Goal: Navigation & Orientation: Find specific page/section

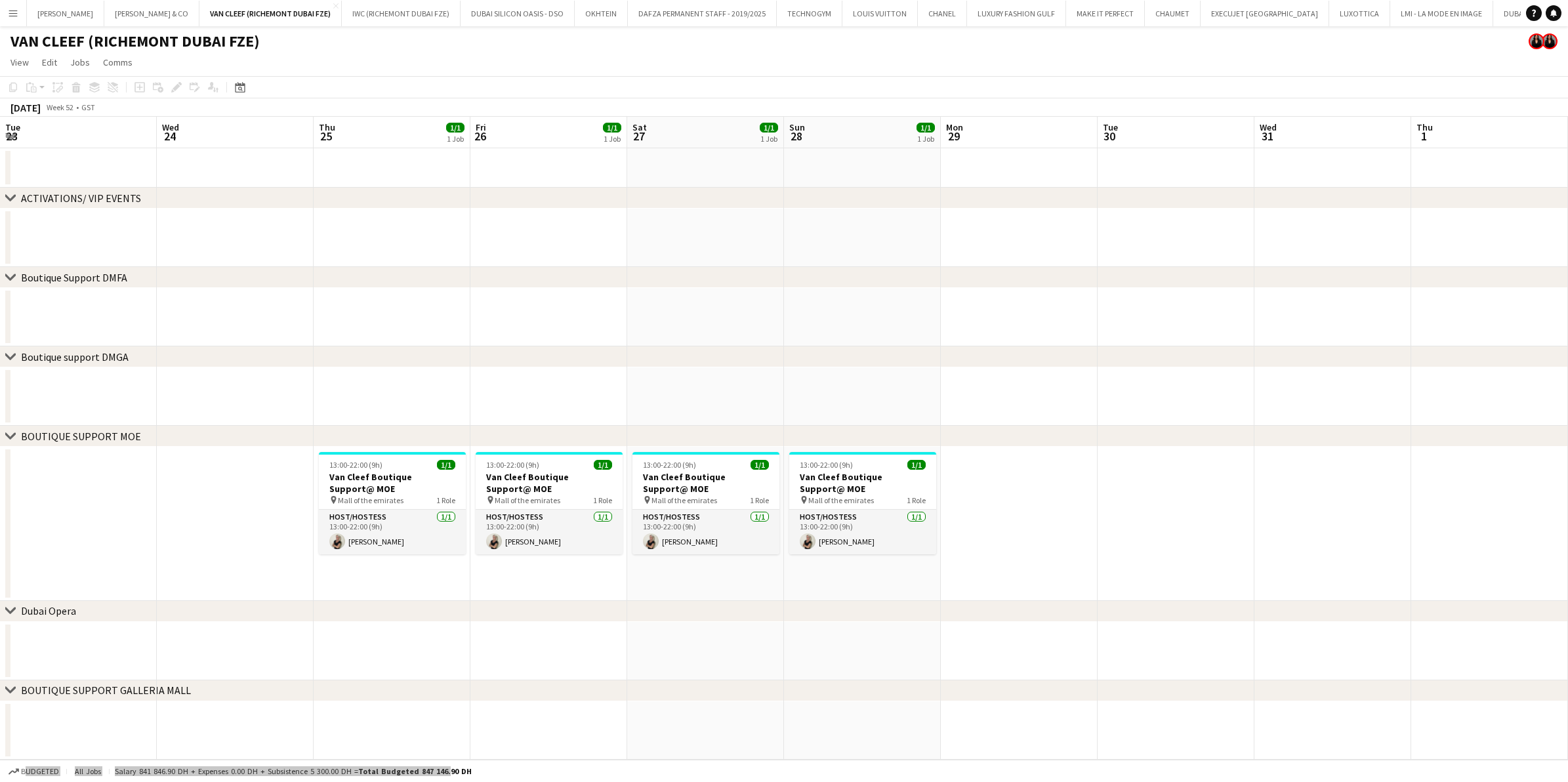
scroll to position [0, 419]
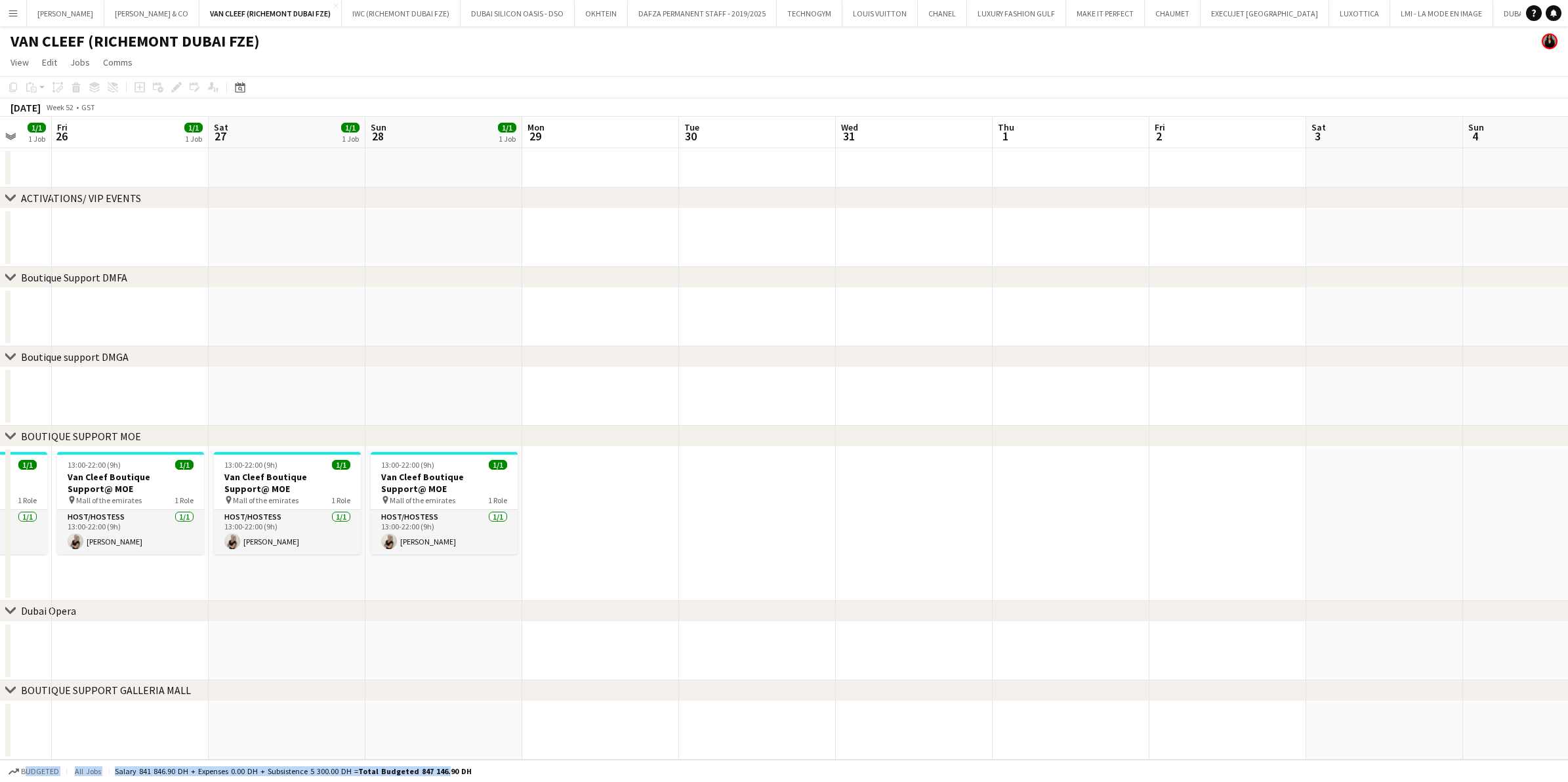
click at [14, 20] on button "Menu" at bounding box center [13, 13] width 27 height 27
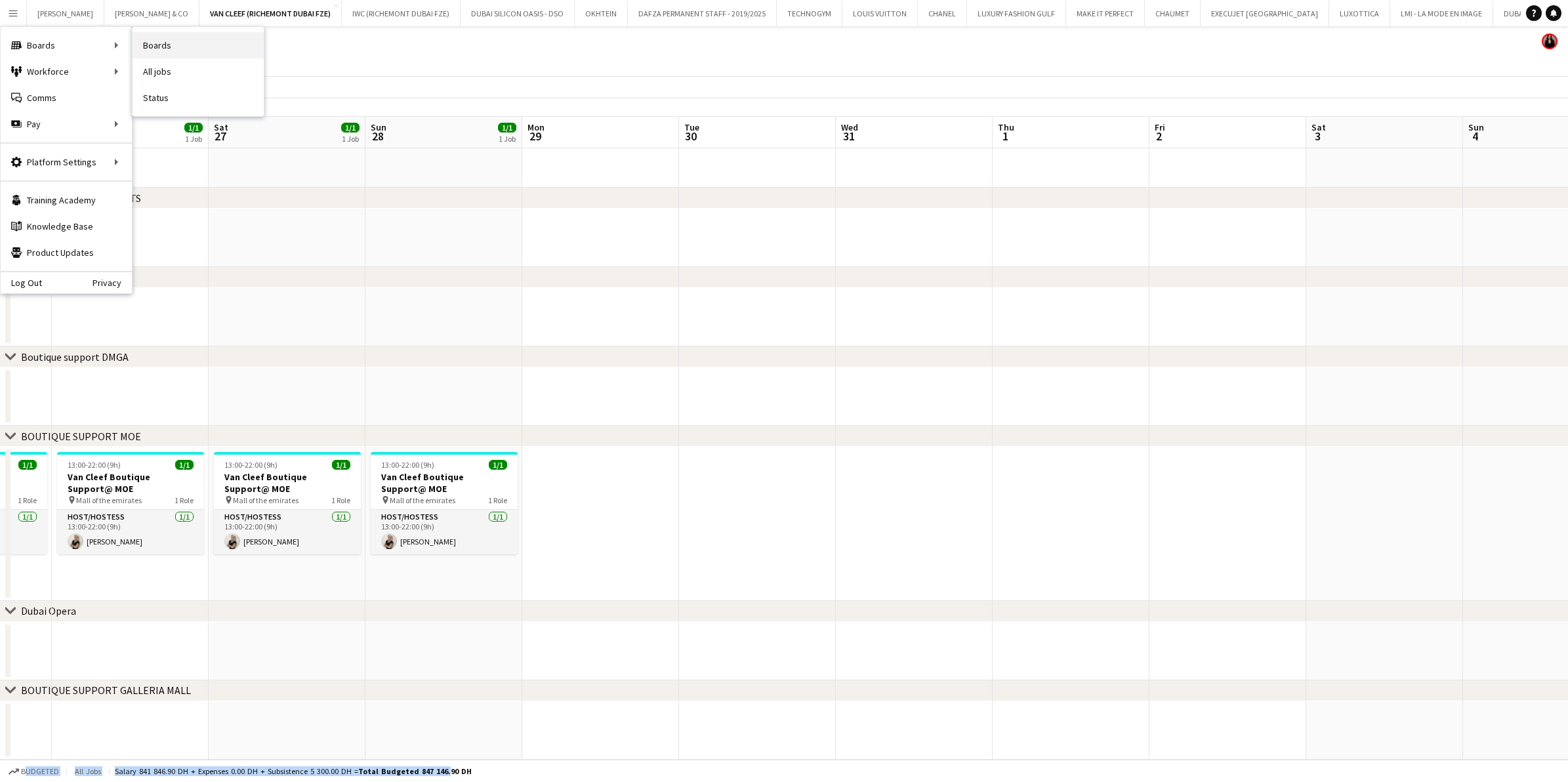
click at [161, 49] on link "Boards" at bounding box center [198, 45] width 132 height 27
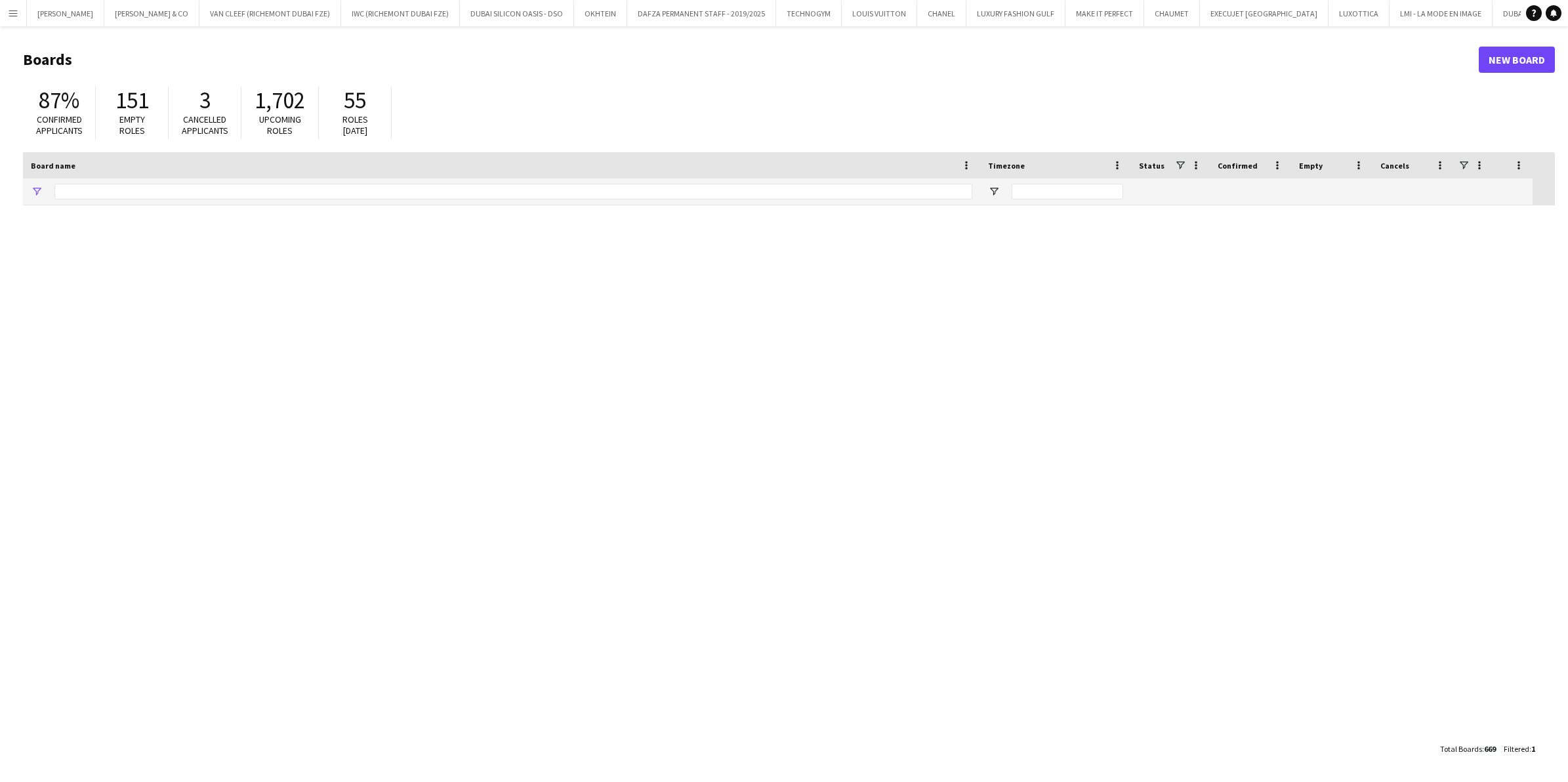
type input "*******"
drag, startPoint x: 803, startPoint y: 8, endPoint x: 786, endPoint y: 8, distance: 17.0
click at [842, 9] on button "LOUIS VUITTON Close" at bounding box center [879, 13] width 76 height 26
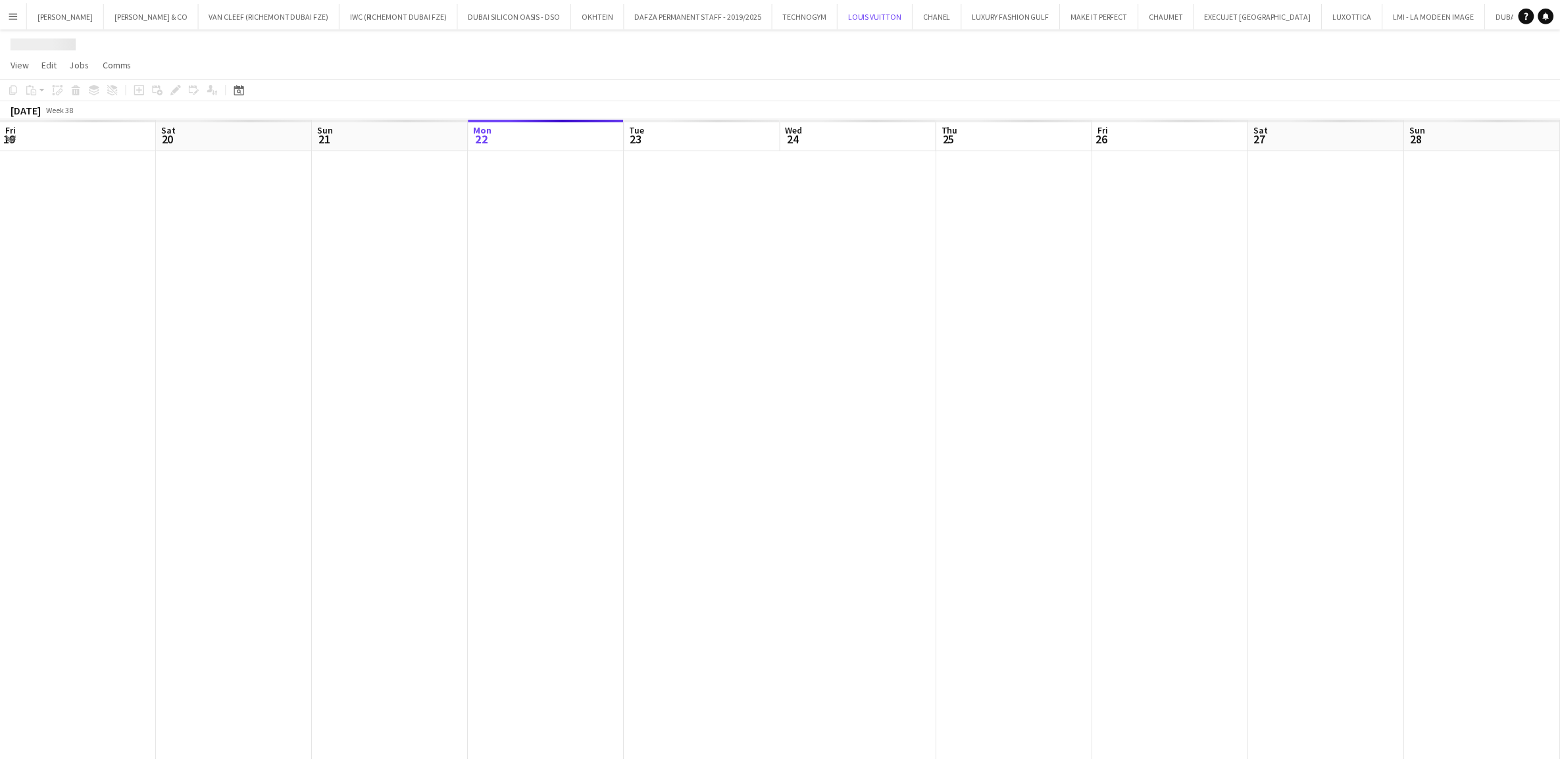
scroll to position [0, 314]
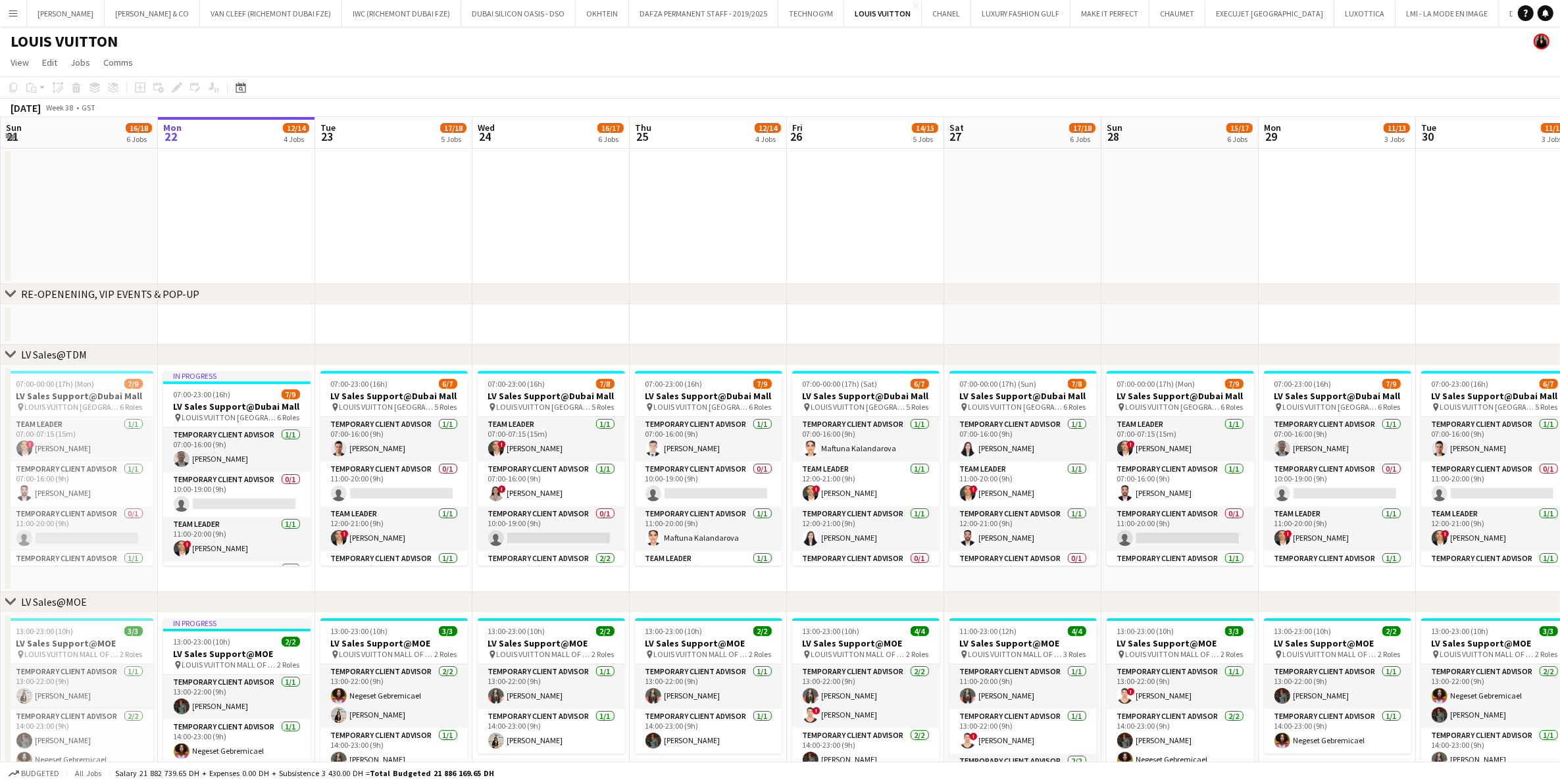
drag, startPoint x: 331, startPoint y: 282, endPoint x: 975, endPoint y: 323, distance: 645.3
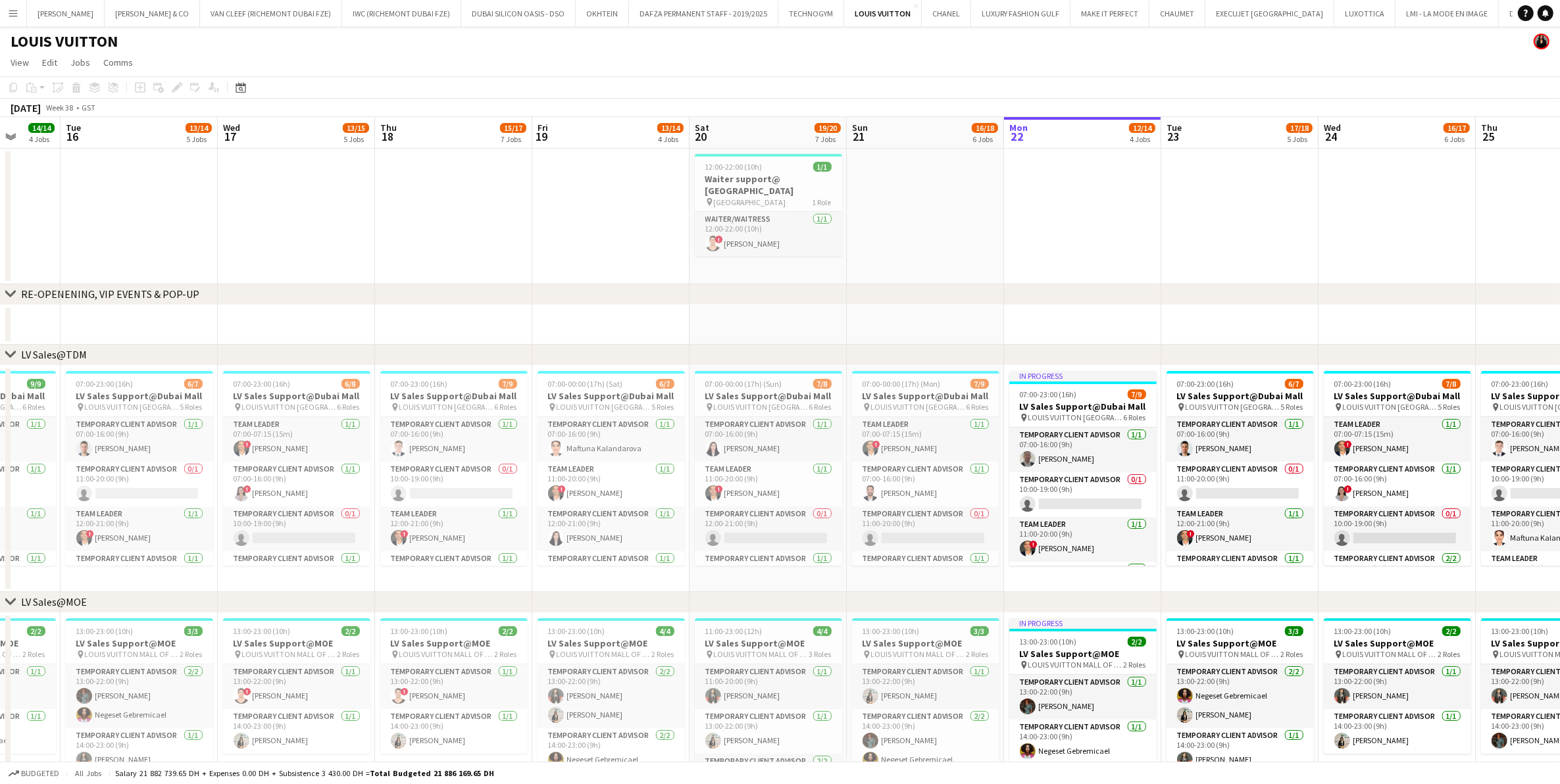
scroll to position [0, 406]
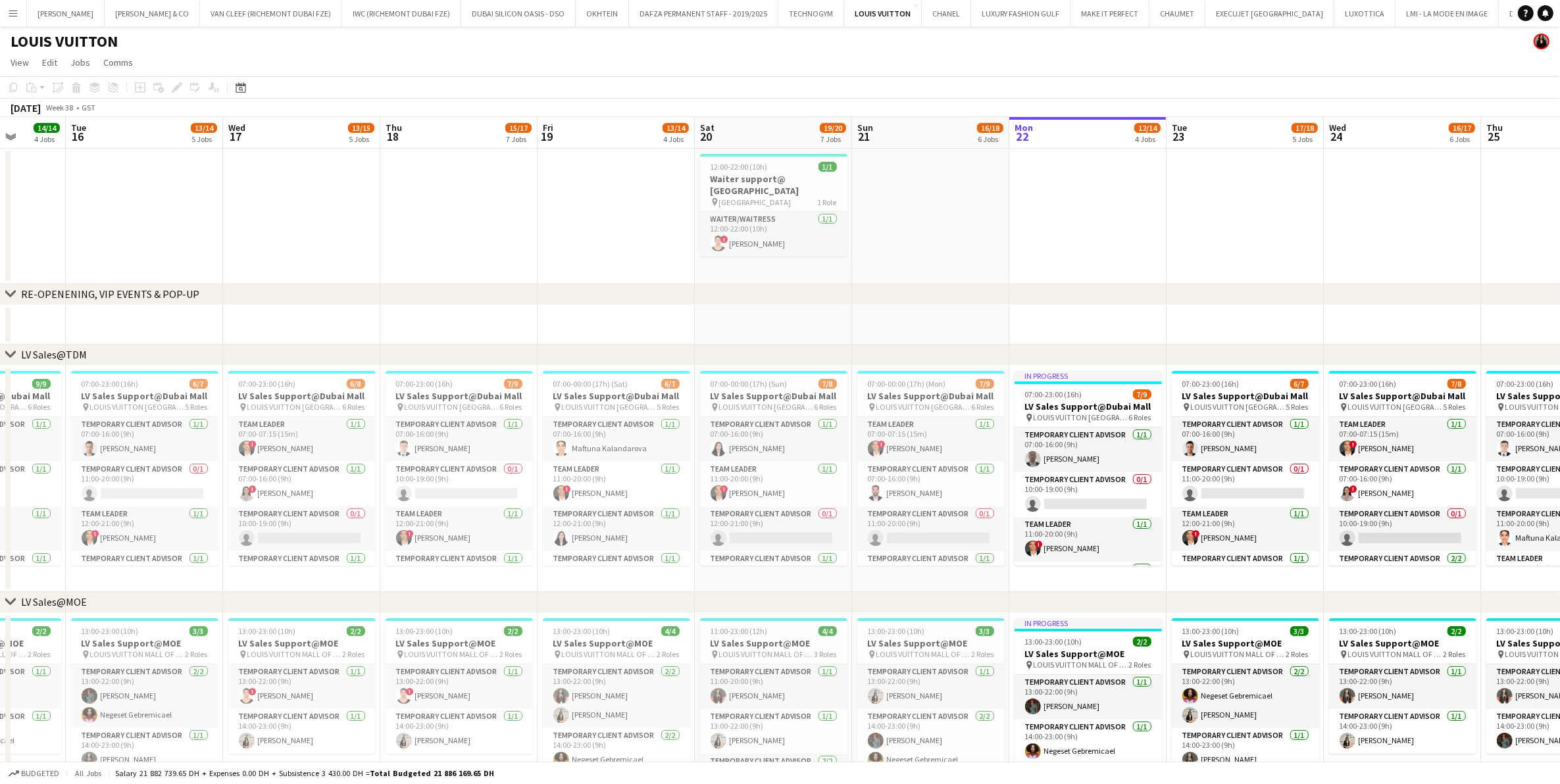
drag, startPoint x: 363, startPoint y: 301, endPoint x: 559, endPoint y: 339, distance: 199.6
drag, startPoint x: 291, startPoint y: 290, endPoint x: 777, endPoint y: 290, distance: 486.0
click at [907, 285] on div "chevron-right RE-OPENENING, VIP EVENTS & POP-UP" at bounding box center [780, 295] width 1560 height 21
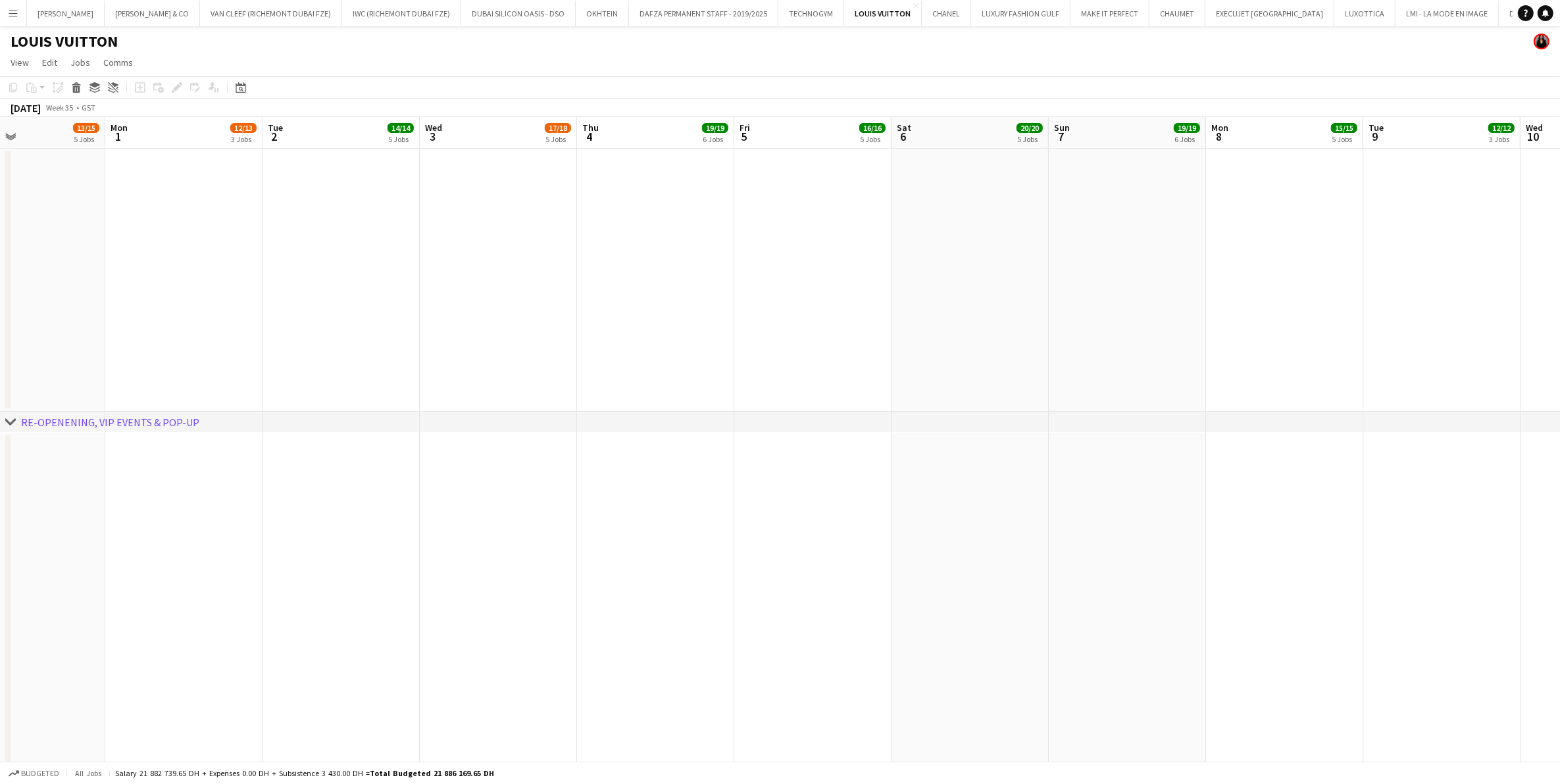
scroll to position [0, 523]
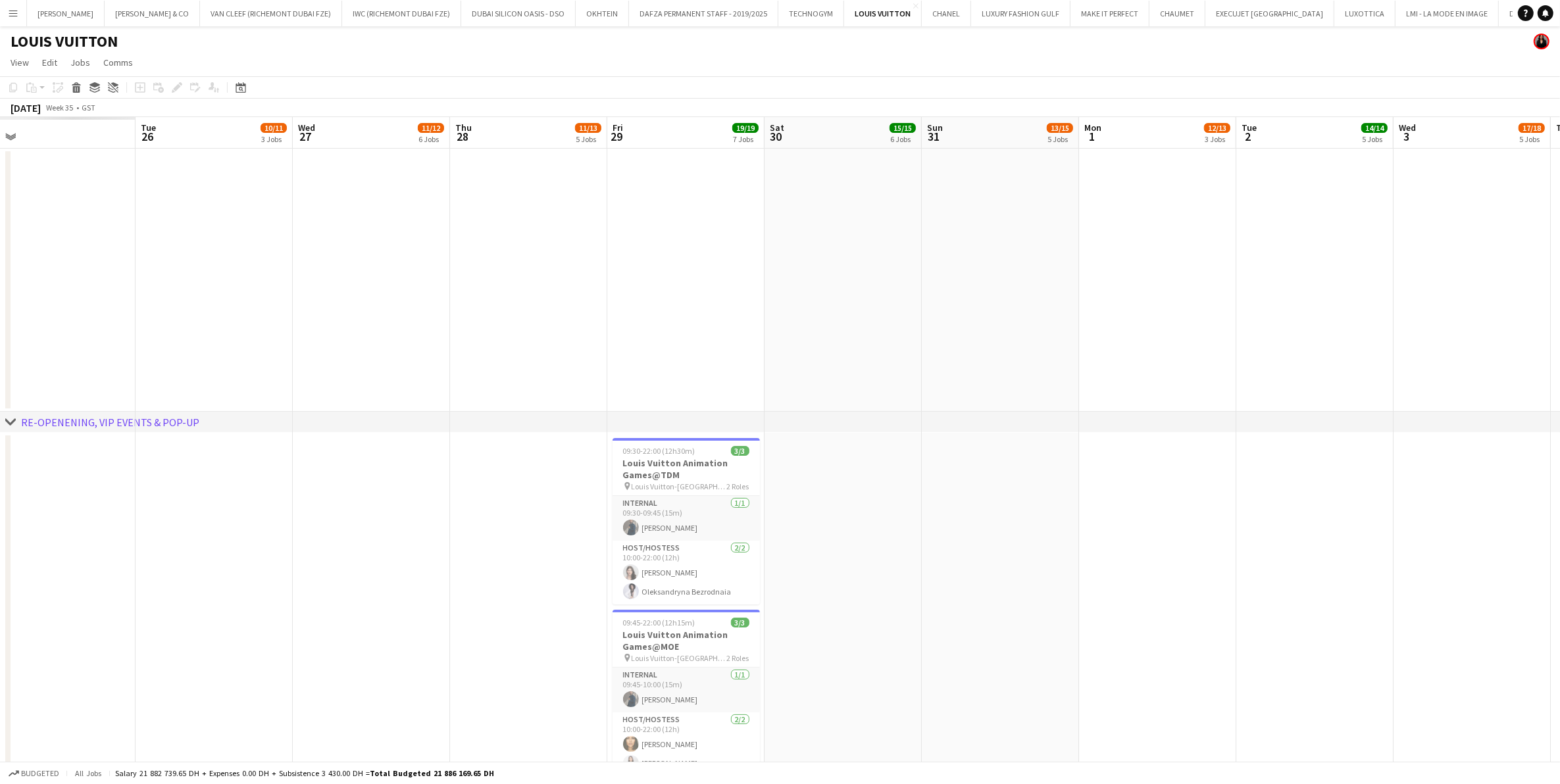
drag, startPoint x: 366, startPoint y: 268, endPoint x: 643, endPoint y: 248, distance: 277.7
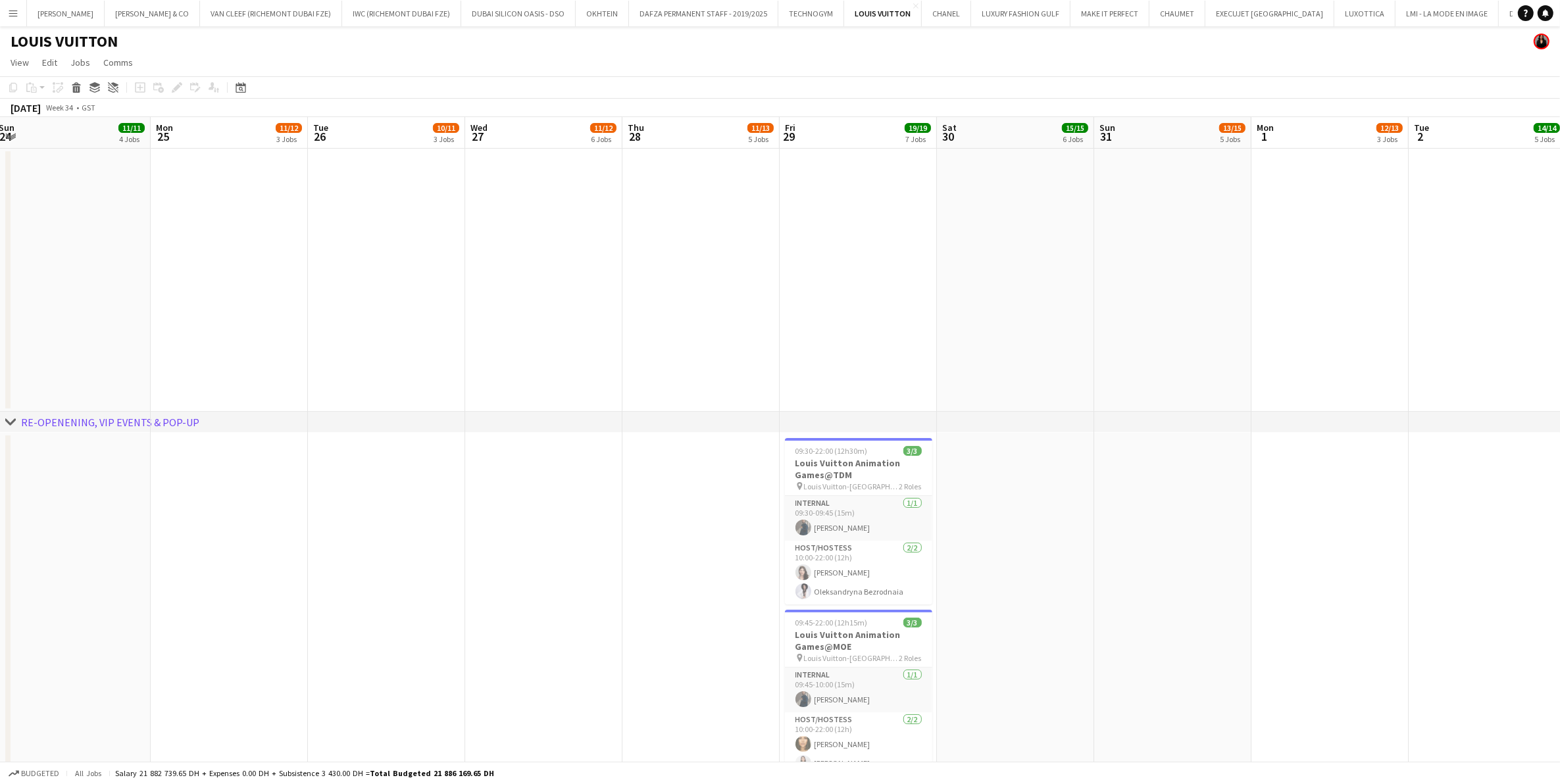
drag, startPoint x: 548, startPoint y: 326, endPoint x: 458, endPoint y: 326, distance: 90.0
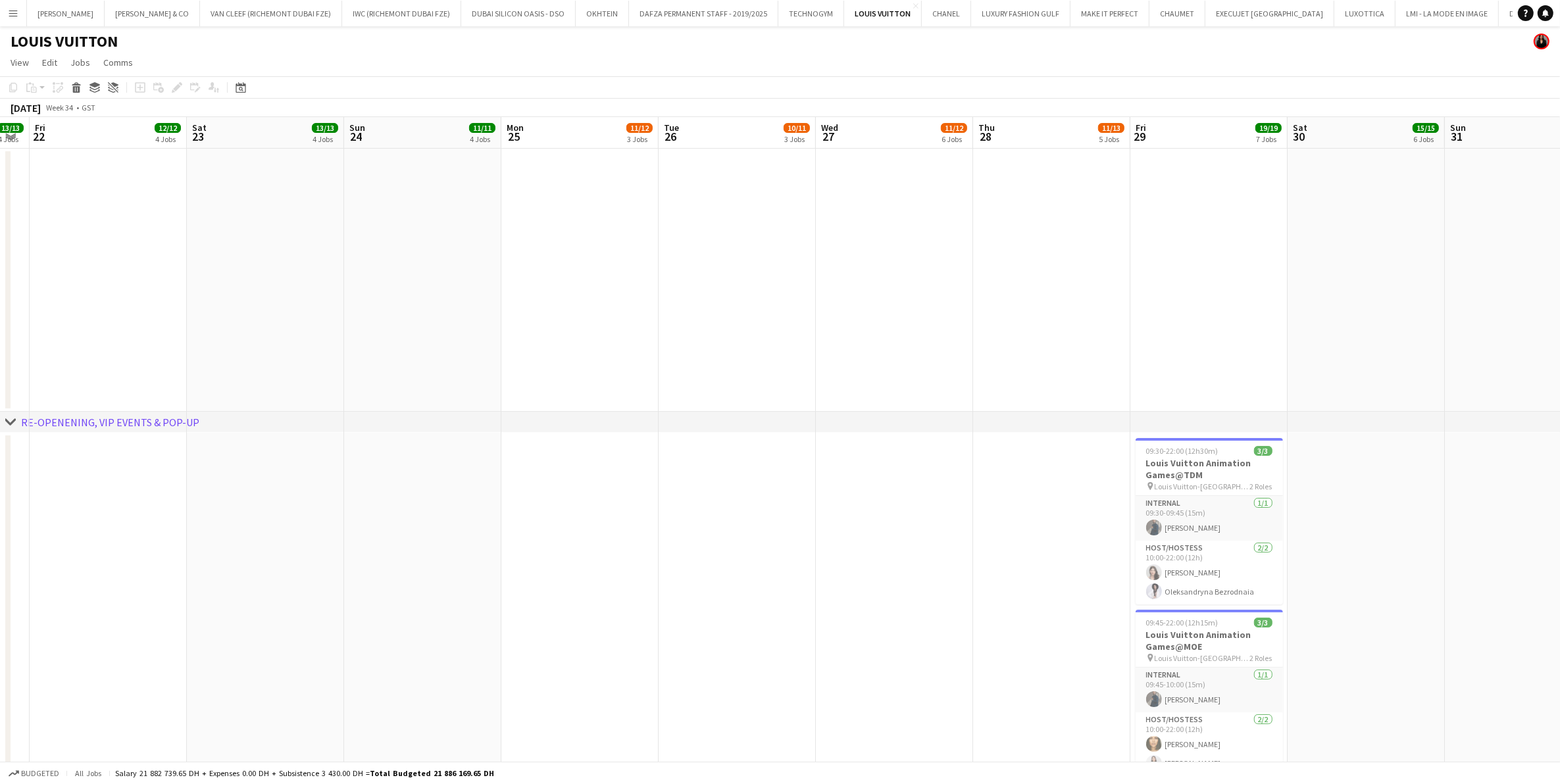
drag, startPoint x: 442, startPoint y: 317, endPoint x: 169, endPoint y: 355, distance: 275.6
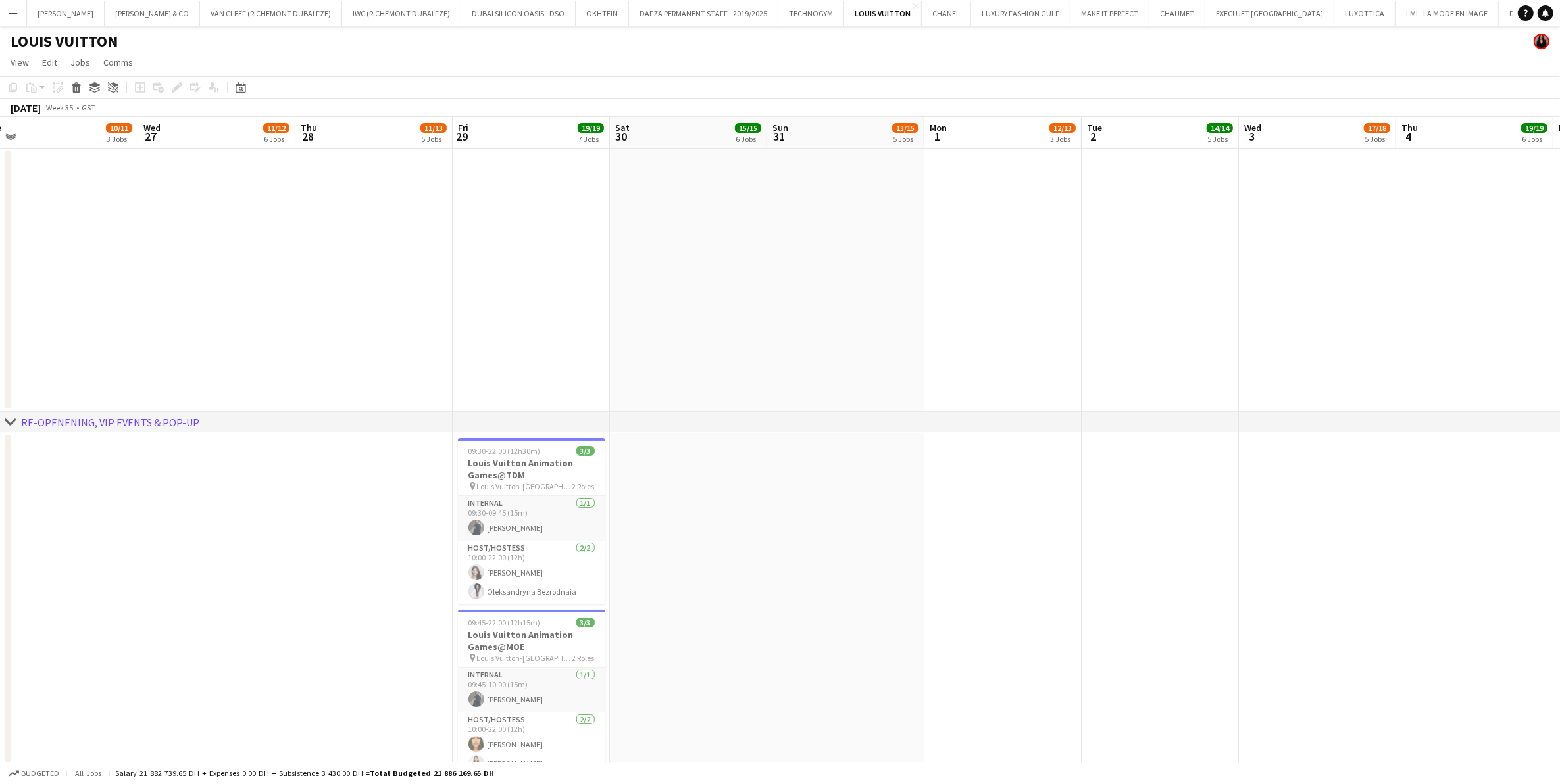
drag, startPoint x: 456, startPoint y: 334, endPoint x: 606, endPoint y: 318, distance: 150.9
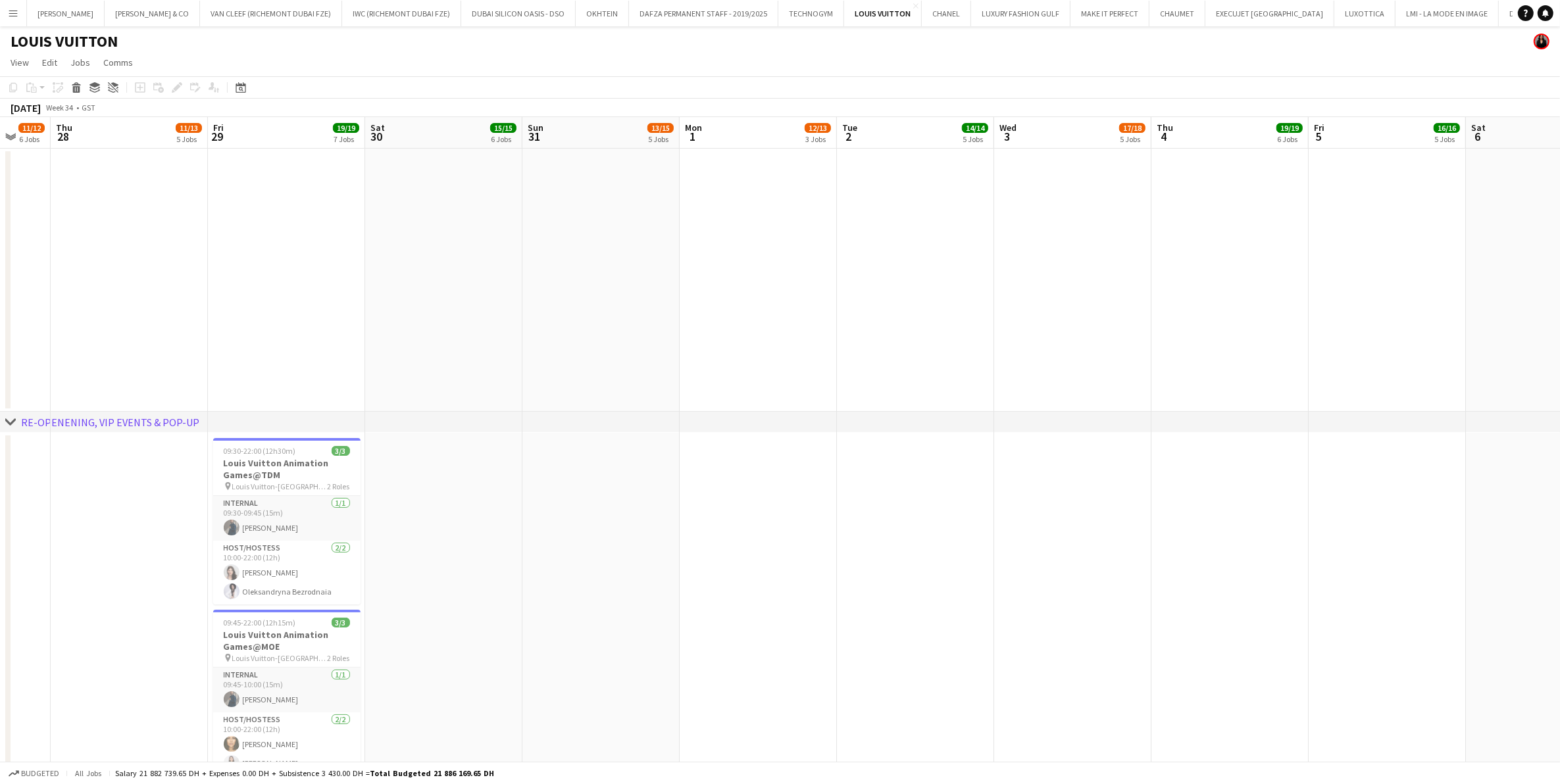
drag, startPoint x: 632, startPoint y: 332, endPoint x: 287, endPoint y: 357, distance: 345.9
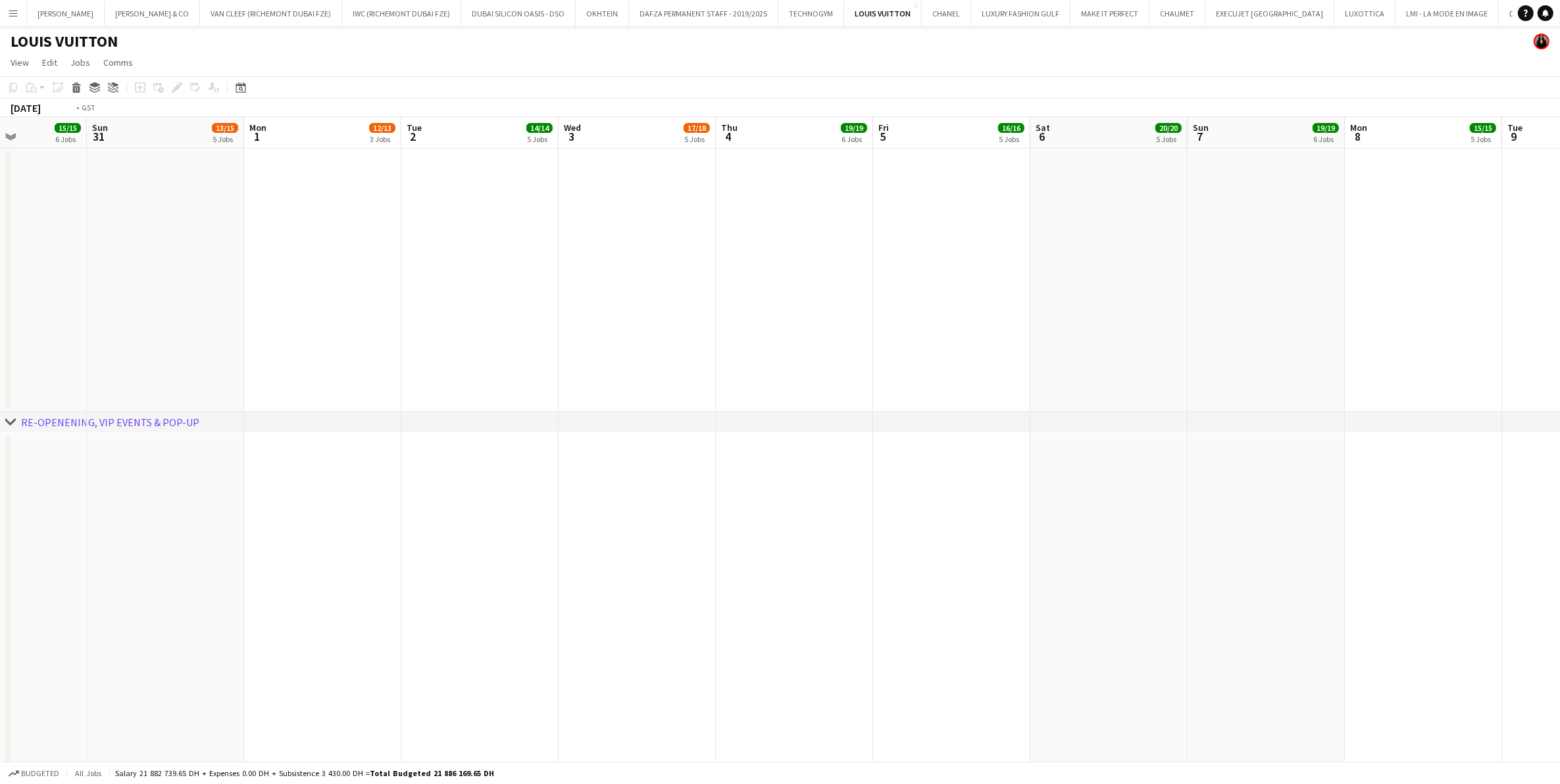
drag, startPoint x: 687, startPoint y: 373, endPoint x: 333, endPoint y: 350, distance: 354.7
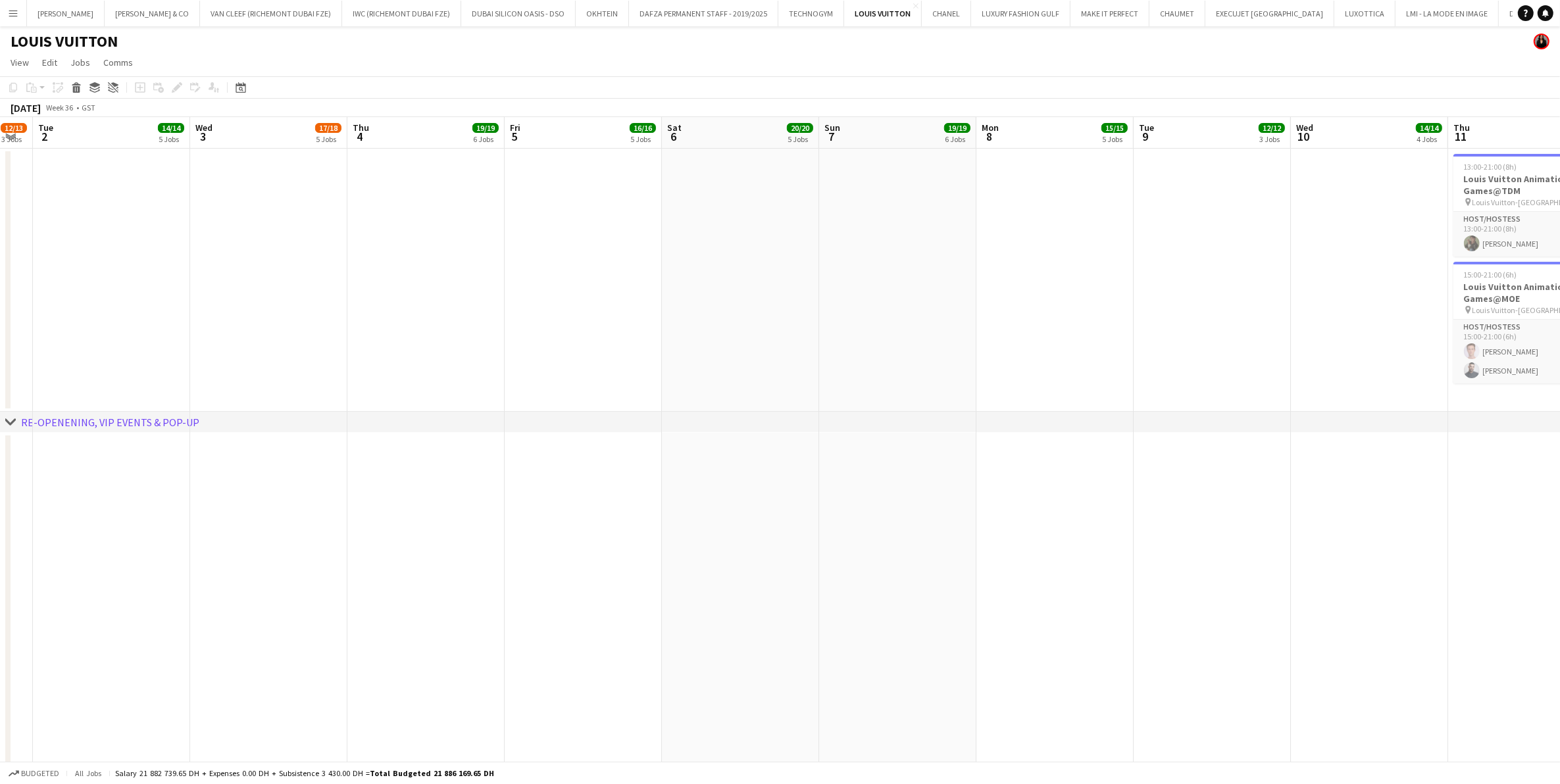
drag, startPoint x: 595, startPoint y: 340, endPoint x: 334, endPoint y: 355, distance: 261.4
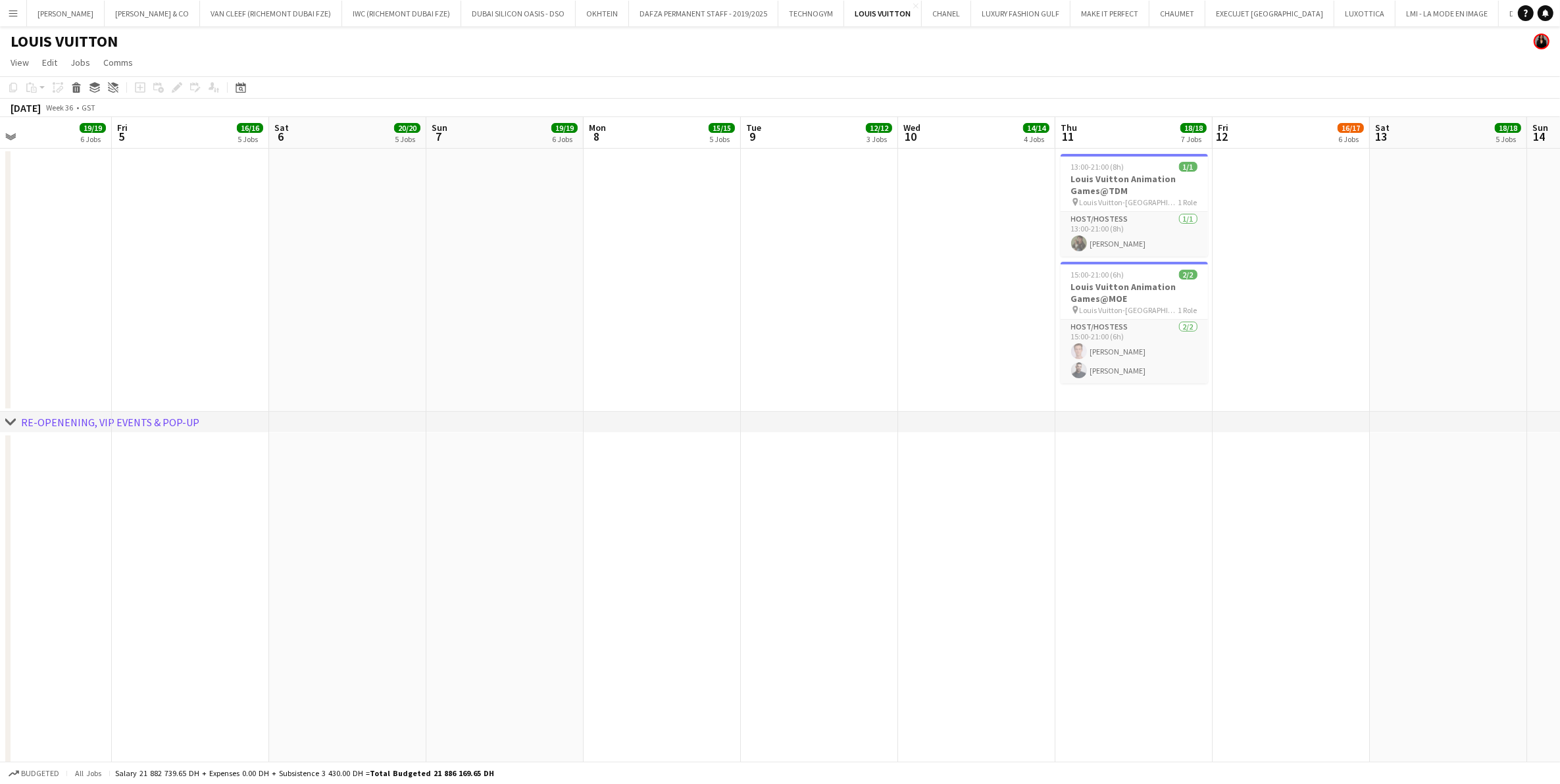
drag, startPoint x: 501, startPoint y: 348, endPoint x: 126, endPoint y: 348, distance: 375.0
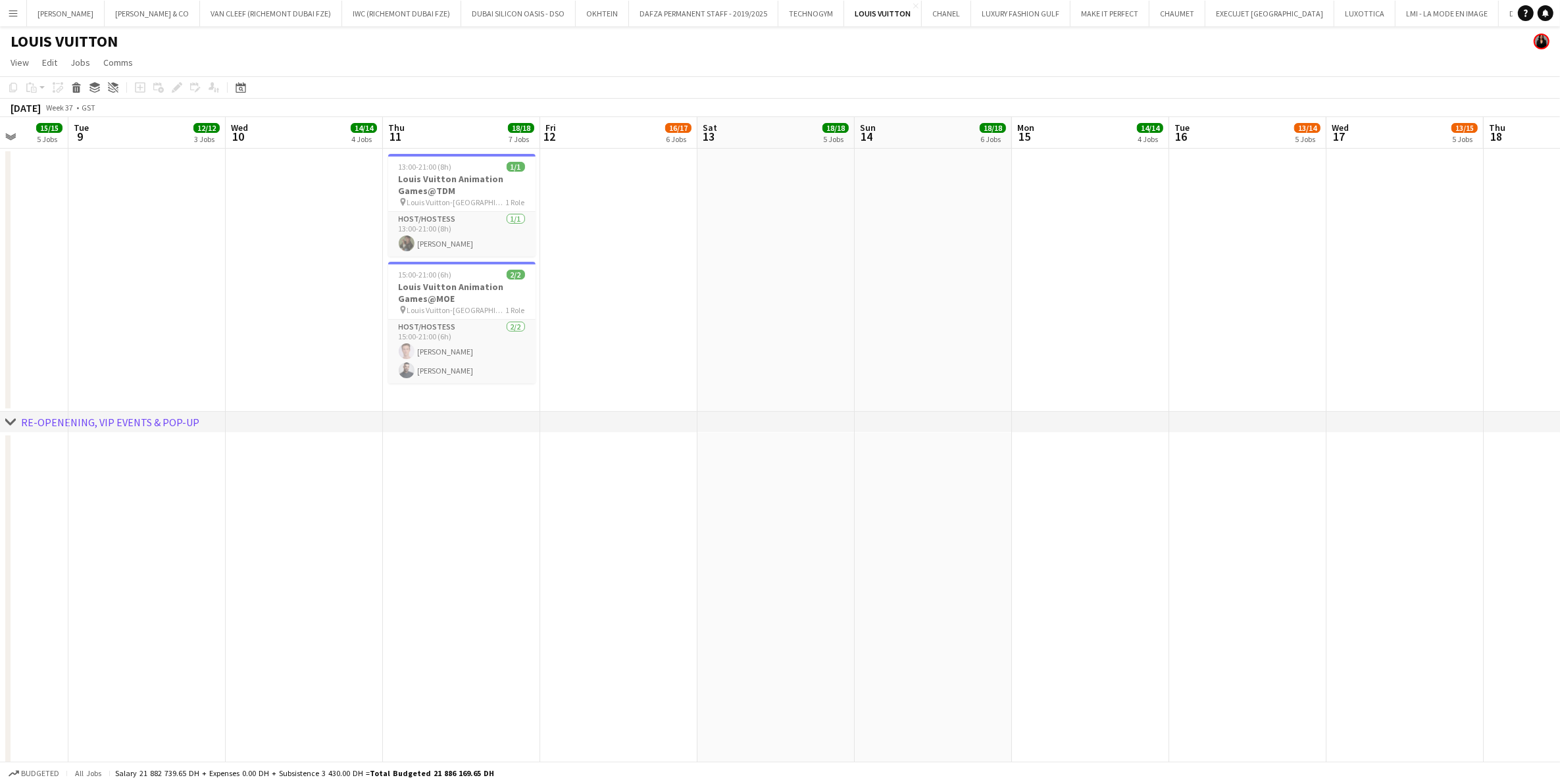
drag, startPoint x: 152, startPoint y: 356, endPoint x: 491, endPoint y: 382, distance: 340.0
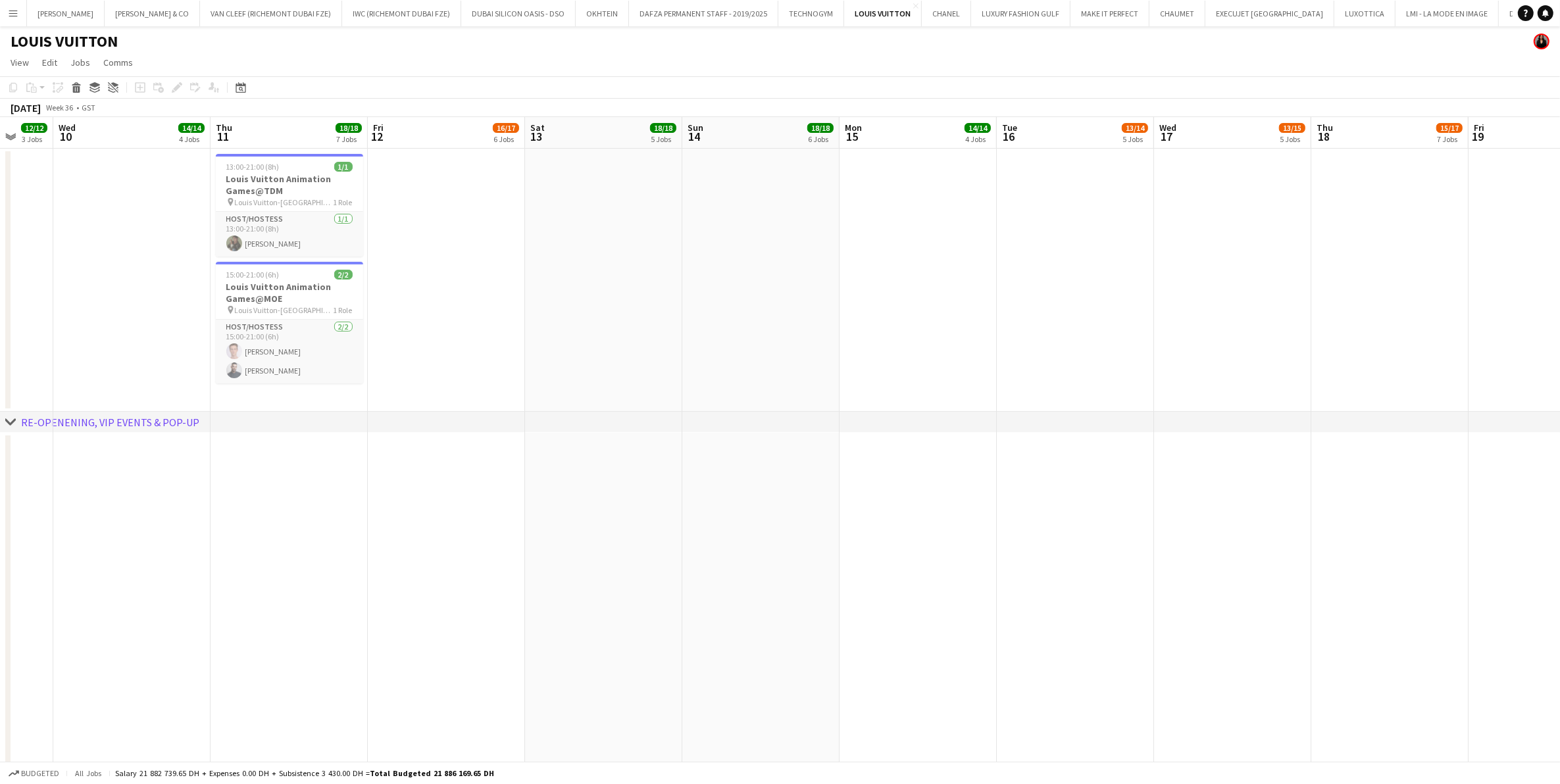
drag, startPoint x: 745, startPoint y: 392, endPoint x: 209, endPoint y: 380, distance: 536.1
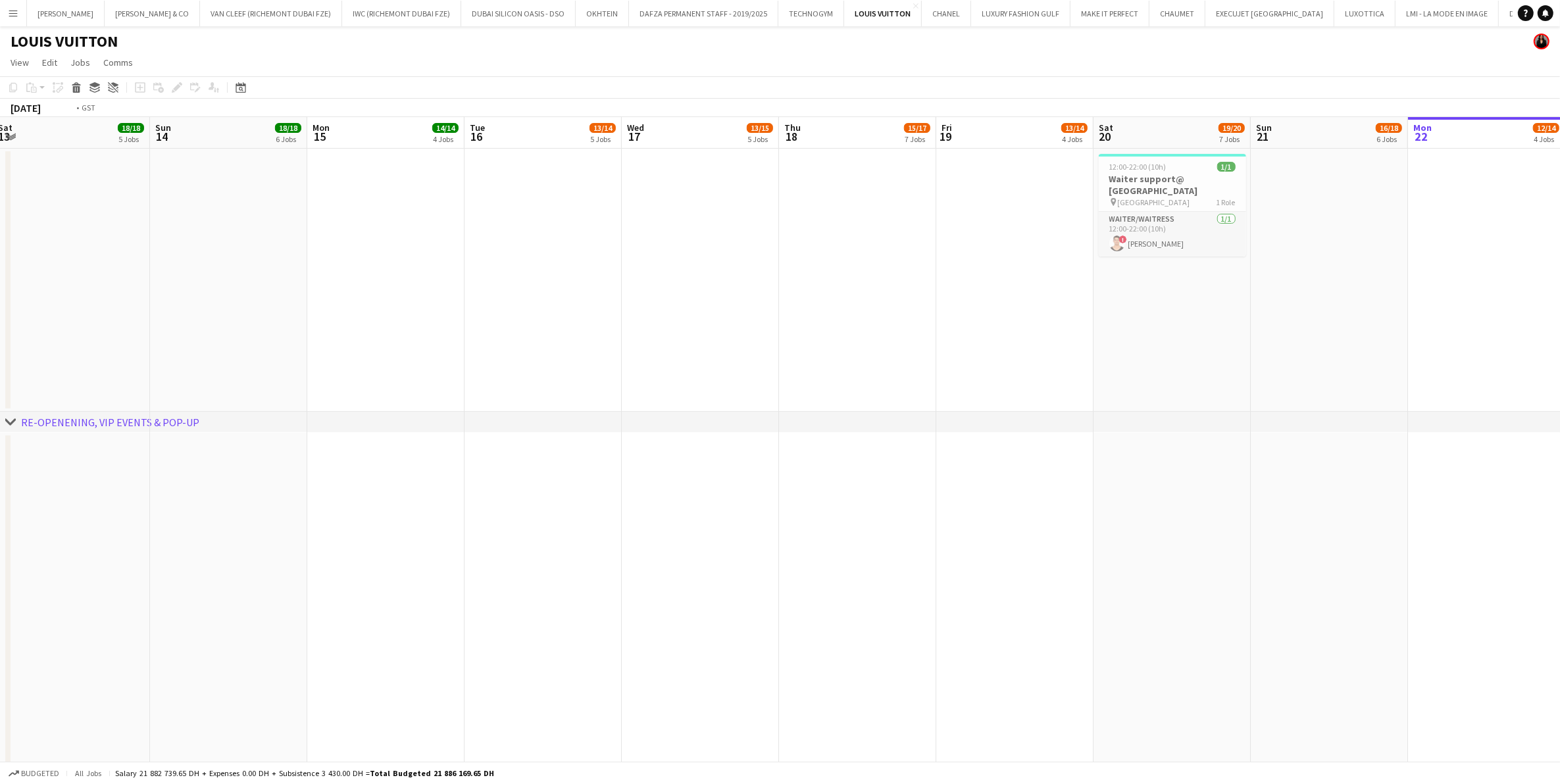
drag, startPoint x: 653, startPoint y: 370, endPoint x: 209, endPoint y: 378, distance: 444.1
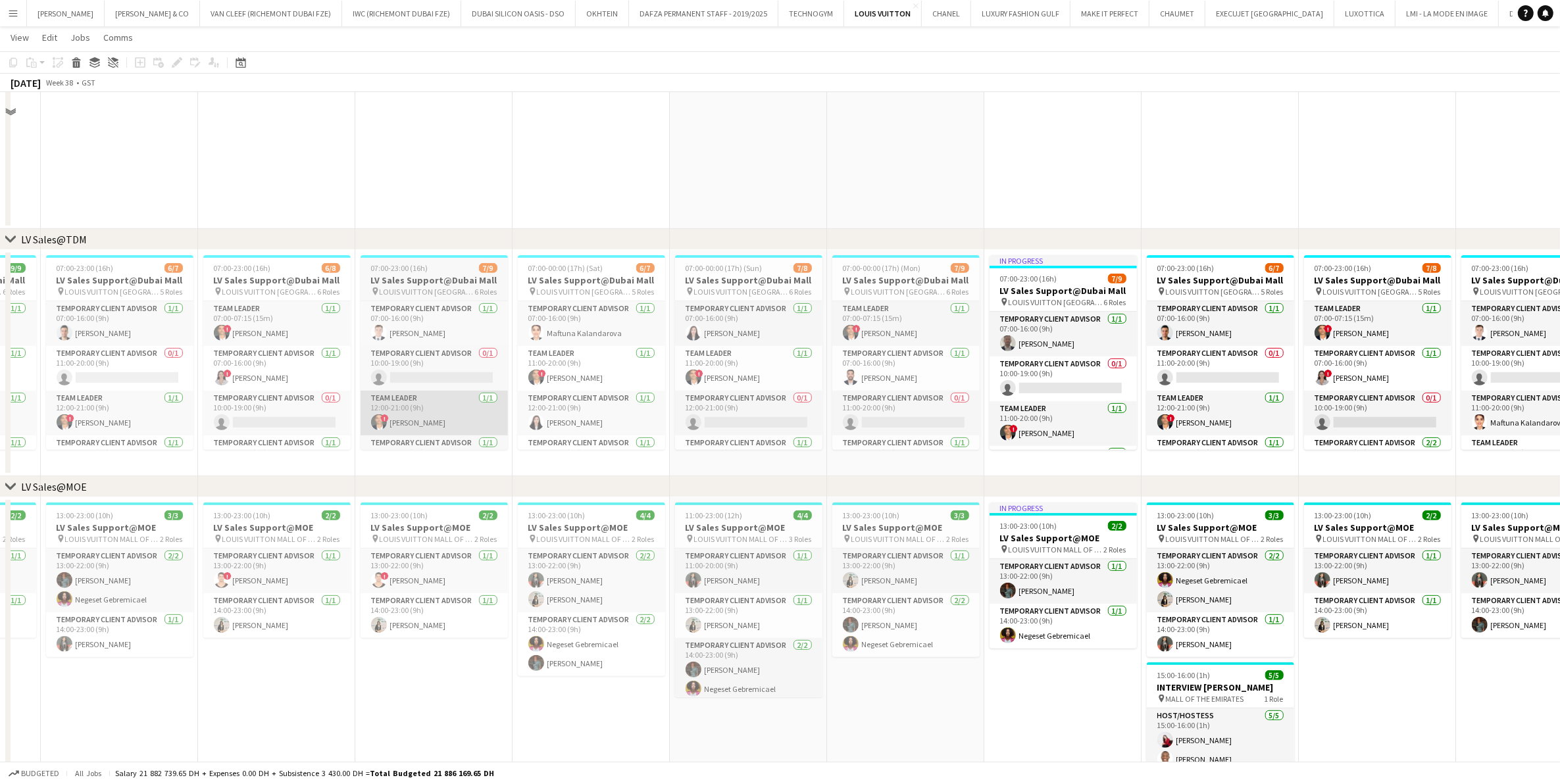
scroll to position [576, 0]
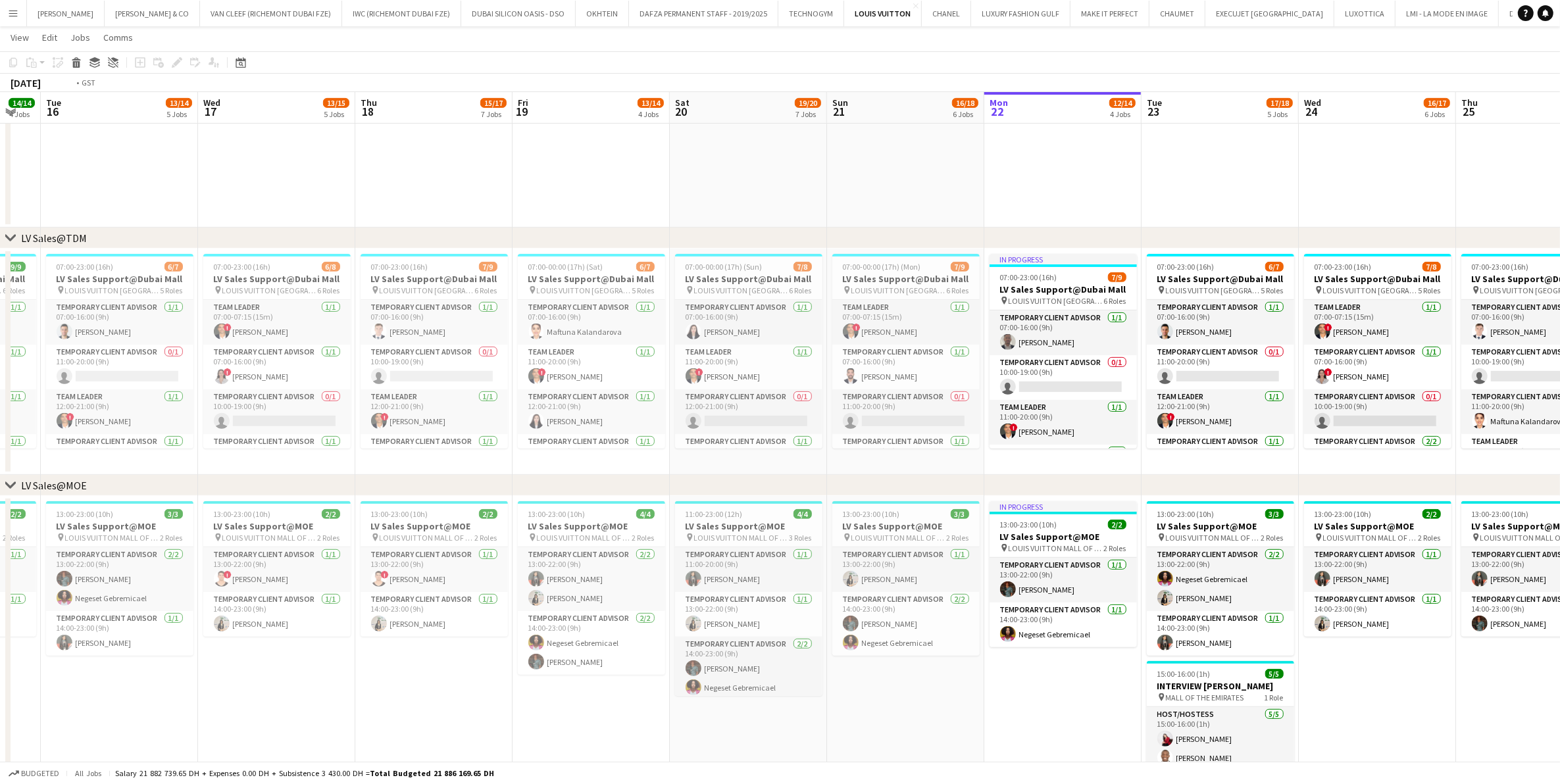
drag, startPoint x: 406, startPoint y: 426, endPoint x: 770, endPoint y: 426, distance: 364.0
click at [770, 426] on app-calendar-viewport "Sat 13 18/18 5 Jobs Sun 14 18/18 6 Jobs Mon 15 14/14 4 Jobs Tue 16 13/14 5 Jobs…" at bounding box center [780, 766] width 1560 height 2580
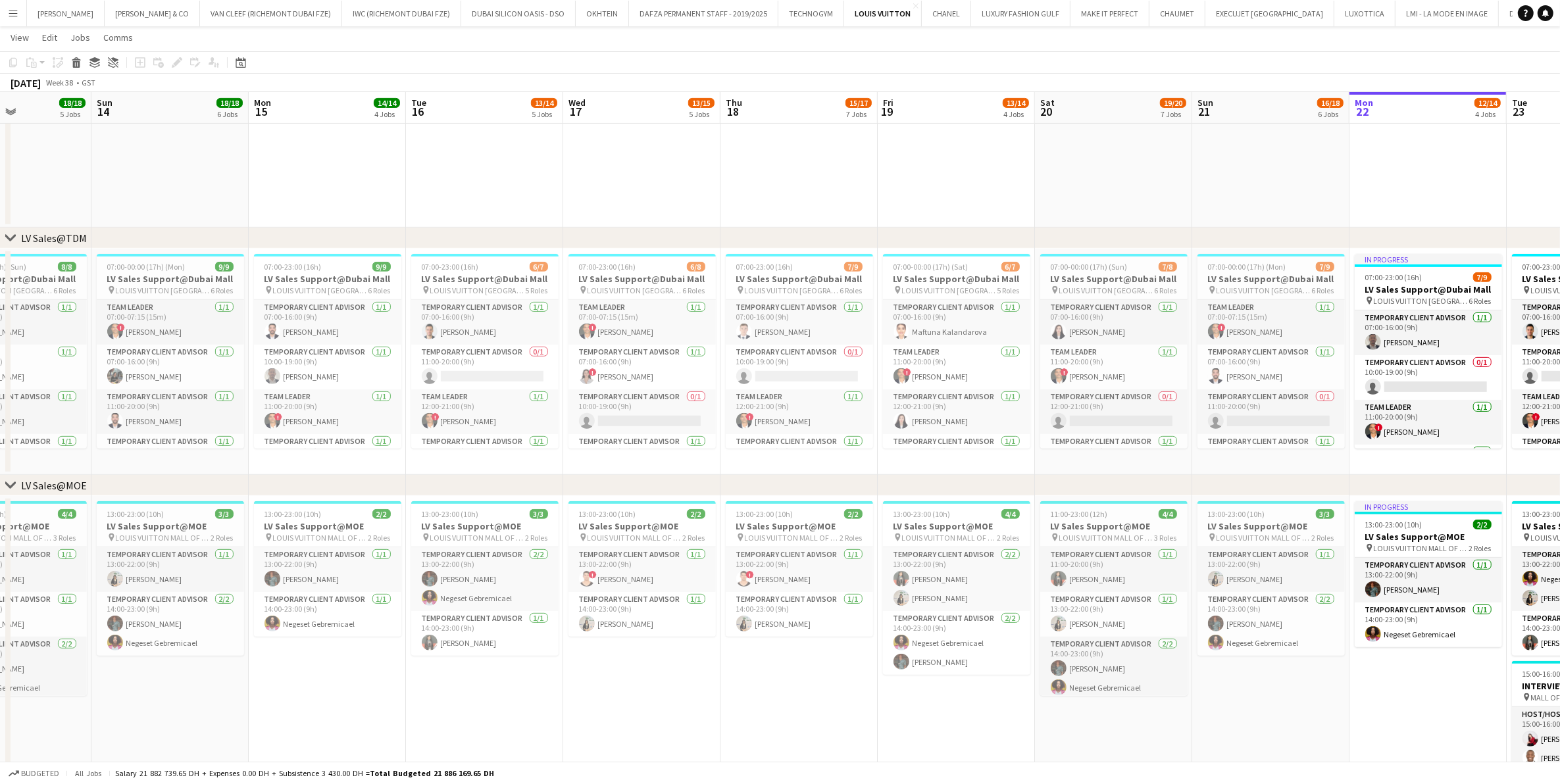
drag, startPoint x: 284, startPoint y: 415, endPoint x: 710, endPoint y: 435, distance: 426.5
click at [655, 429] on app-calendar-viewport "Thu 11 18/18 7 Jobs Fri 12 16/17 6 Jobs Sat 13 18/18 5 Jobs Sun 14 18/18 6 Jobs…" at bounding box center [780, 766] width 1560 height 2580
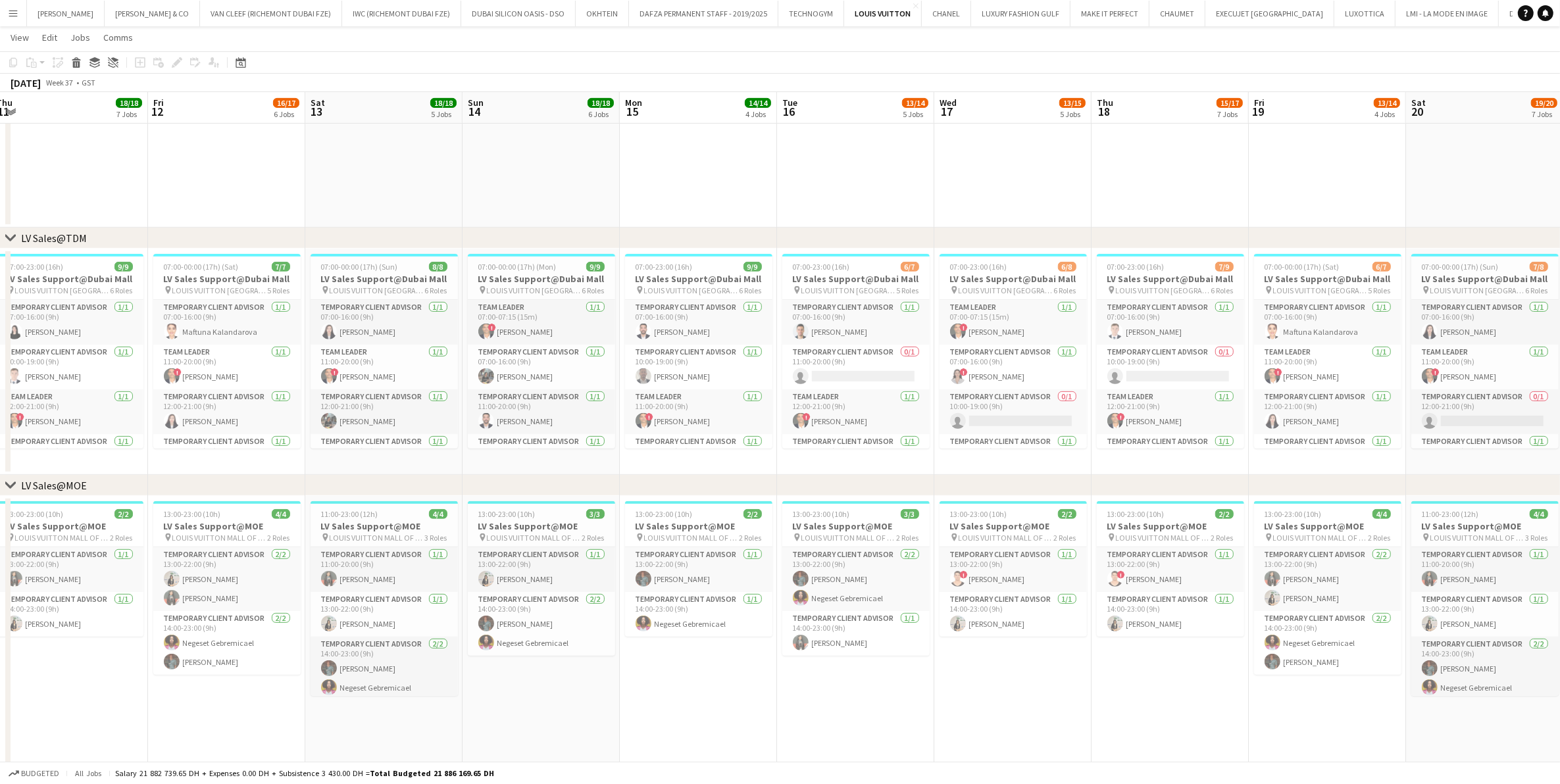
drag, startPoint x: 281, startPoint y: 375, endPoint x: 624, endPoint y: 383, distance: 343.1
click at [616, 382] on app-calendar-viewport "Tue 9 12/12 3 Jobs Wed 10 14/14 4 Jobs Thu 11 18/18 7 Jobs Fri 12 16/17 6 Jobs …" at bounding box center [780, 766] width 1560 height 2580
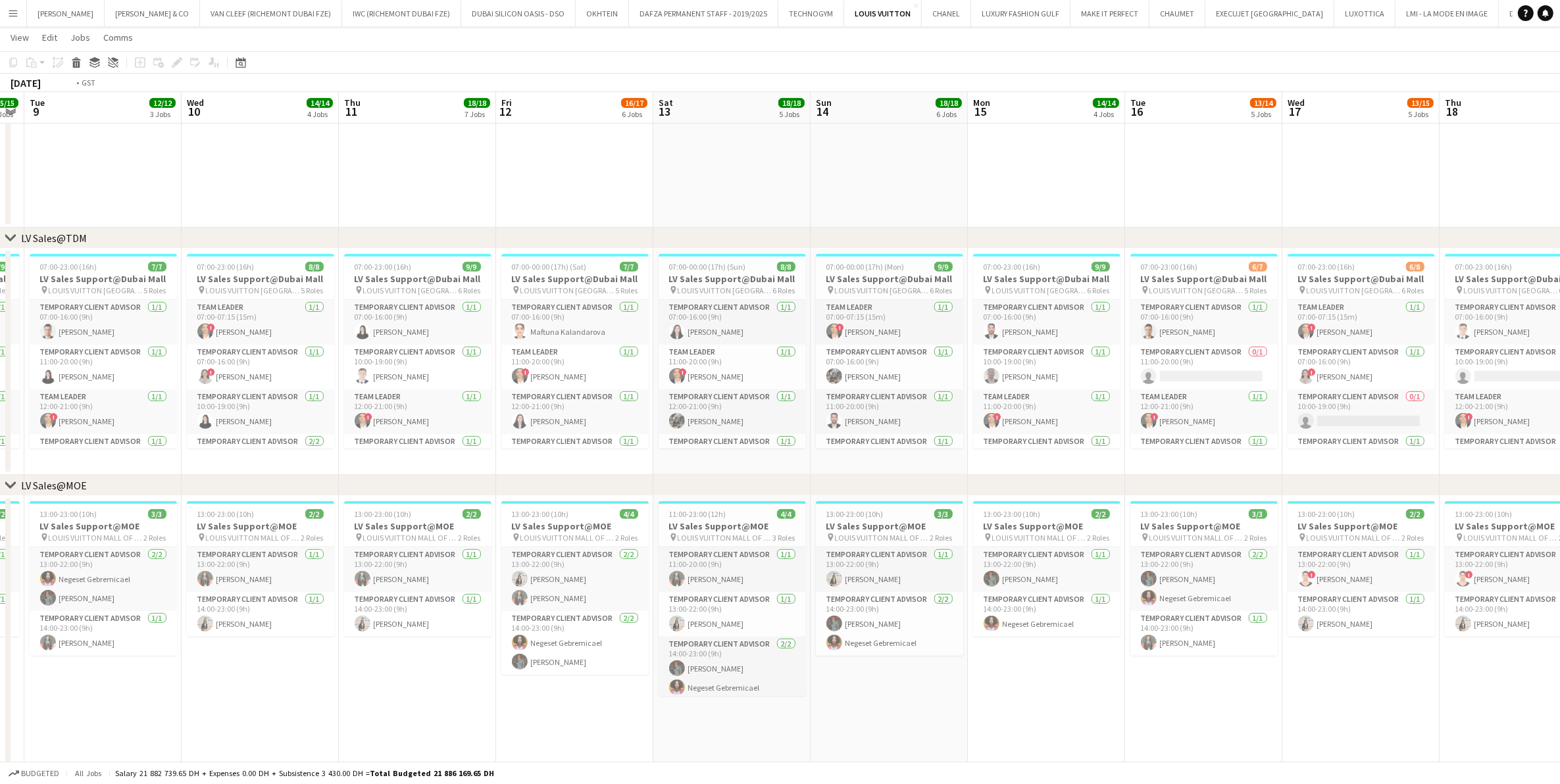
drag, startPoint x: 287, startPoint y: 348, endPoint x: 554, endPoint y: 359, distance: 267.2
click at [554, 359] on app-calendar-viewport "Sun 7 19/19 6 Jobs Mon 8 15/15 5 Jobs Tue 9 12/12 3 Jobs Wed 10 14/14 4 Jobs Th…" at bounding box center [780, 766] width 1560 height 2580
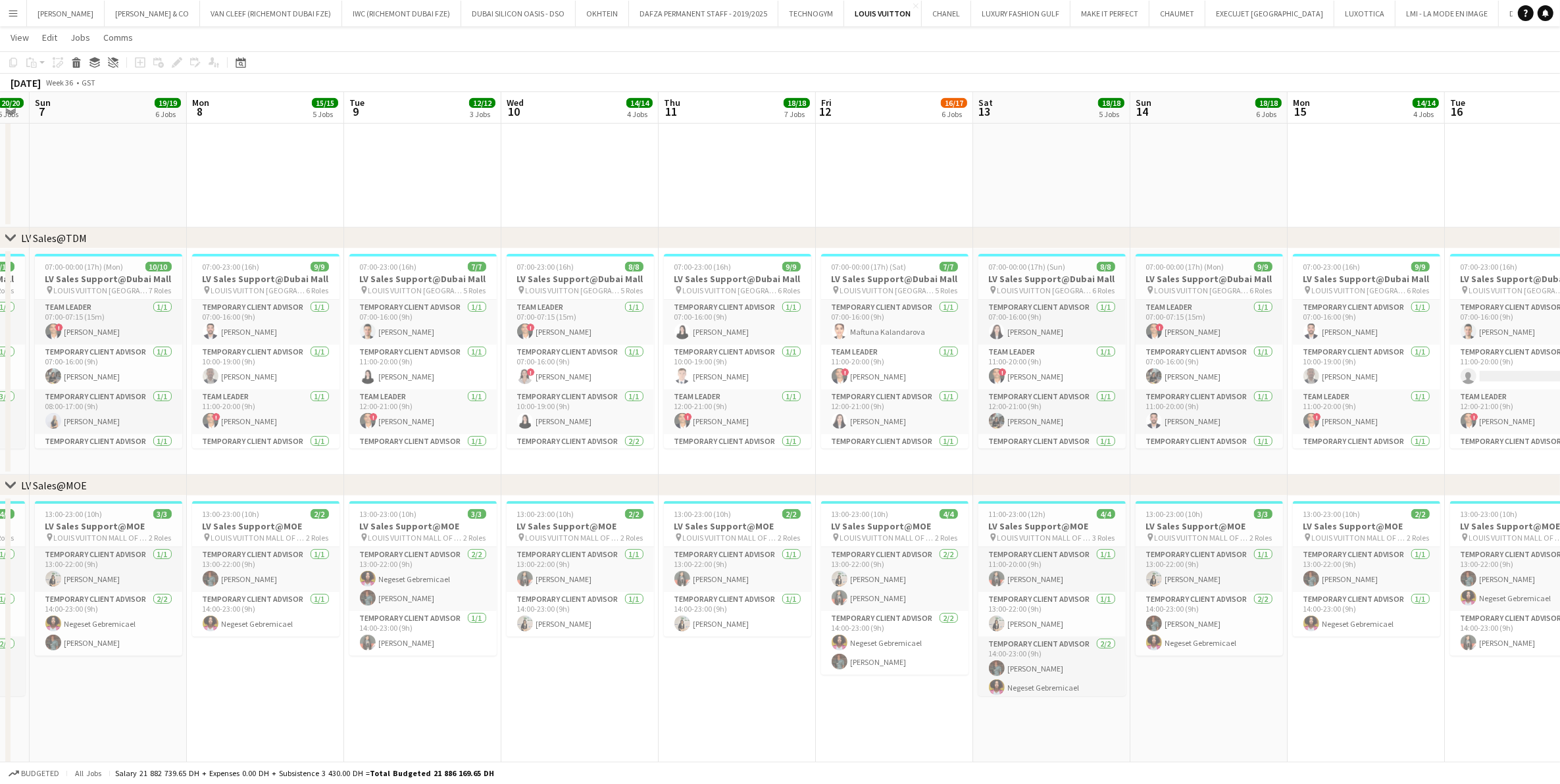
drag, startPoint x: 230, startPoint y: 356, endPoint x: 616, endPoint y: 373, distance: 386.4
click at [616, 373] on app-calendar-viewport "Fri 5 16/16 5 Jobs Sat 6 20/20 5 Jobs Sun 7 19/19 6 Jobs Mon 8 15/15 5 Jobs Tue…" at bounding box center [780, 766] width 1560 height 2580
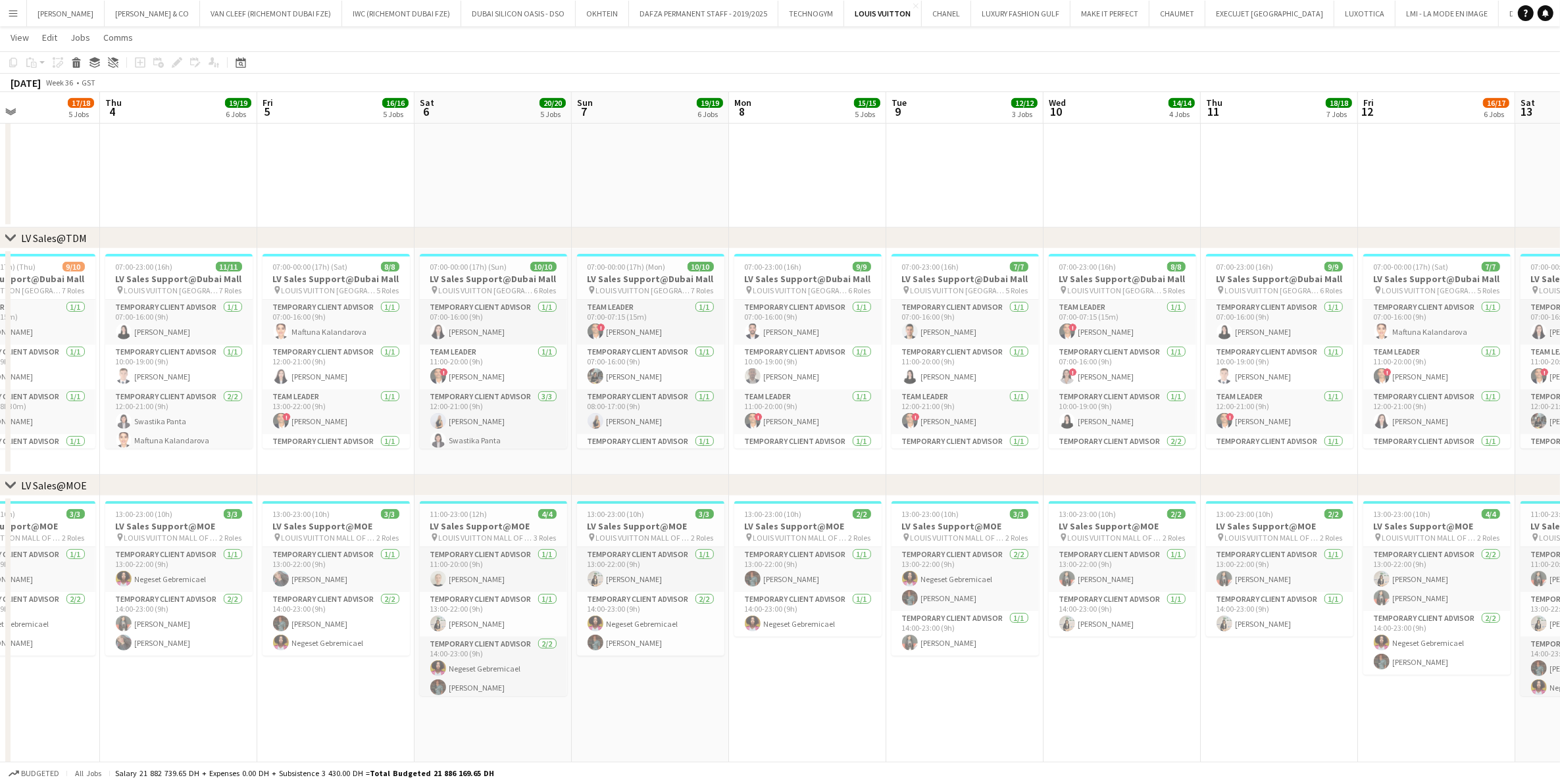
drag, startPoint x: 290, startPoint y: 358, endPoint x: 653, endPoint y: 381, distance: 363.7
click at [653, 381] on app-calendar-viewport "Mon 1 12/13 3 Jobs Tue 2 14/14 5 Jobs Wed 3 17/18 5 Jobs Thu 4 19/19 6 Jobs Fri…" at bounding box center [780, 766] width 1560 height 2580
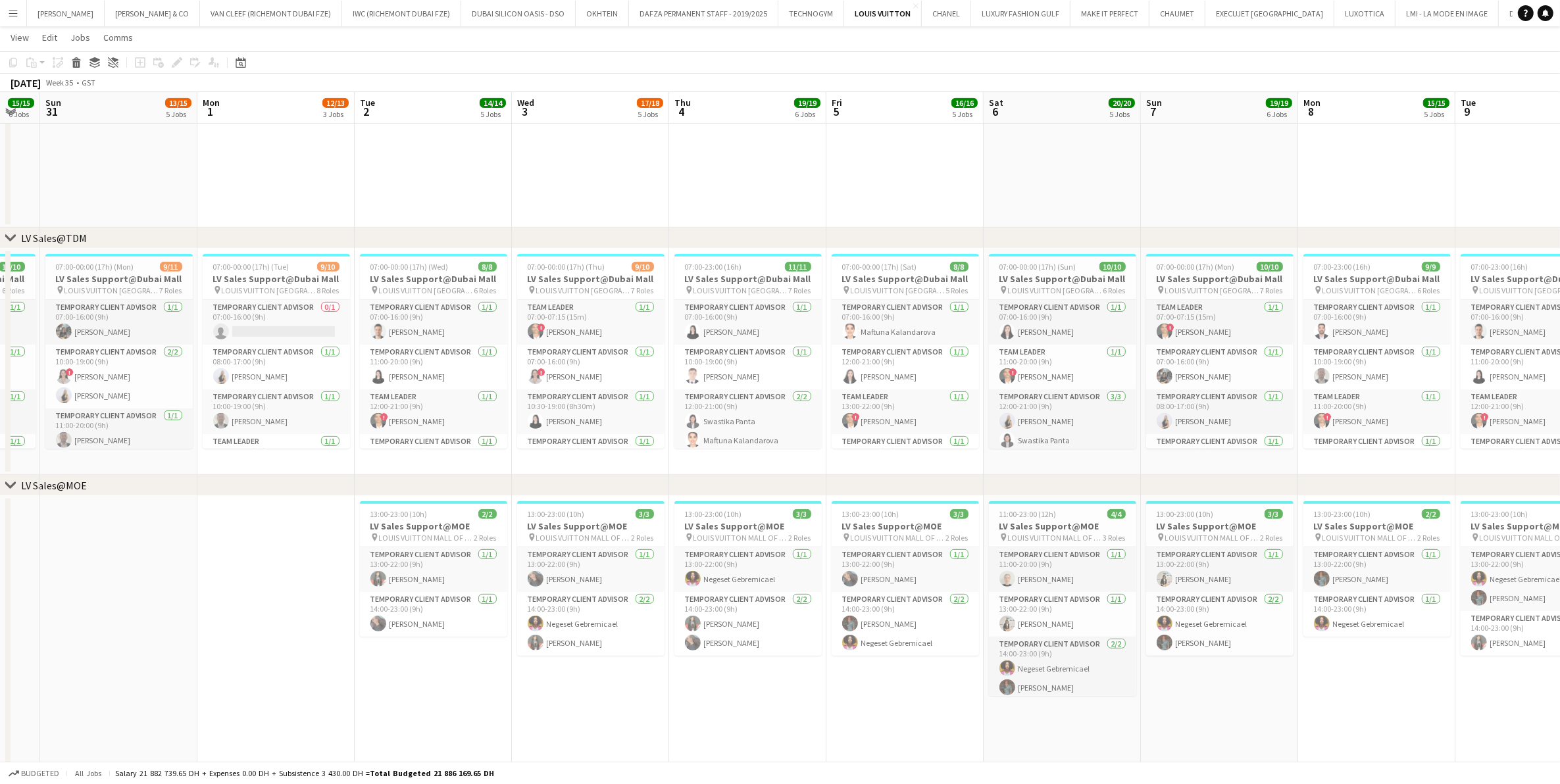
scroll to position [0, 267]
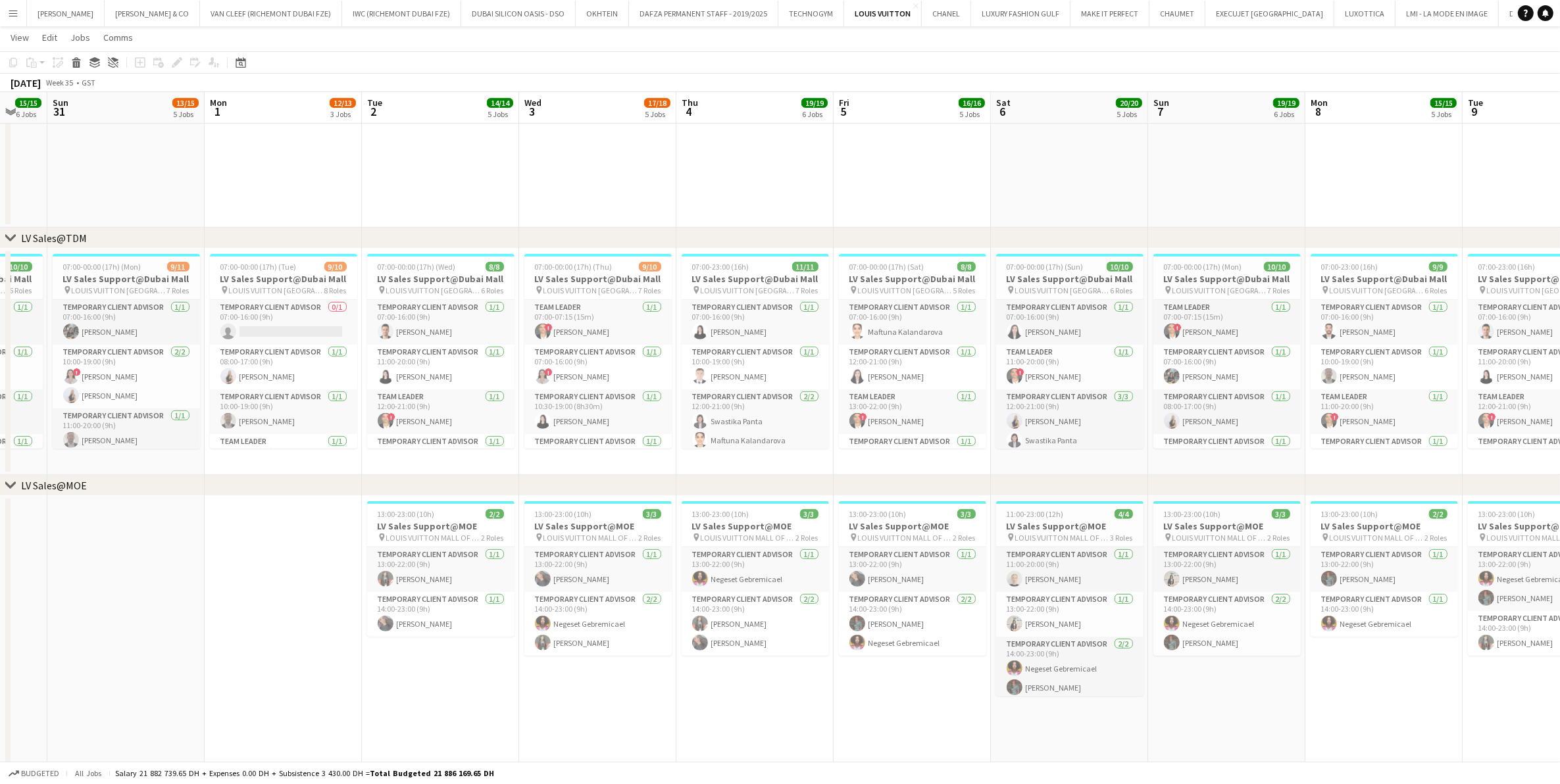
drag, startPoint x: 278, startPoint y: 365, endPoint x: 577, endPoint y: 363, distance: 299.0
click at [577, 363] on app-calendar-viewport "Fri 29 19/19 7 Jobs Sat 30 15/15 6 Jobs Sun 31 13/15 5 Jobs Mon 1 12/13 3 Jobs …" at bounding box center [780, 766] width 1560 height 2580
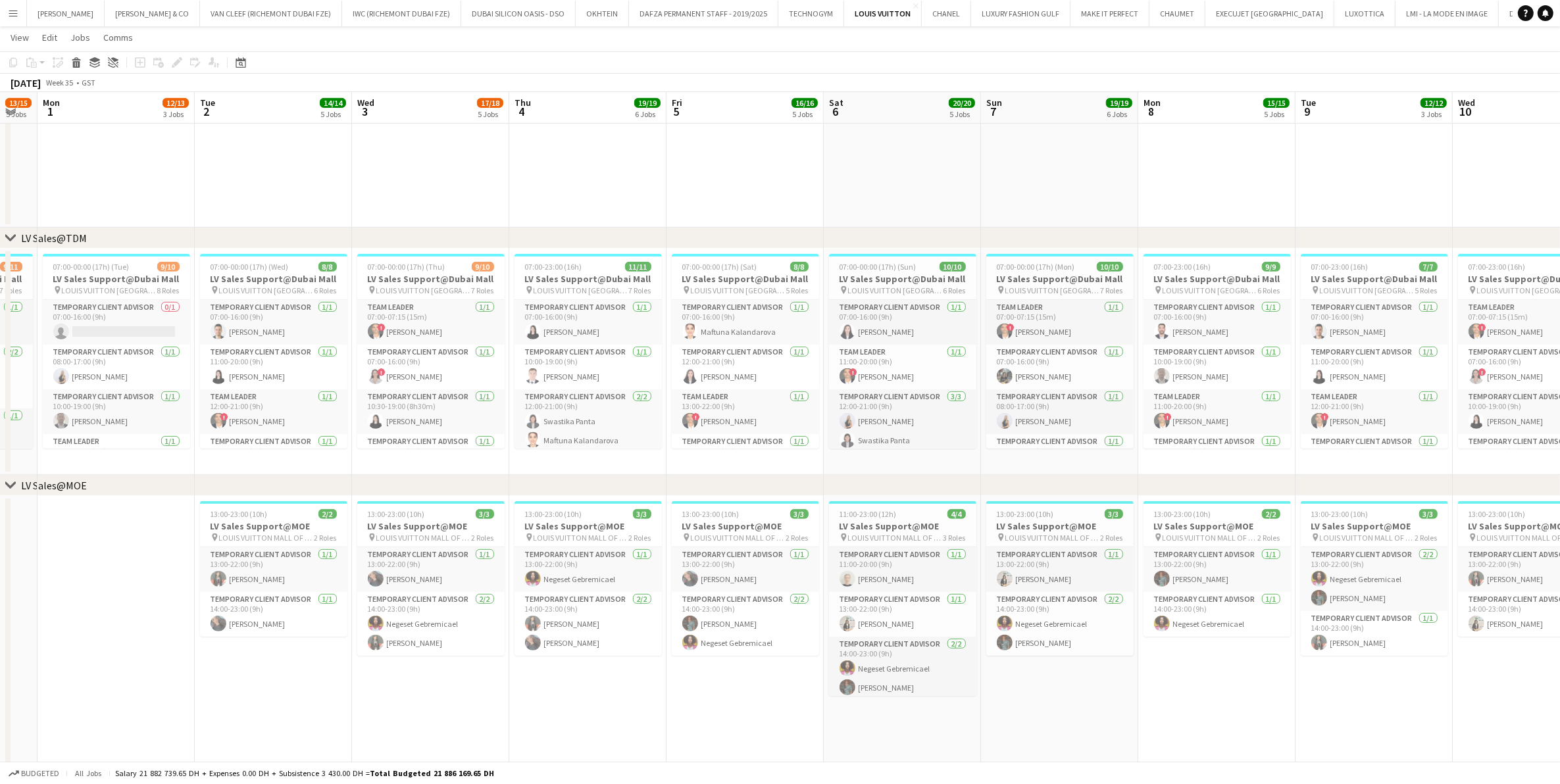
scroll to position [0, 439]
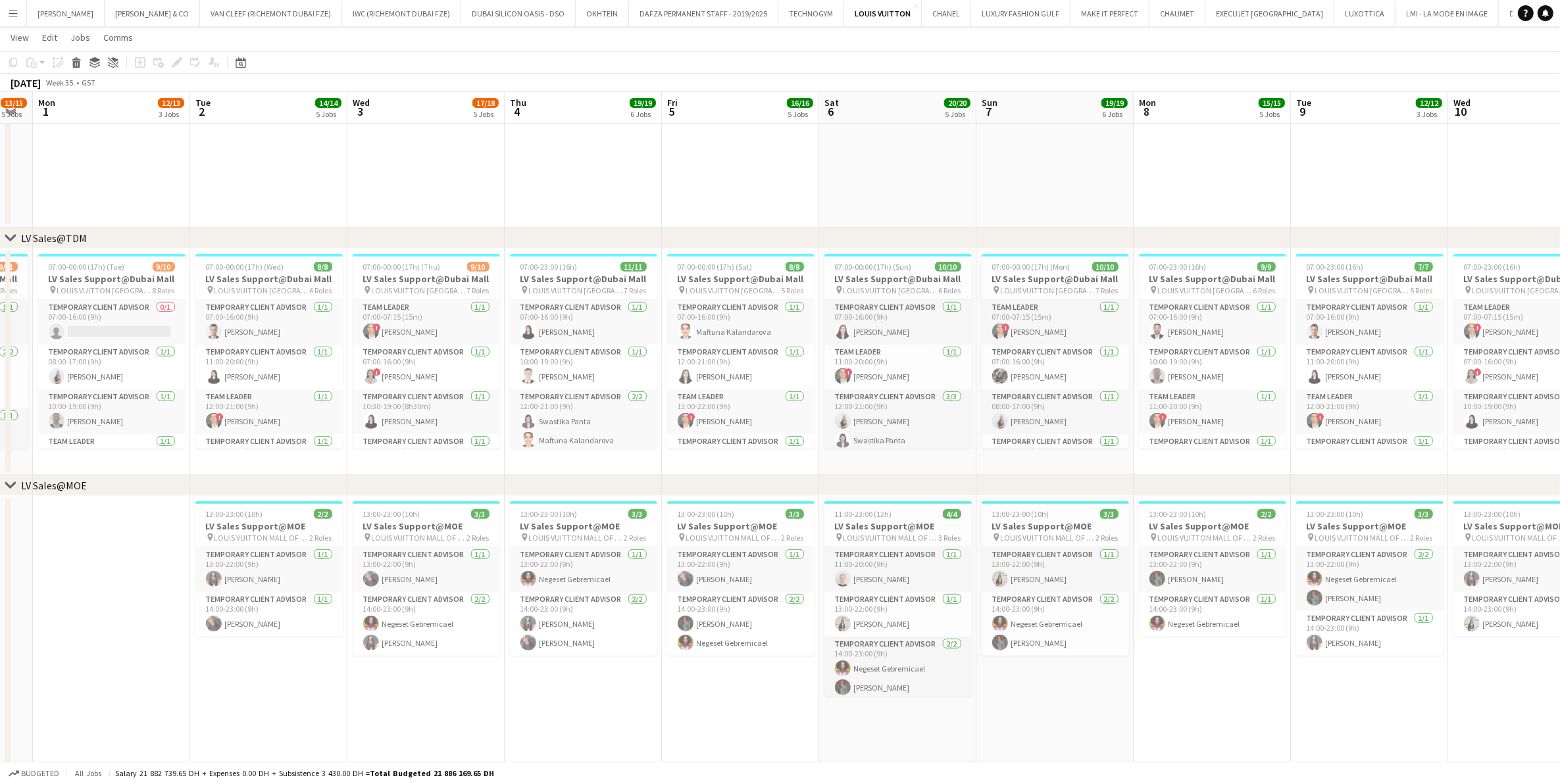
drag, startPoint x: 577, startPoint y: 363, endPoint x: 406, endPoint y: 388, distance: 172.8
click at [406, 388] on app-calendar-viewport "Fri 29 19/19 7 Jobs Sat 30 15/15 6 Jobs Sun 31 13/15 5 Jobs Mon 1 12/13 3 Jobs …" at bounding box center [780, 766] width 1560 height 2580
drag, startPoint x: 290, startPoint y: 349, endPoint x: 235, endPoint y: 356, distance: 55.4
click at [235, 356] on app-calendar-viewport "Fri 29 19/19 7 Jobs Sat 30 15/15 6 Jobs Sun 31 13/15 5 Jobs Mon 1 12/13 3 Jobs …" at bounding box center [780, 766] width 1560 height 2580
click at [117, 288] on span "LOUIS VUITTON [GEOGRAPHIC_DATA] - [GEOGRAPHIC_DATA]" at bounding box center [104, 290] width 95 height 10
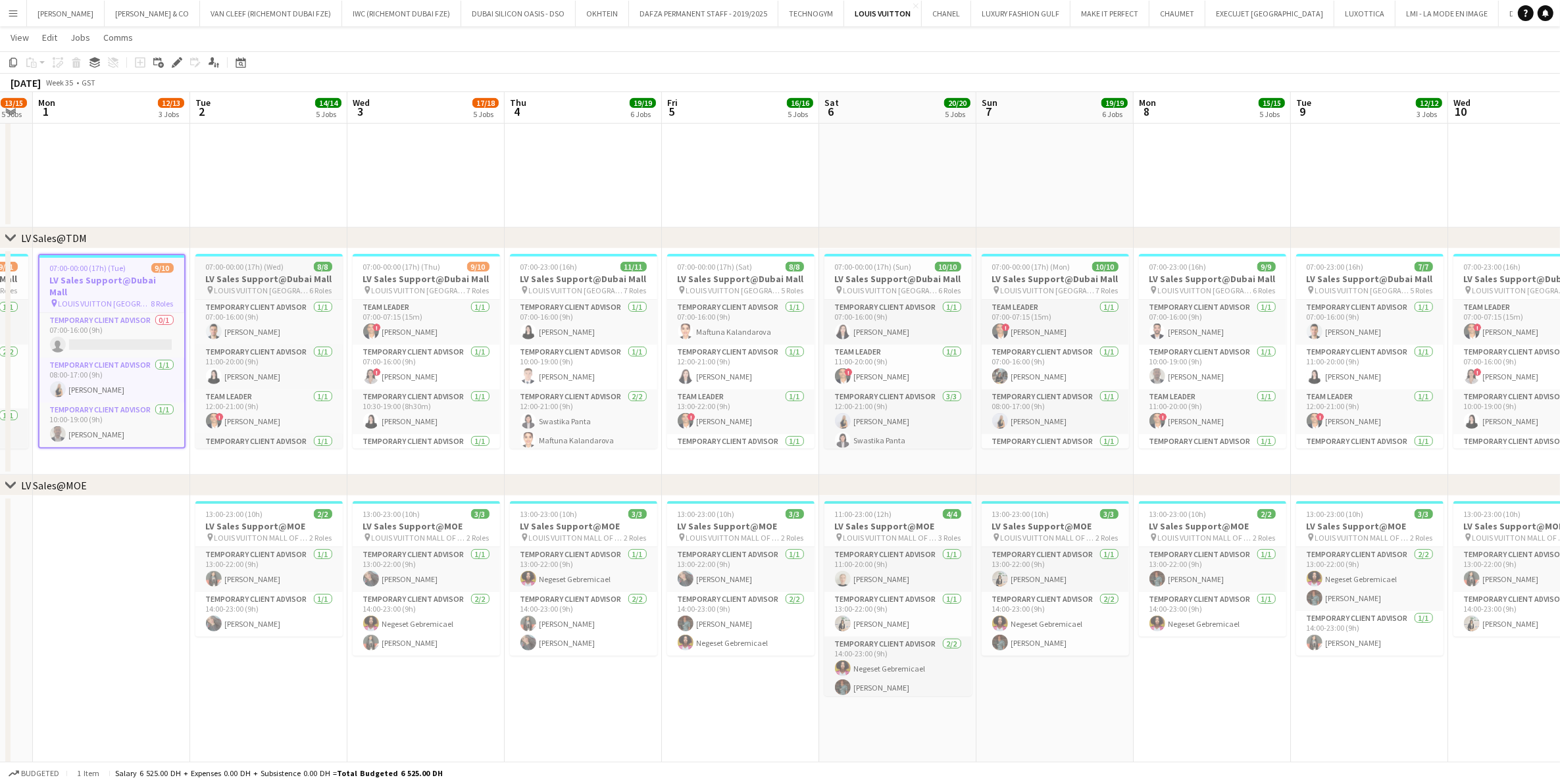
click at [249, 286] on span "LOUIS VUITTON [GEOGRAPHIC_DATA] - [GEOGRAPHIC_DATA]" at bounding box center [262, 290] width 95 height 10
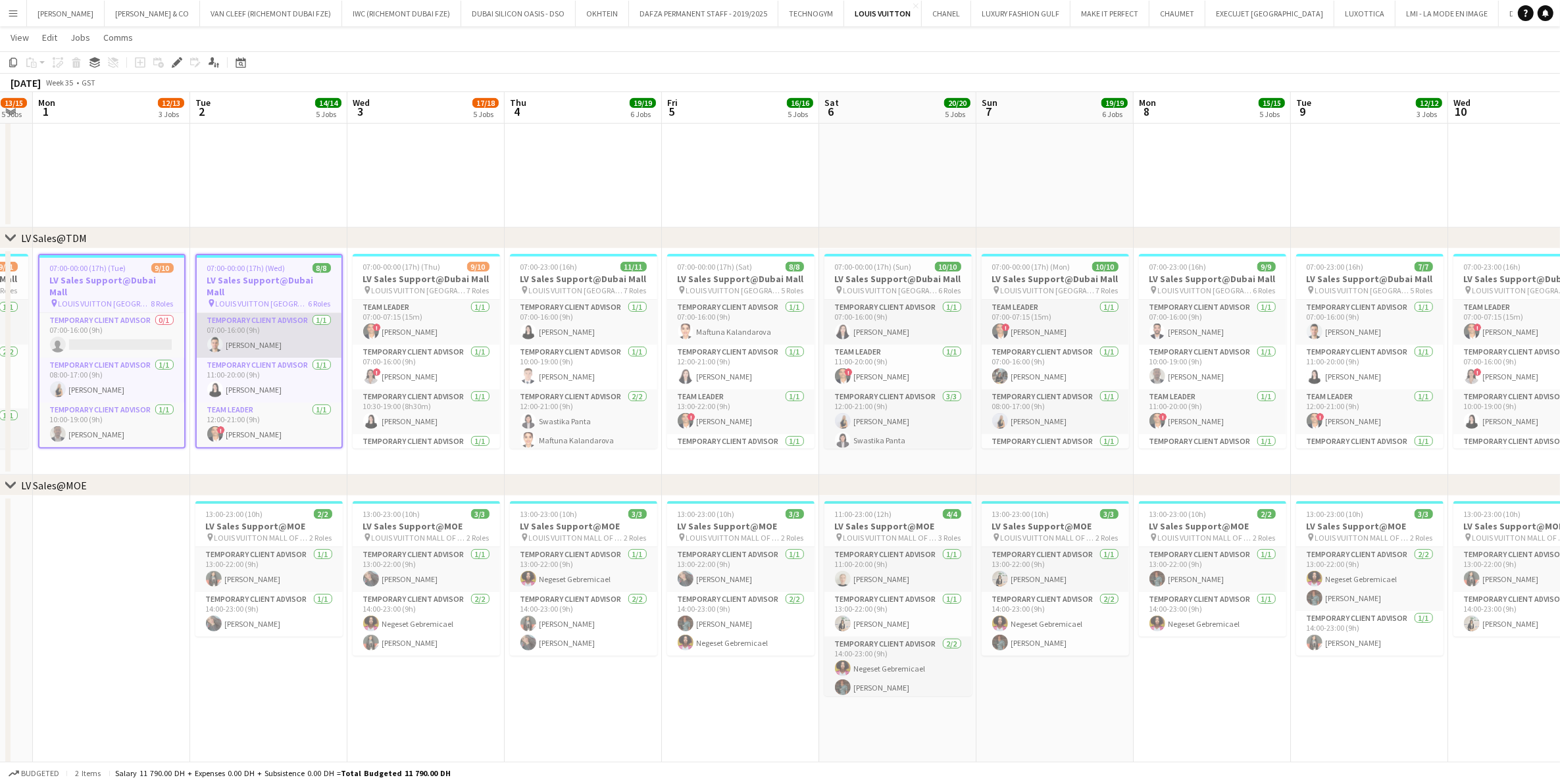
click at [242, 337] on app-card-role "Temporary Client Advisor [DATE] 07:00-16:00 (9h) [PERSON_NAME]" at bounding box center [269, 335] width 144 height 45
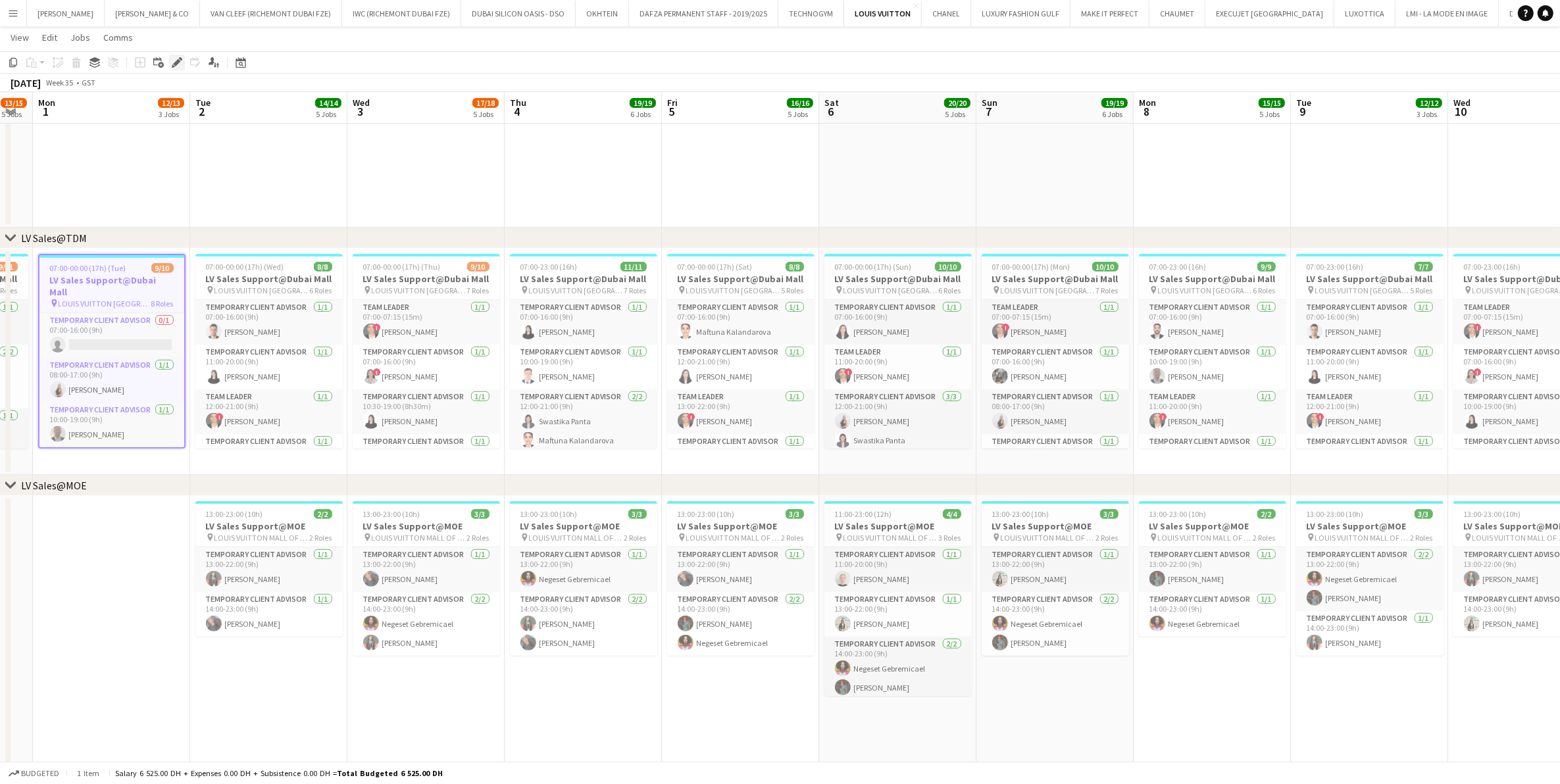
click at [175, 66] on icon at bounding box center [177, 62] width 7 height 7
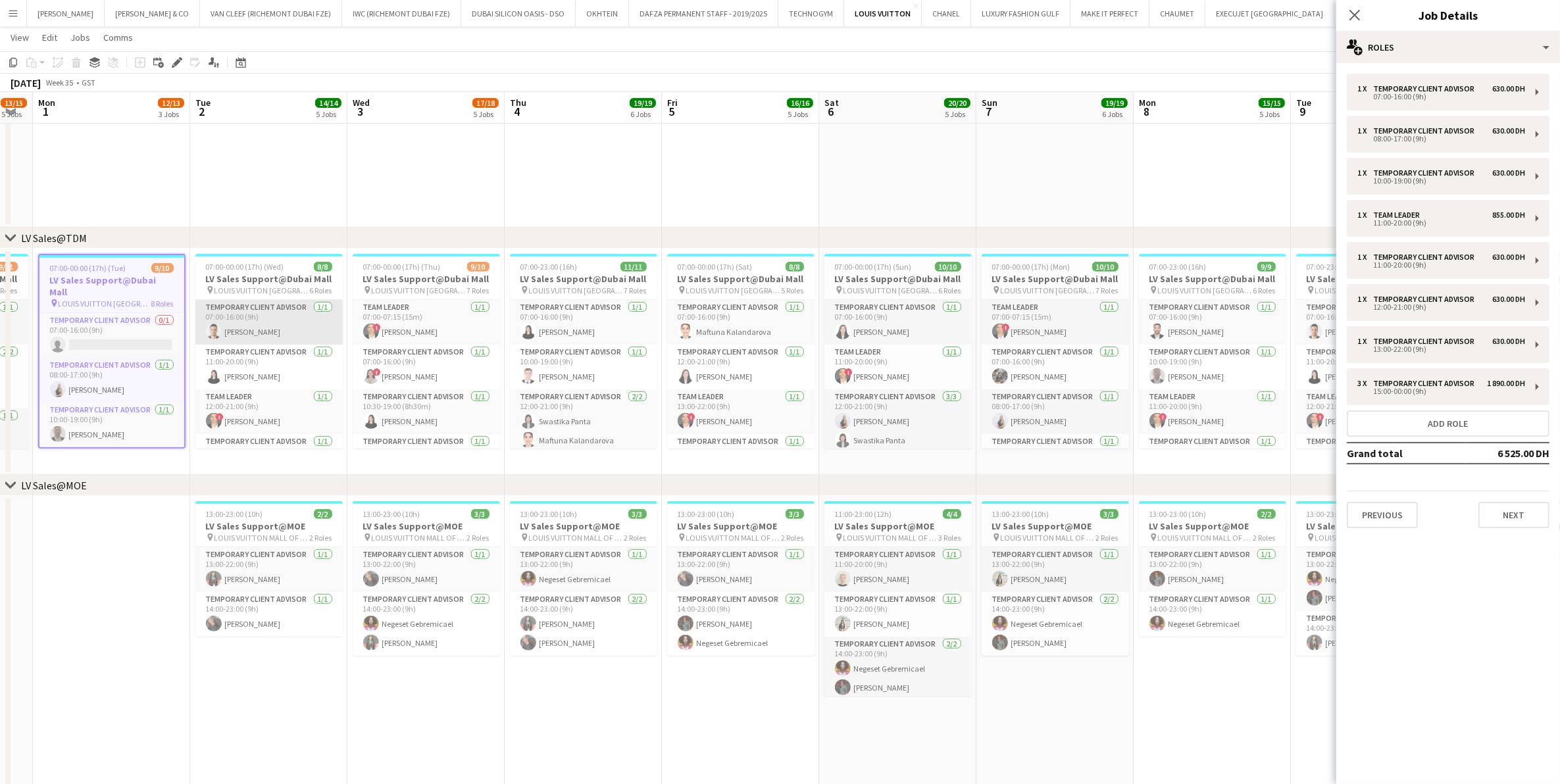
click at [225, 323] on app-card-role "Temporary Client Advisor [DATE] 07:00-16:00 (9h) [PERSON_NAME]" at bounding box center [268, 323] width 147 height 45
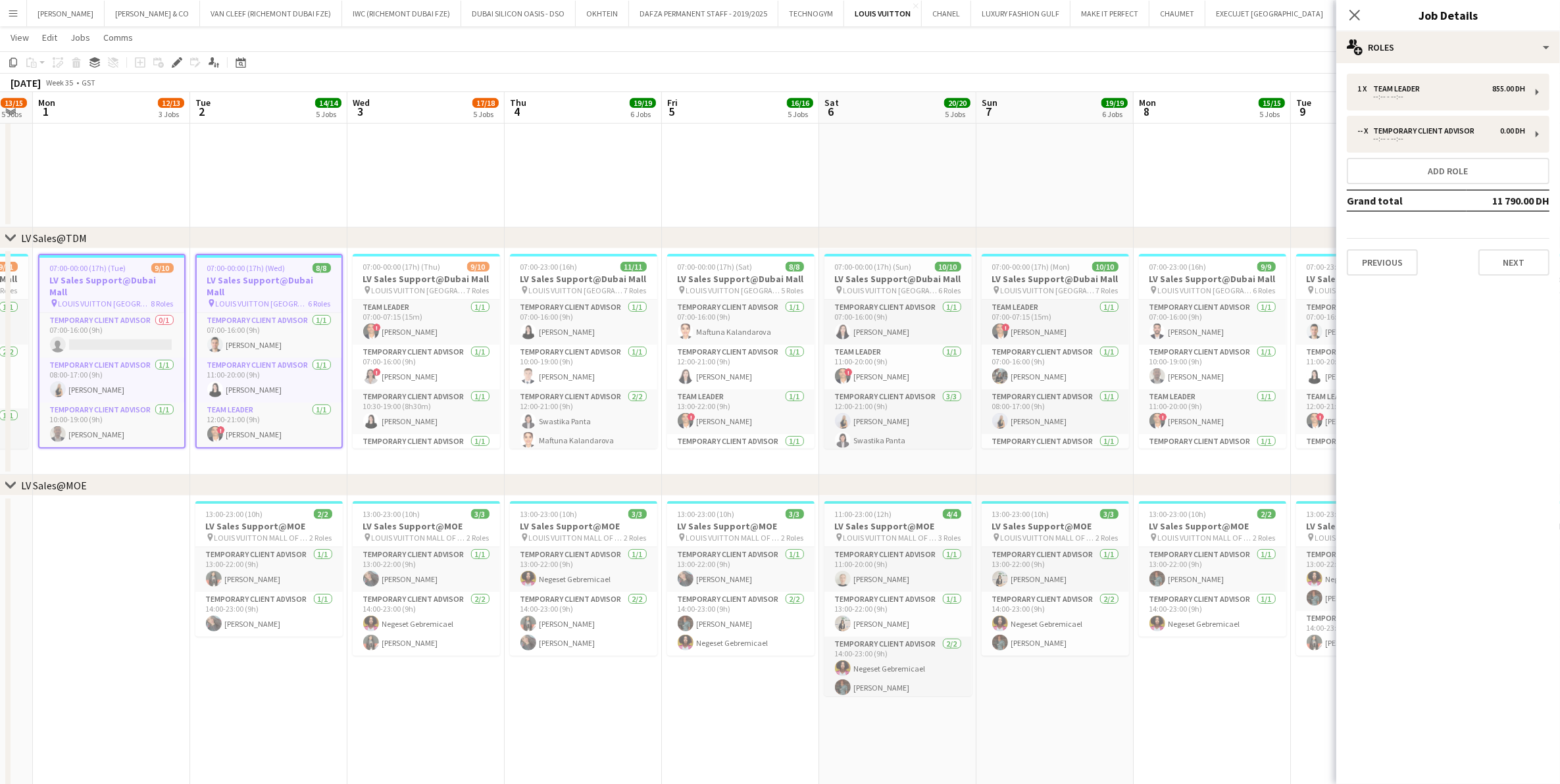
click at [250, 277] on h3 "LV Sales Support@Dubai Mall" at bounding box center [269, 286] width 144 height 24
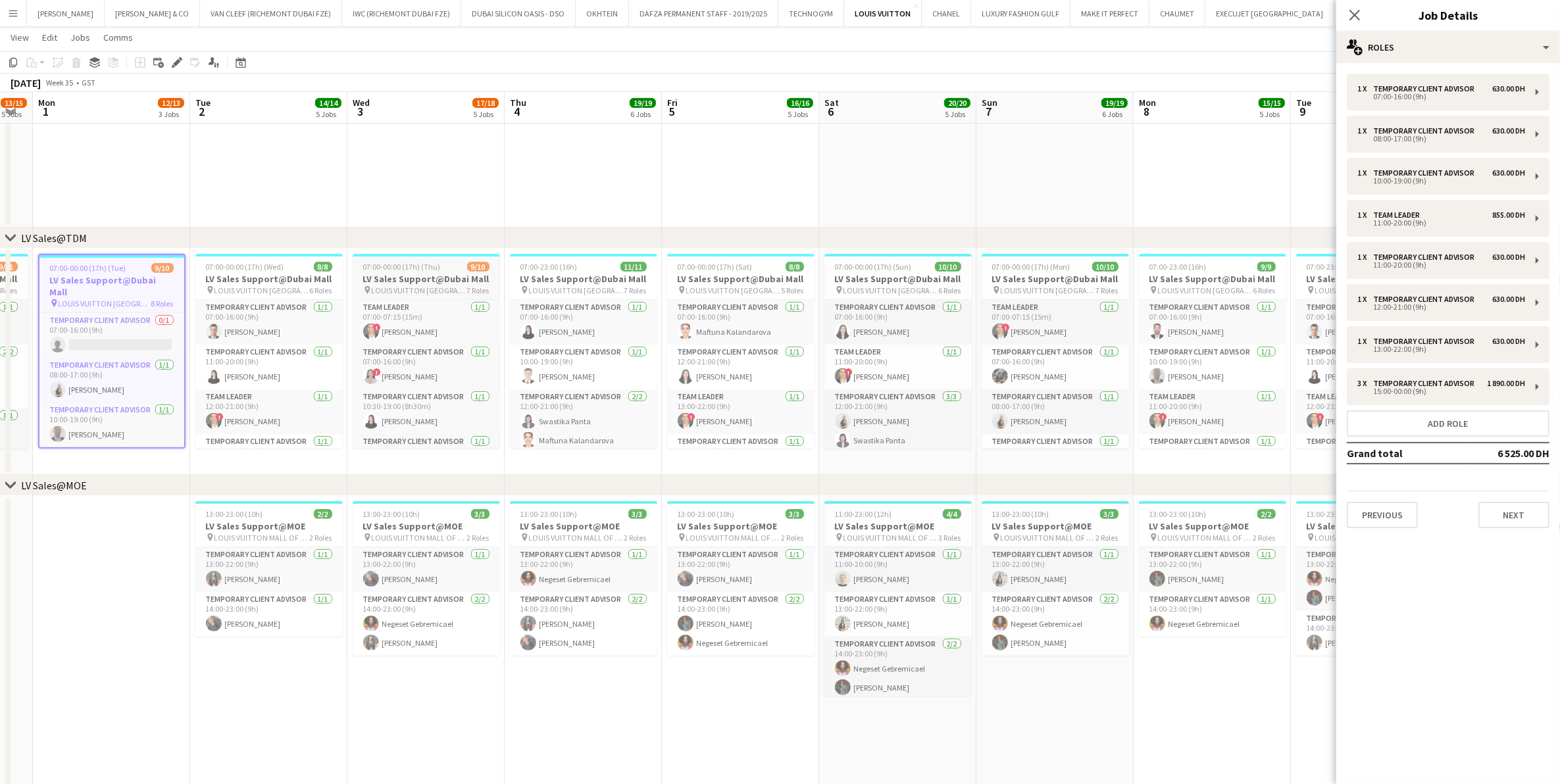
click at [409, 286] on span "LOUIS VUITTON [GEOGRAPHIC_DATA] - [GEOGRAPHIC_DATA]" at bounding box center [419, 290] width 95 height 10
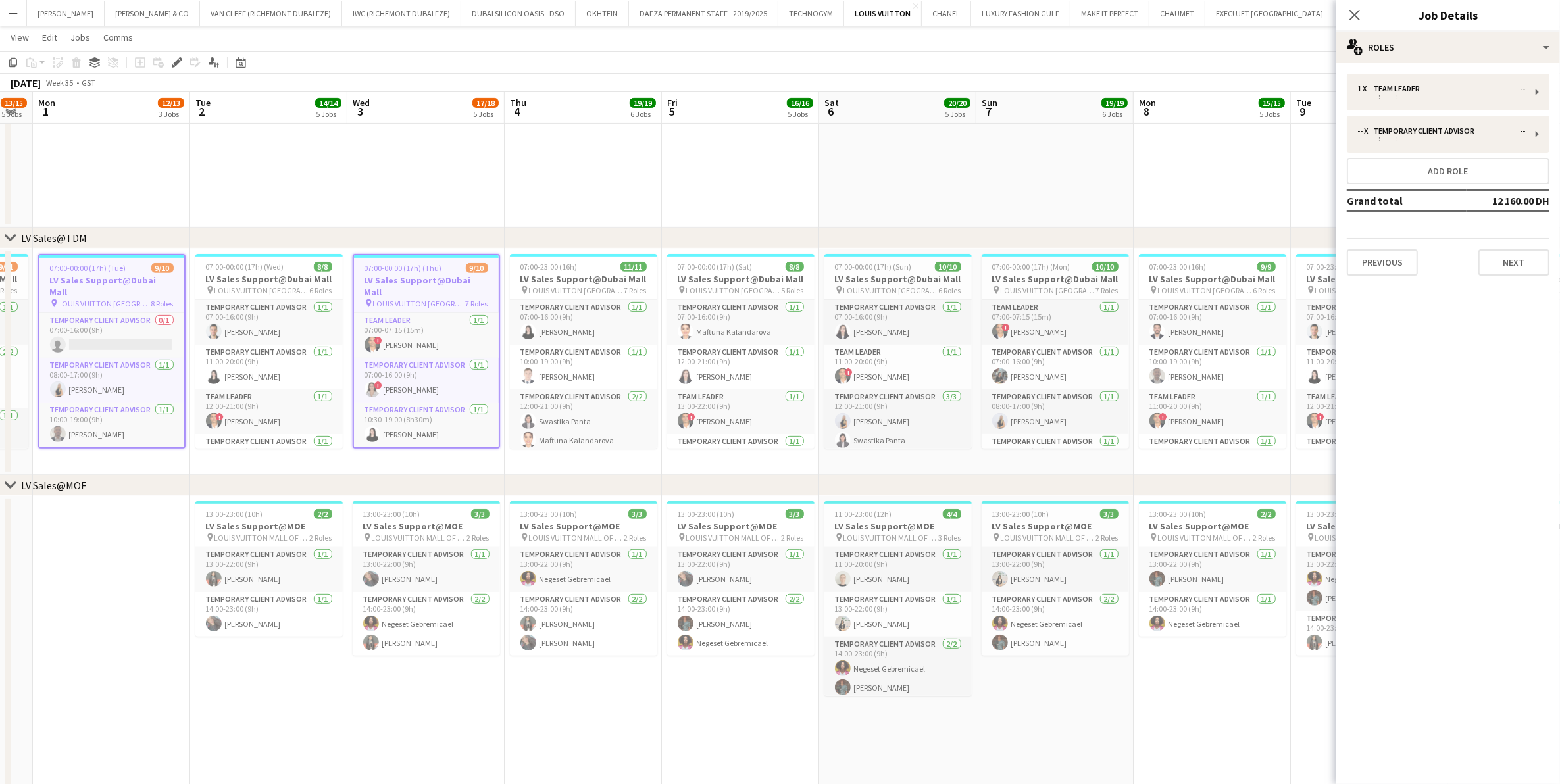
click at [305, 211] on app-date-cell at bounding box center [268, 41] width 157 height 372
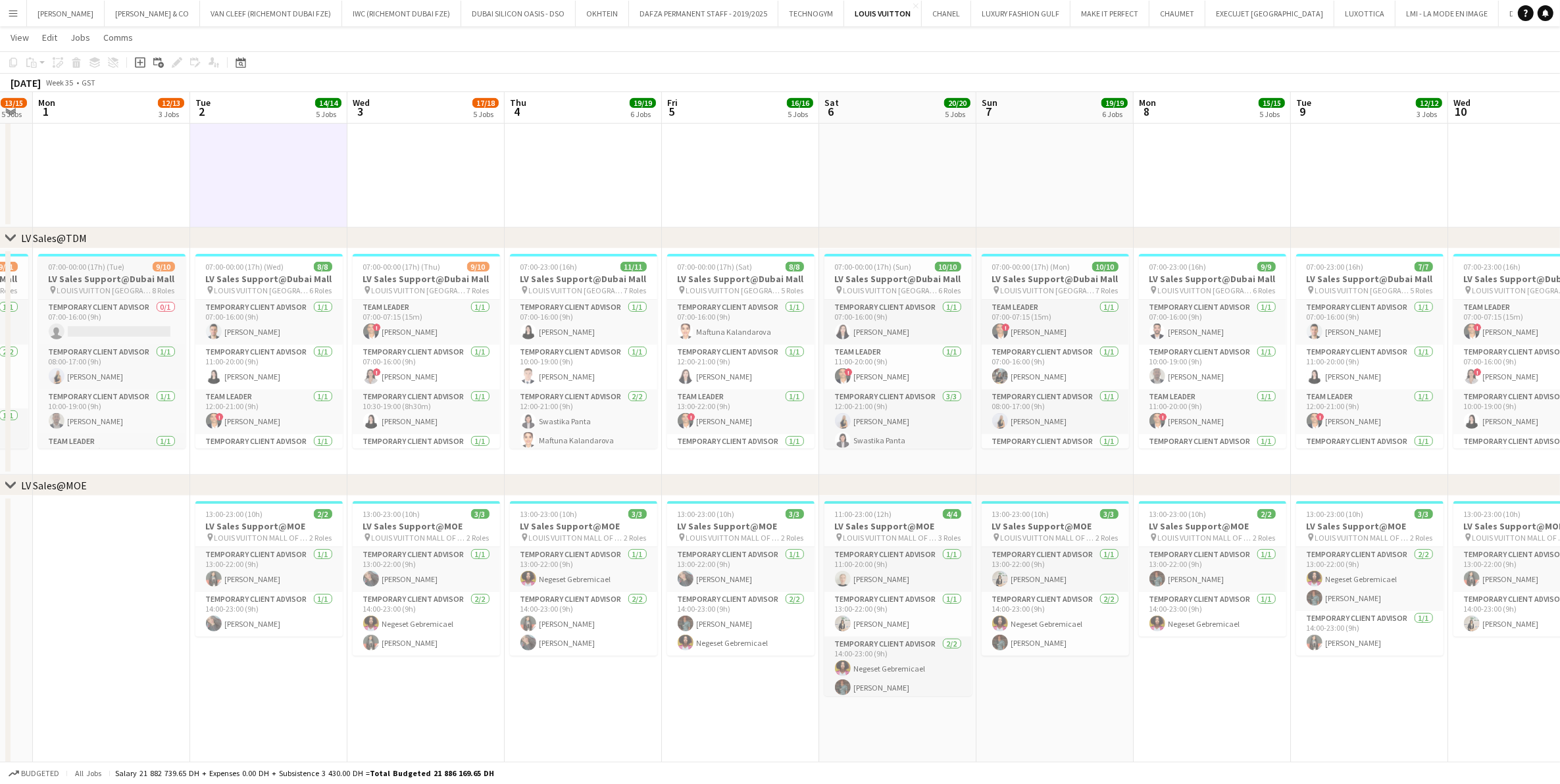
click at [133, 290] on span "LOUIS VUITTON [GEOGRAPHIC_DATA] - [GEOGRAPHIC_DATA]" at bounding box center [104, 290] width 95 height 10
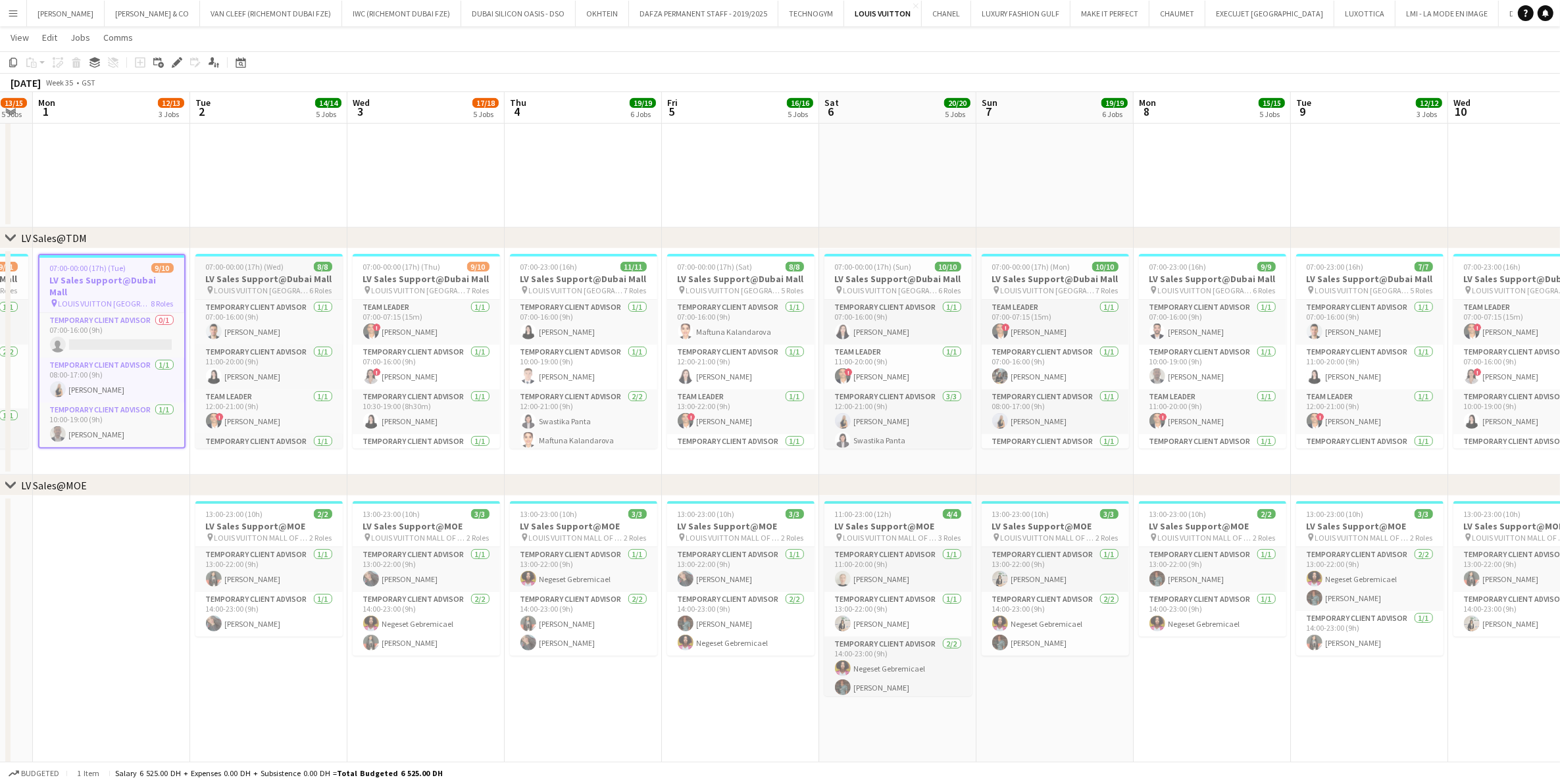
click at [247, 255] on div at bounding box center [268, 255] width 147 height 3
click at [245, 278] on h3 "LV Sales Support@Dubai Mall" at bounding box center [269, 286] width 144 height 24
click at [127, 313] on app-card-role "Temporary Client Advisor 0/1 07:00-16:00 (9h) single-neutral-actions" at bounding box center [111, 335] width 144 height 45
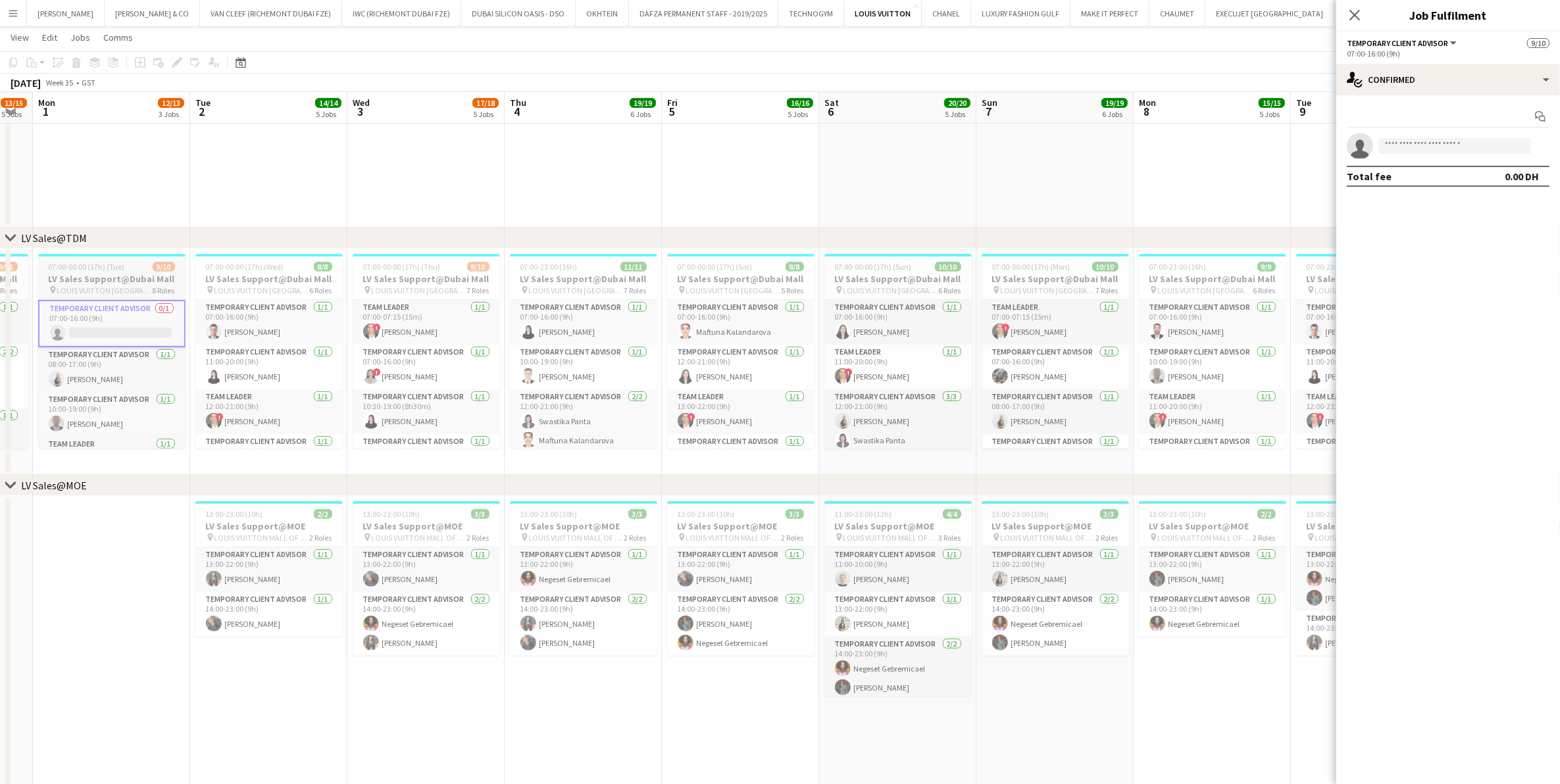
click at [126, 285] on span "LOUIS VUITTON [GEOGRAPHIC_DATA] - [GEOGRAPHIC_DATA]" at bounding box center [104, 290] width 95 height 10
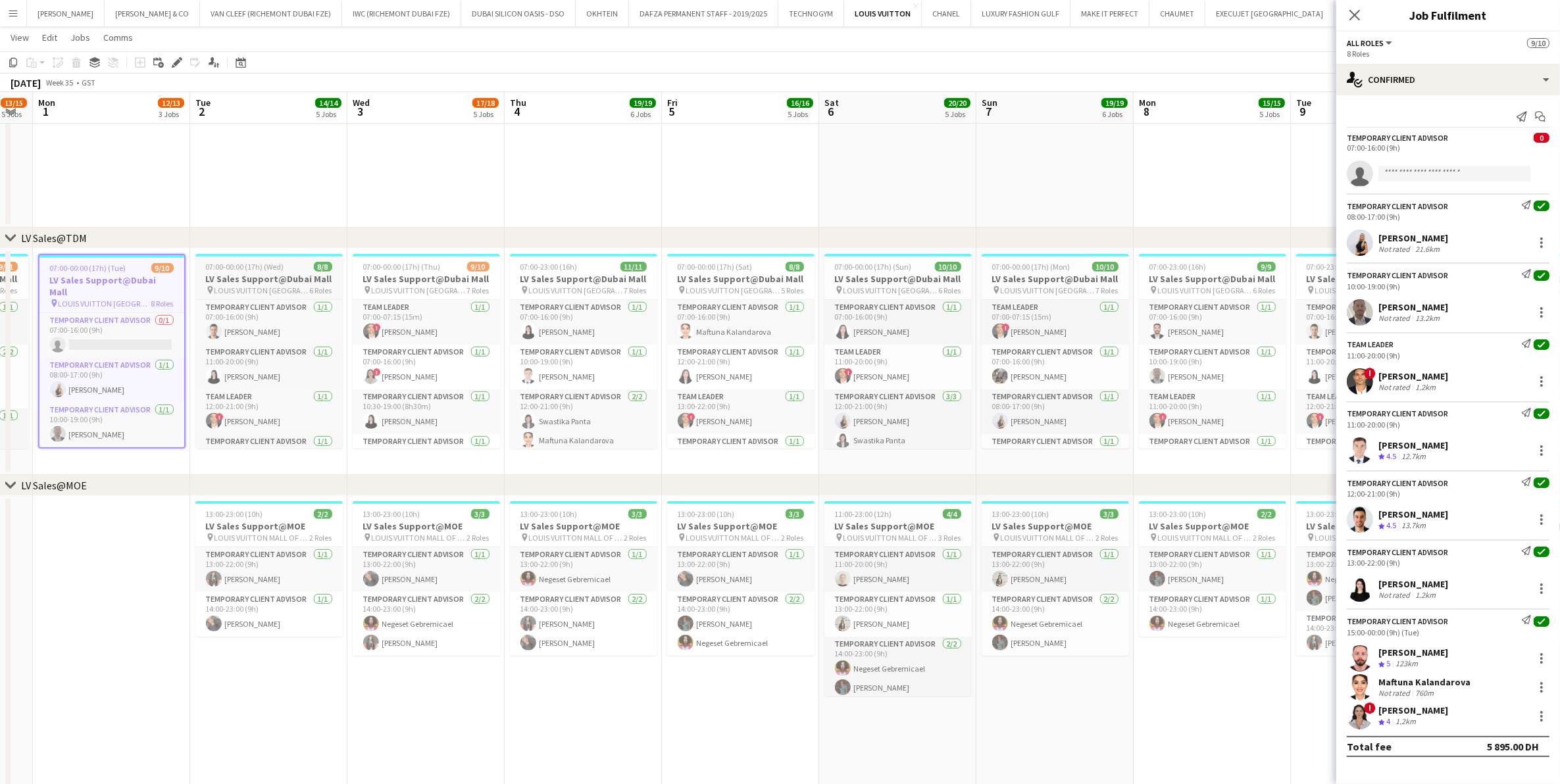
click at [231, 288] on span "LOUIS VUITTON [GEOGRAPHIC_DATA] - [GEOGRAPHIC_DATA]" at bounding box center [262, 290] width 95 height 10
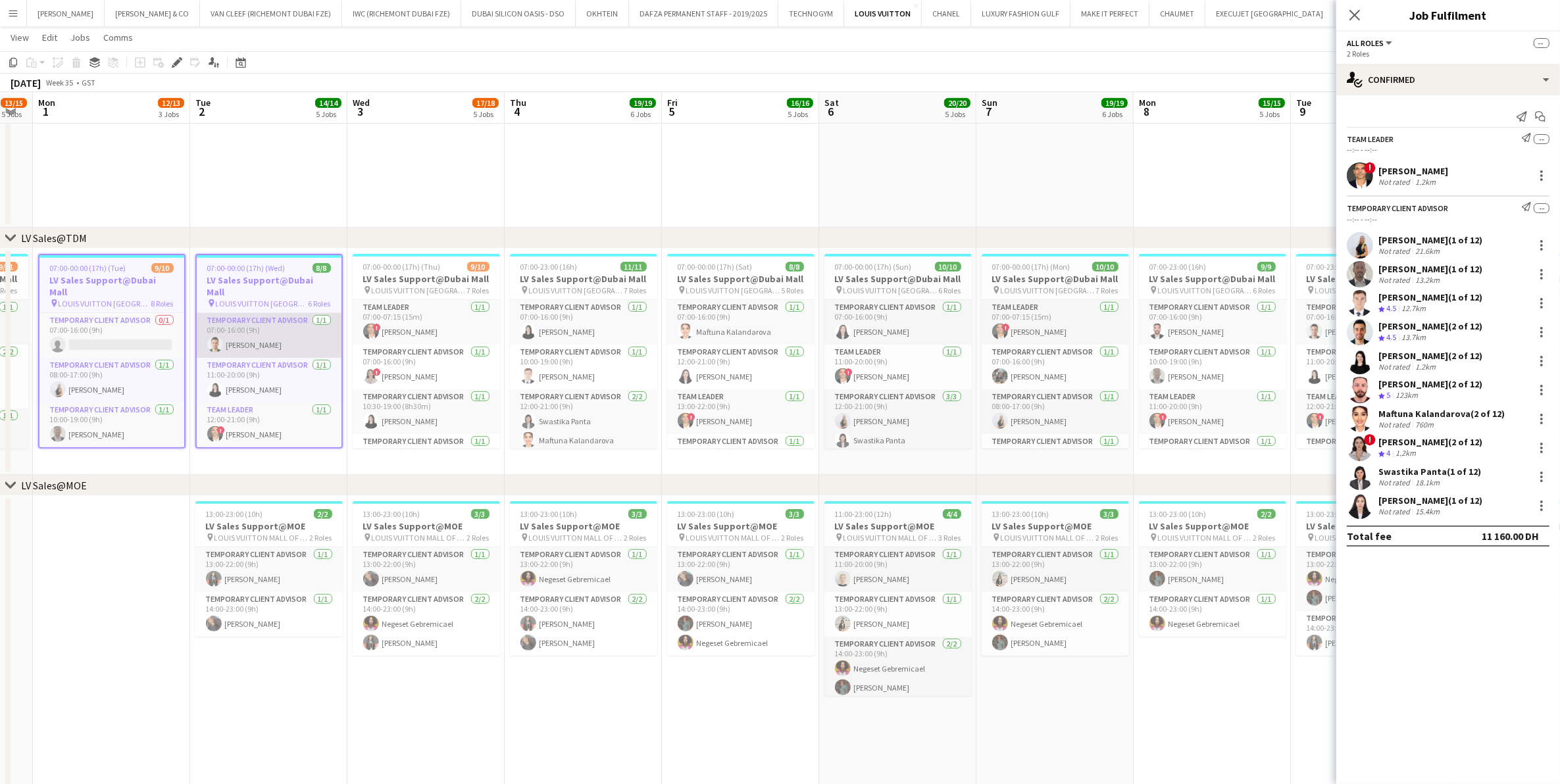
click at [308, 314] on app-card-role "Temporary Client Advisor [DATE] 07:00-16:00 (9h) [PERSON_NAME]" at bounding box center [269, 335] width 144 height 45
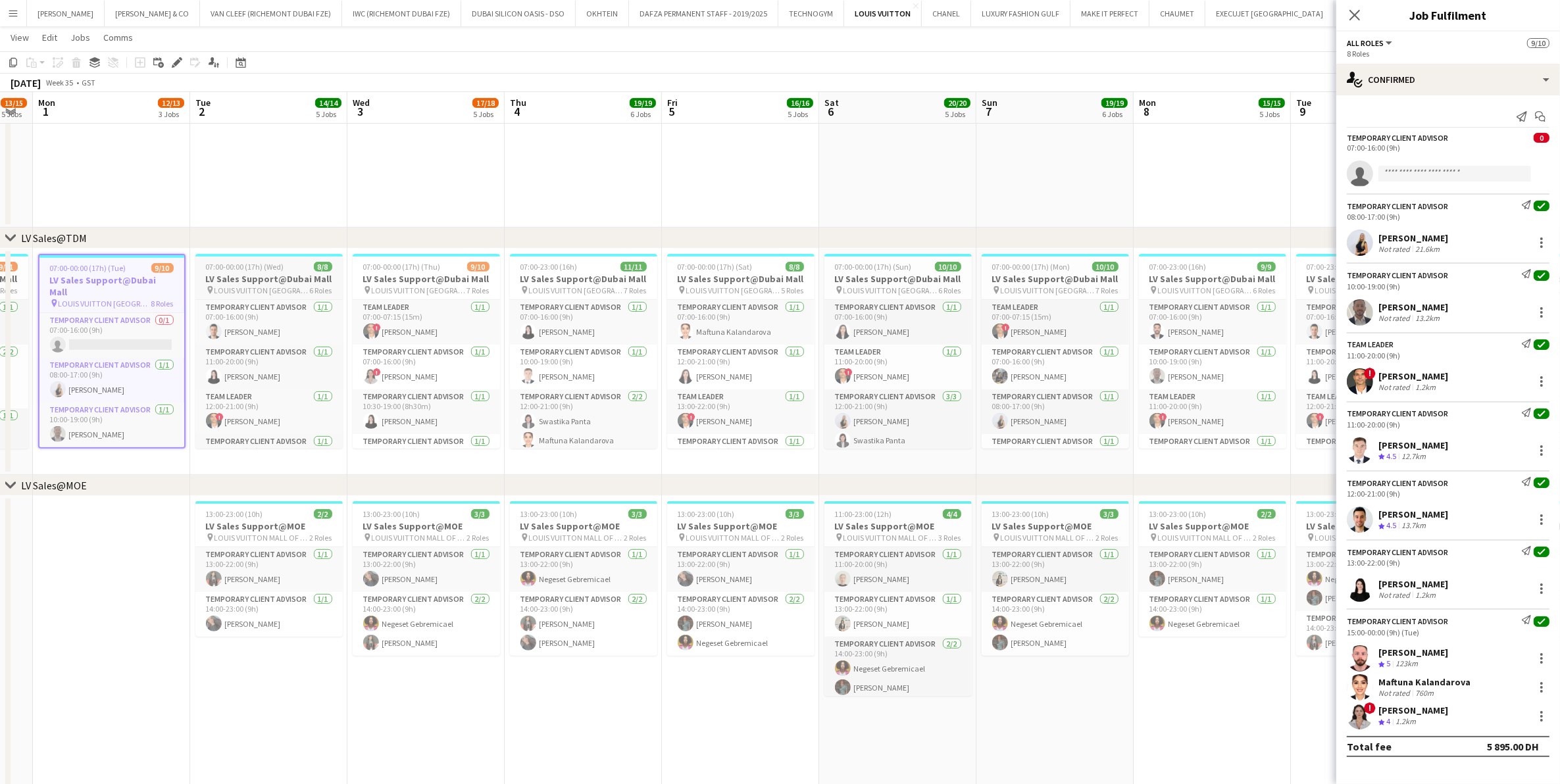
click at [250, 282] on h3 "LV Sales Support@Dubai Mall" at bounding box center [268, 278] width 147 height 12
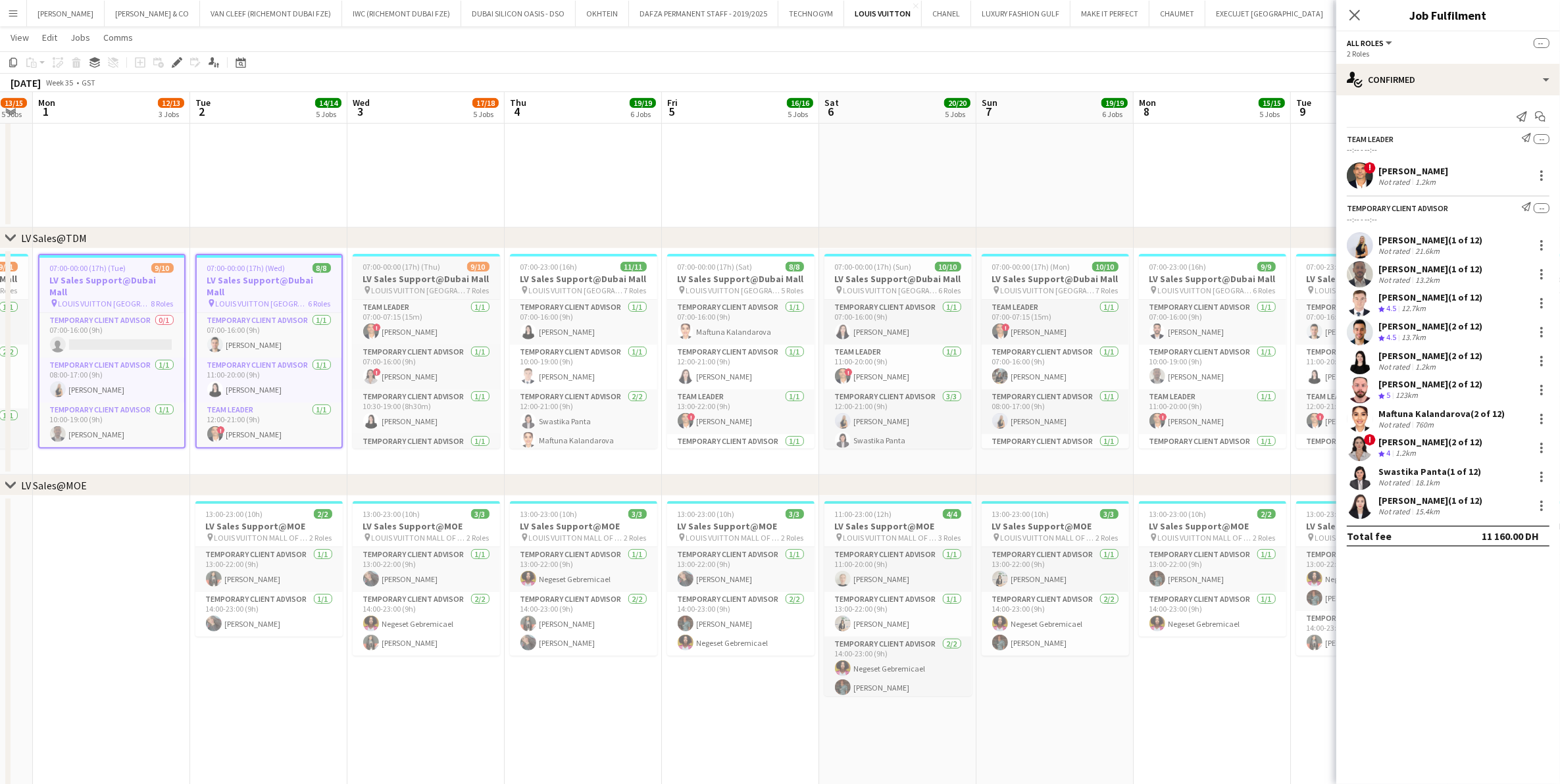
click at [382, 285] on div "pin LOUIS VUITTON [GEOGRAPHIC_DATA] - [GEOGRAPHIC_DATA] 7 Roles" at bounding box center [426, 290] width 147 height 11
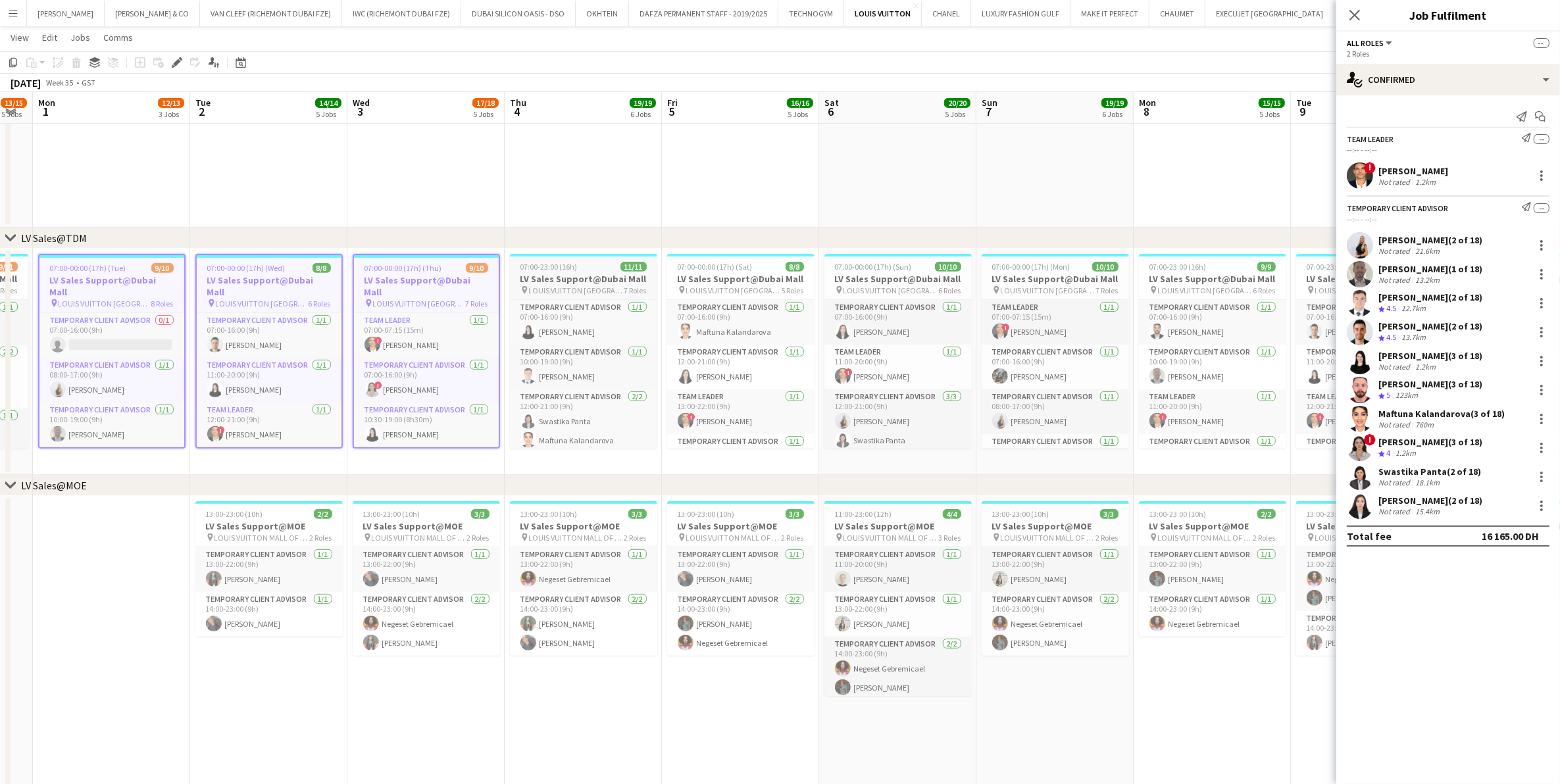
click at [577, 285] on span "LOUIS VUITTON [GEOGRAPHIC_DATA] - [GEOGRAPHIC_DATA]" at bounding box center [576, 290] width 95 height 10
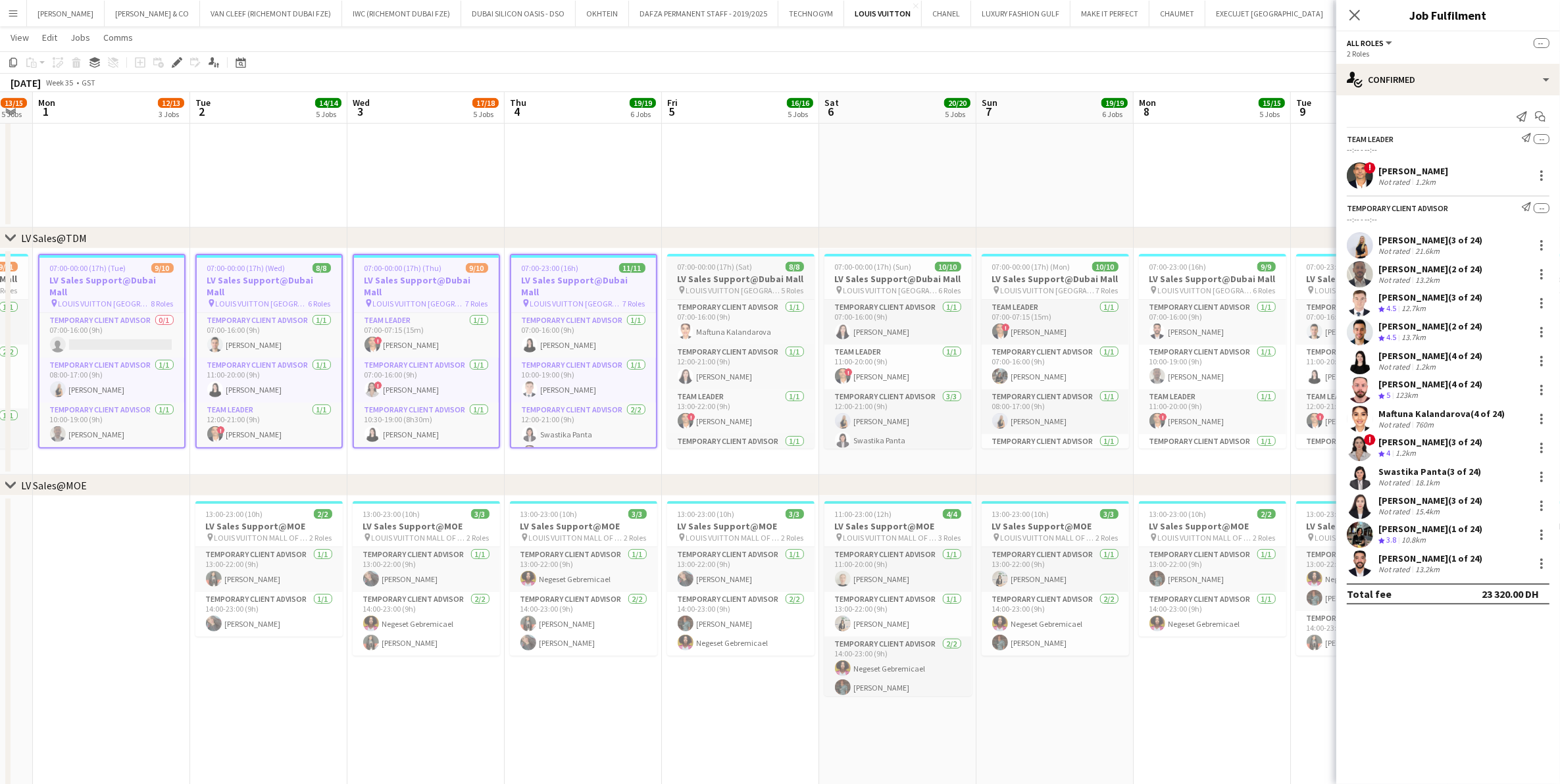
click at [721, 290] on span "LOUIS VUITTON [GEOGRAPHIC_DATA] - [GEOGRAPHIC_DATA]" at bounding box center [734, 290] width 95 height 10
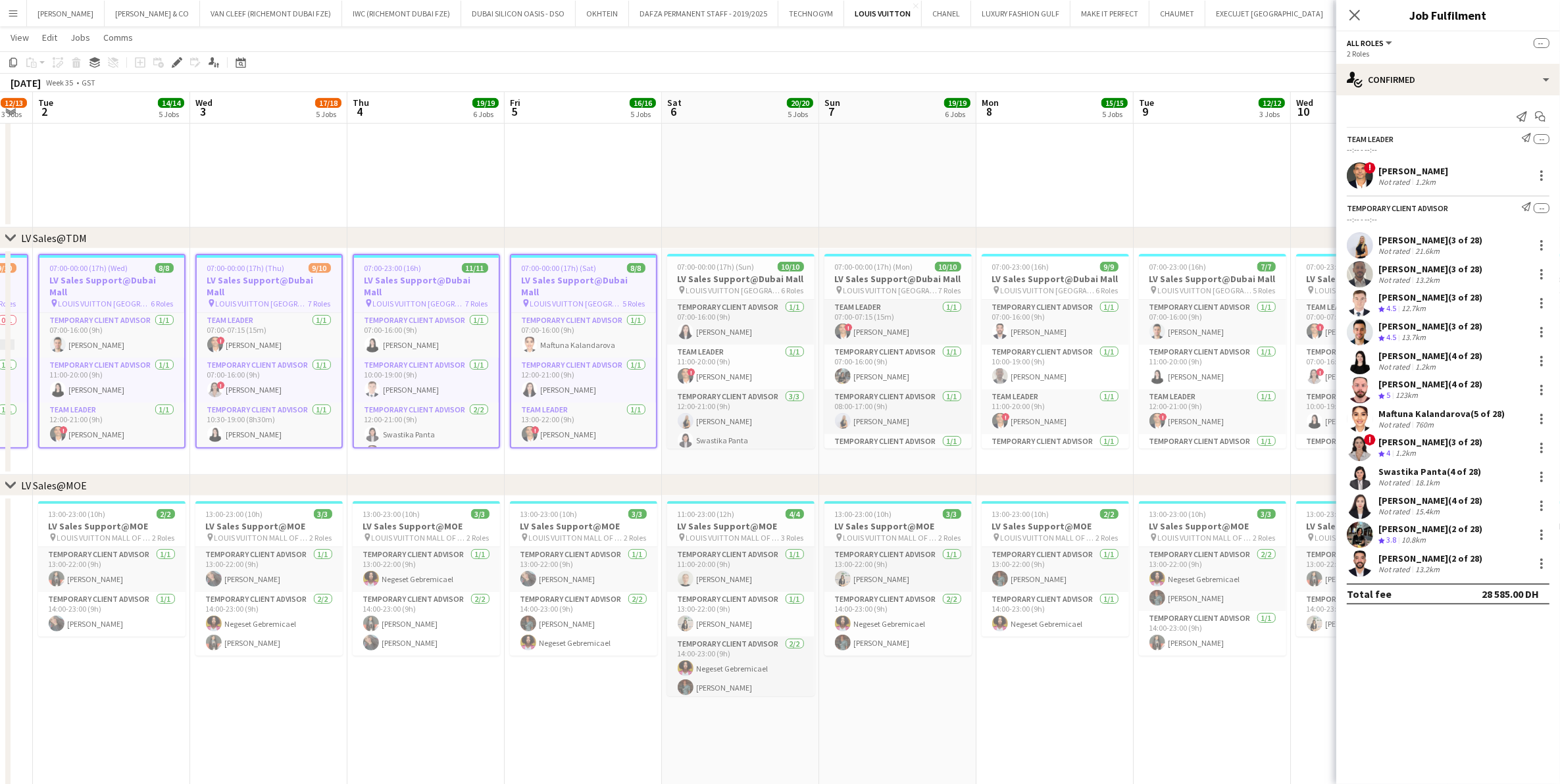
scroll to position [0, 446]
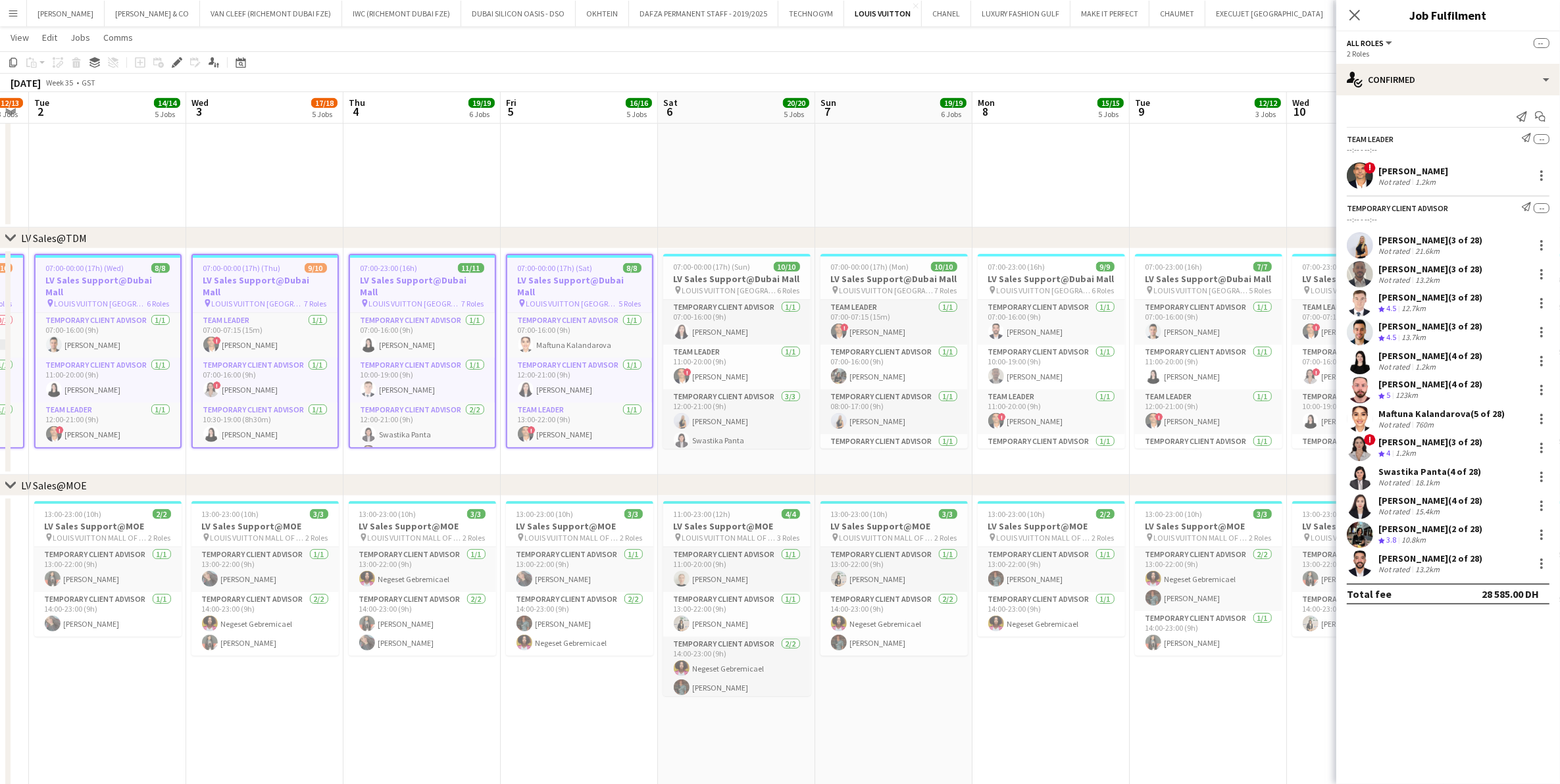
drag, startPoint x: 873, startPoint y: 291, endPoint x: 552, endPoint y: 318, distance: 322.1
click at [552, 318] on app-calendar-viewport "Sat 30 15/15 6 Jobs Sun 31 13/15 5 Jobs Mon 1 12/13 3 Jobs Tue 2 14/14 5 Jobs W…" at bounding box center [780, 766] width 1560 height 2580
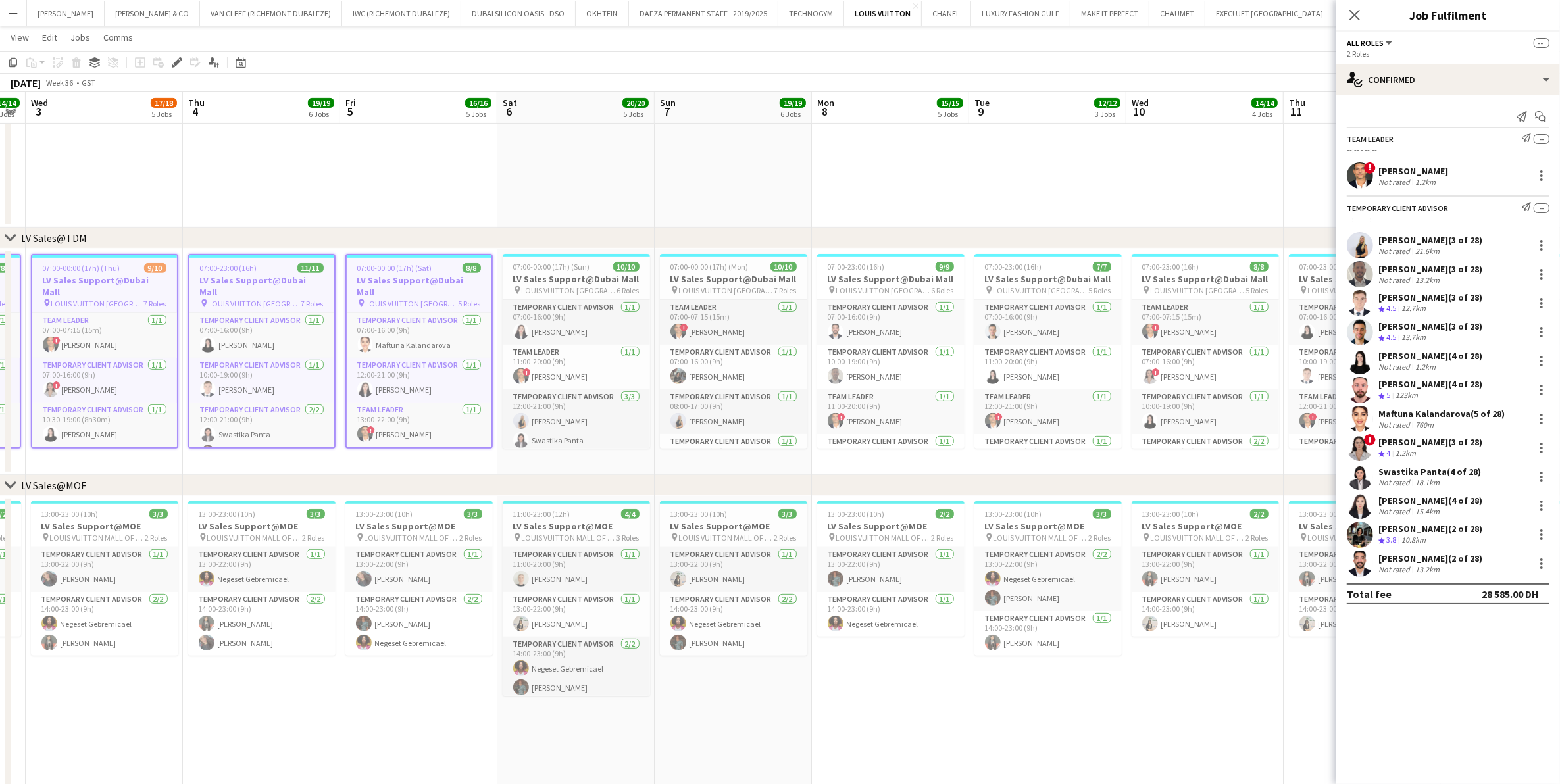
click at [428, 280] on h3 "LV Sales Support@Dubai Mall" at bounding box center [419, 286] width 144 height 24
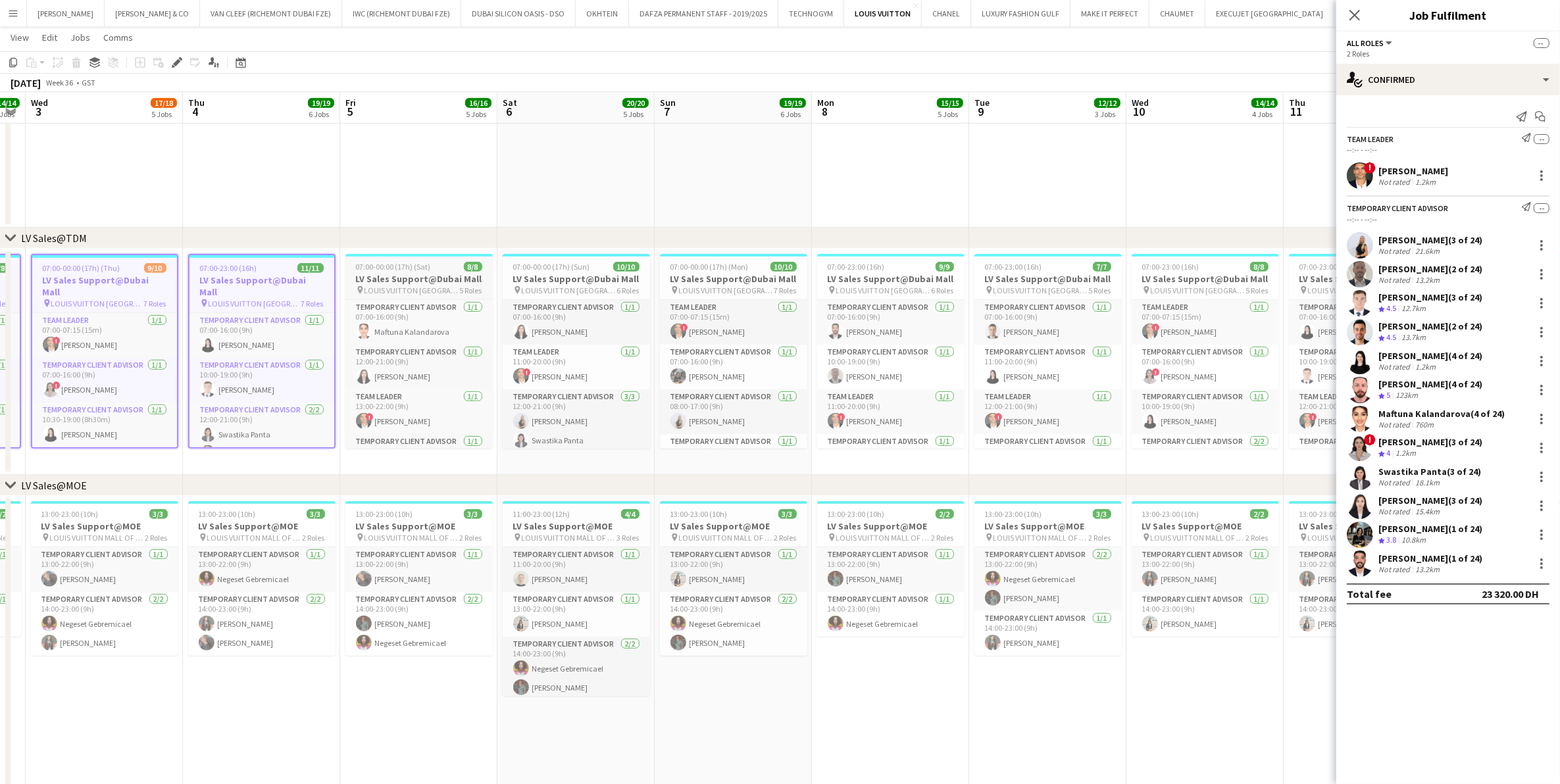
click at [428, 280] on h3 "LV Sales Support@Dubai Mall" at bounding box center [419, 278] width 147 height 12
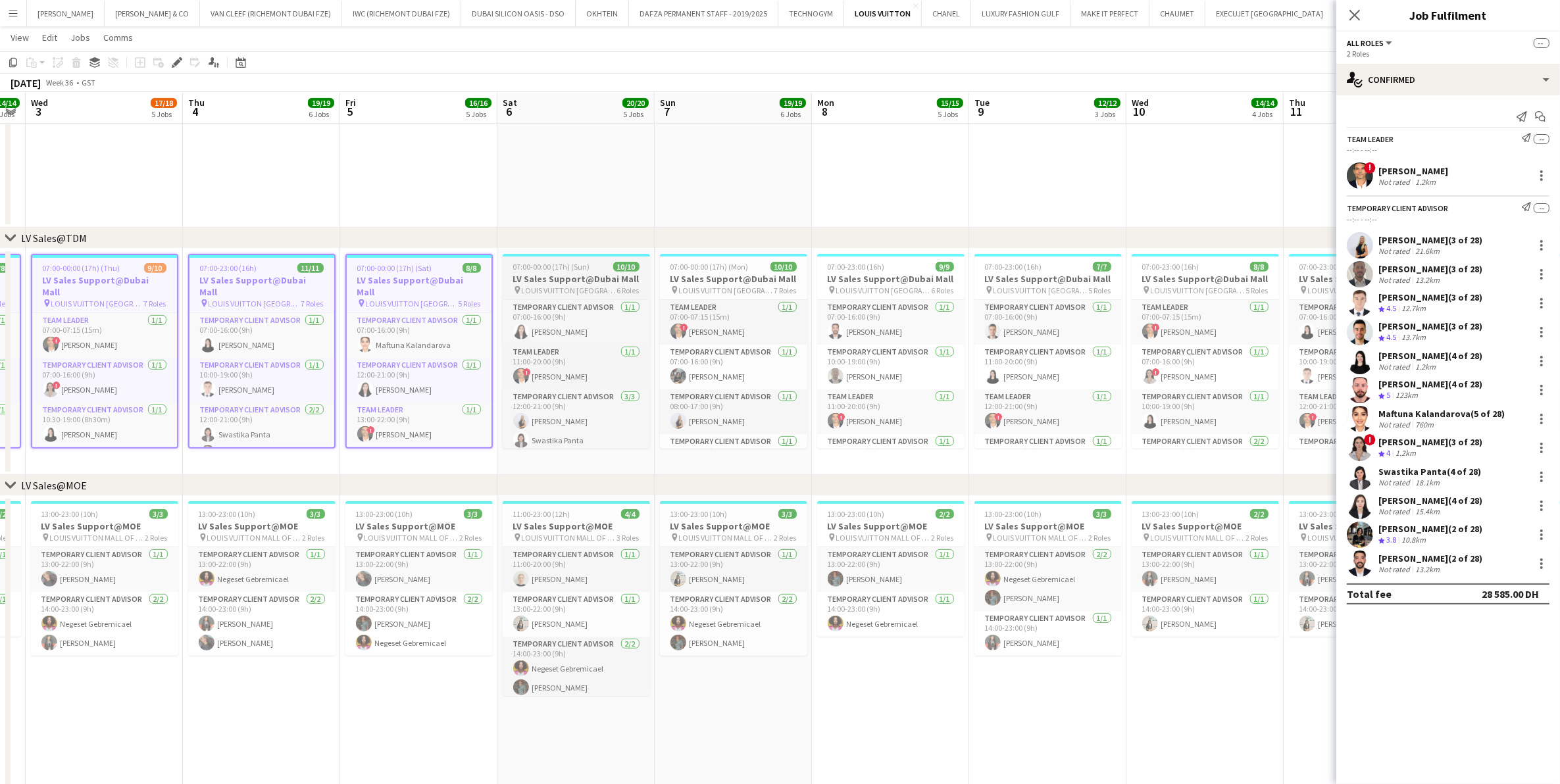
click at [568, 282] on h3 "LV Sales Support@Dubai Mall" at bounding box center [576, 278] width 147 height 12
click at [738, 280] on h3 "LV Sales Support@Dubai Mall" at bounding box center [733, 278] width 147 height 12
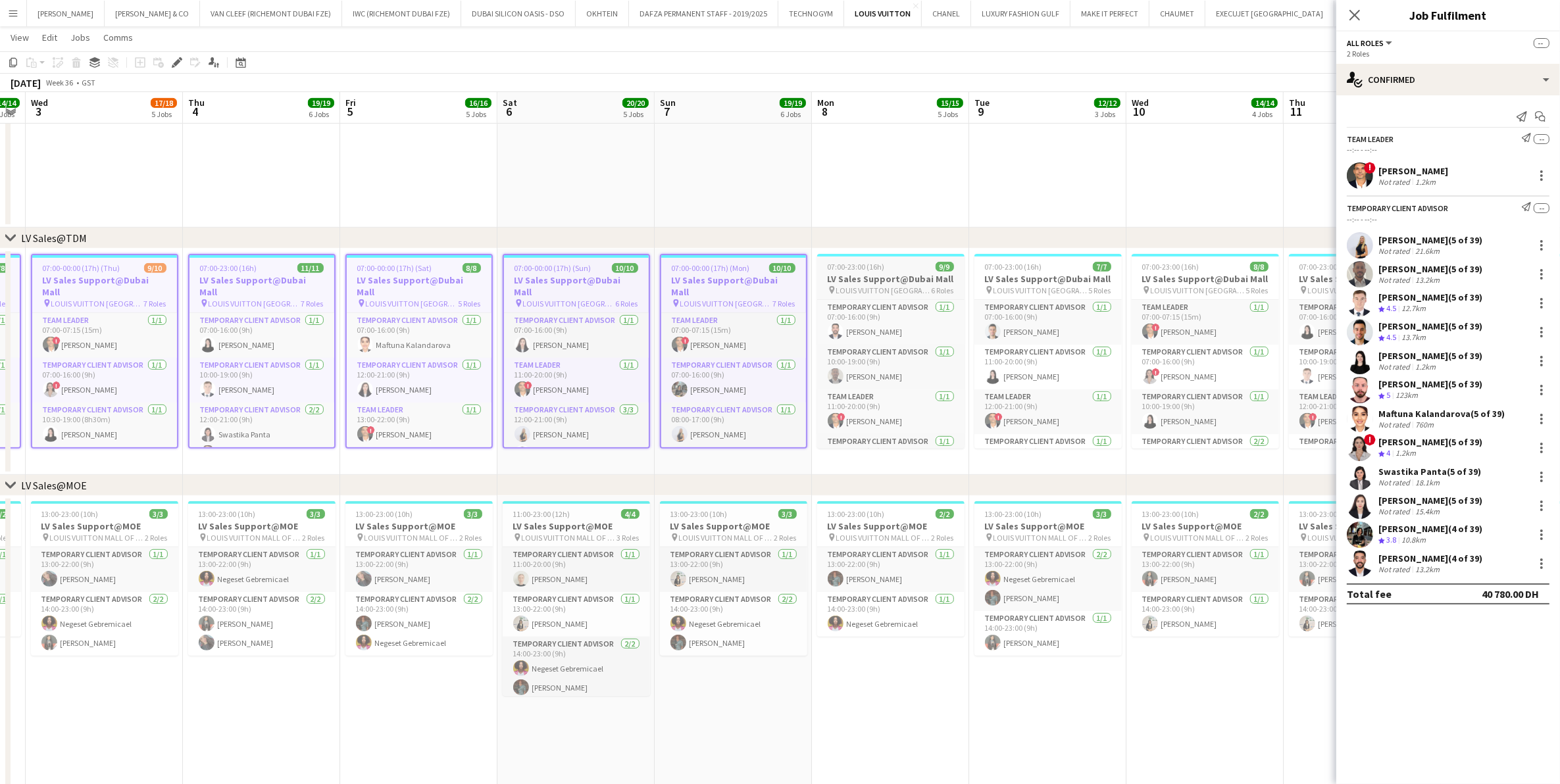
click at [907, 282] on h3 "LV Sales Support@Dubai Mall" at bounding box center [891, 278] width 147 height 12
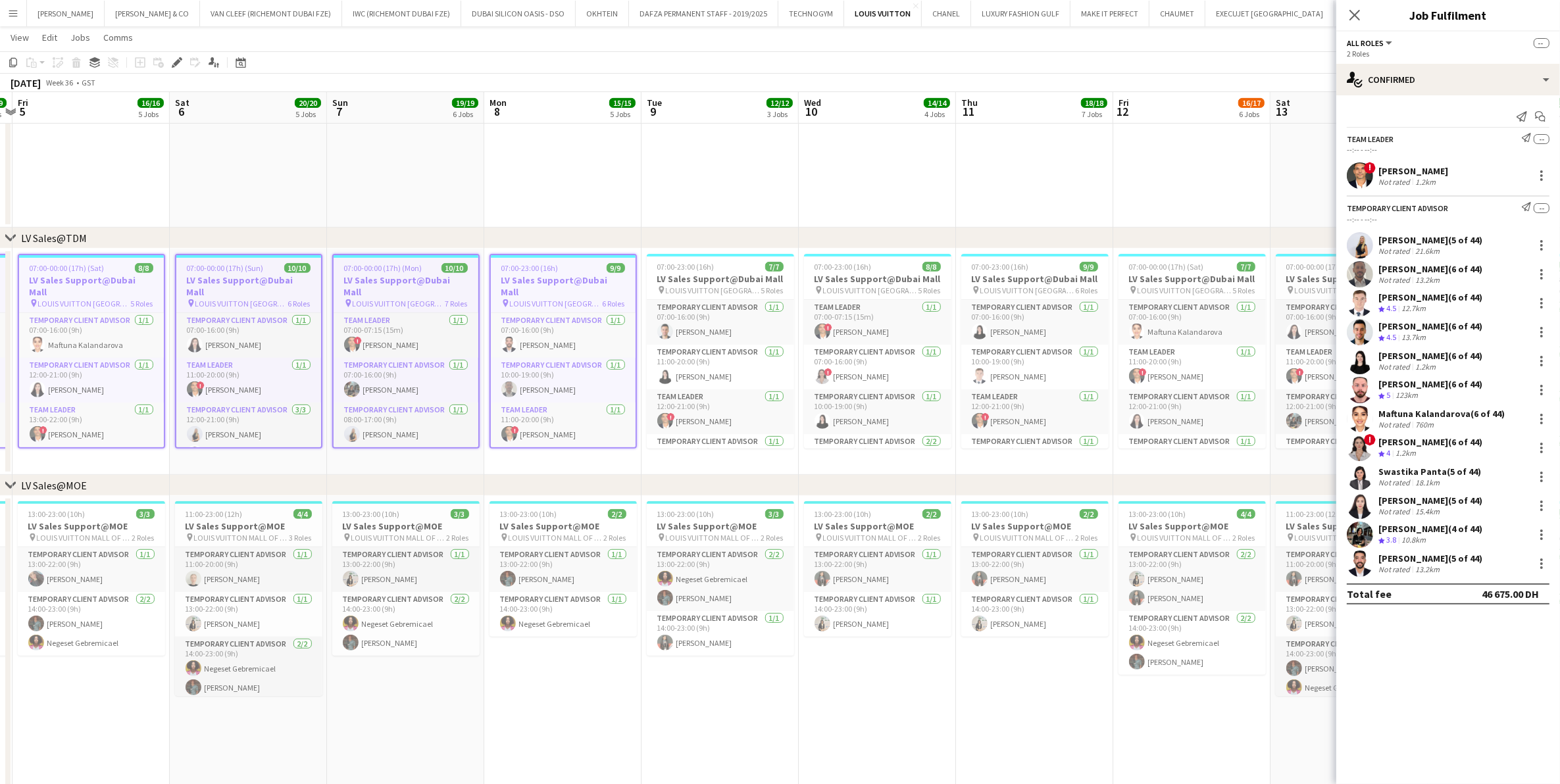
scroll to position [0, 474]
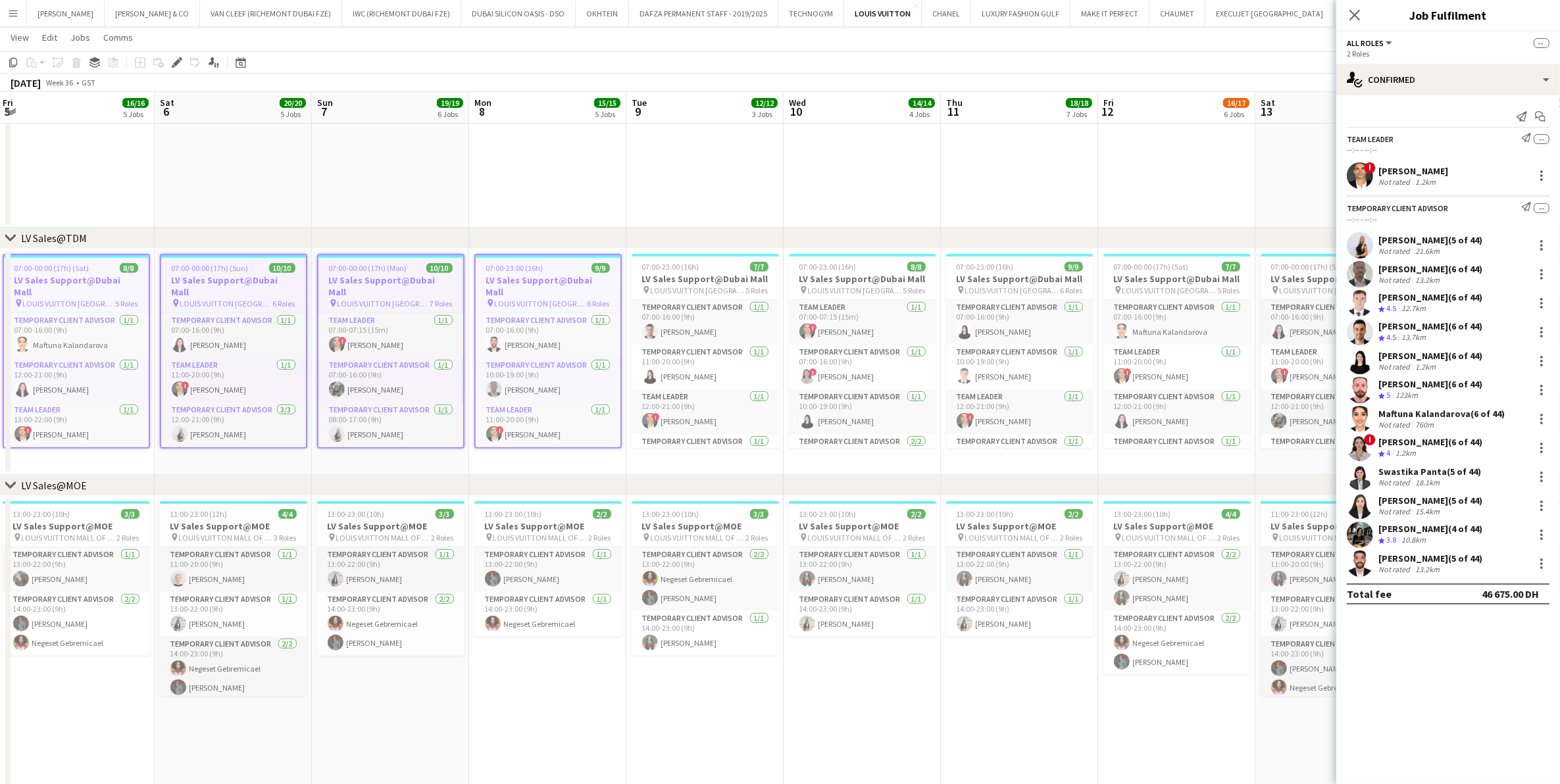
drag, startPoint x: 805, startPoint y: 350, endPoint x: 633, endPoint y: 362, distance: 172.4
click at [633, 362] on app-calendar-viewport "Tue 2 14/14 5 Jobs Wed 3 17/18 5 Jobs Thu 4 19/19 6 Jobs Fri 5 16/16 5 Jobs Sat…" at bounding box center [780, 766] width 1560 height 2580
click at [650, 282] on h3 "LV Sales Support@Dubai Mall" at bounding box center [705, 278] width 147 height 12
click at [831, 275] on h3 "LV Sales Support@Dubai Mall" at bounding box center [862, 278] width 147 height 12
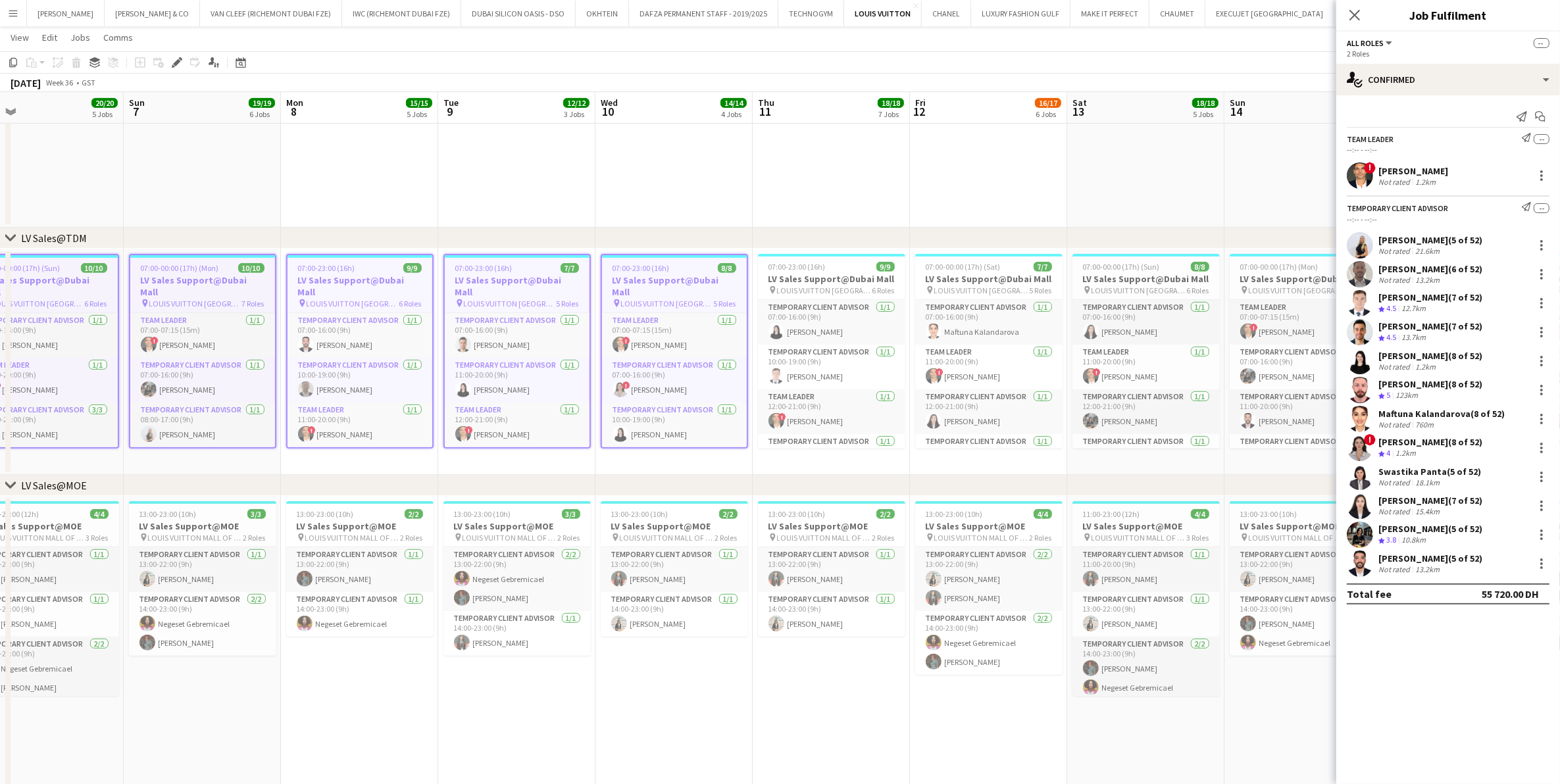
drag, startPoint x: 798, startPoint y: 323, endPoint x: 541, endPoint y: 343, distance: 257.8
click at [541, 343] on app-calendar-viewport "Wed 3 17/18 5 Jobs Thu 4 19/19 6 Jobs Fri 5 16/16 5 Jobs Sat 6 20/20 5 Jobs Sun…" at bounding box center [780, 766] width 1560 height 2580
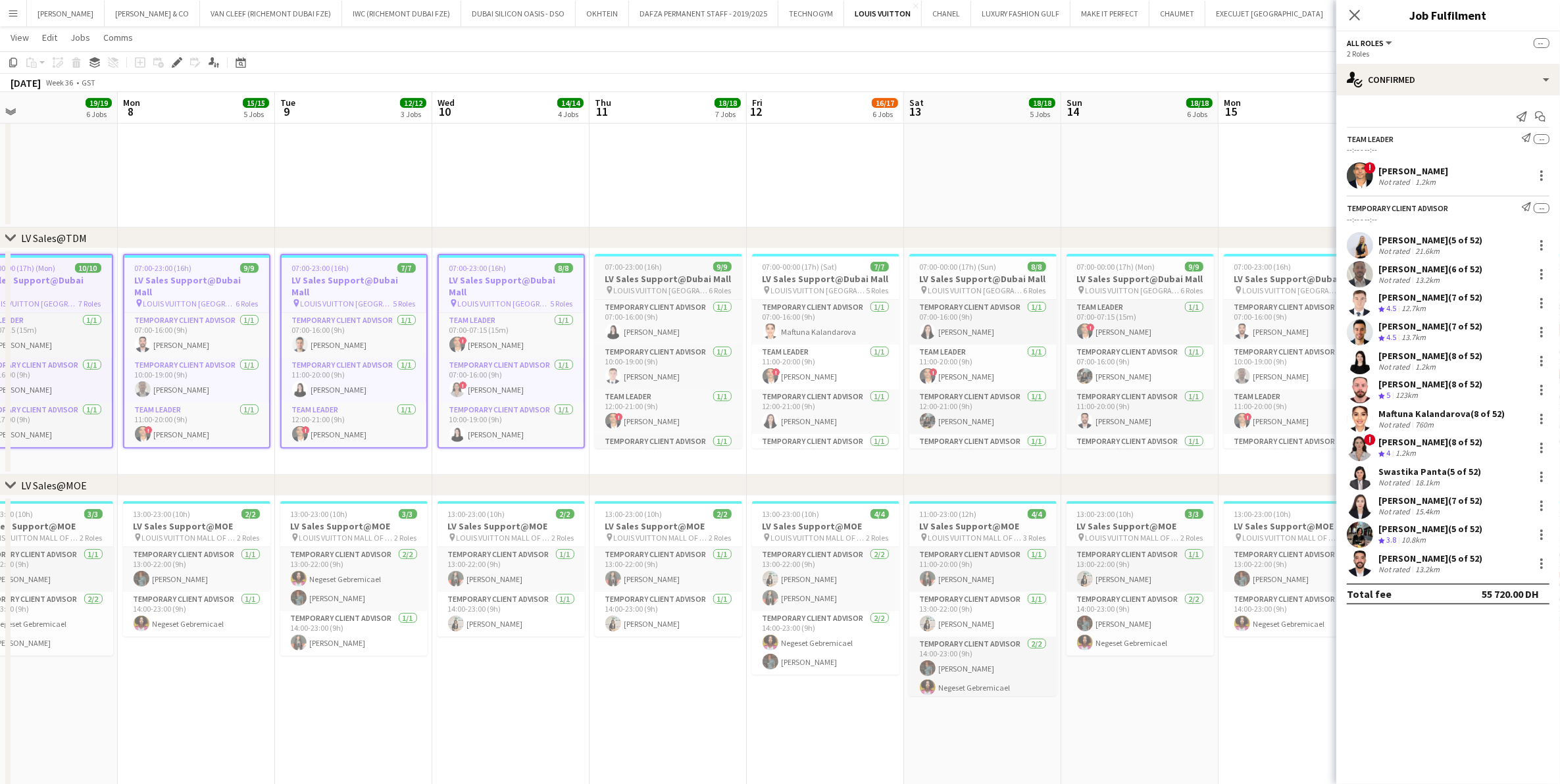
click at [616, 271] on app-job-card "07:00-23:00 (16h) 9/9 LV Sales Support@Dubai Mall pin LOUIS VUITTON [GEOGRAPHIC…" at bounding box center [668, 351] width 147 height 194
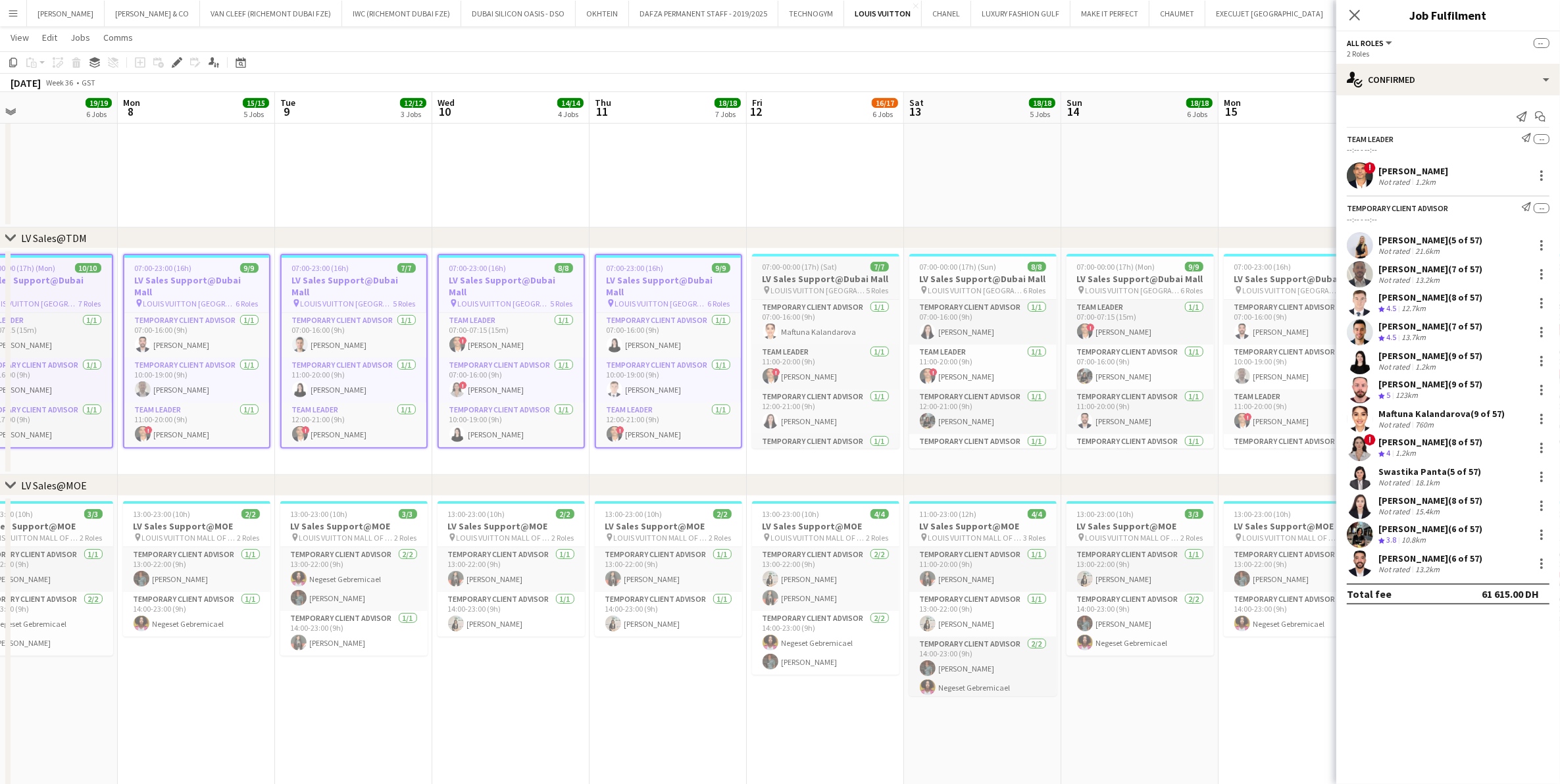
click at [792, 275] on h3 "LV Sales Support@Dubai Mall" at bounding box center [825, 278] width 147 height 12
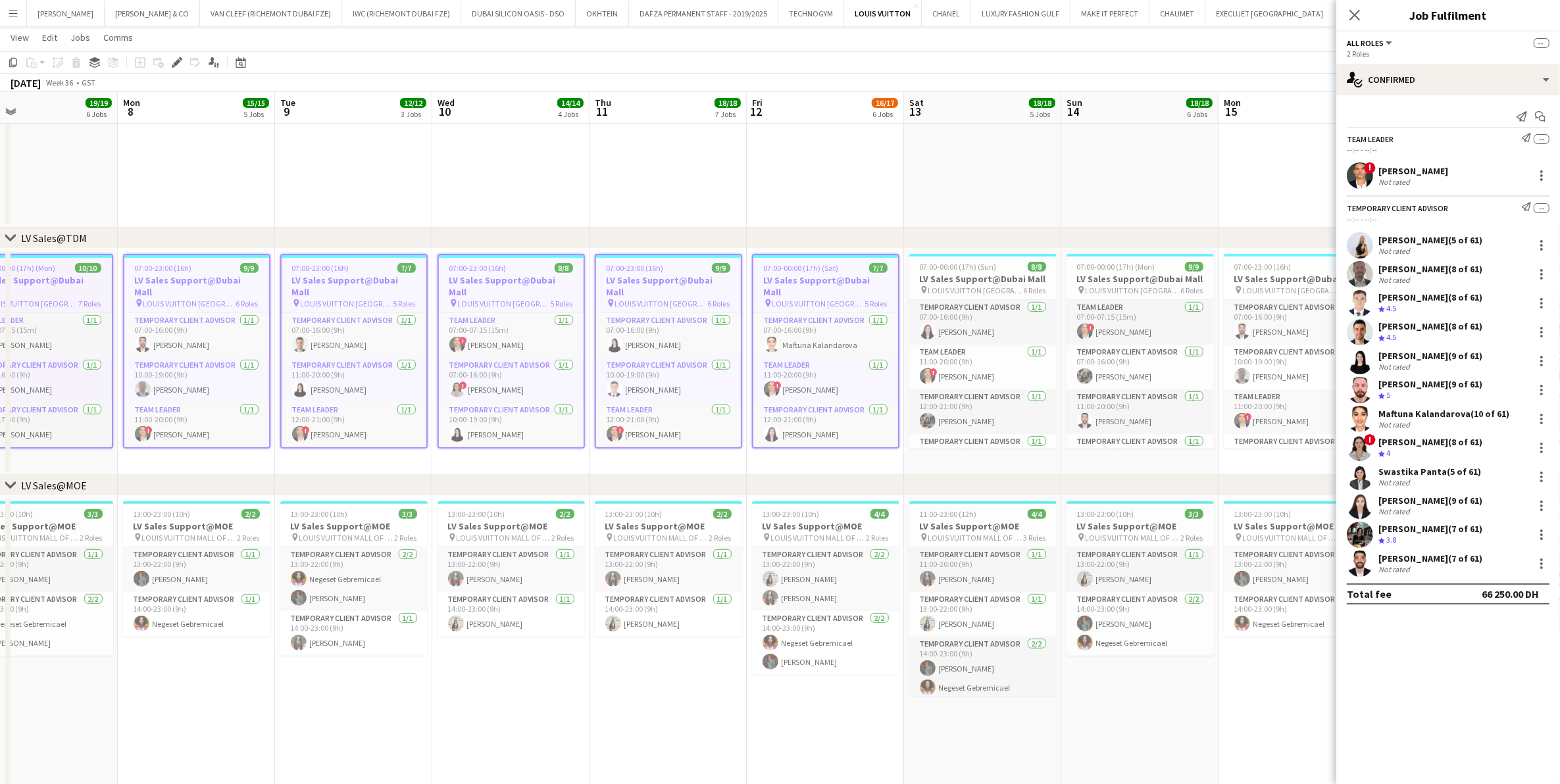
drag, startPoint x: 704, startPoint y: 332, endPoint x: 572, endPoint y: 335, distance: 132.0
click at [584, 335] on app-calendar-viewport "Thu 4 19/19 6 Jobs Fri 5 16/16 5 Jobs Sat 6 20/20 5 Jobs Sun 7 19/19 6 Jobs Mon…" at bounding box center [780, 766] width 1560 height 2580
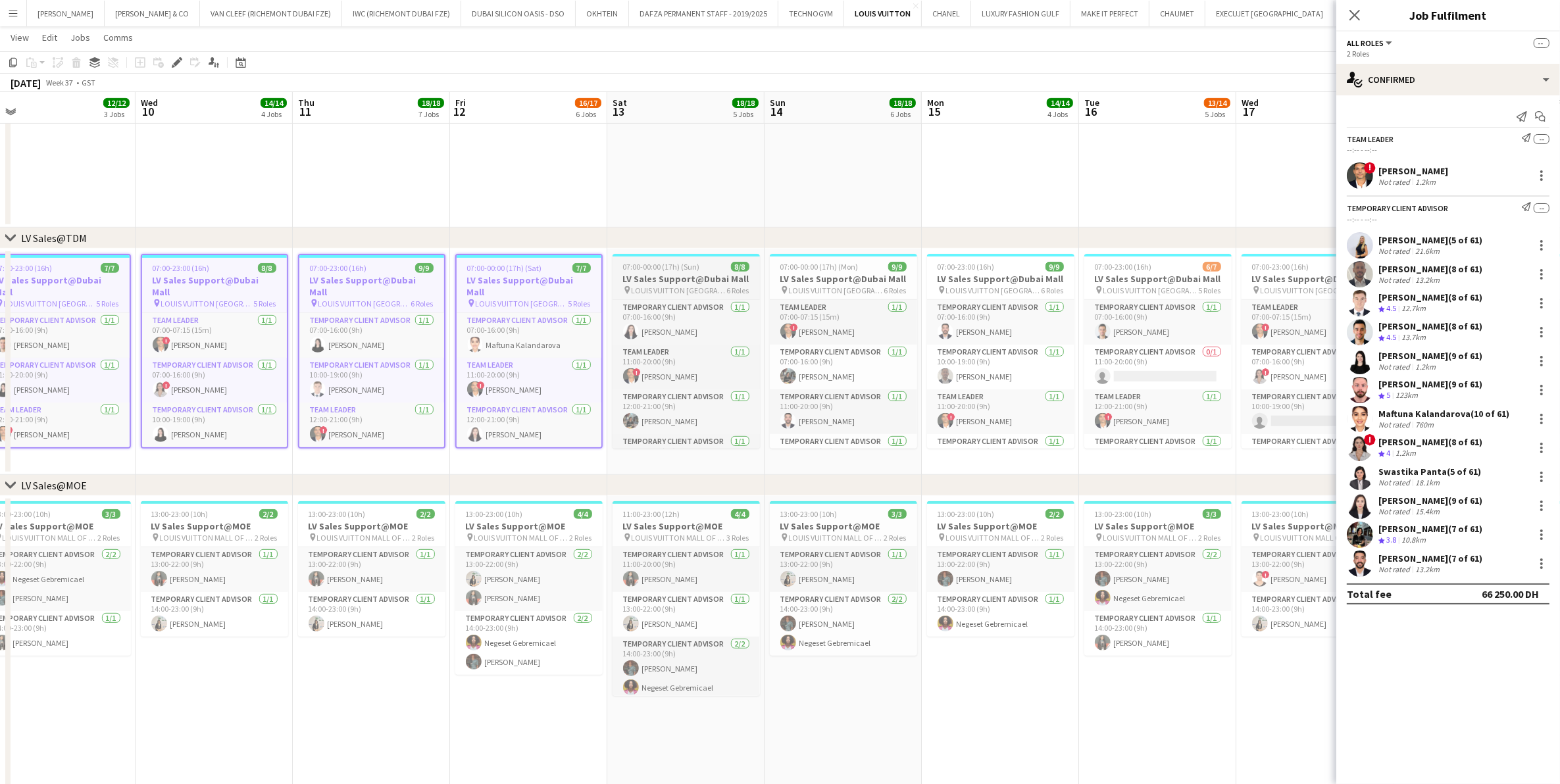
click at [632, 275] on h3 "LV Sales Support@Dubai Mall" at bounding box center [686, 278] width 147 height 12
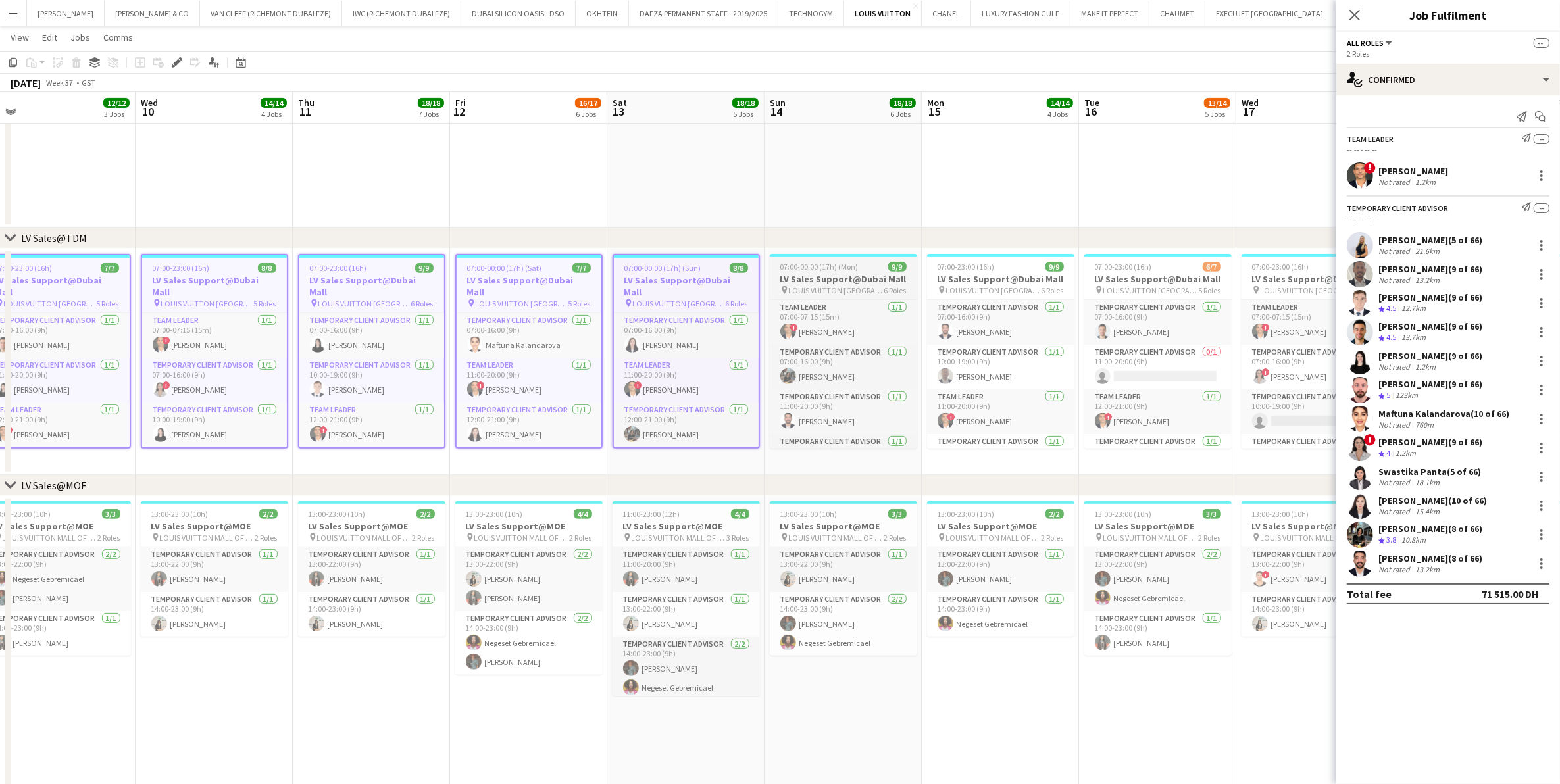
click at [800, 281] on h3 "LV Sales Support@Dubai Mall" at bounding box center [843, 278] width 147 height 12
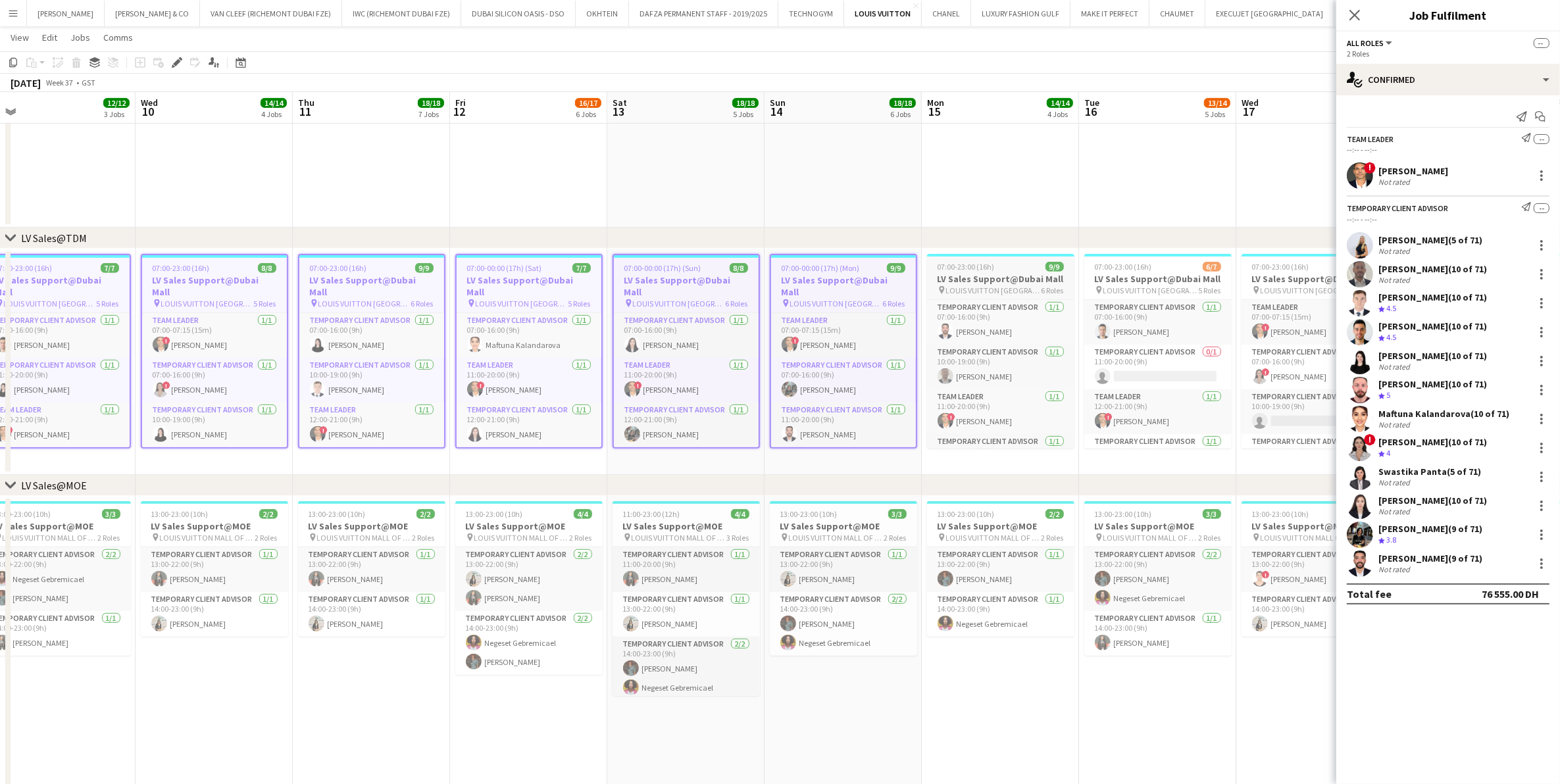
click at [1000, 276] on h3 "LV Sales Support@Dubai Mall" at bounding box center [1000, 278] width 147 height 12
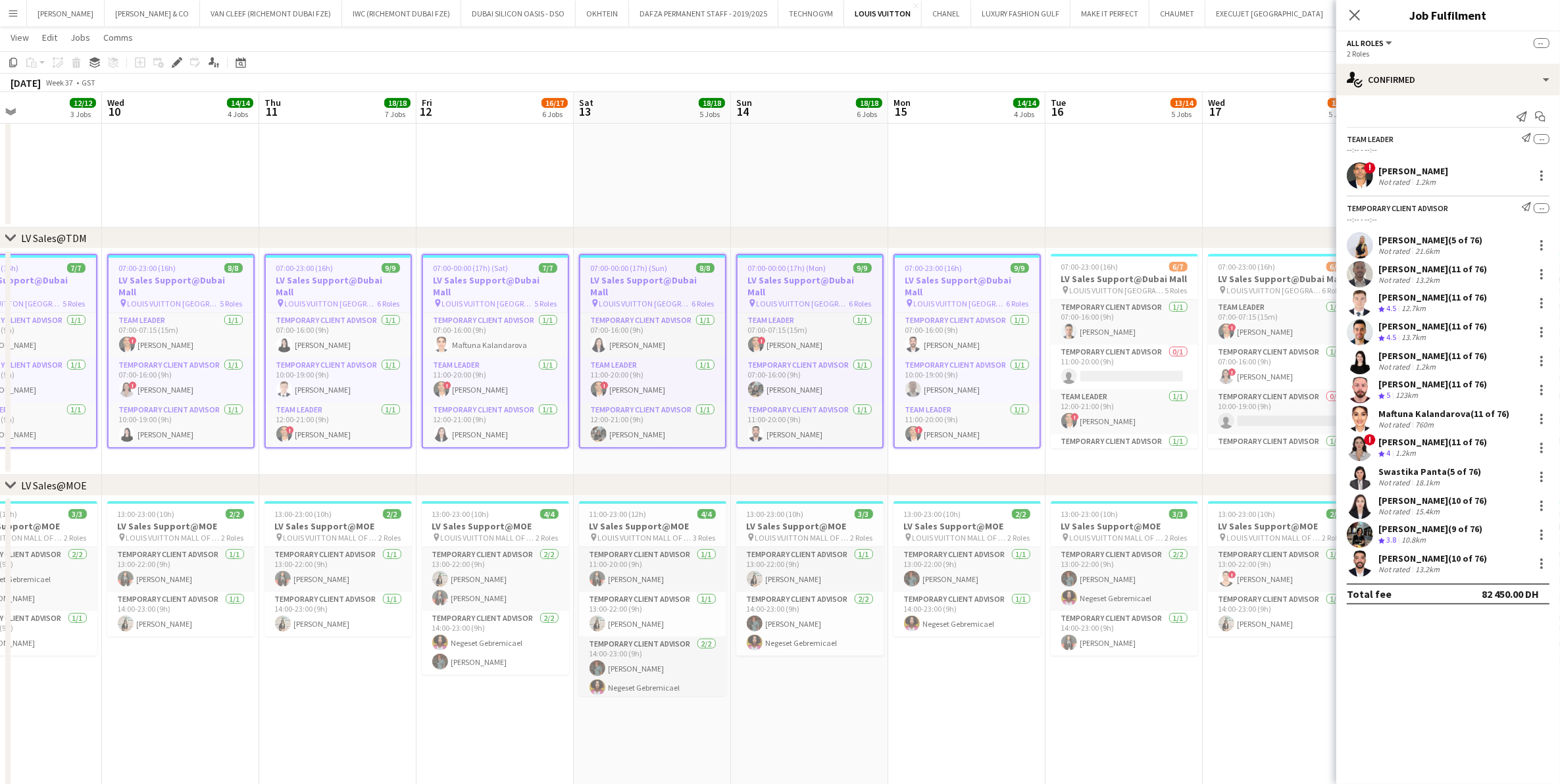
scroll to position [0, 462]
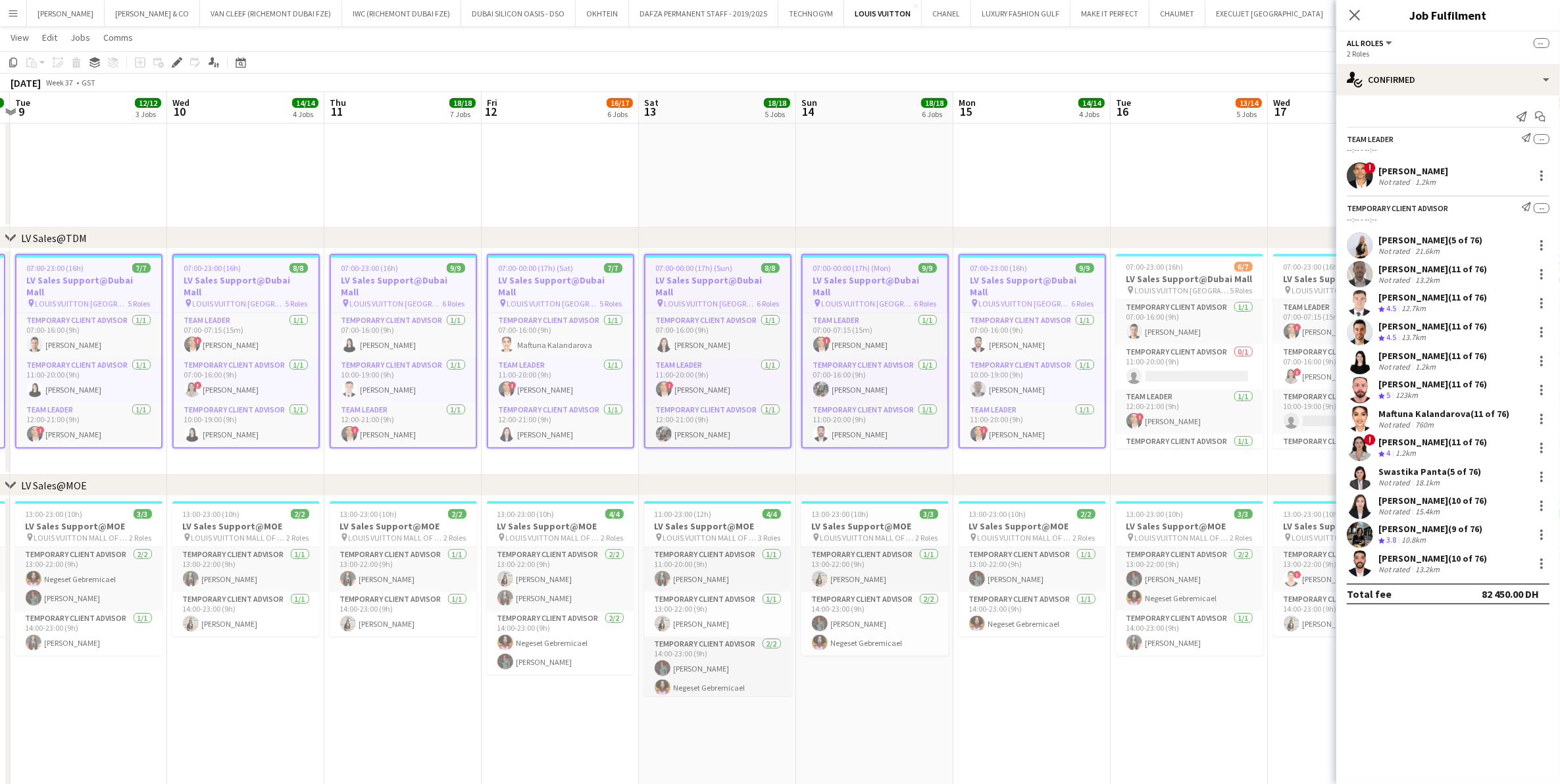
drag, startPoint x: 1020, startPoint y: 343, endPoint x: 737, endPoint y: 355, distance: 283.3
click at [737, 355] on app-calendar-viewport "Sat 6 20/20 5 Jobs Sun 7 19/19 6 Jobs Mon 8 15/15 5 Jobs Tue 9 12/12 3 Jobs Wed…" at bounding box center [780, 766] width 1560 height 2580
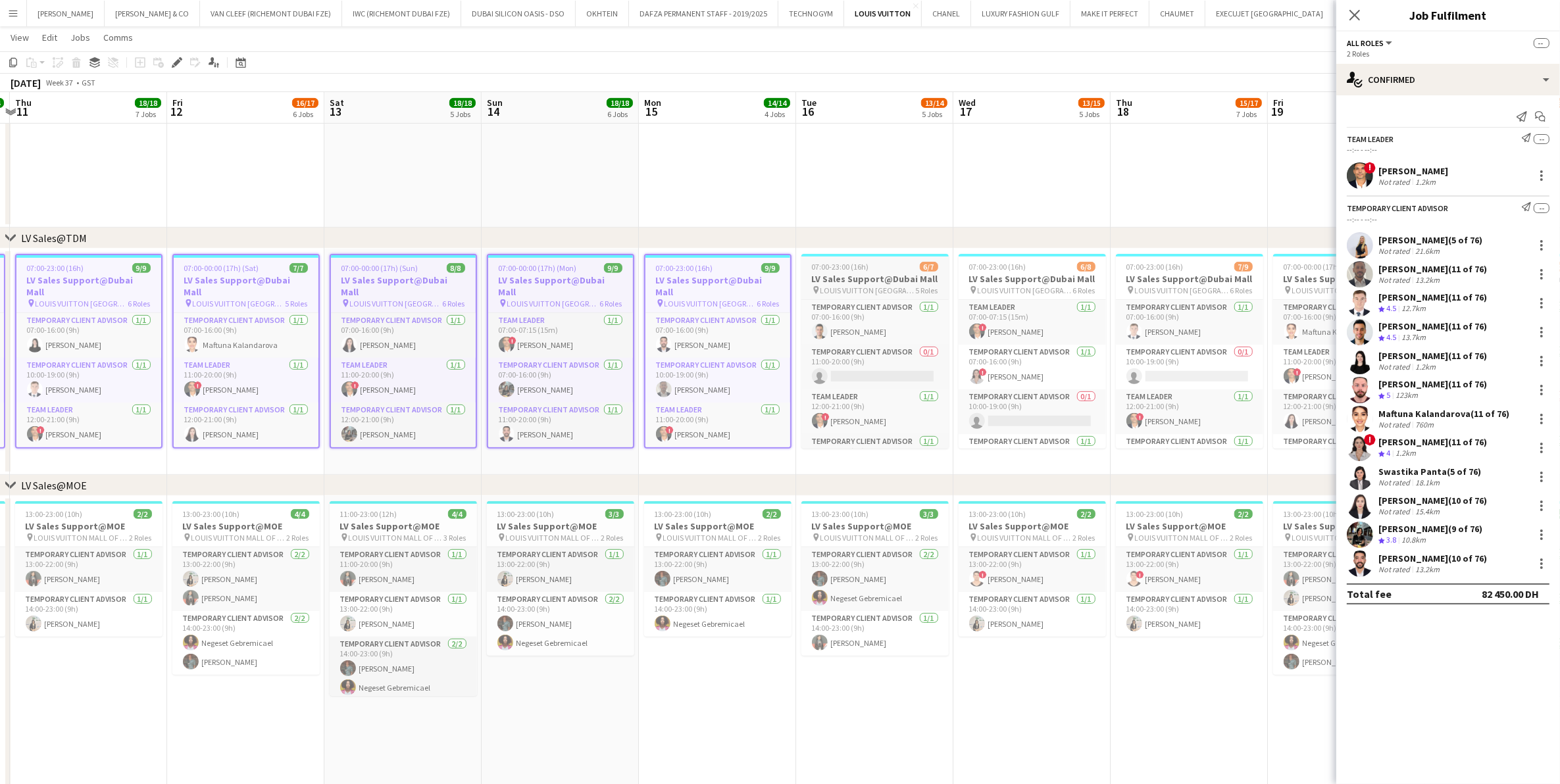
click at [853, 274] on h3 "LV Sales Support@Dubai Mall" at bounding box center [874, 278] width 147 height 12
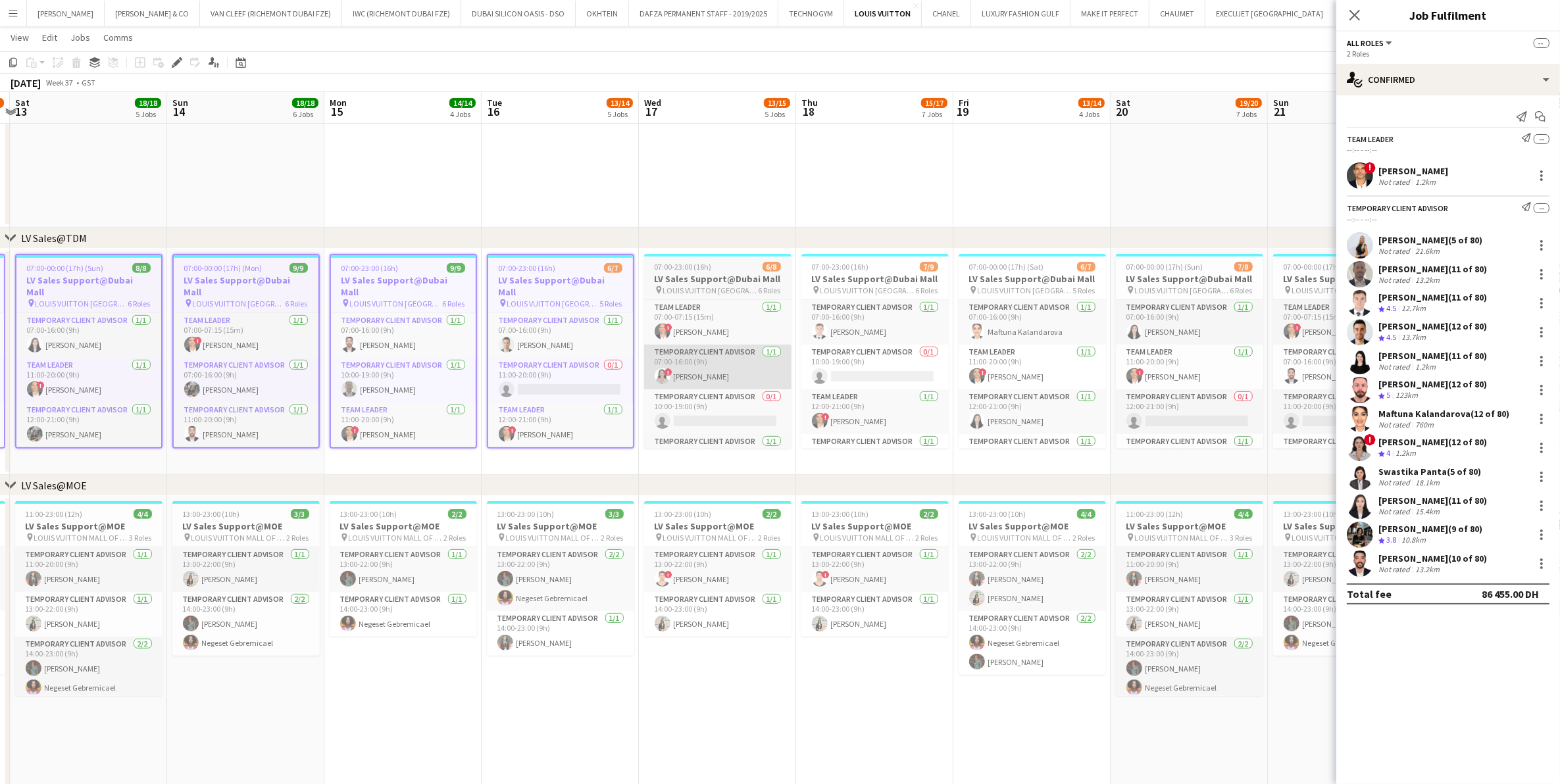
scroll to position [0, 477]
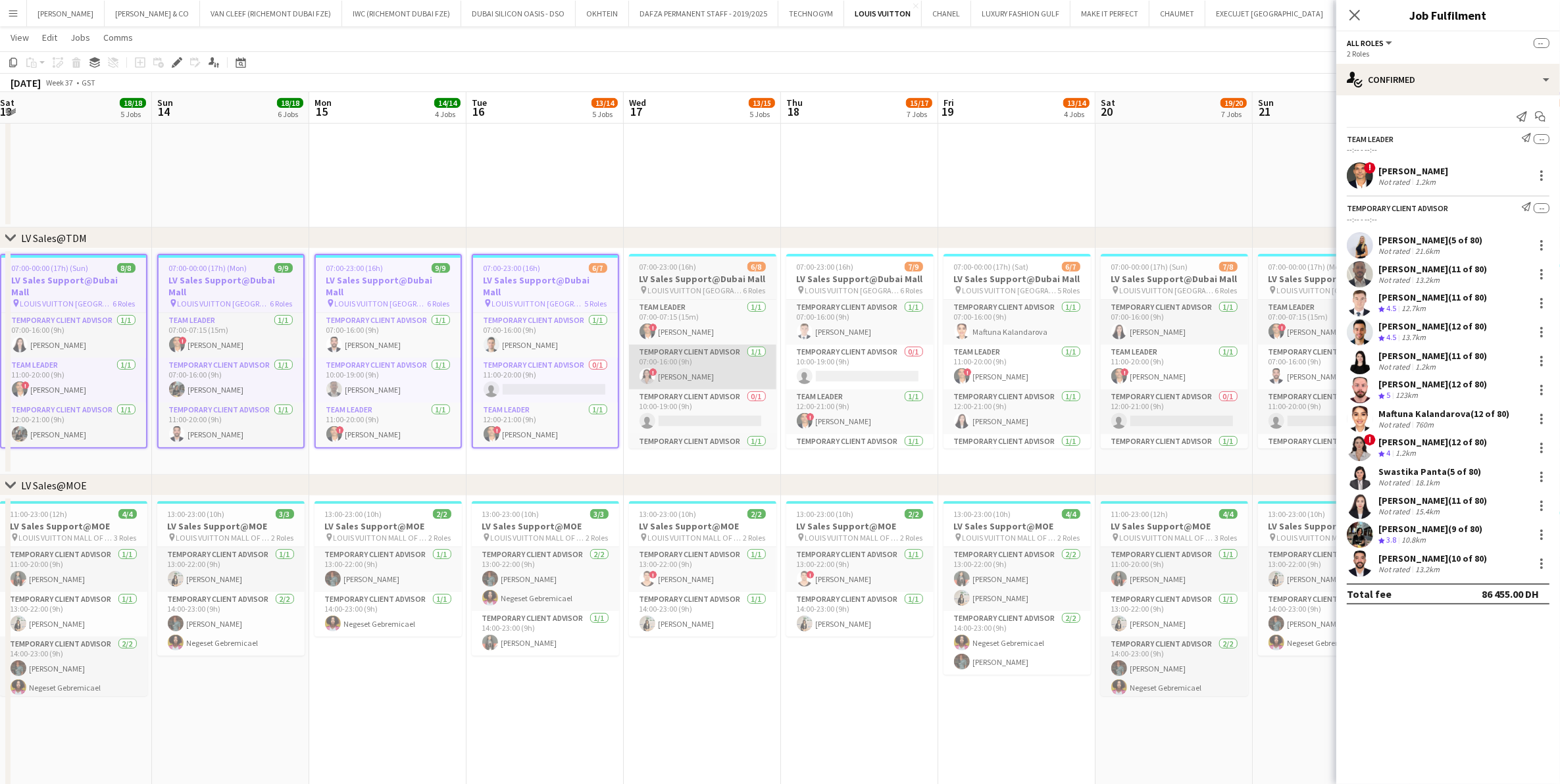
click at [646, 360] on app-calendar-viewport "Wed 10 14/14 4 Jobs Thu 11 18/18 7 Jobs Fri 12 16/17 6 Jobs Sat 13 18/18 5 Jobs…" at bounding box center [780, 766] width 1560 height 2580
click at [688, 281] on h3 "LV Sales Support@Dubai Mall" at bounding box center [702, 278] width 147 height 12
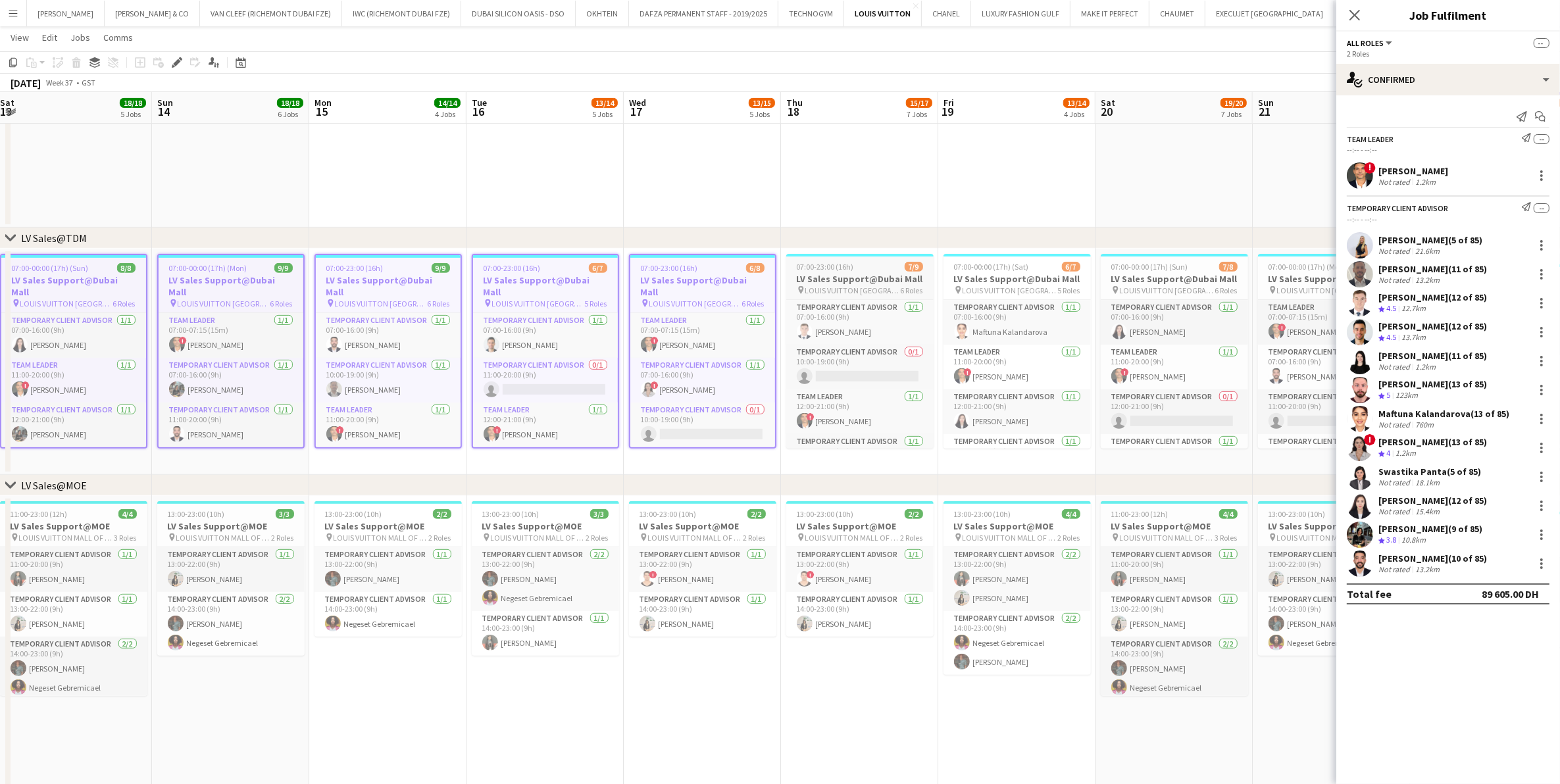
click at [816, 280] on h3 "LV Sales Support@Dubai Mall" at bounding box center [859, 278] width 147 height 12
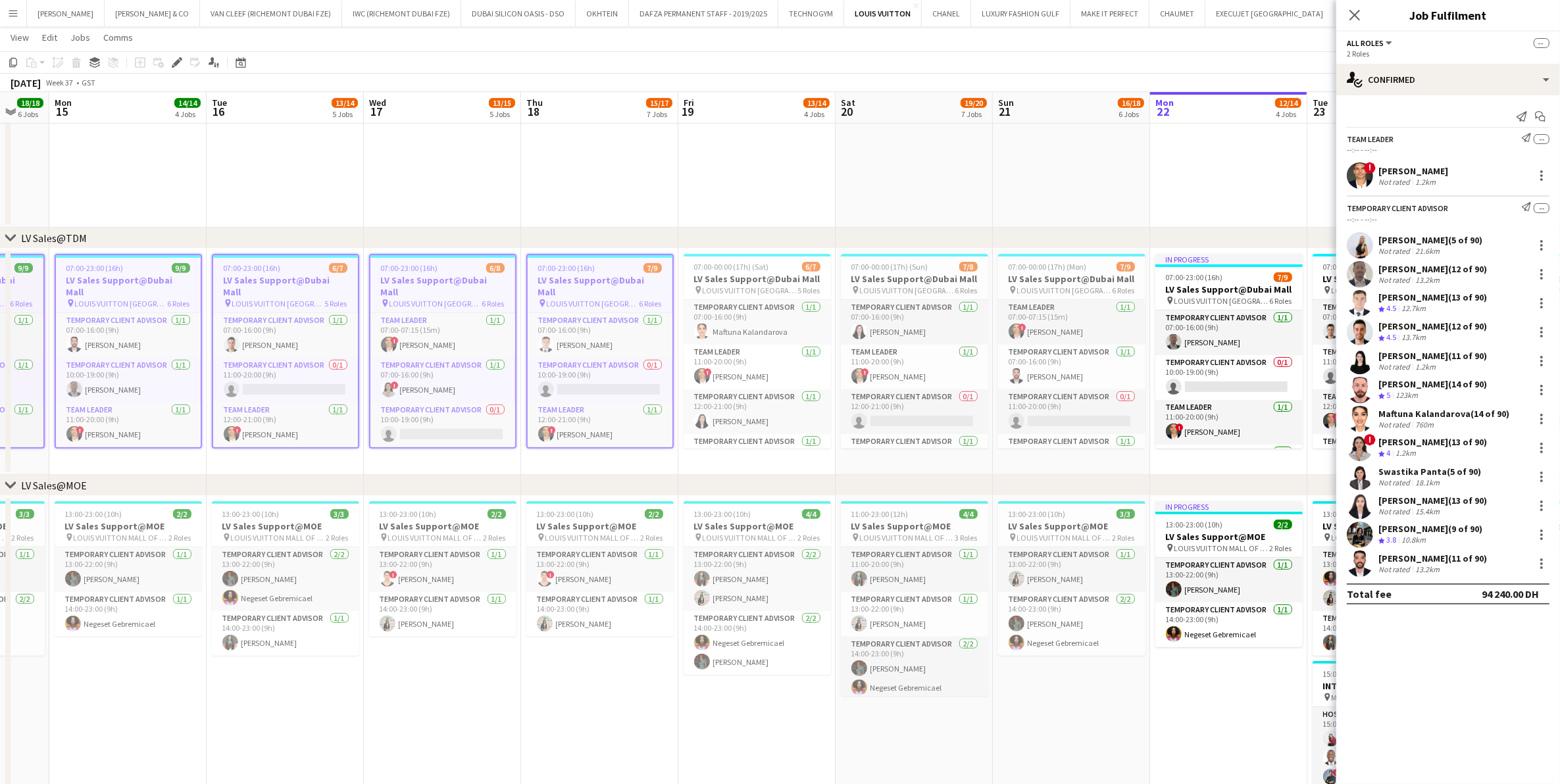
drag, startPoint x: 735, startPoint y: 331, endPoint x: 648, endPoint y: 331, distance: 87.0
click at [648, 331] on app-calendar-viewport "Fri 12 16/17 6 Jobs Sat 13 18/18 5 Jobs Sun 14 18/18 6 Jobs Mon 15 14/14 4 Jobs…" at bounding box center [780, 766] width 1560 height 2580
click at [722, 281] on h3 "LV Sales Support@Dubai Mall" at bounding box center [755, 278] width 147 height 12
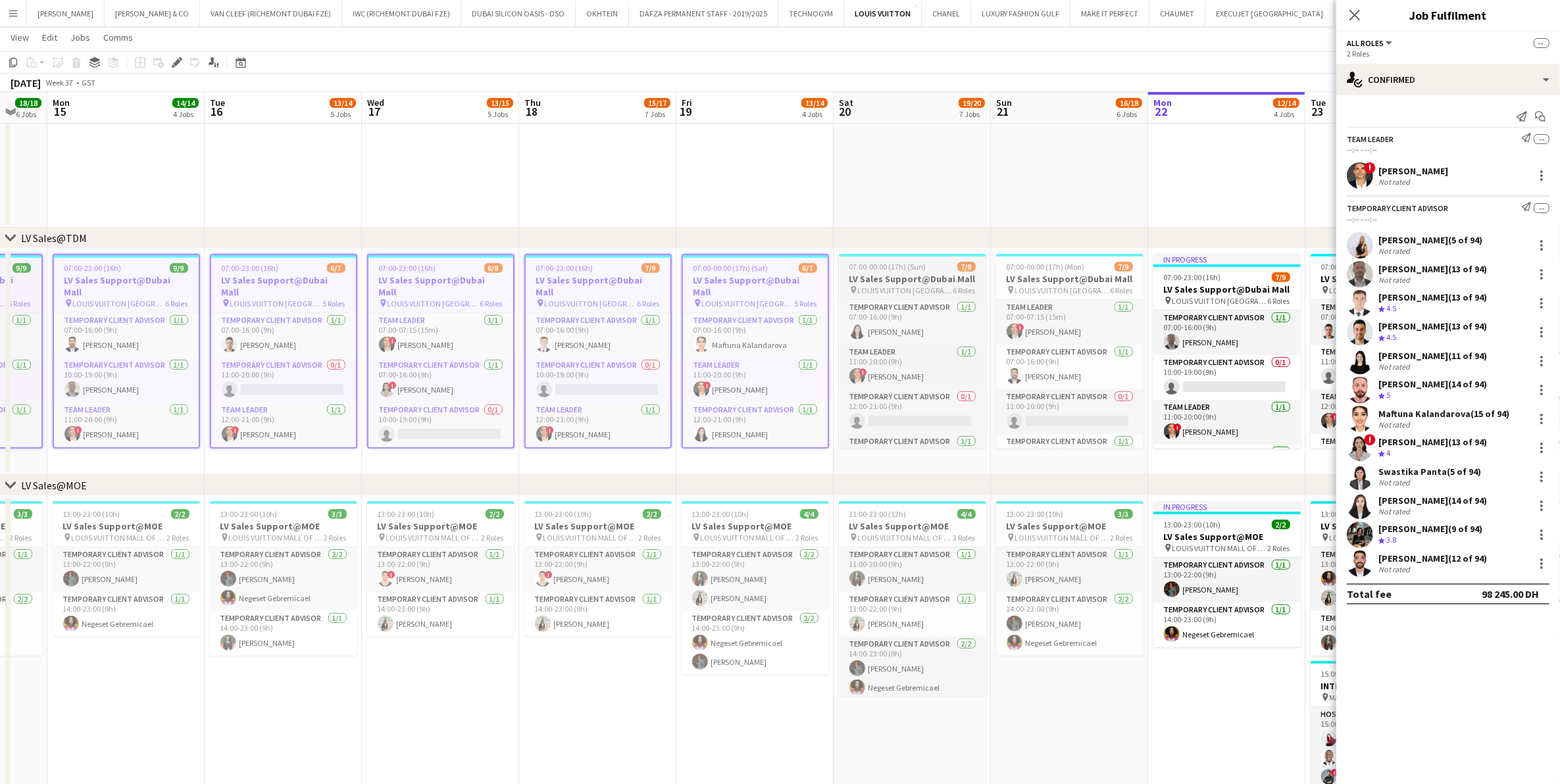
click at [926, 292] on span "LOUIS VUITTON [GEOGRAPHIC_DATA] - [GEOGRAPHIC_DATA]" at bounding box center [906, 290] width 95 height 10
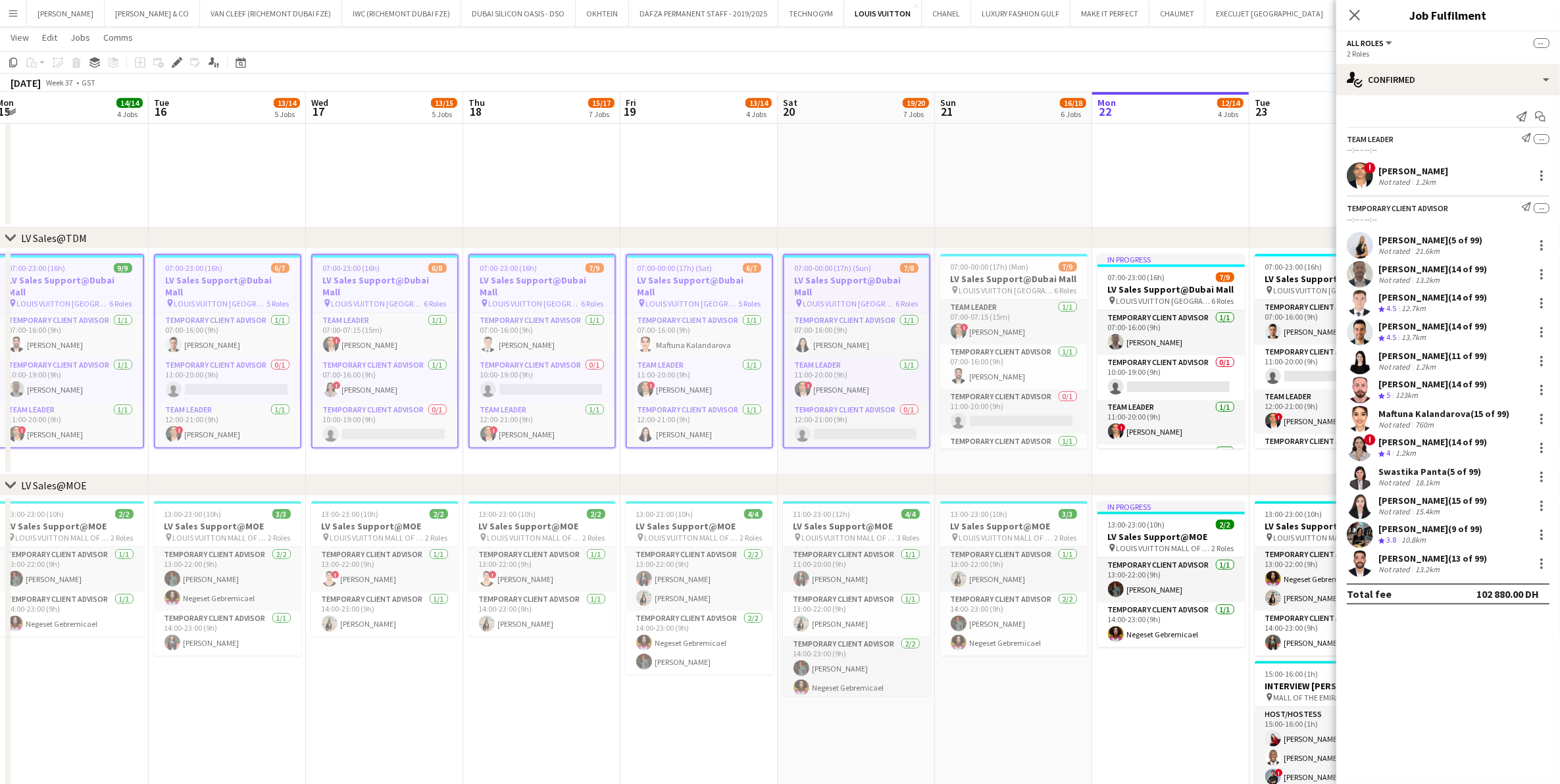
drag, startPoint x: 903, startPoint y: 357, endPoint x: 553, endPoint y: 357, distance: 350.0
click at [553, 357] on app-calendar-viewport "Fri 12 16/17 6 Jobs Sat 13 18/18 5 Jobs Sun 14 18/18 6 Jobs Mon 15 14/14 4 Jobs…" at bounding box center [780, 766] width 1560 height 2580
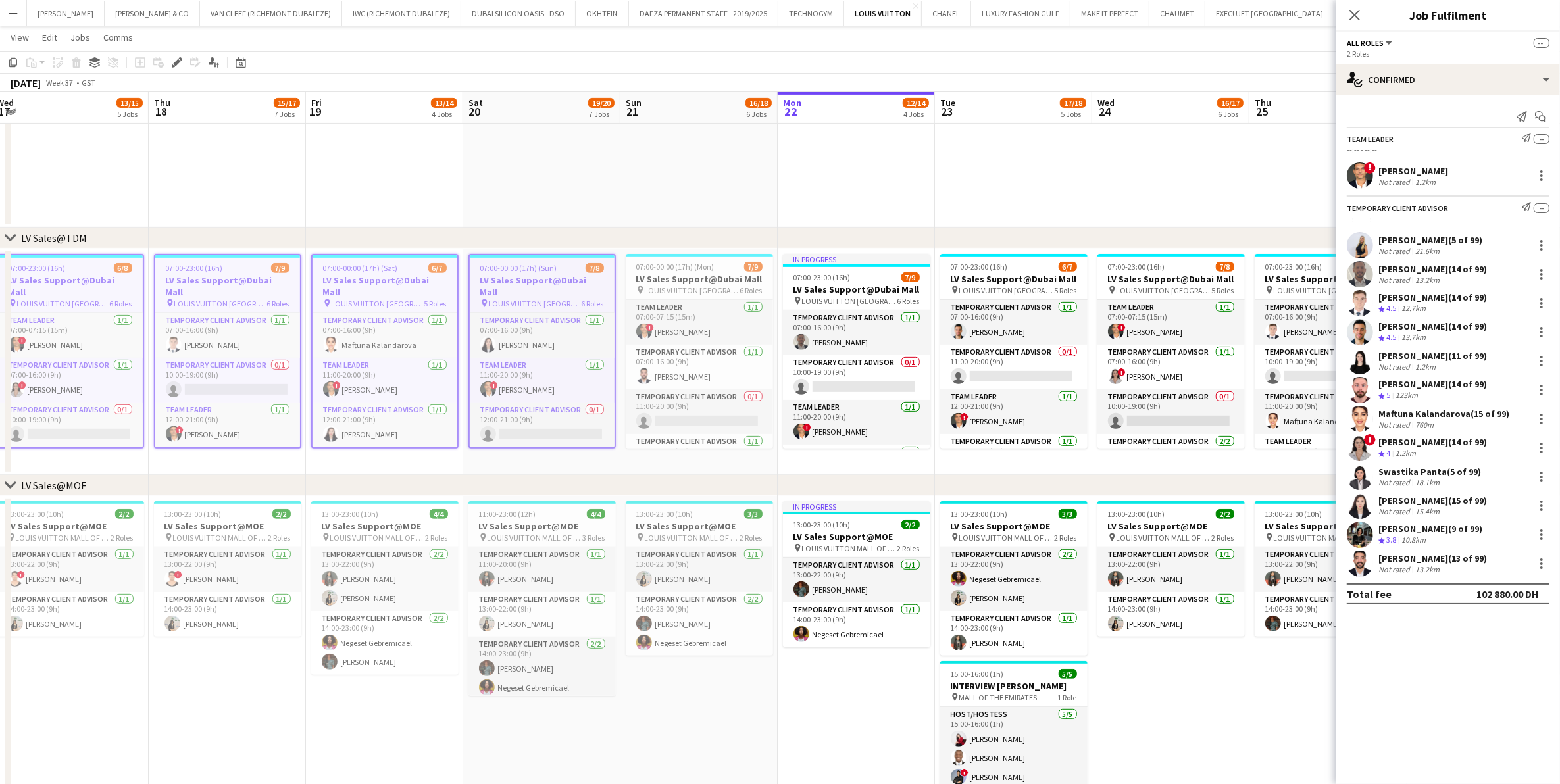
scroll to position [0, 520]
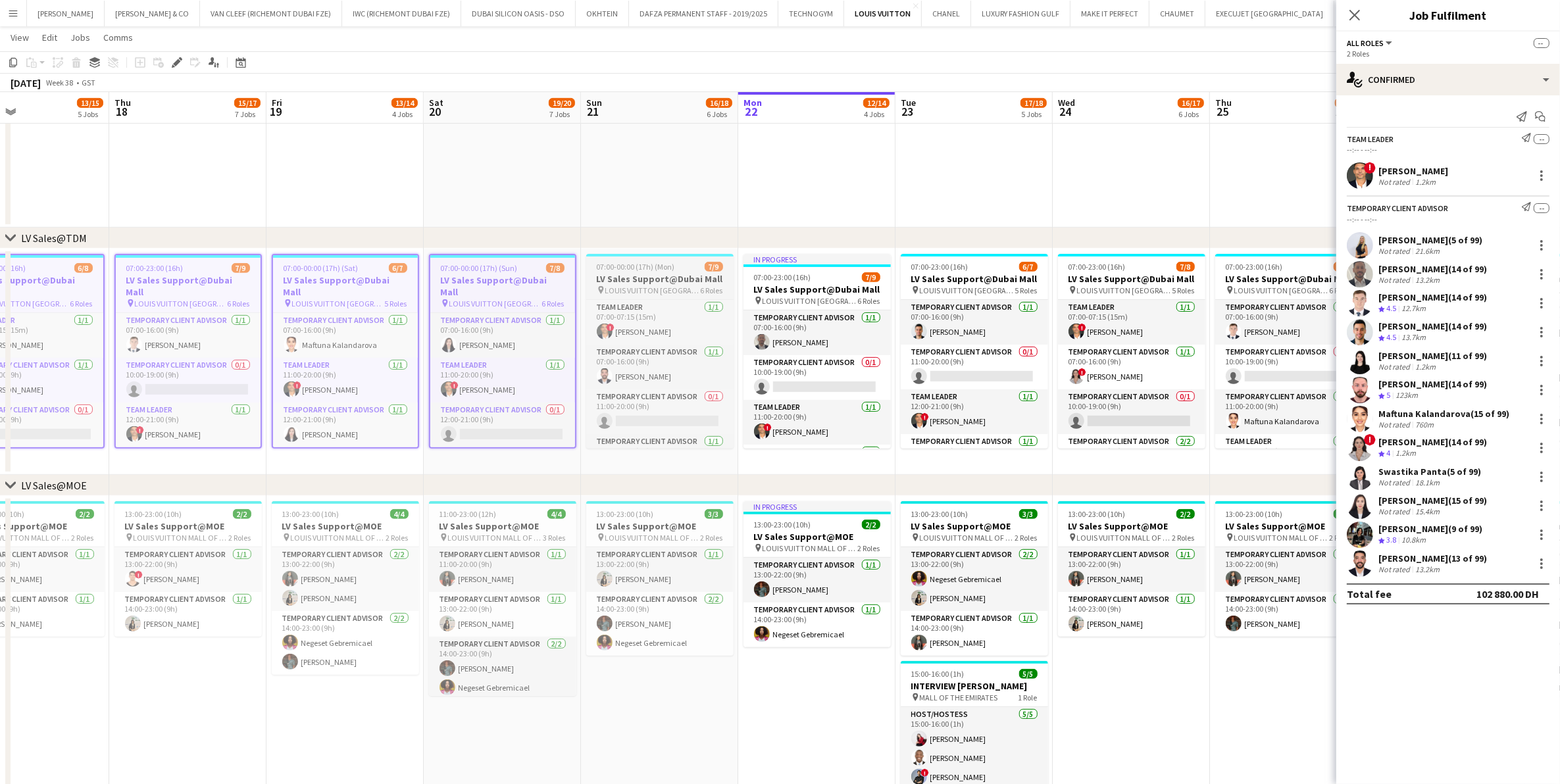
click at [654, 273] on h3 "LV Sales Support@Dubai Mall" at bounding box center [660, 278] width 147 height 12
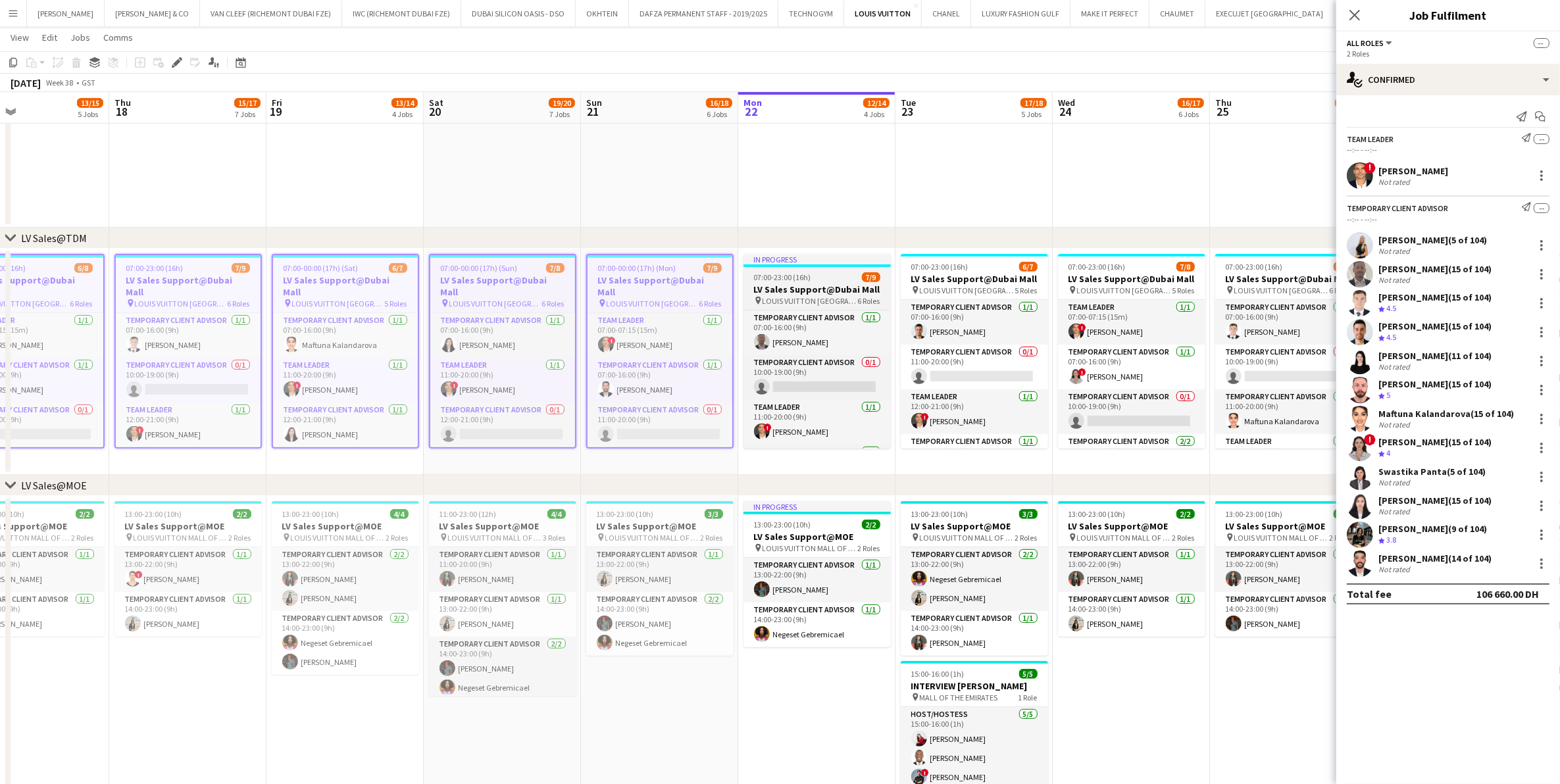
click at [839, 270] on app-job-card "In progress 07:00-23:00 (16h) 7/9 LV Sales Support@Dubai Mall pin LOUIS VUITTON…" at bounding box center [817, 351] width 147 height 194
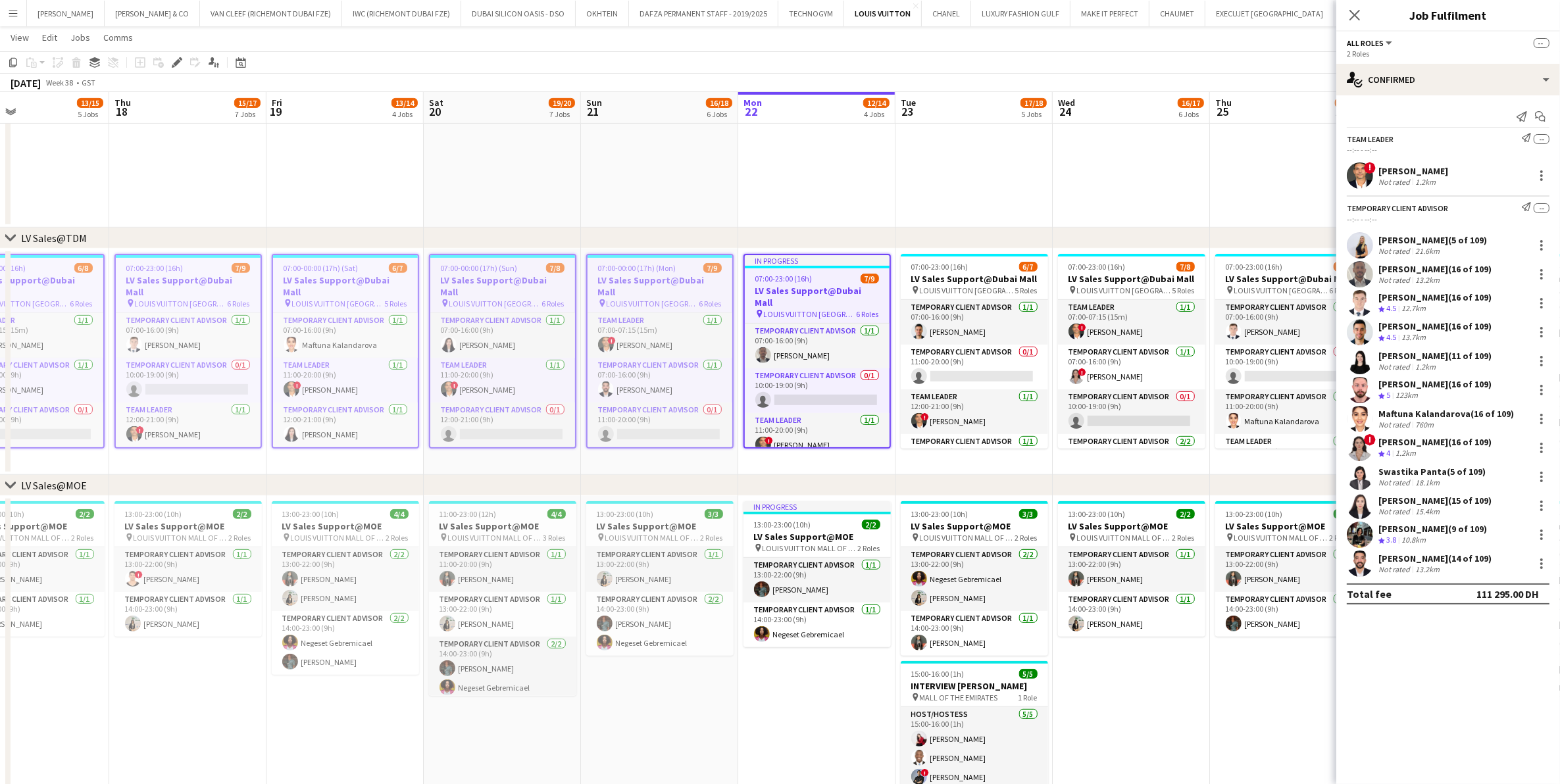
scroll to position [0, 395]
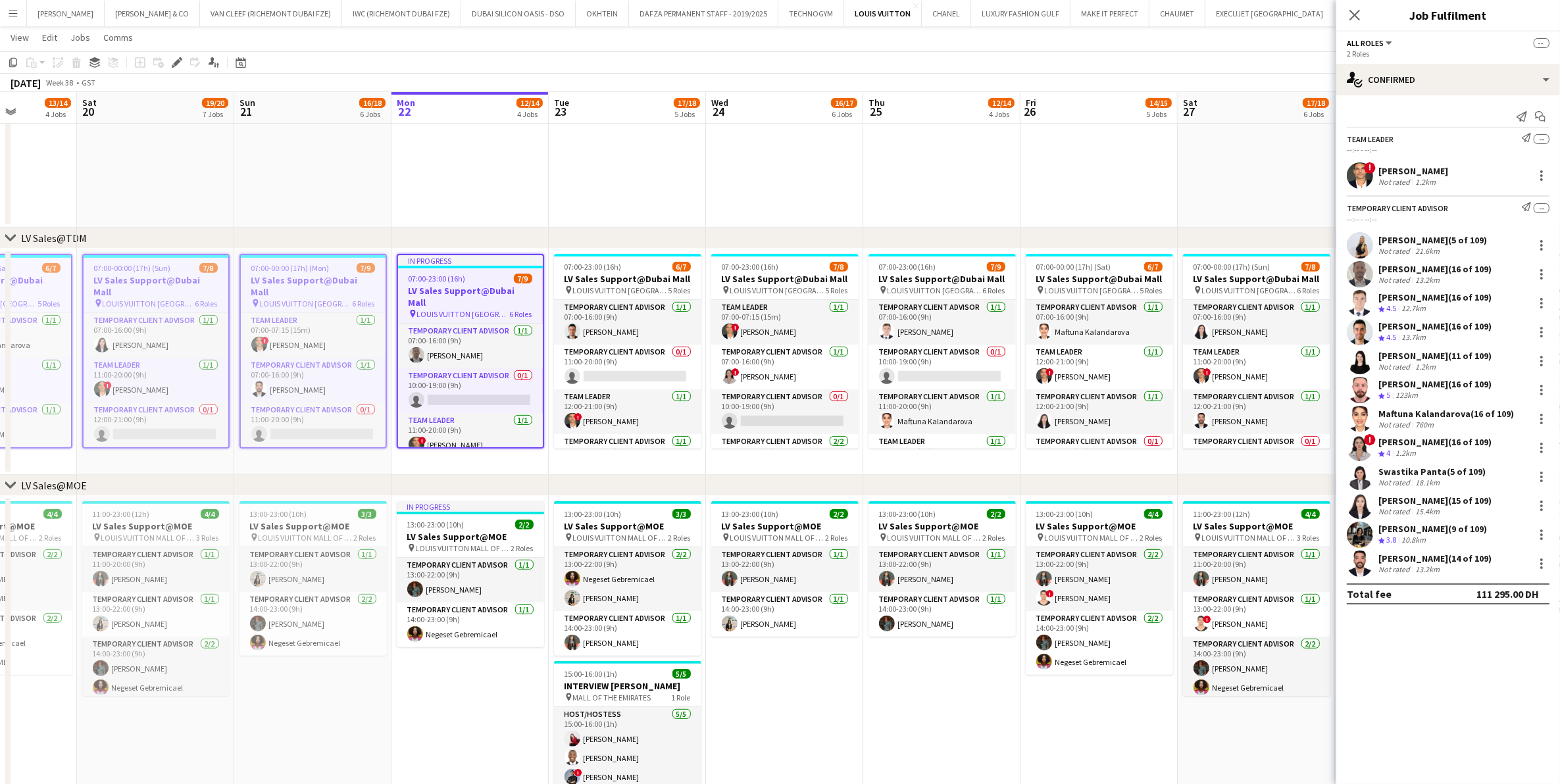
drag, startPoint x: 946, startPoint y: 338, endPoint x: 599, endPoint y: 363, distance: 347.9
click at [599, 363] on app-calendar-viewport "Wed 17 13/15 5 Jobs Thu 18 15/17 7 Jobs Fri 19 13/14 4 Jobs Sat 20 19/20 7 Jobs…" at bounding box center [780, 766] width 1560 height 2580
click at [626, 280] on h3 "LV Sales Support@Dubai Mall" at bounding box center [628, 278] width 147 height 12
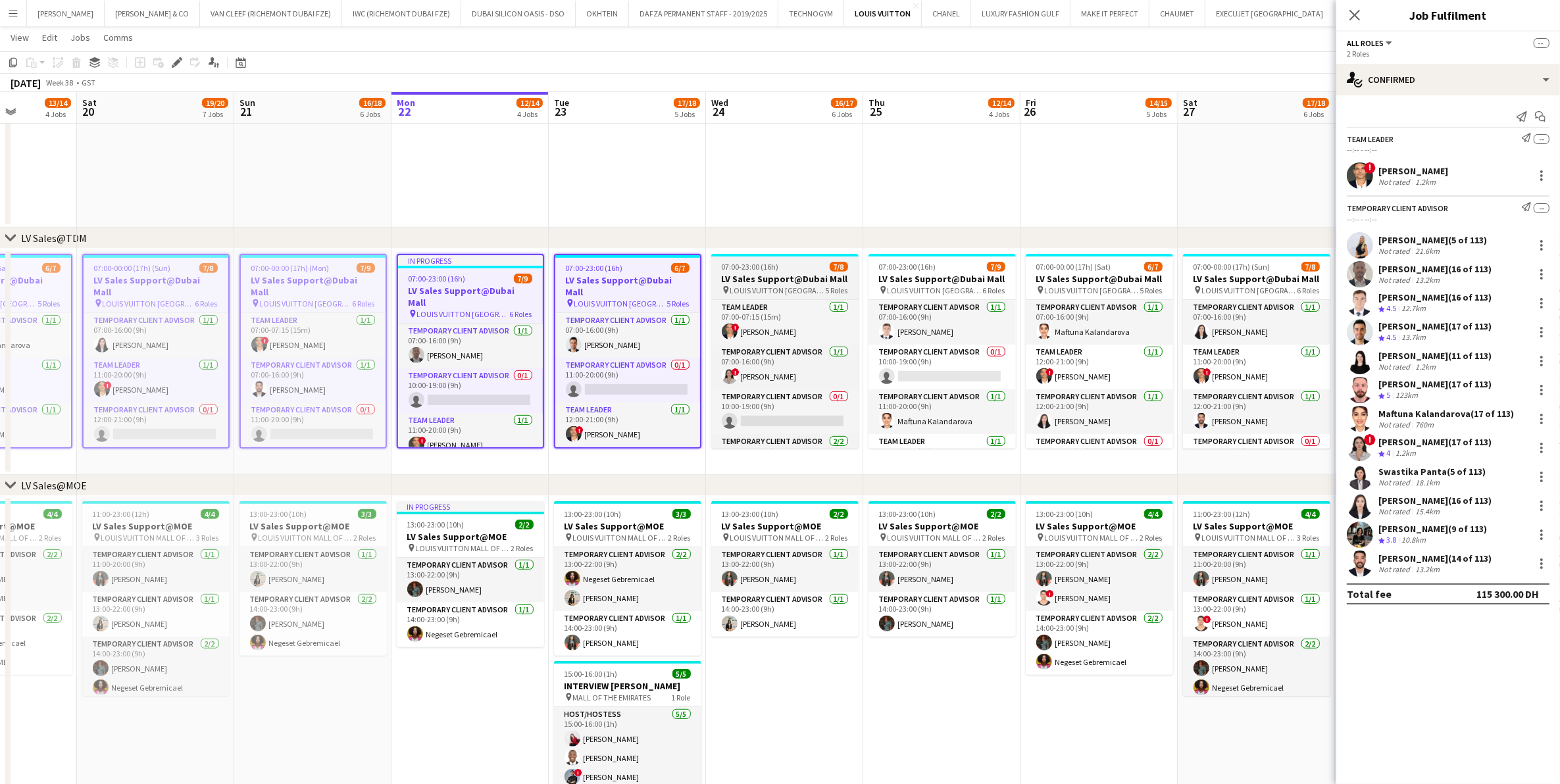
click at [782, 285] on div "pin LOUIS VUITTON [GEOGRAPHIC_DATA] - [GEOGRAPHIC_DATA] 5 Roles" at bounding box center [784, 290] width 147 height 11
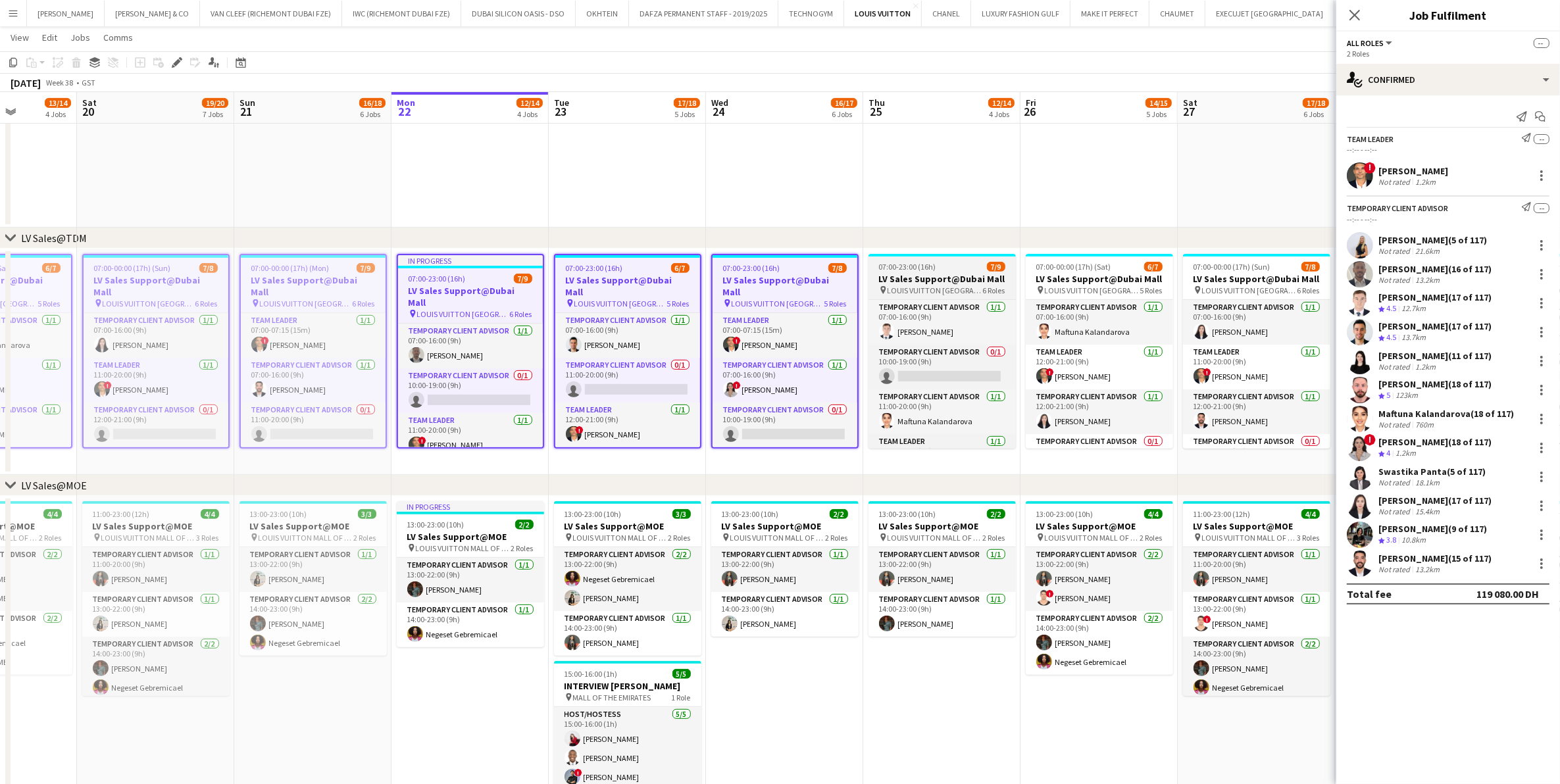
click at [924, 285] on div "pin LOUIS VUITTON [GEOGRAPHIC_DATA] - [GEOGRAPHIC_DATA] 6 Roles" at bounding box center [941, 290] width 147 height 11
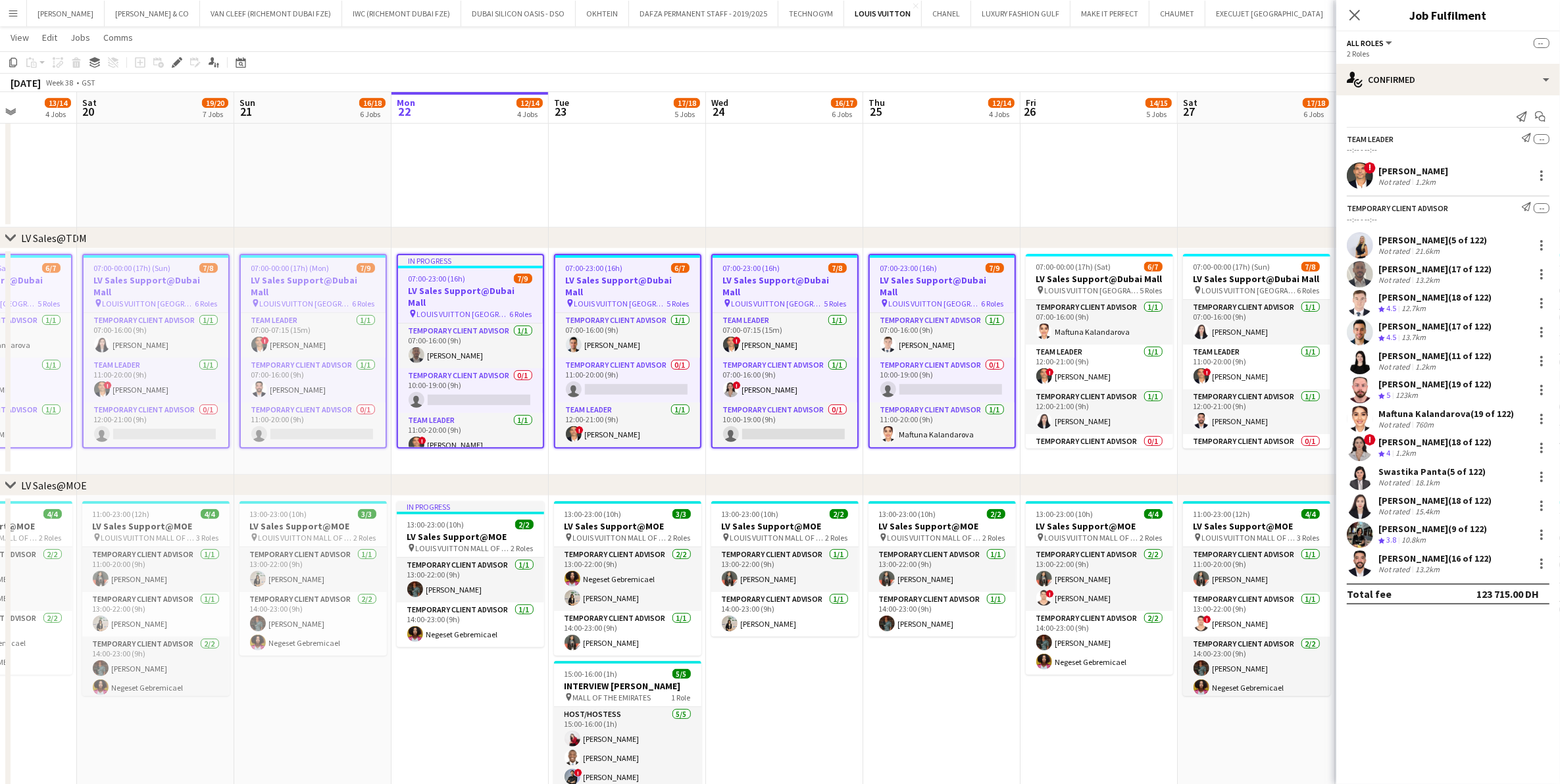
scroll to position [0, 0]
click at [1063, 276] on h3 "LV Sales Support@Dubai Mall" at bounding box center [1099, 278] width 147 height 12
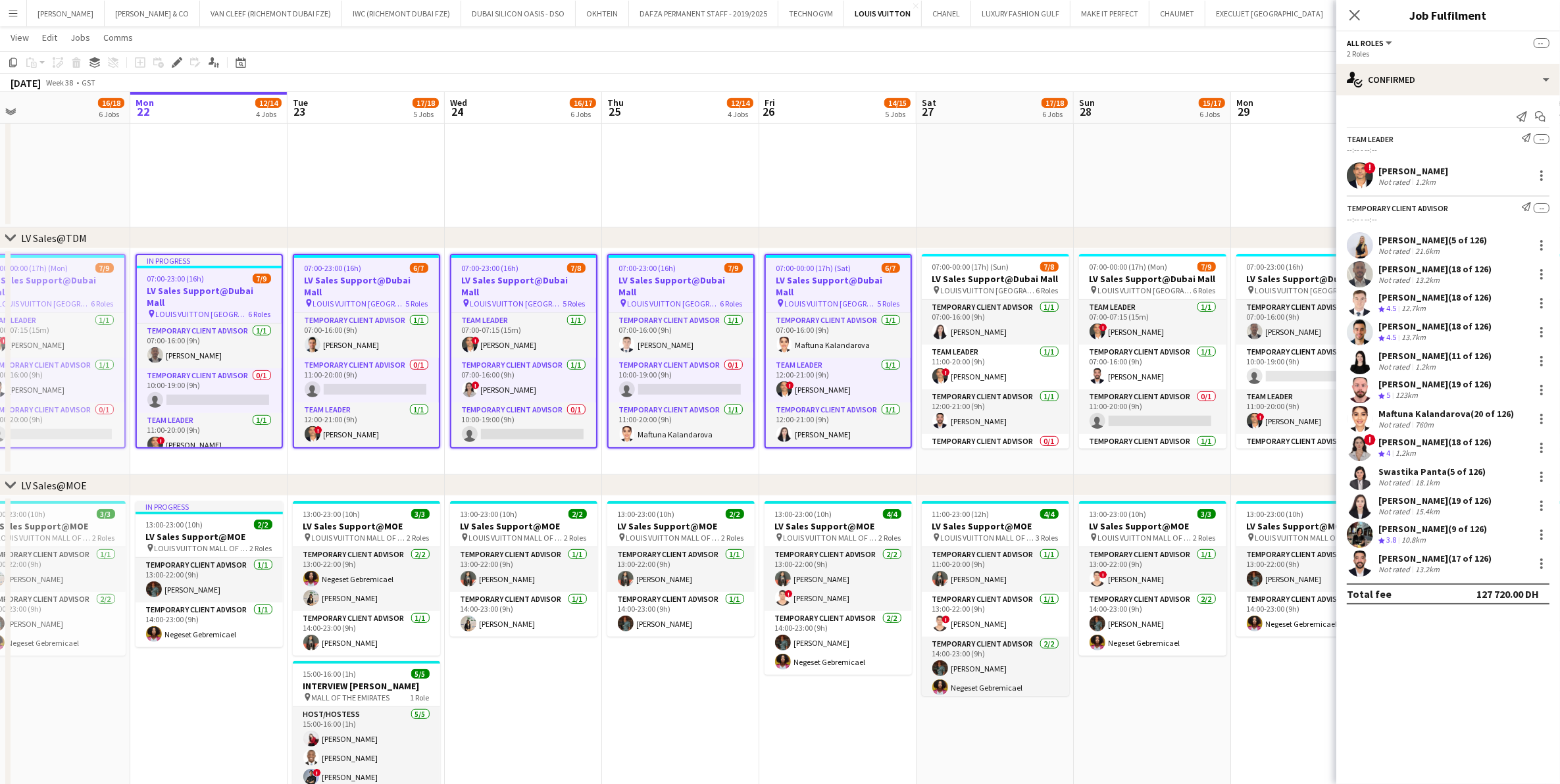
scroll to position [0, 482]
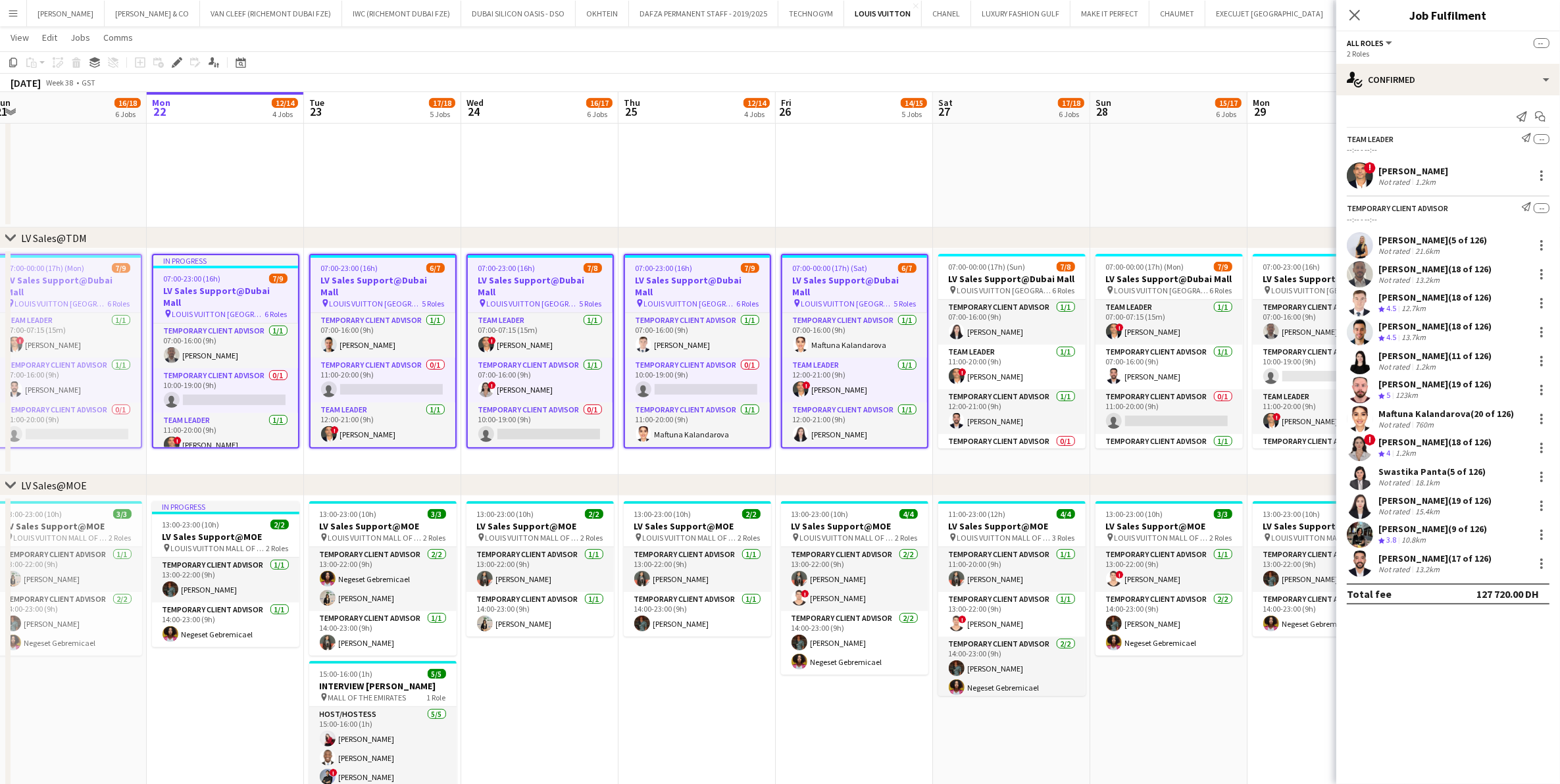
drag, startPoint x: 1139, startPoint y: 329, endPoint x: 579, endPoint y: 363, distance: 561.0
click at [579, 363] on app-calendar-viewport "Thu 18 15/17 7 Jobs Fri 19 13/14 4 Jobs Sat 20 19/20 7 Jobs Sun 21 16/18 6 Jobs…" at bounding box center [780, 766] width 1560 height 2580
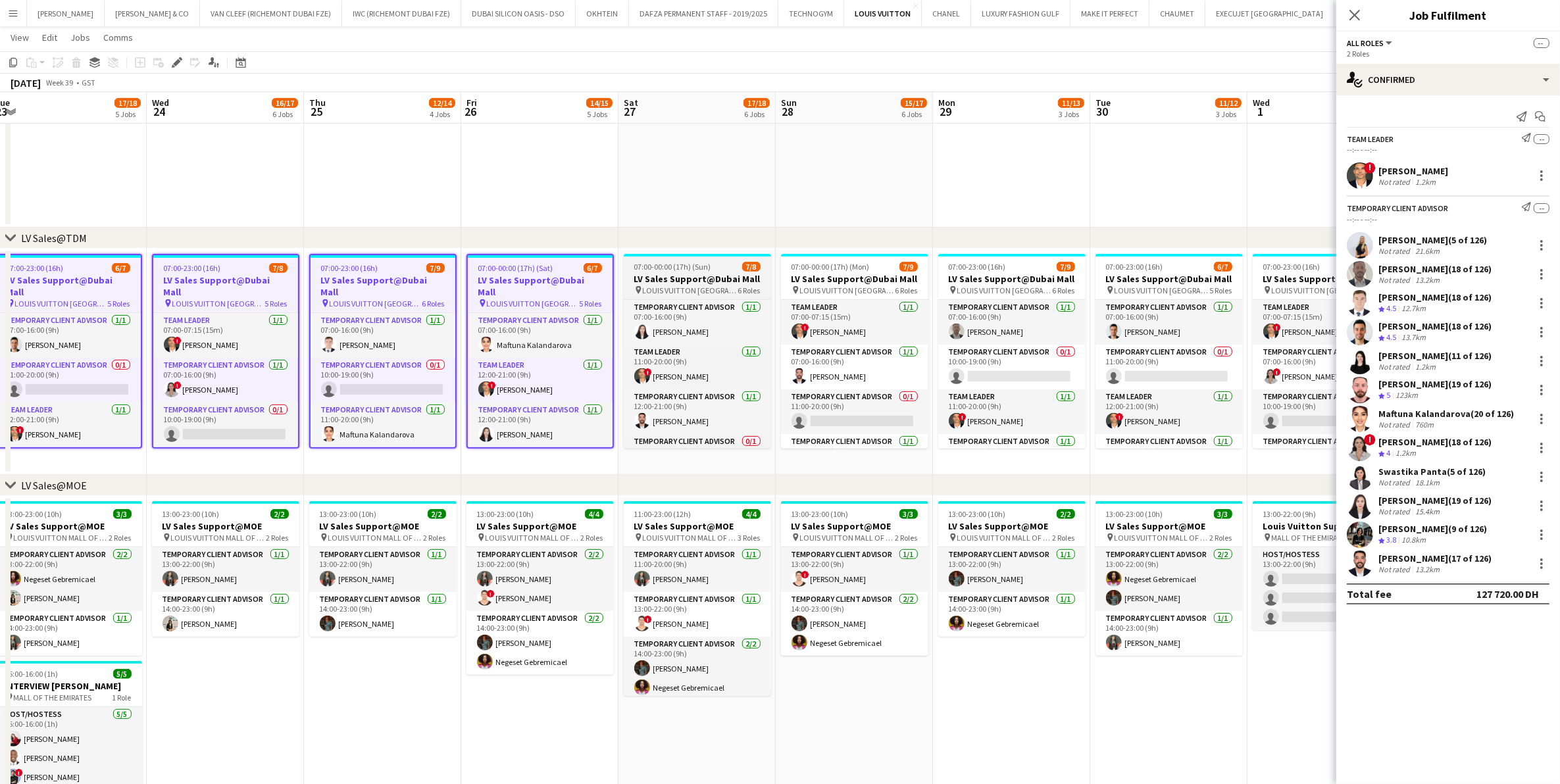
click at [668, 267] on span "07:00-00:00 (17h) (Sun)" at bounding box center [673, 266] width 77 height 10
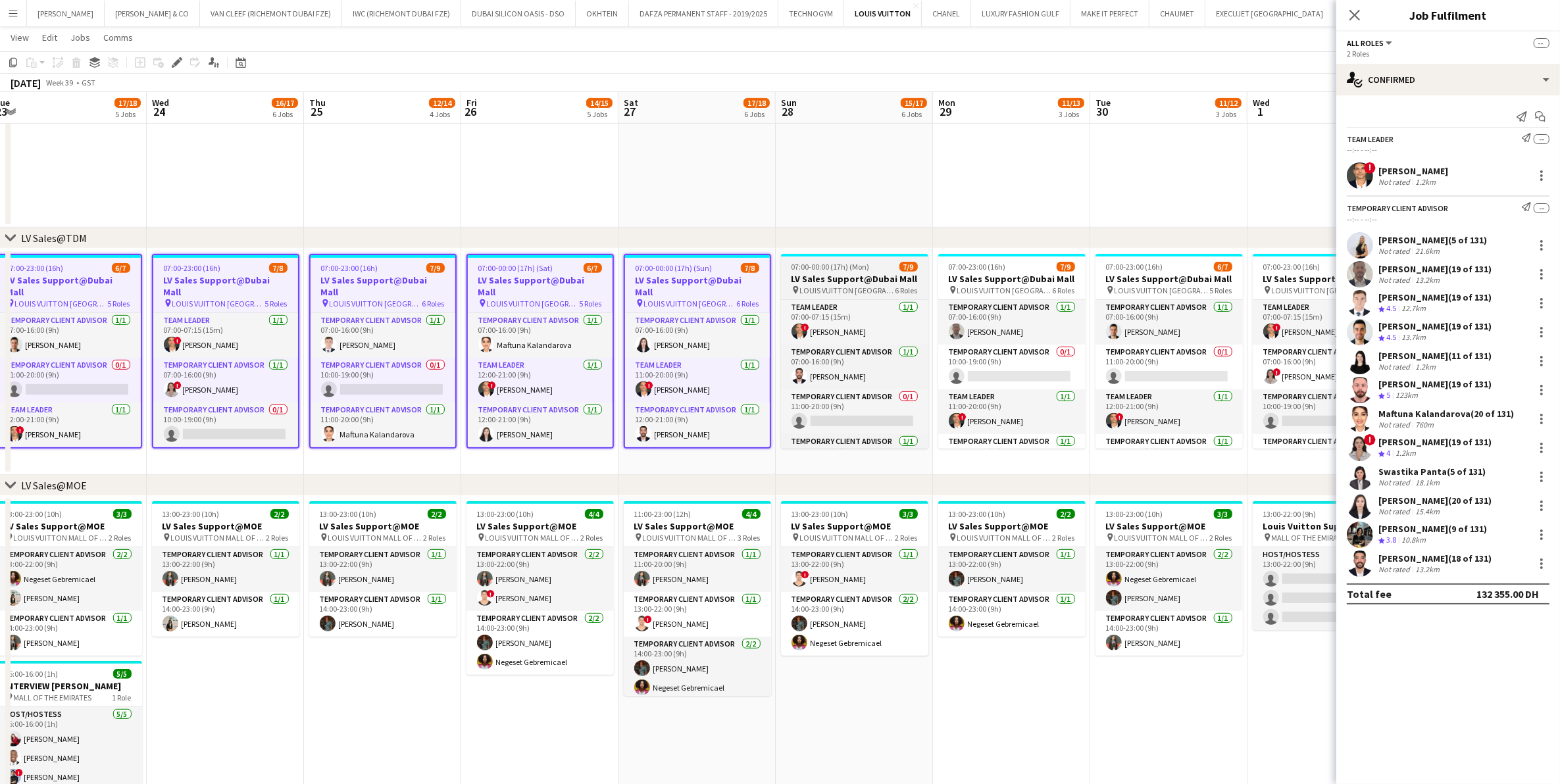
click at [841, 287] on span "LOUIS VUITTON [GEOGRAPHIC_DATA] - [GEOGRAPHIC_DATA]" at bounding box center [848, 290] width 95 height 10
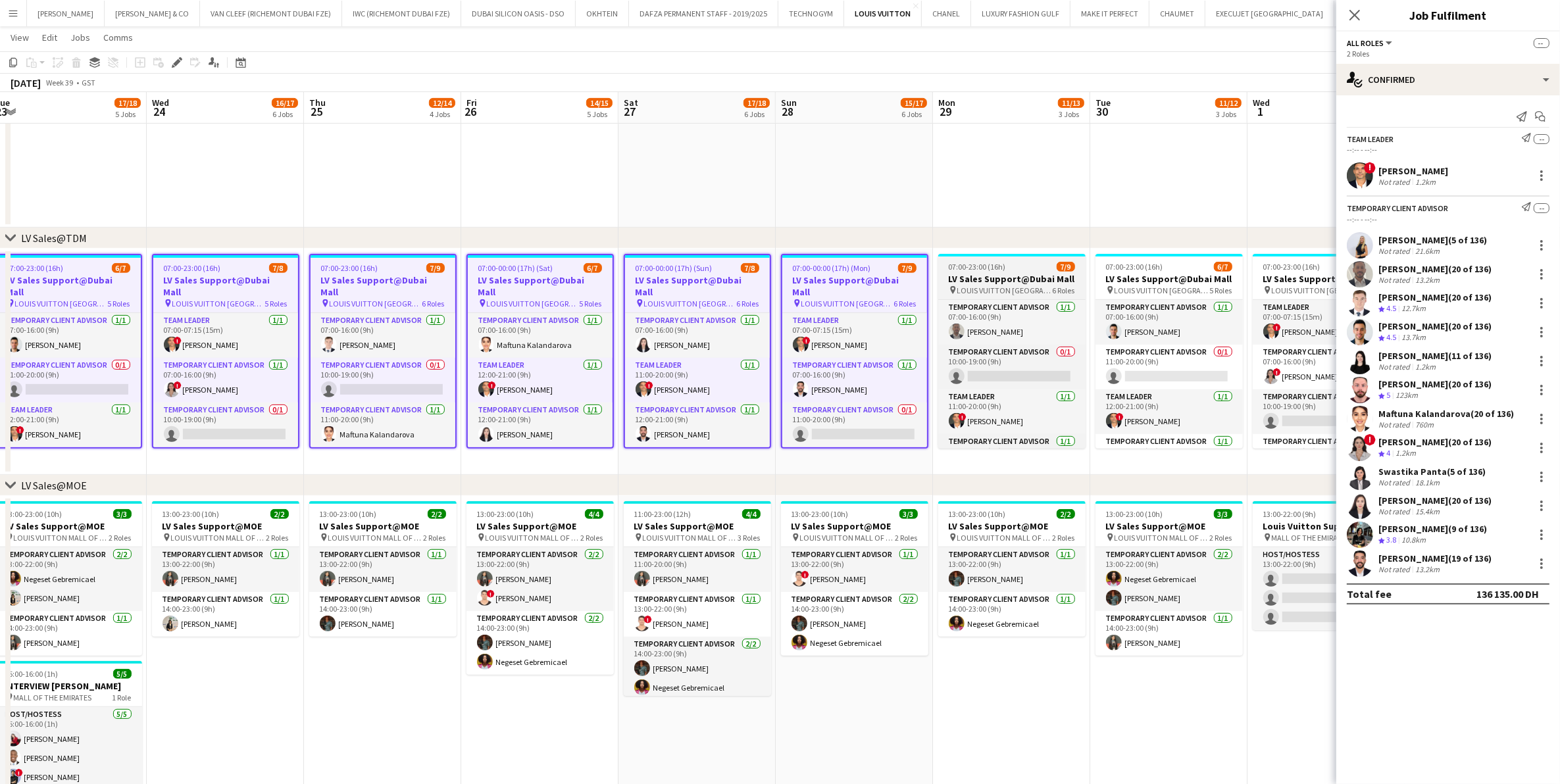
click at [1006, 270] on div "07:00-23:00 (16h) 7/9" at bounding box center [1012, 266] width 147 height 10
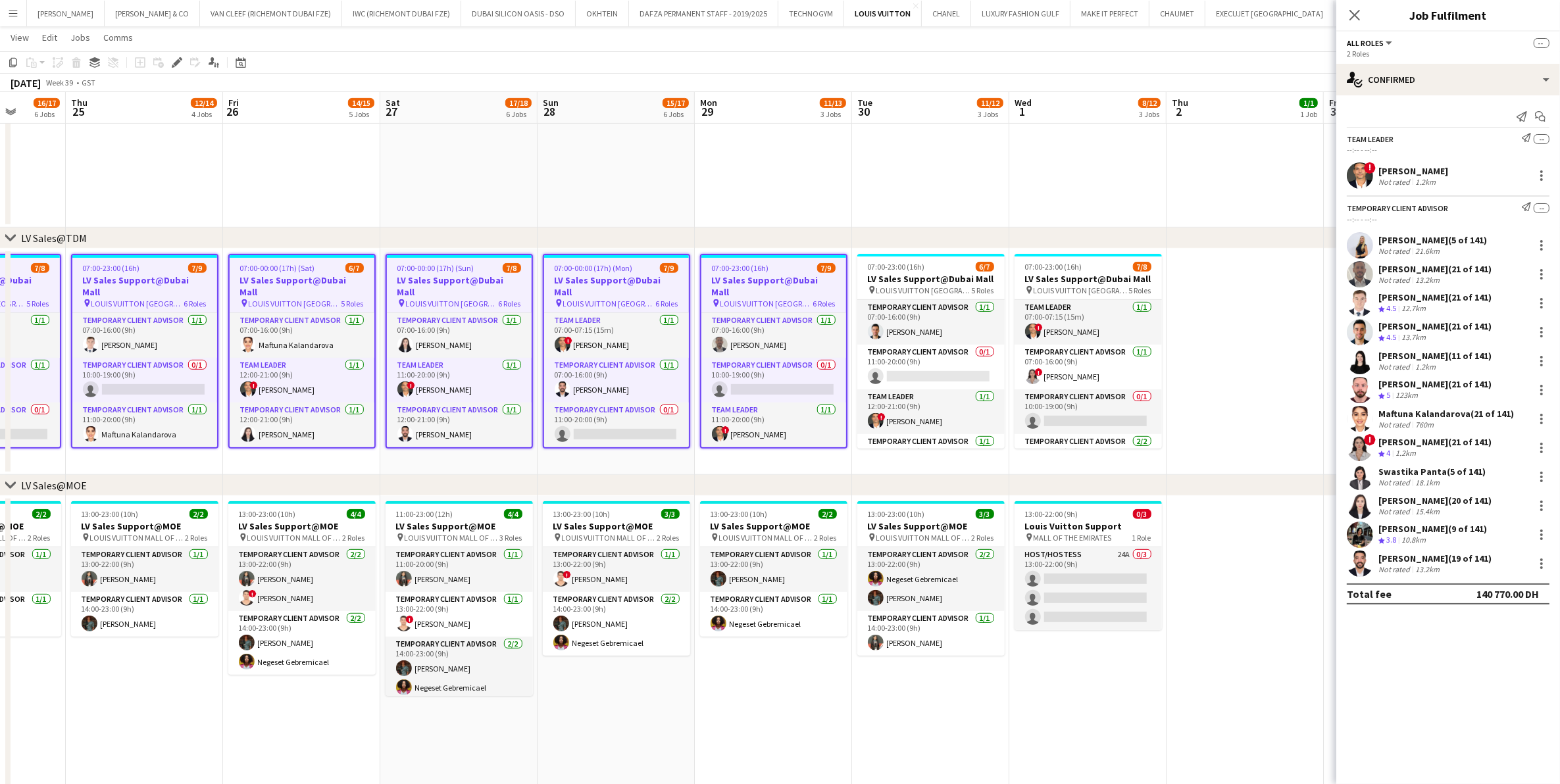
scroll to position [0, 524]
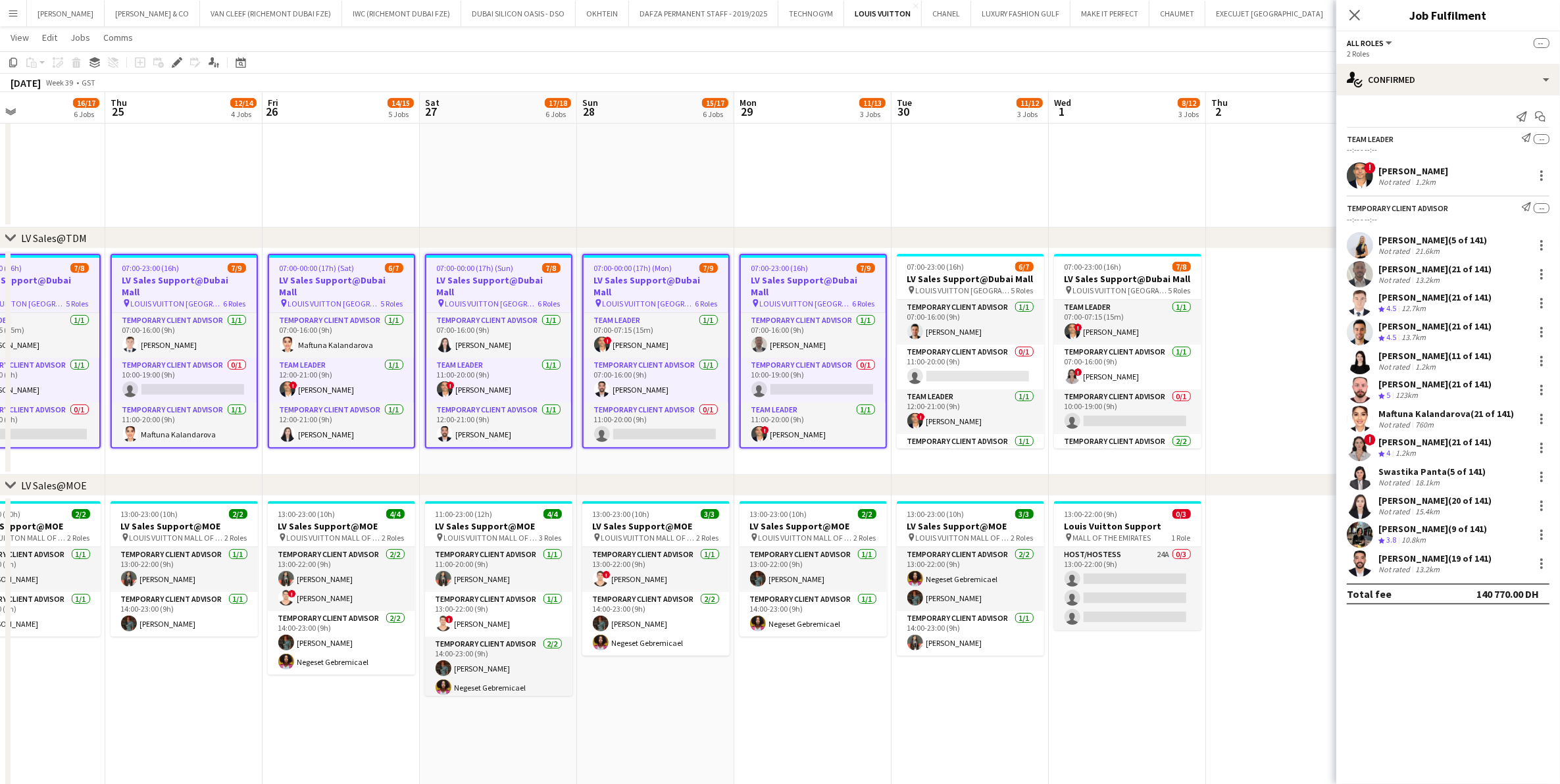
drag, startPoint x: 1071, startPoint y: 368, endPoint x: 738, endPoint y: 368, distance: 333.0
click at [738, 368] on app-calendar-viewport "Sun 21 16/18 6 Jobs Mon 22 12/14 4 Jobs Tue 23 17/18 5 Jobs Wed 24 16/17 6 Jobs…" at bounding box center [780, 766] width 1560 height 2580
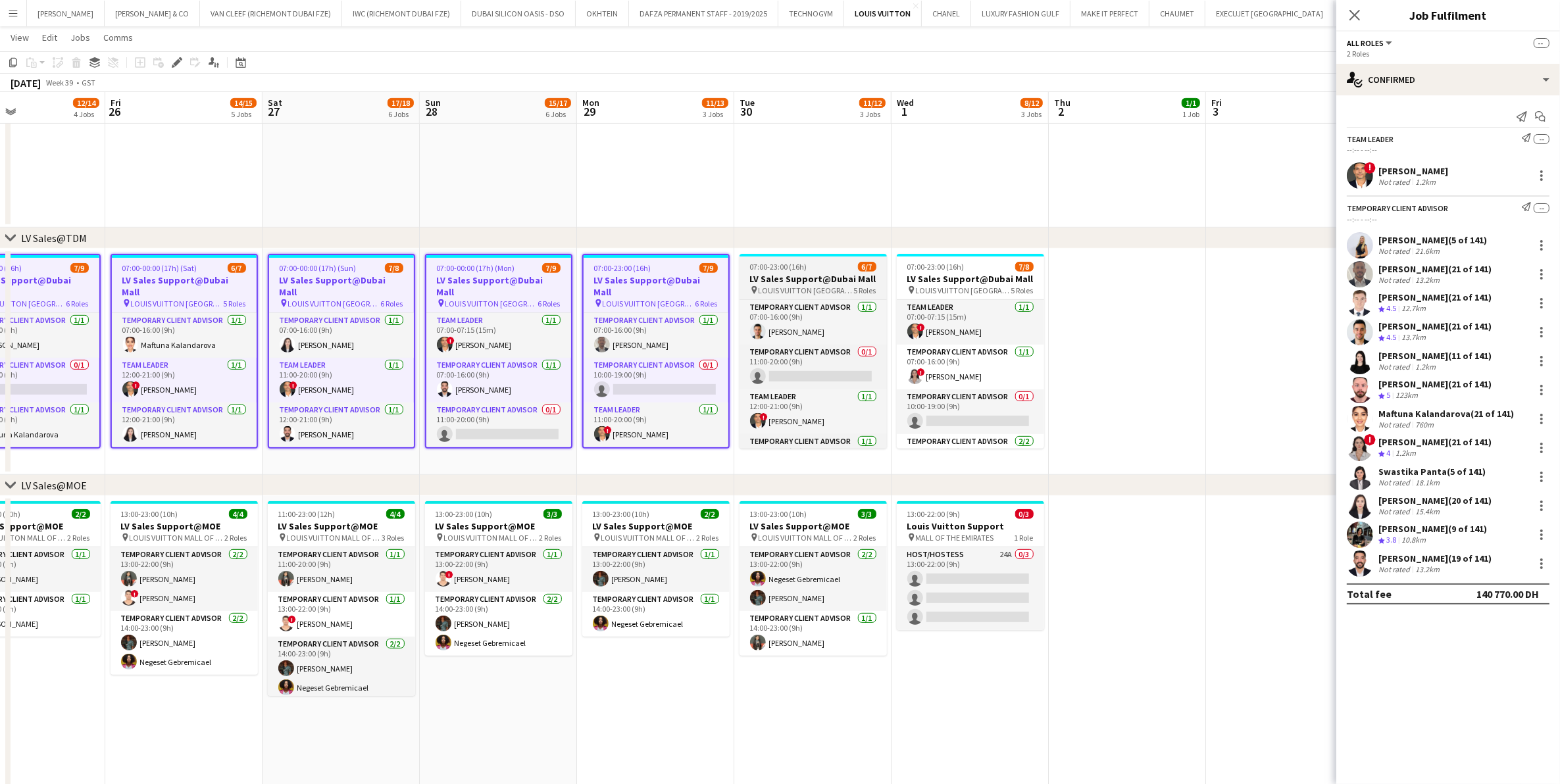
click at [754, 282] on h3 "LV Sales Support@Dubai Mall" at bounding box center [813, 278] width 147 height 12
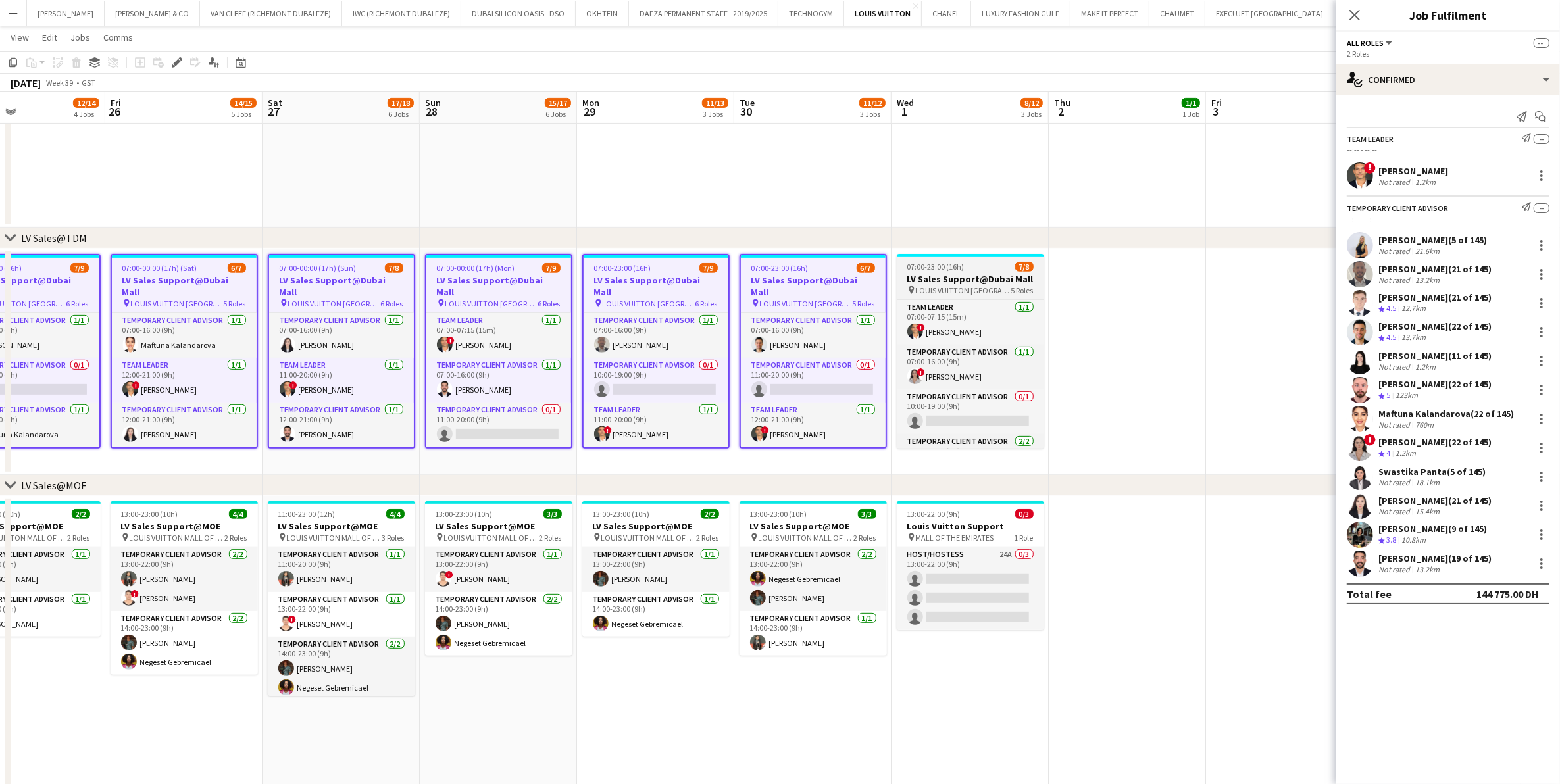
click at [938, 266] on span "07:00-23:00 (16h)" at bounding box center [936, 266] width 57 height 10
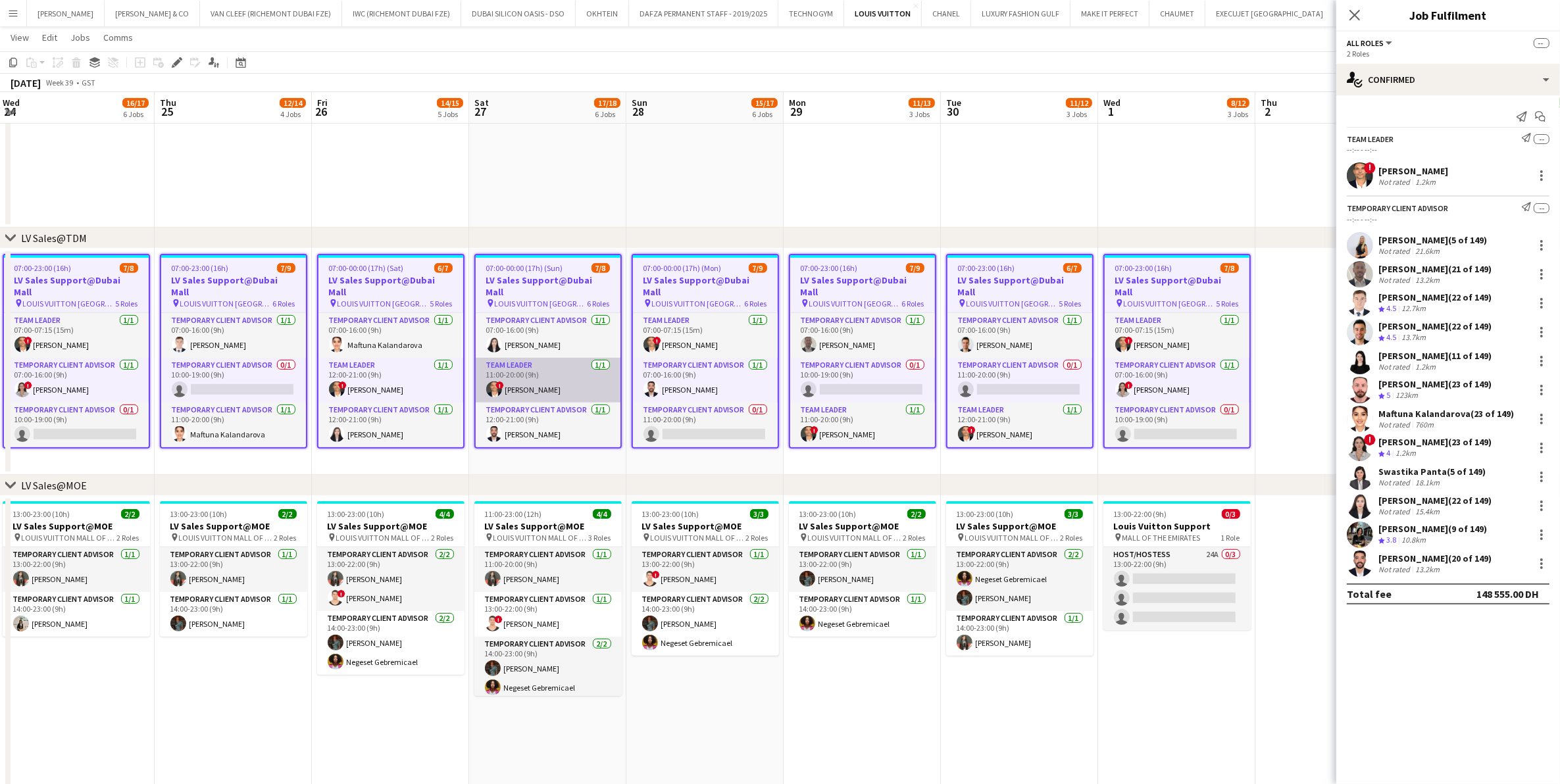
drag, startPoint x: 329, startPoint y: 368, endPoint x: 694, endPoint y: 353, distance: 365.3
click at [694, 353] on app-calendar-viewport "Mon 22 12/14 4 Jobs Tue 23 17/18 5 Jobs Wed 24 16/17 6 Jobs Thu 25 12/14 4 Jobs…" at bounding box center [780, 766] width 1560 height 2580
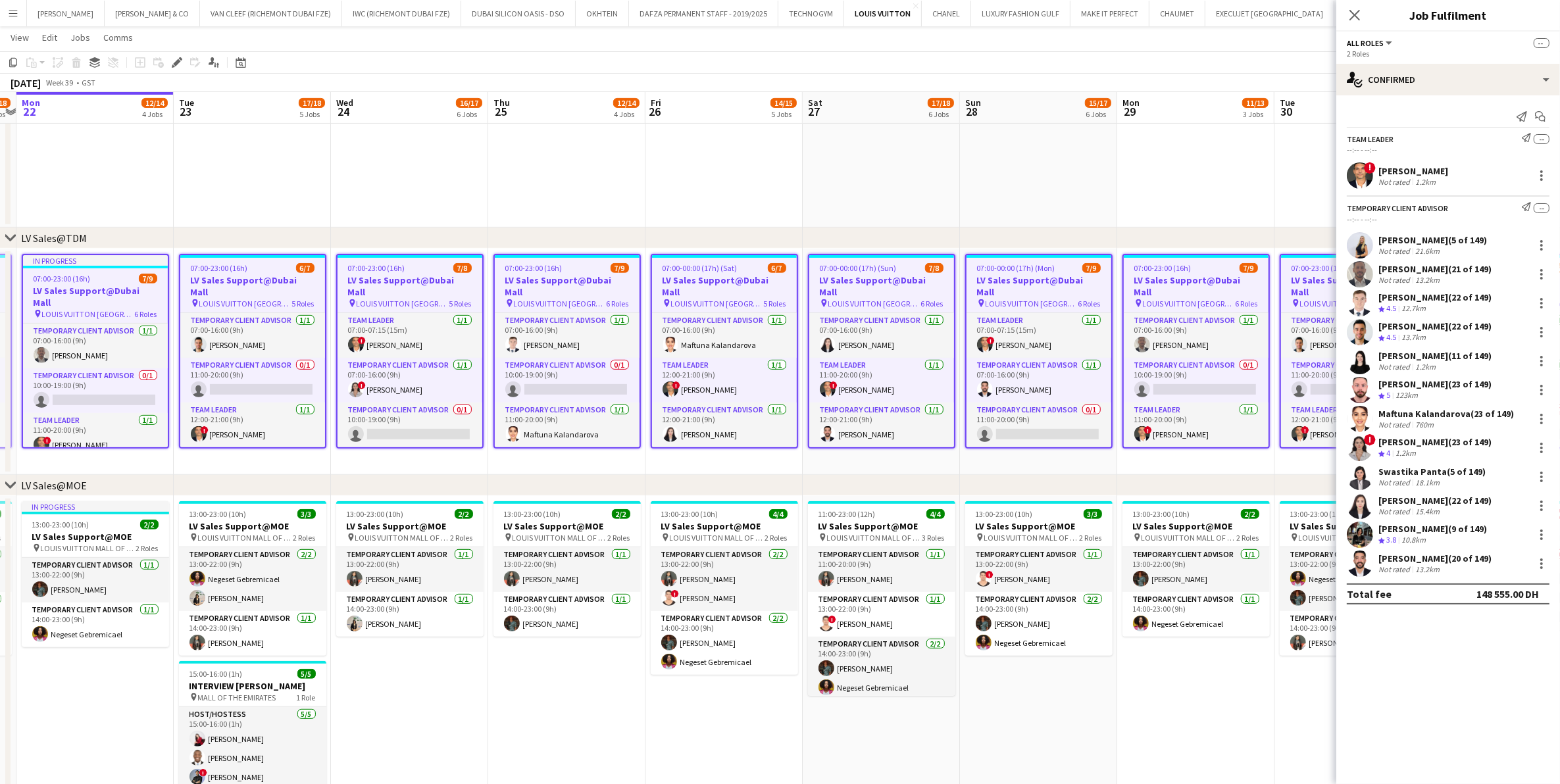
drag, startPoint x: 290, startPoint y: 352, endPoint x: 786, endPoint y: 339, distance: 496.2
click at [786, 339] on app-calendar-viewport "Sat 20 19/20 7 Jobs Sun 21 16/18 6 Jobs Mon 22 12/14 4 Jobs Tue 23 17/18 5 Jobs…" at bounding box center [780, 766] width 1560 height 2580
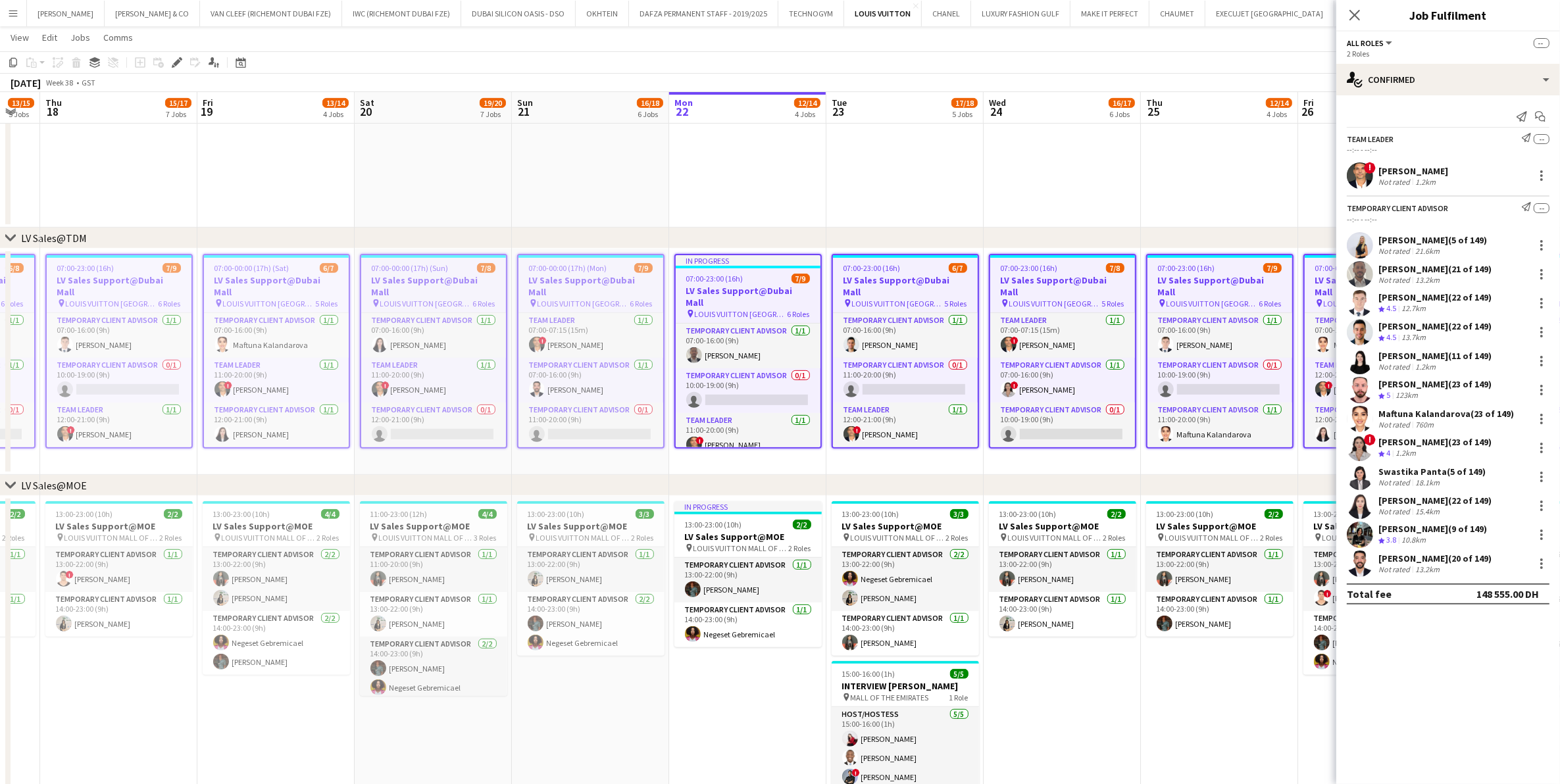
drag, startPoint x: 523, startPoint y: 337, endPoint x: 604, endPoint y: 337, distance: 81.0
click at [599, 337] on app-calendar-viewport "Tue 16 13/14 5 Jobs Wed 17 13/15 5 Jobs Thu 18 15/17 7 Jobs Fri 19 13/14 4 Jobs…" at bounding box center [780, 766] width 1560 height 2580
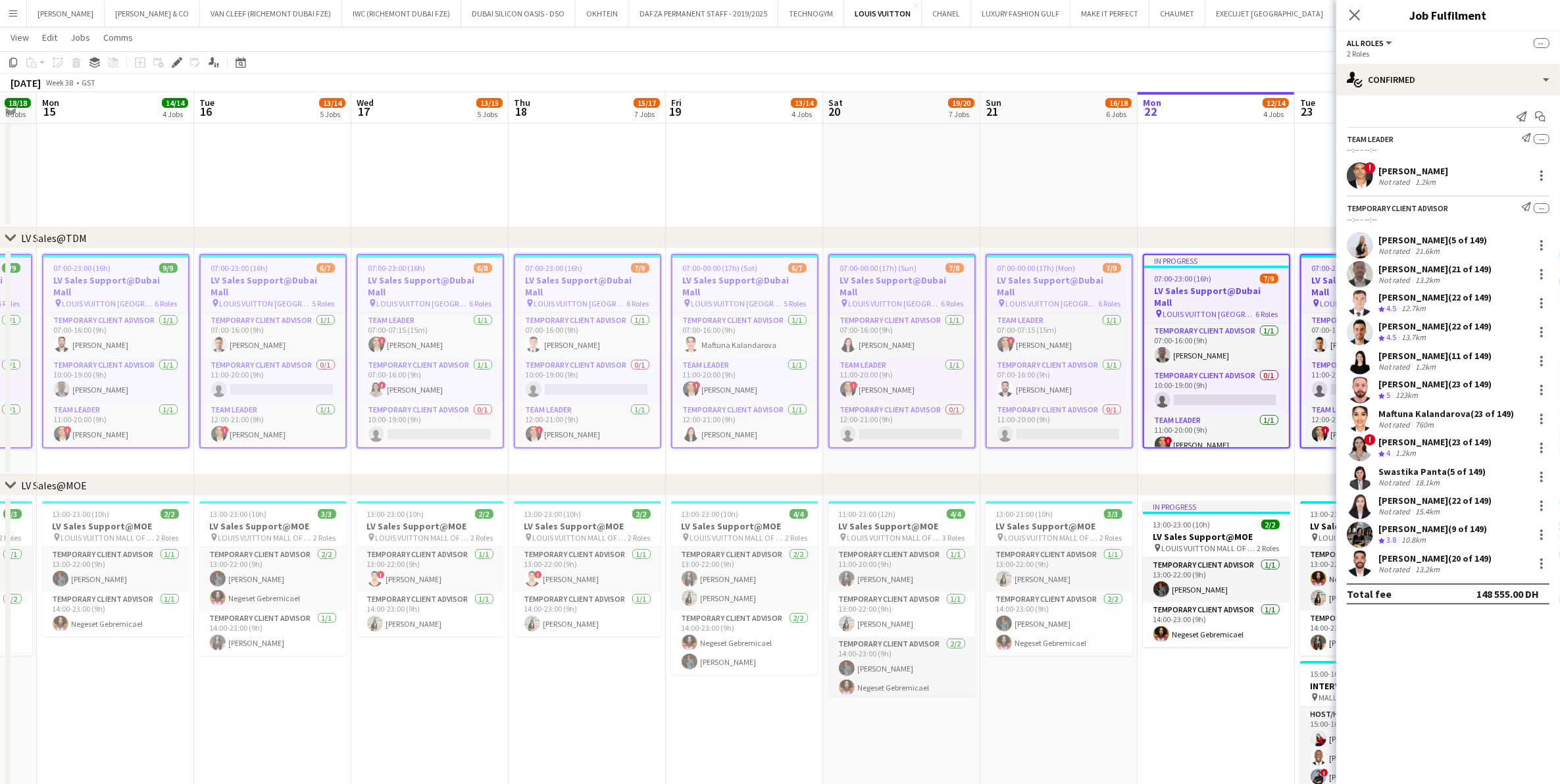
scroll to position [0, 280]
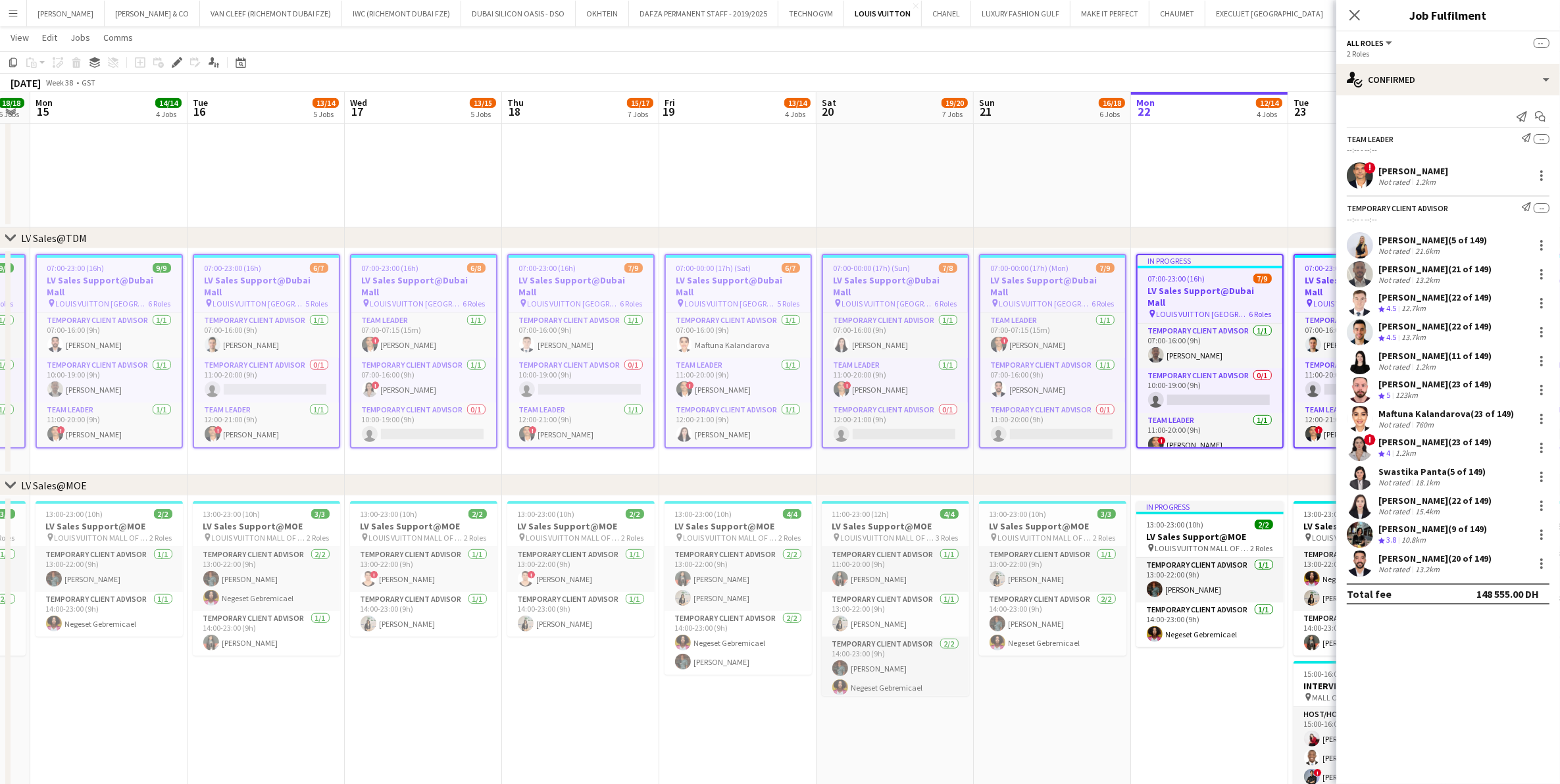
drag, startPoint x: 329, startPoint y: 340, endPoint x: 718, endPoint y: 332, distance: 389.1
click at [718, 332] on app-calendar-viewport "Sat 13 18/18 5 Jobs Sun 14 18/18 6 Jobs Mon 15 14/14 4 Jobs Tue 16 13/14 5 Jobs…" at bounding box center [780, 766] width 1560 height 2580
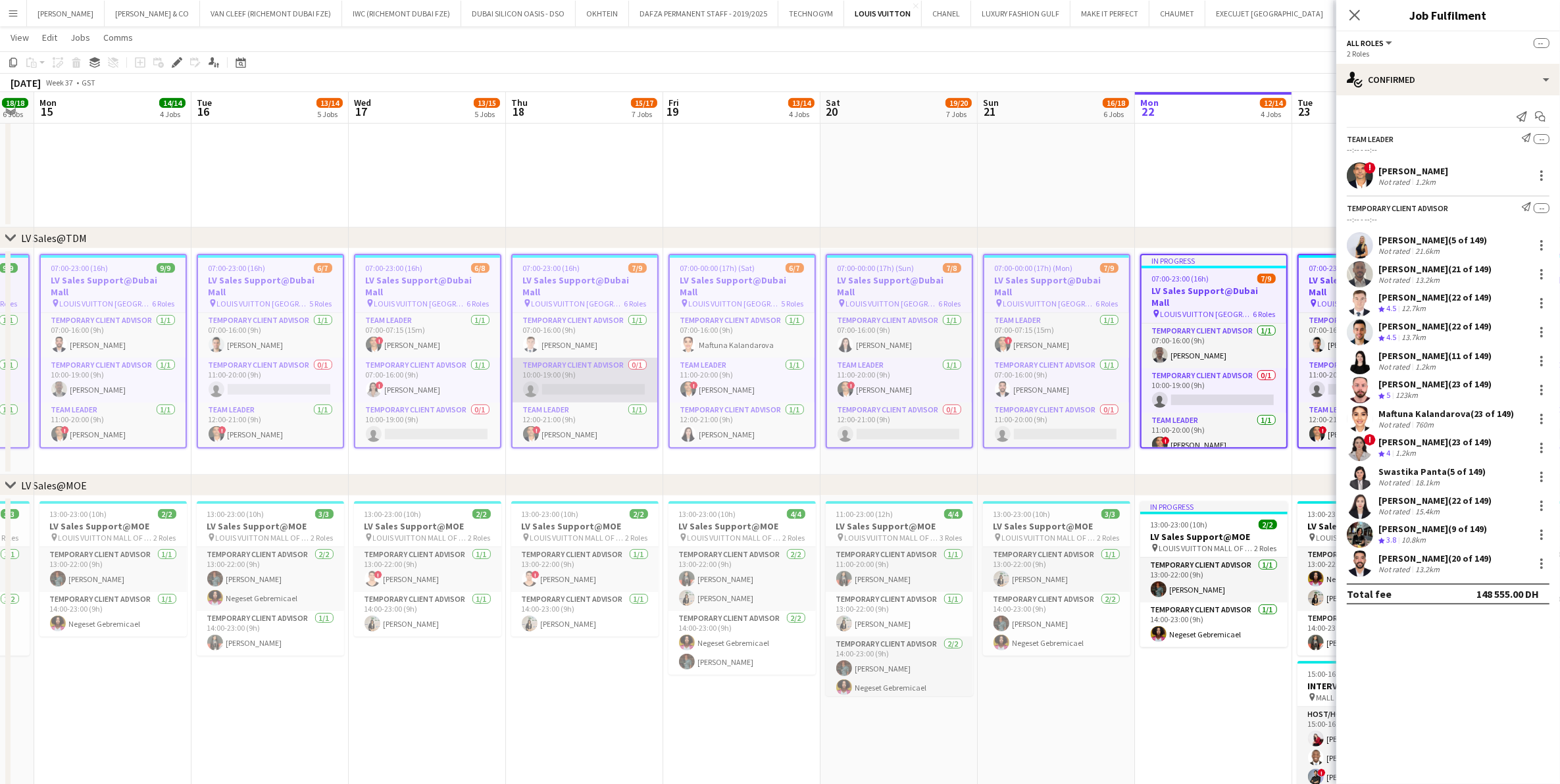
drag, startPoint x: 324, startPoint y: 359, endPoint x: 595, endPoint y: 348, distance: 271.2
click at [406, 352] on app-calendar-viewport "Sat 13 18/18 5 Jobs Sun 14 18/18 6 Jobs Mon 15 14/14 4 Jobs Tue 16 13/14 5 Jobs…" at bounding box center [780, 766] width 1560 height 2580
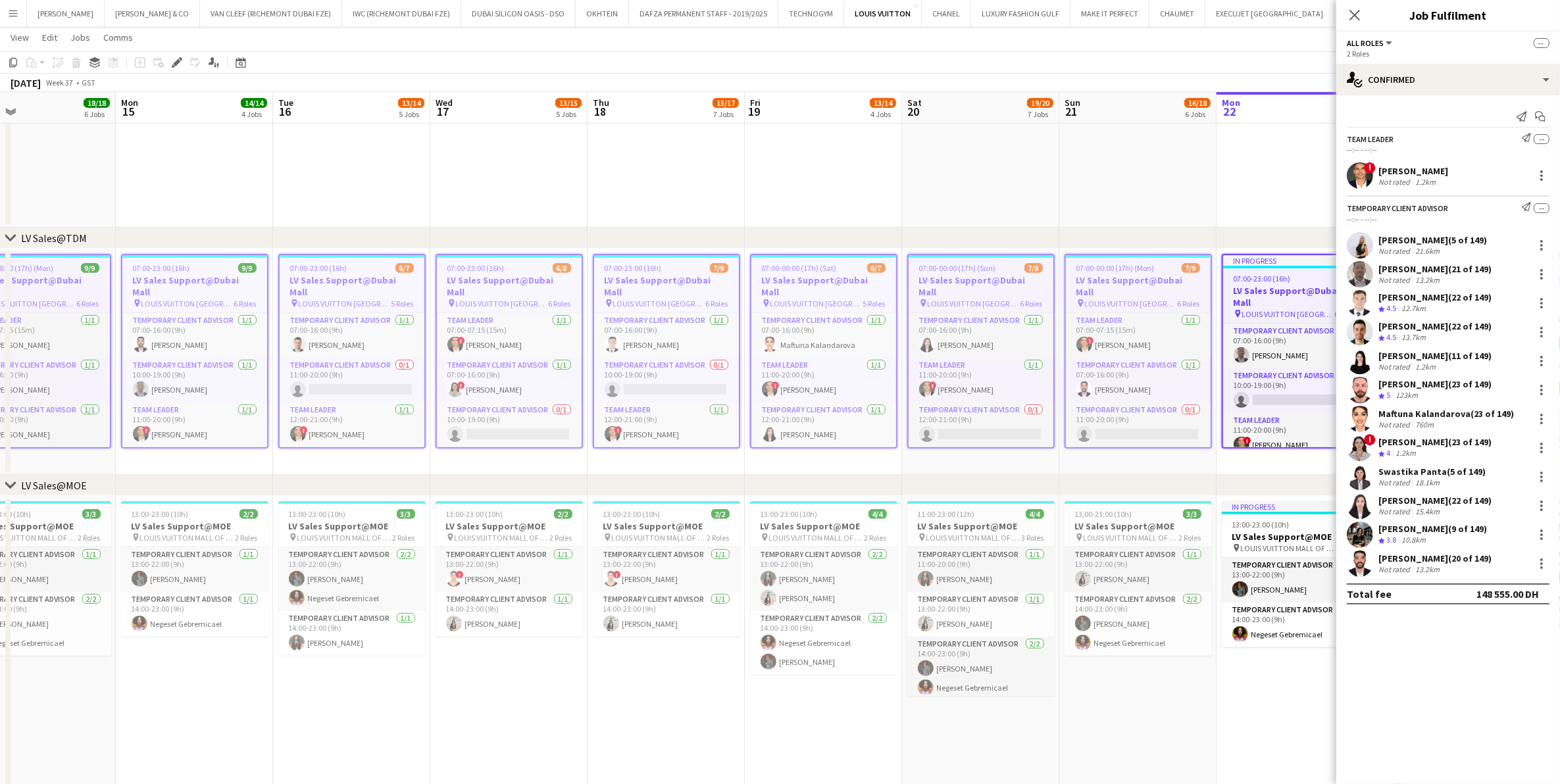
click at [726, 347] on app-calendar-viewport "Fri 12 16/17 6 Jobs Sat 13 18/18 5 Jobs Sun 14 18/18 6 Jobs Mon 15 14/14 4 Jobs…" at bounding box center [780, 766] width 1560 height 2580
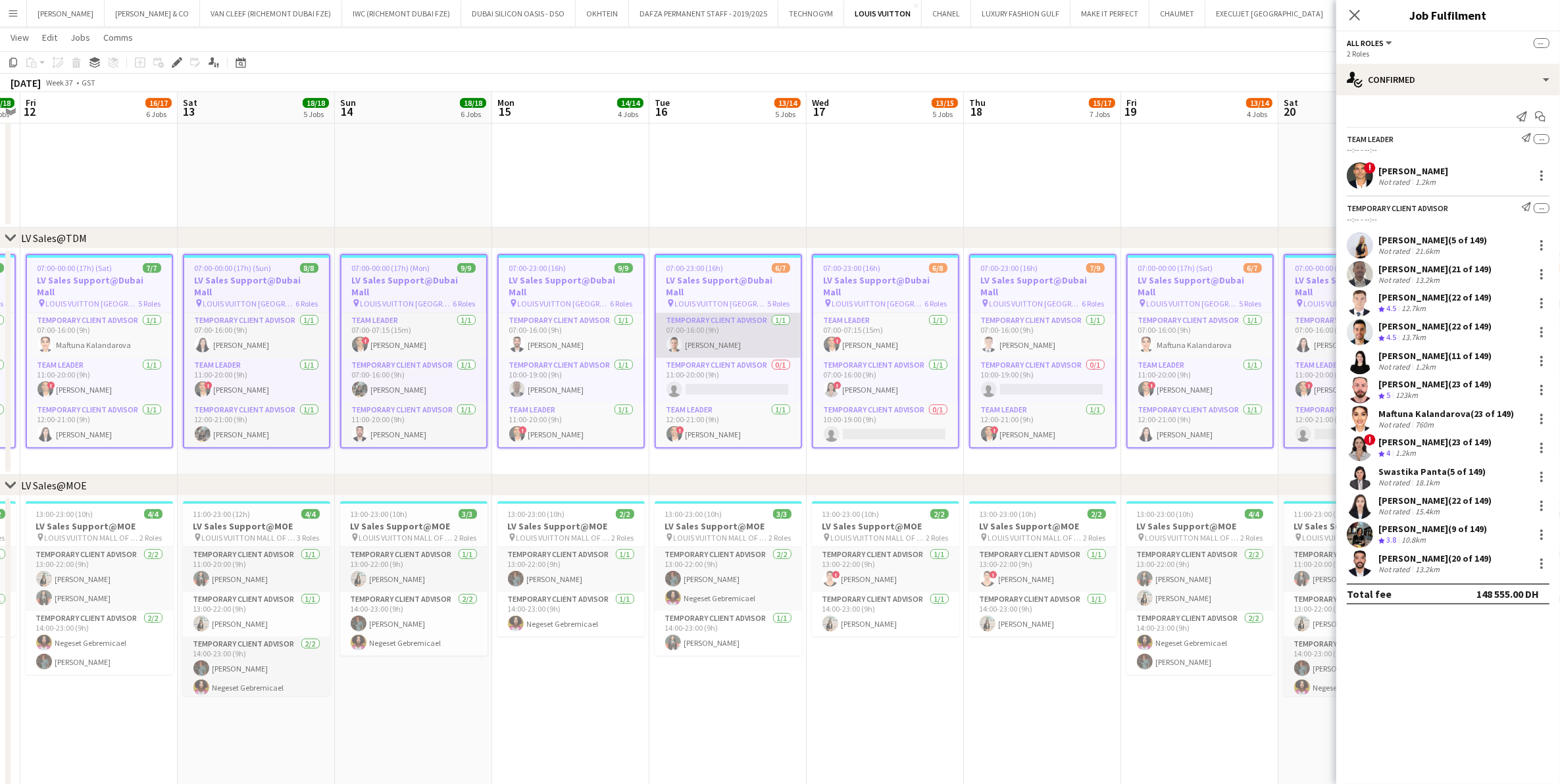
drag, startPoint x: 349, startPoint y: 347, endPoint x: 687, endPoint y: 333, distance: 338.3
click at [687, 333] on app-calendar-viewport "Wed 10 14/14 4 Jobs Thu 11 18/18 7 Jobs Fri 12 16/17 6 Jobs Sat 13 18/18 5 Jobs…" at bounding box center [780, 766] width 1560 height 2580
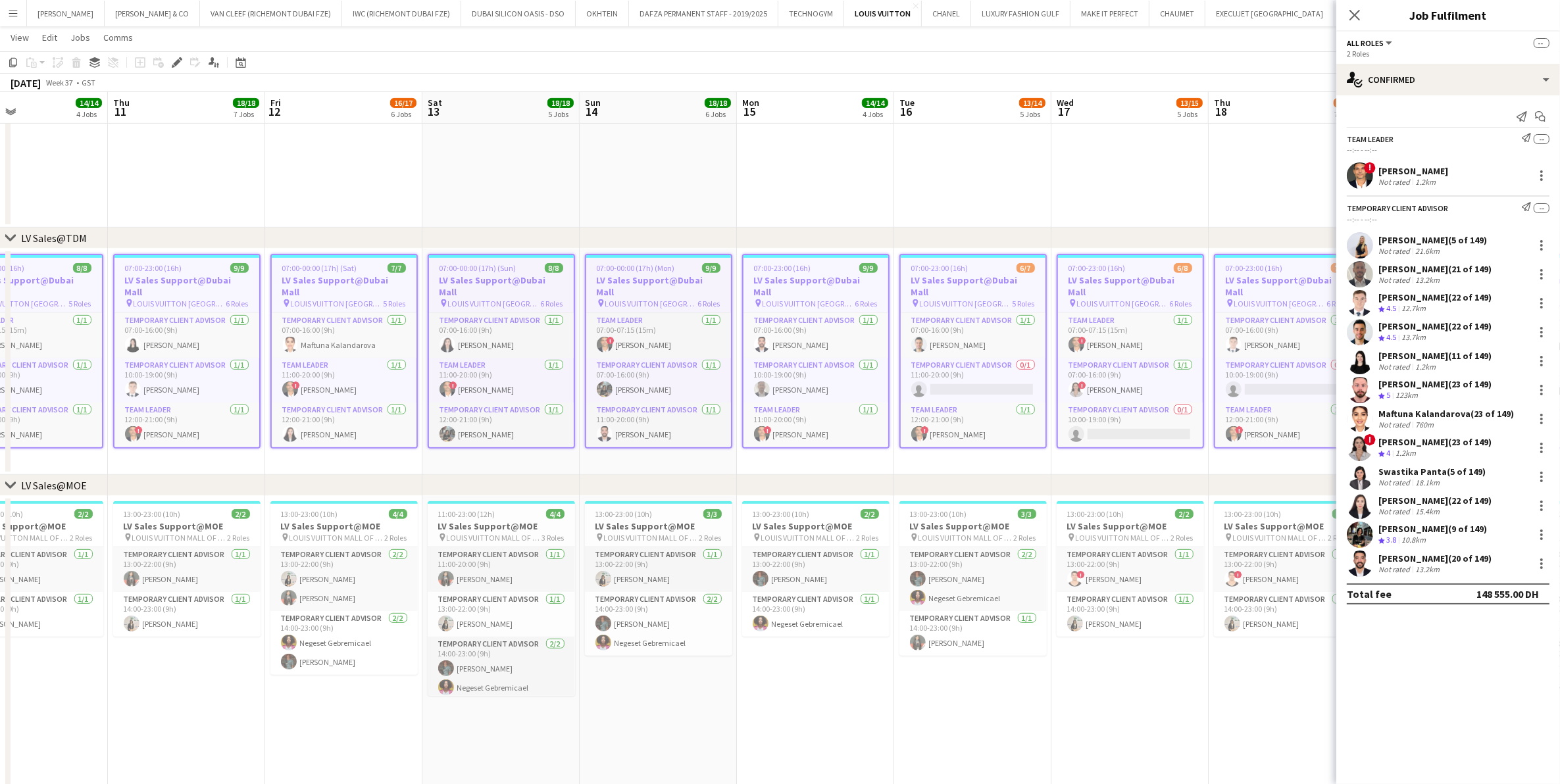
drag, startPoint x: 406, startPoint y: 353, endPoint x: 650, endPoint y: 339, distance: 244.4
click at [650, 339] on app-calendar-viewport "Mon 8 15/15 5 Jobs Tue 9 12/12 3 Jobs Wed 10 14/14 4 Jobs Thu 11 18/18 7 Jobs F…" at bounding box center [780, 766] width 1560 height 2580
click at [297, 355] on app-calendar-viewport "Sun 7 19/19 6 Jobs Mon 8 15/15 5 Jobs Tue 9 12/12 3 Jobs Wed 10 14/14 4 Jobs Th…" at bounding box center [780, 766] width 1560 height 2580
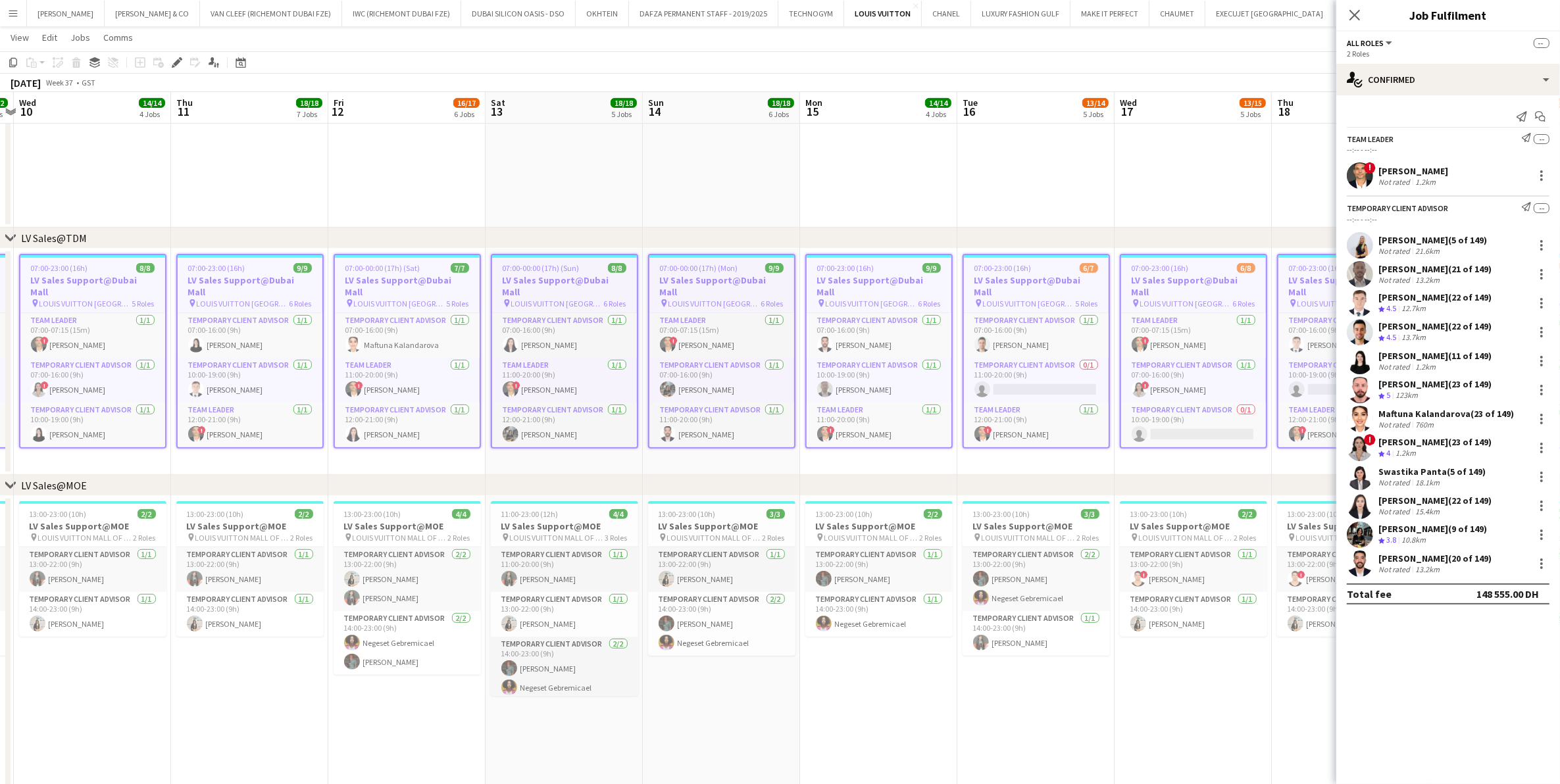
drag, startPoint x: 706, startPoint y: 343, endPoint x: 313, endPoint y: 356, distance: 393.2
click at [313, 356] on app-calendar-viewport "Sun 7 19/19 6 Jobs Mon 8 15/15 5 Jobs Tue 9 12/12 3 Jobs Wed 10 14/14 4 Jobs Th…" at bounding box center [780, 766] width 1560 height 2580
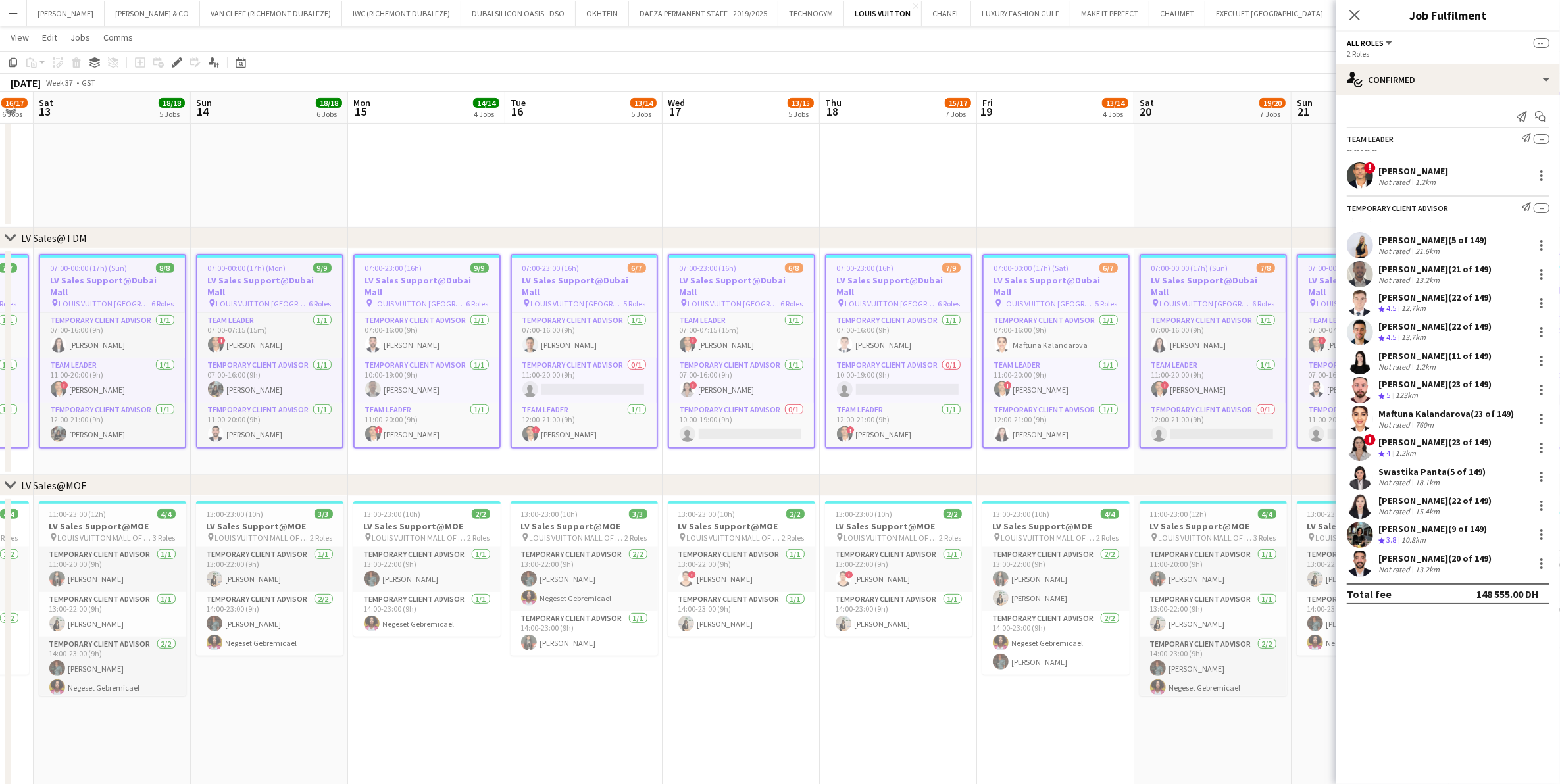
drag, startPoint x: 622, startPoint y: 347, endPoint x: 371, endPoint y: 346, distance: 251.0
click at [371, 346] on app-calendar-viewport "Wed 10 14/14 4 Jobs Thu 11 18/18 7 Jobs Fri 12 16/17 6 Jobs Sat 13 18/18 5 Jobs…" at bounding box center [780, 766] width 1560 height 2580
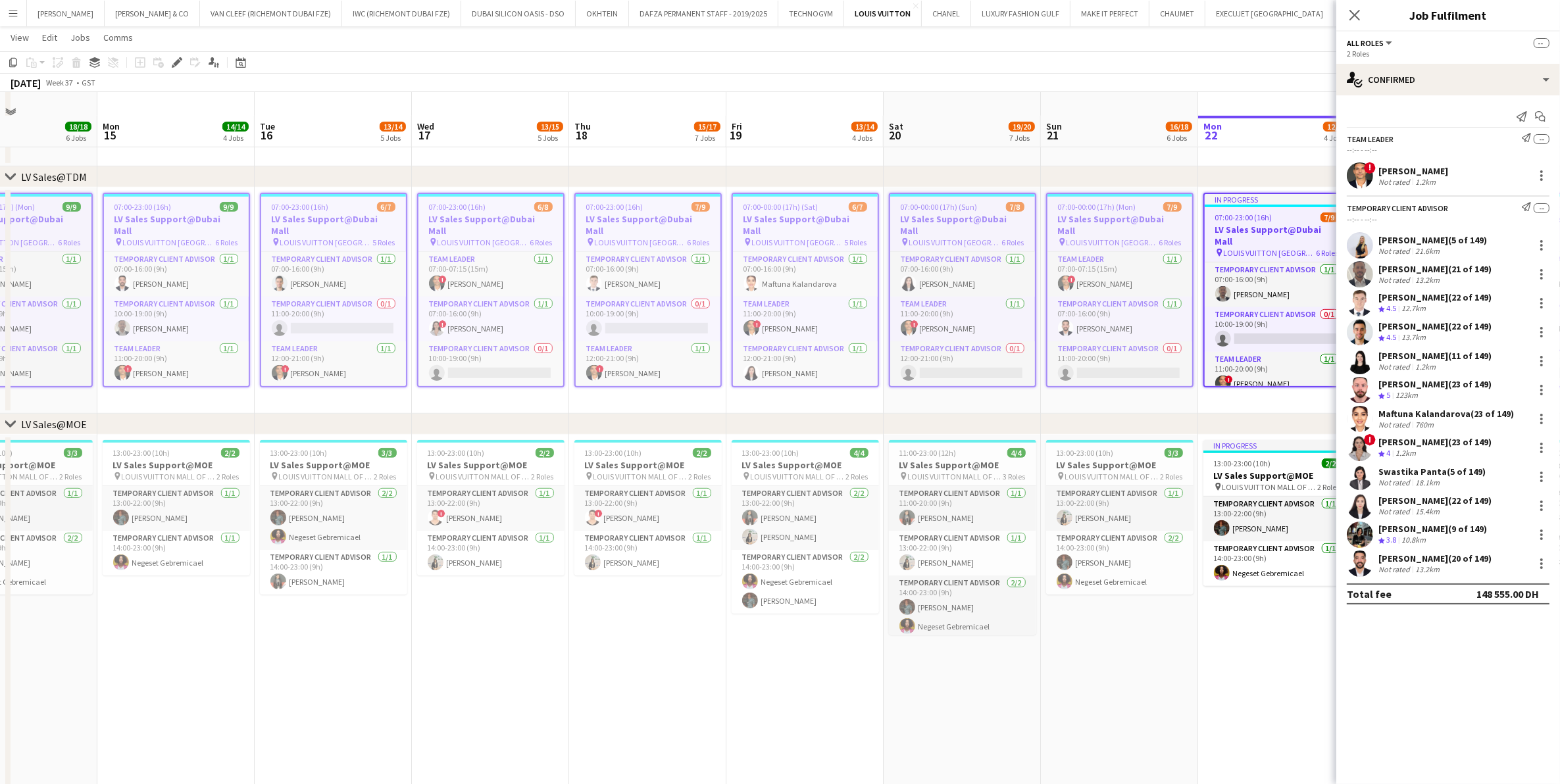
scroll to position [739, 0]
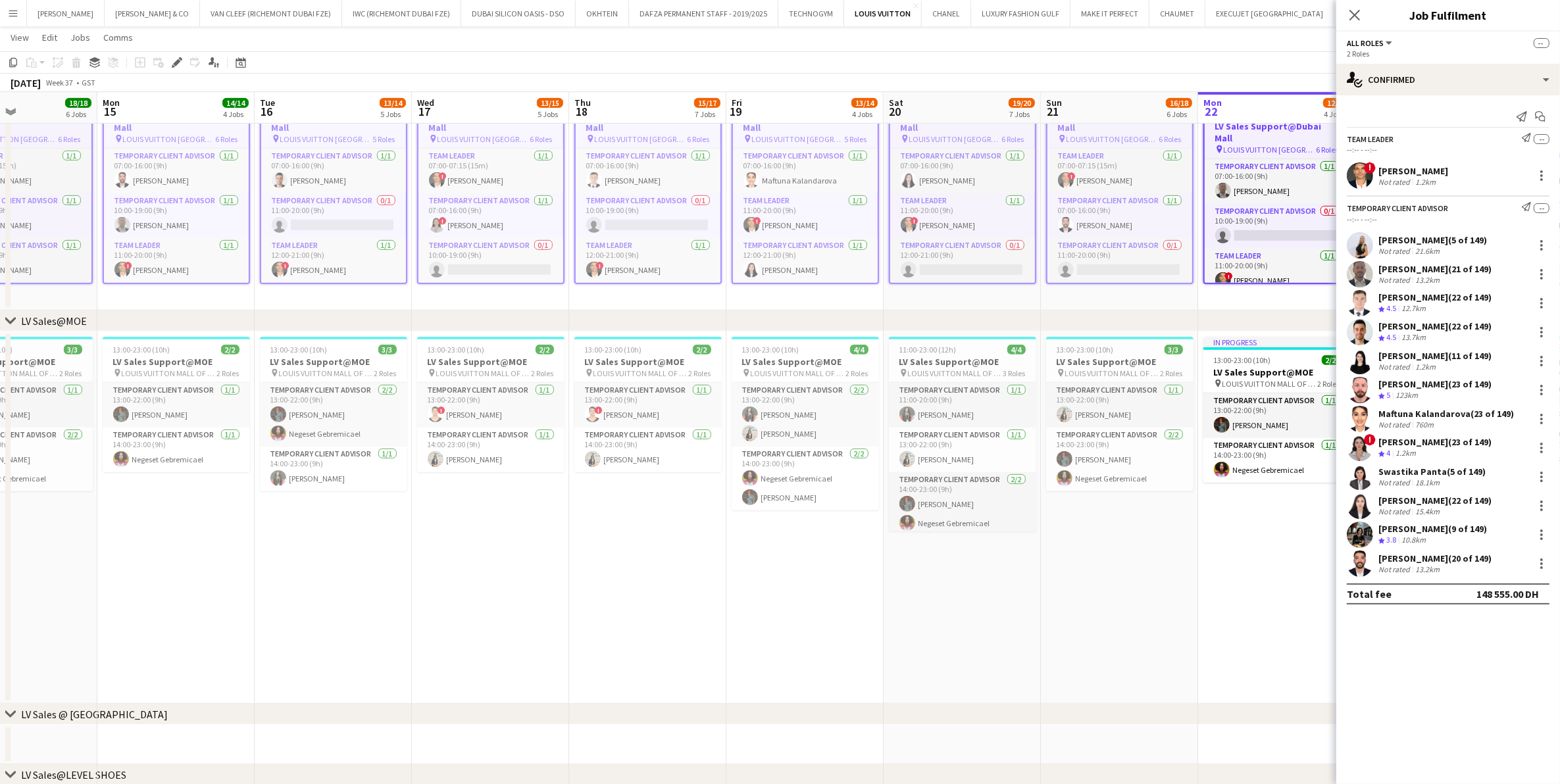
click at [353, 300] on app-date-cell "07:00-23:00 (16h) 6/7 LV Sales Support@Dubai Mall pin LOUIS VUITTON [GEOGRAPHIC…" at bounding box center [333, 197] width 157 height 226
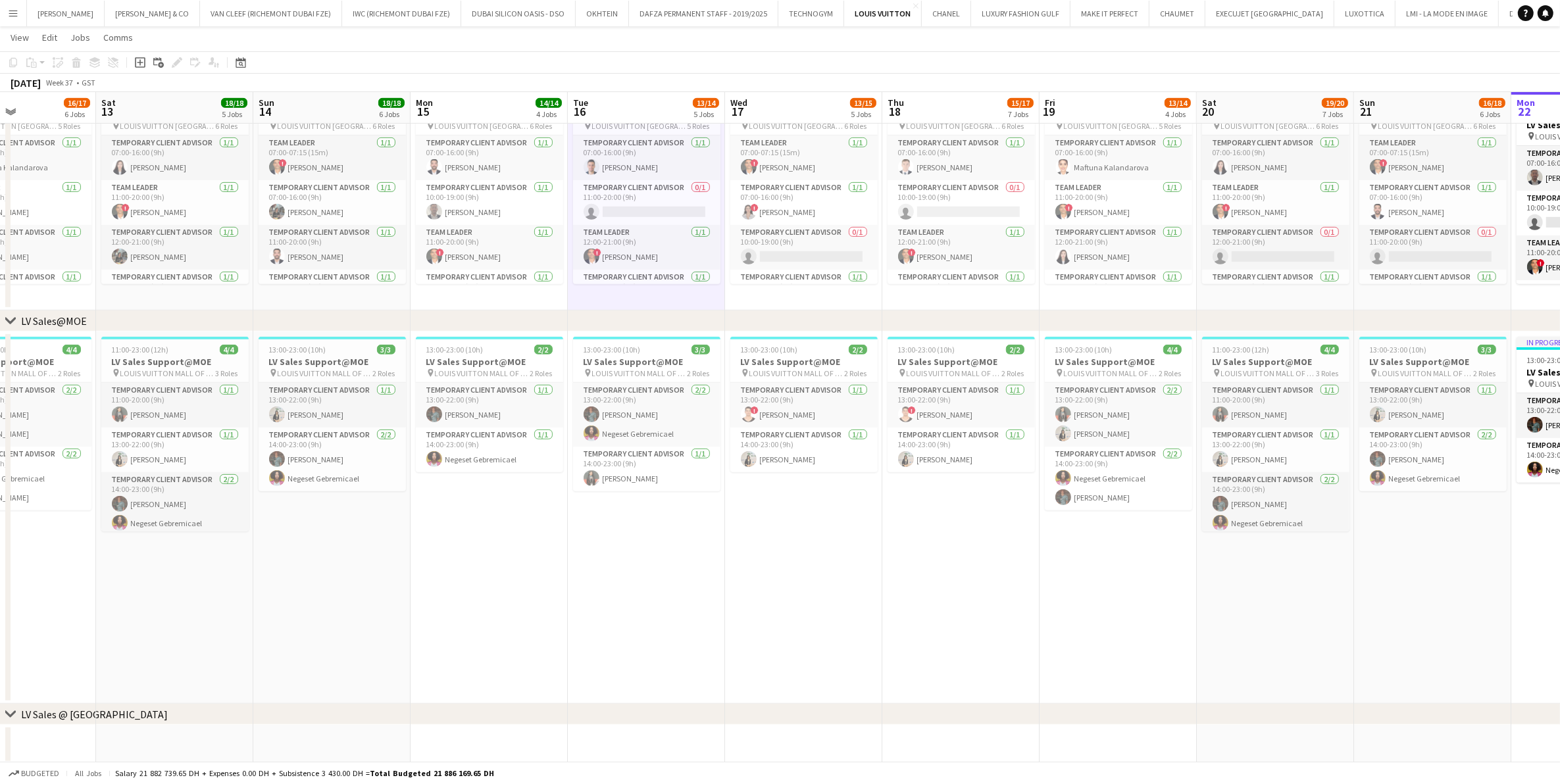
drag, startPoint x: 632, startPoint y: 383, endPoint x: 668, endPoint y: 379, distance: 36.2
click at [667, 379] on app-calendar-viewport "Thu 11 18/18 7 Jobs Fri 12 16/17 6 Jobs Sat 13 18/18 5 Jobs Sun 14 18/18 6 Jobs…" at bounding box center [780, 601] width 1560 height 2580
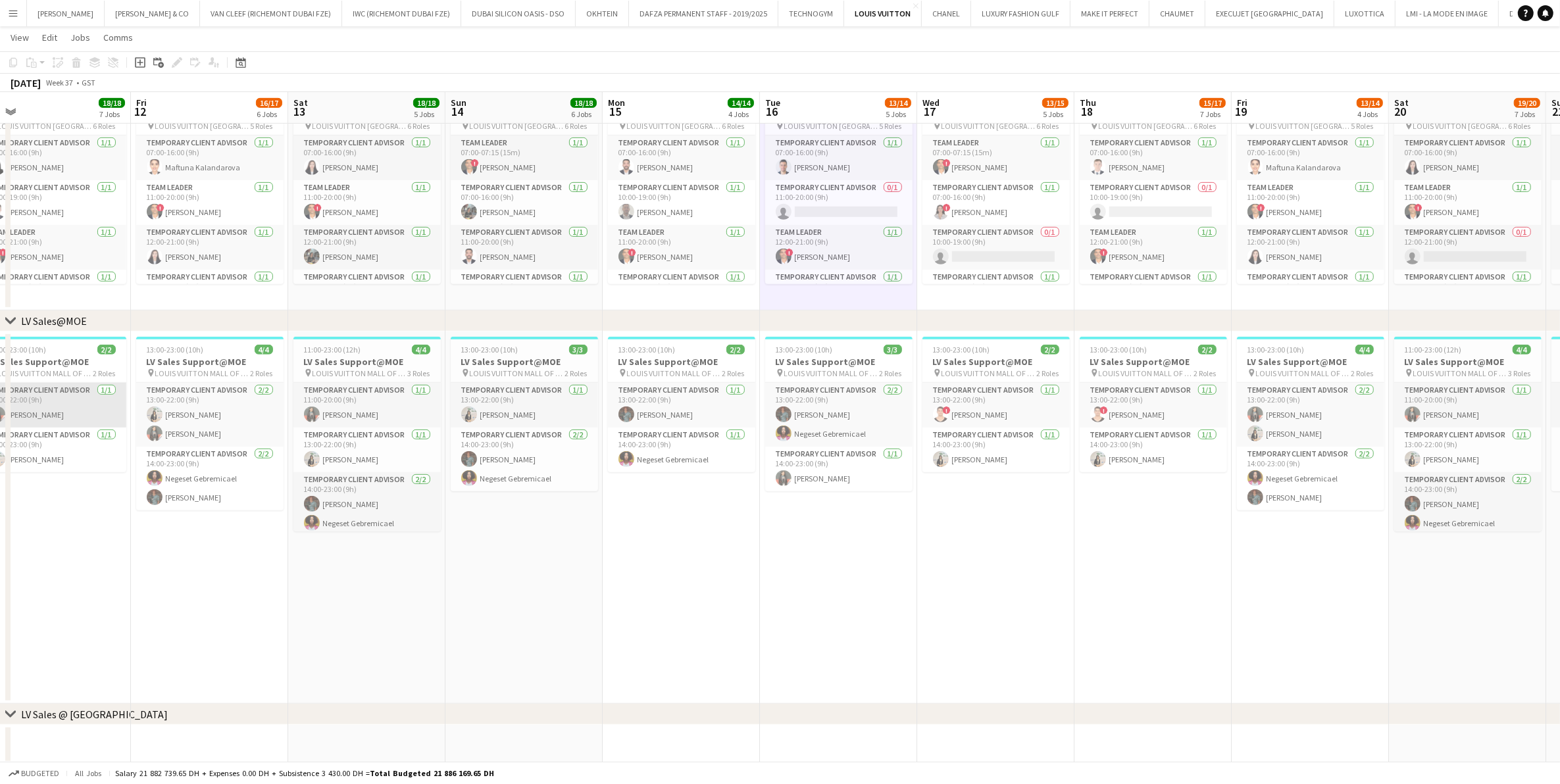
drag, startPoint x: 602, startPoint y: 398, endPoint x: 632, endPoint y: 391, distance: 30.8
click at [634, 393] on app-calendar-viewport "Tue 9 12/12 3 Jobs Wed 10 14/14 4 Jobs Thu 11 18/18 7 Jobs Fri 12 16/17 6 Jobs …" at bounding box center [780, 601] width 1560 height 2580
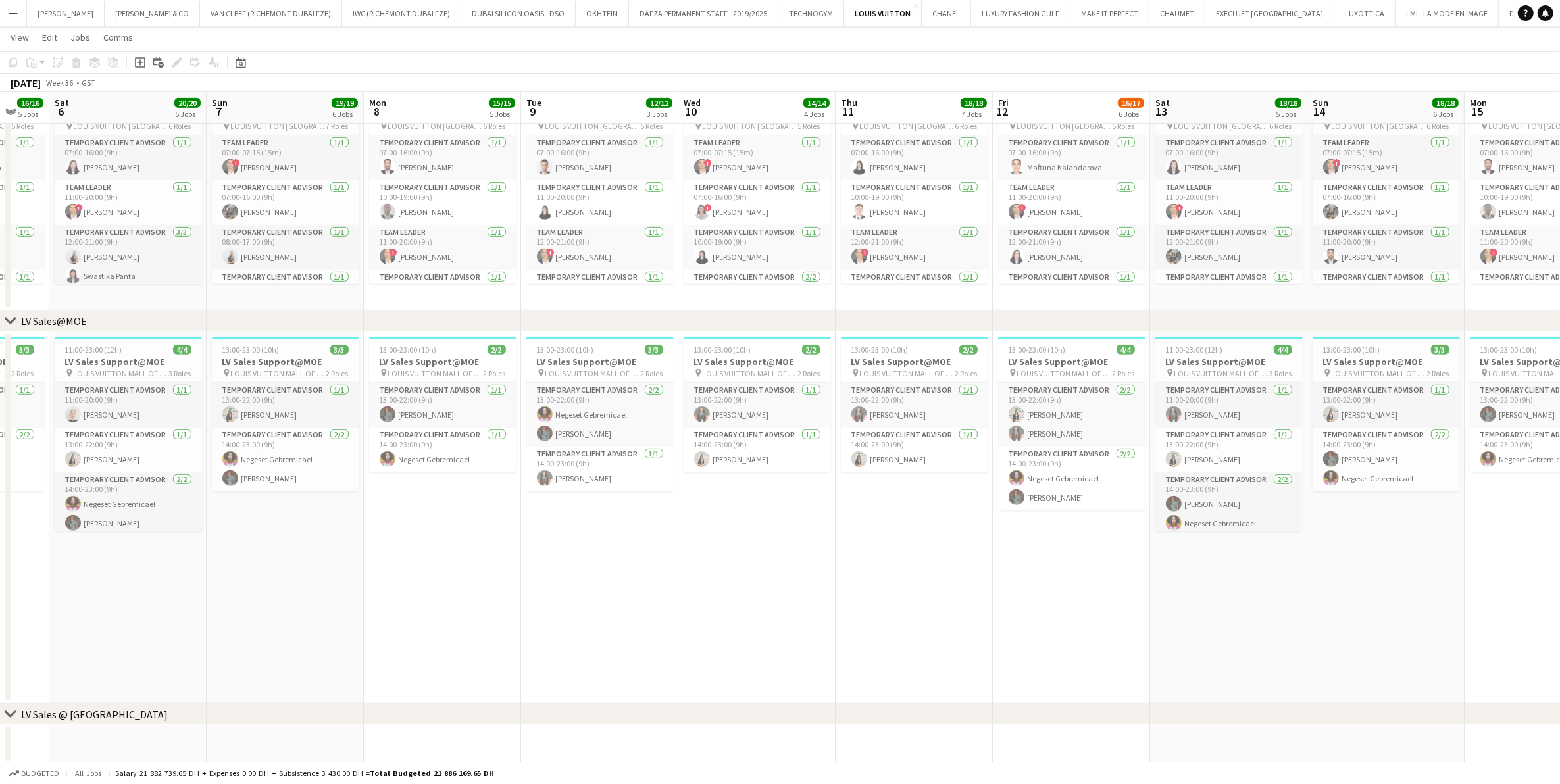
drag, startPoint x: 409, startPoint y: 386, endPoint x: 801, endPoint y: 382, distance: 392.0
click at [796, 382] on app-calendar-viewport "Thu 4 19/19 6 Jobs Fri 5 16/16 5 Jobs Sat 6 20/20 5 Jobs Sun 7 19/19 6 Jobs Mon…" at bounding box center [780, 601] width 1560 height 2580
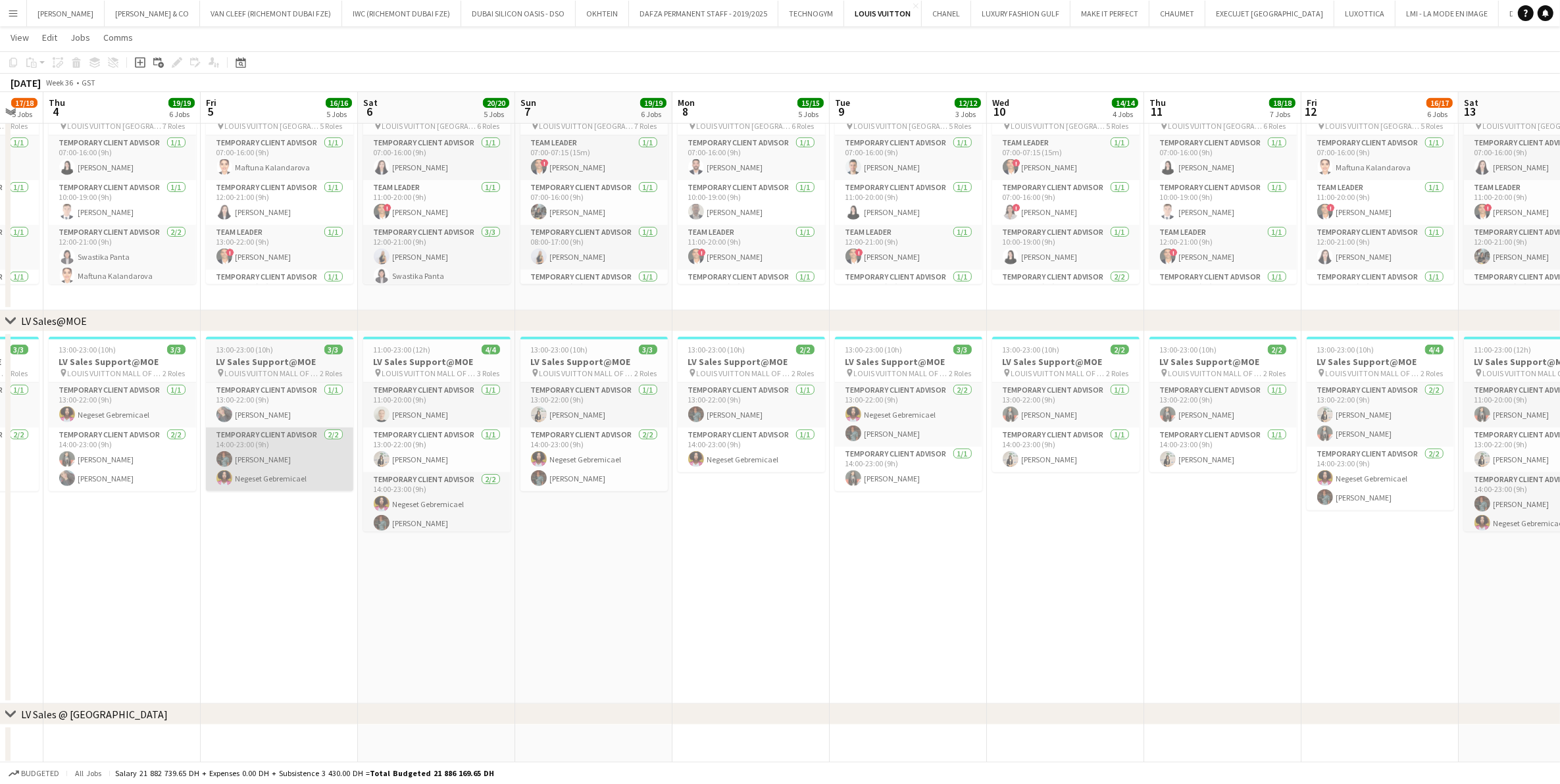
drag, startPoint x: 297, startPoint y: 449, endPoint x: 676, endPoint y: 436, distance: 379.2
click at [702, 438] on app-calendar-viewport "Tue 2 14/14 5 Jobs Wed 3 17/18 5 Jobs Thu 4 19/19 6 Jobs Fri 5 16/16 5 Jobs Sat…" at bounding box center [780, 601] width 1560 height 2580
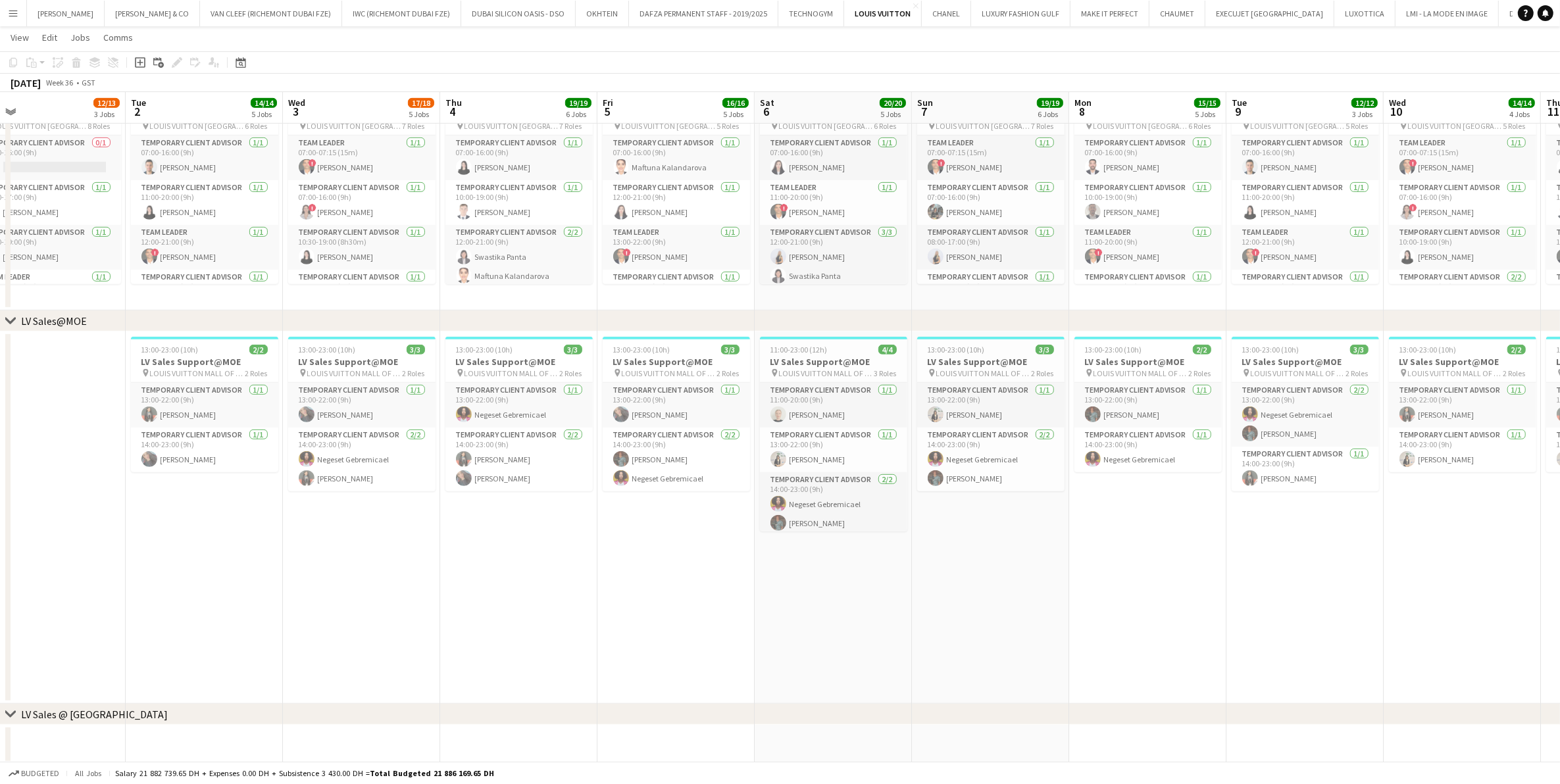
drag, startPoint x: 211, startPoint y: 426, endPoint x: 721, endPoint y: 426, distance: 510.0
click at [721, 426] on app-calendar-viewport "Sat 30 15/15 6 Jobs Sun 31 13/15 5 Jobs Mon 1 12/13 3 Jobs Tue 2 14/14 5 Jobs W…" at bounding box center [780, 601] width 1560 height 2580
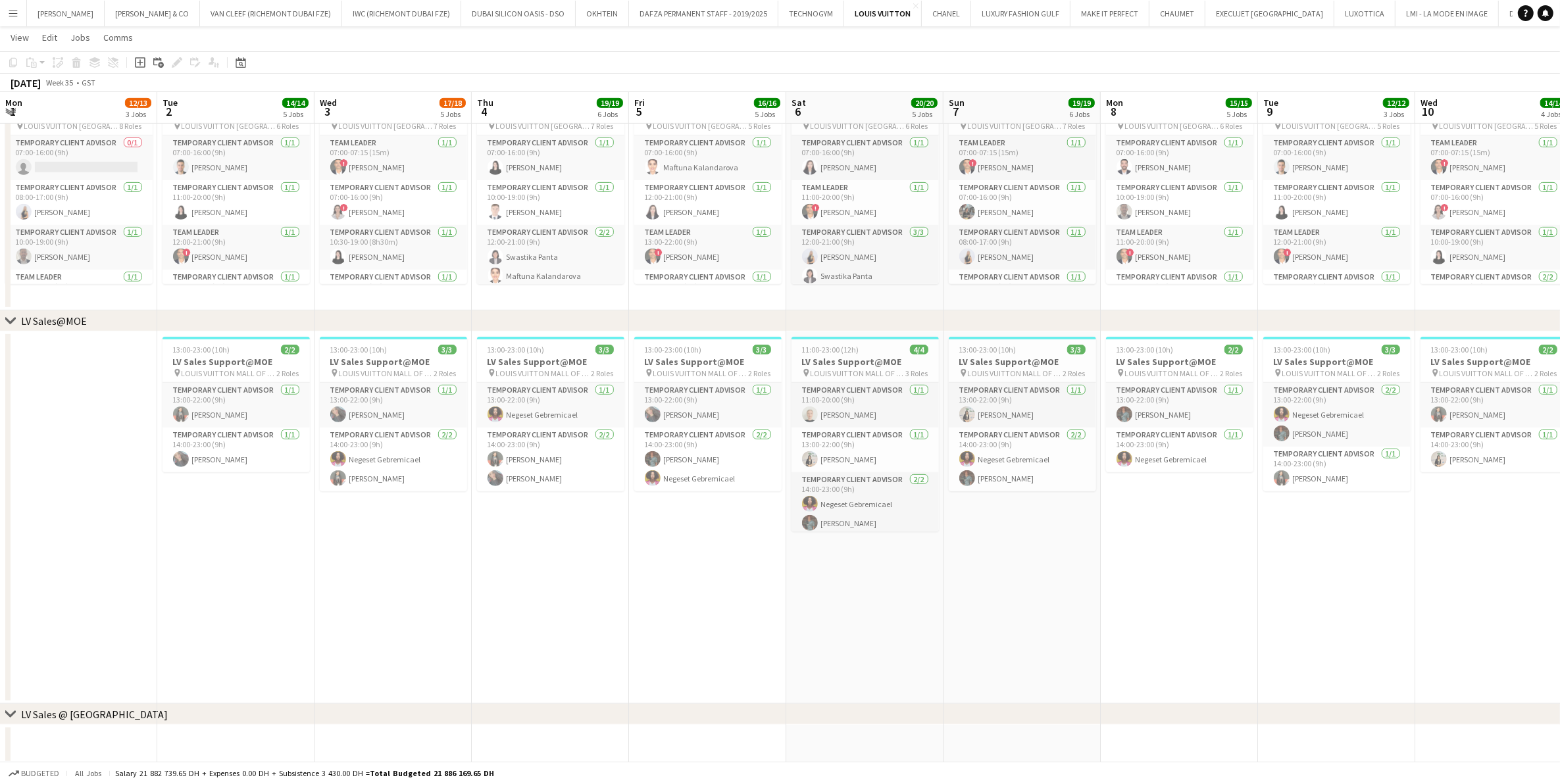
scroll to position [0, 472]
drag, startPoint x: 825, startPoint y: 423, endPoint x: 347, endPoint y: 426, distance: 478.0
click at [347, 426] on app-calendar-viewport "Fri 29 19/19 7 Jobs Sat 30 15/15 6 Jobs Sun 31 13/15 5 Jobs Mon 1 12/13 3 Jobs …" at bounding box center [780, 601] width 1560 height 2580
click at [199, 358] on h3 "LV Sales Support@MOE" at bounding box center [235, 361] width 147 height 12
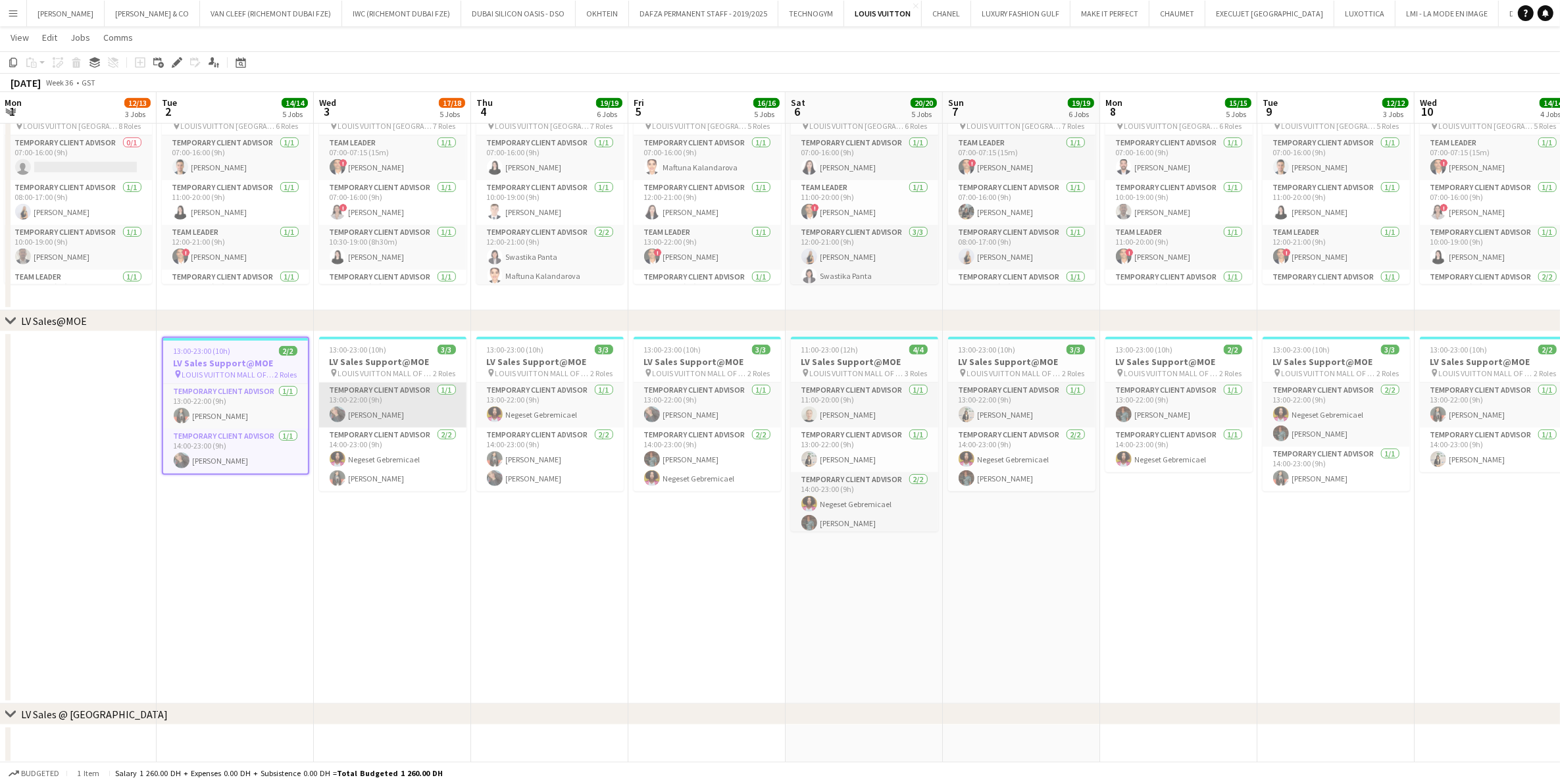
click at [372, 398] on app-card-role "Temporary Client Advisor [DATE] 13:00-22:00 (9h) [PERSON_NAME]" at bounding box center [392, 405] width 147 height 45
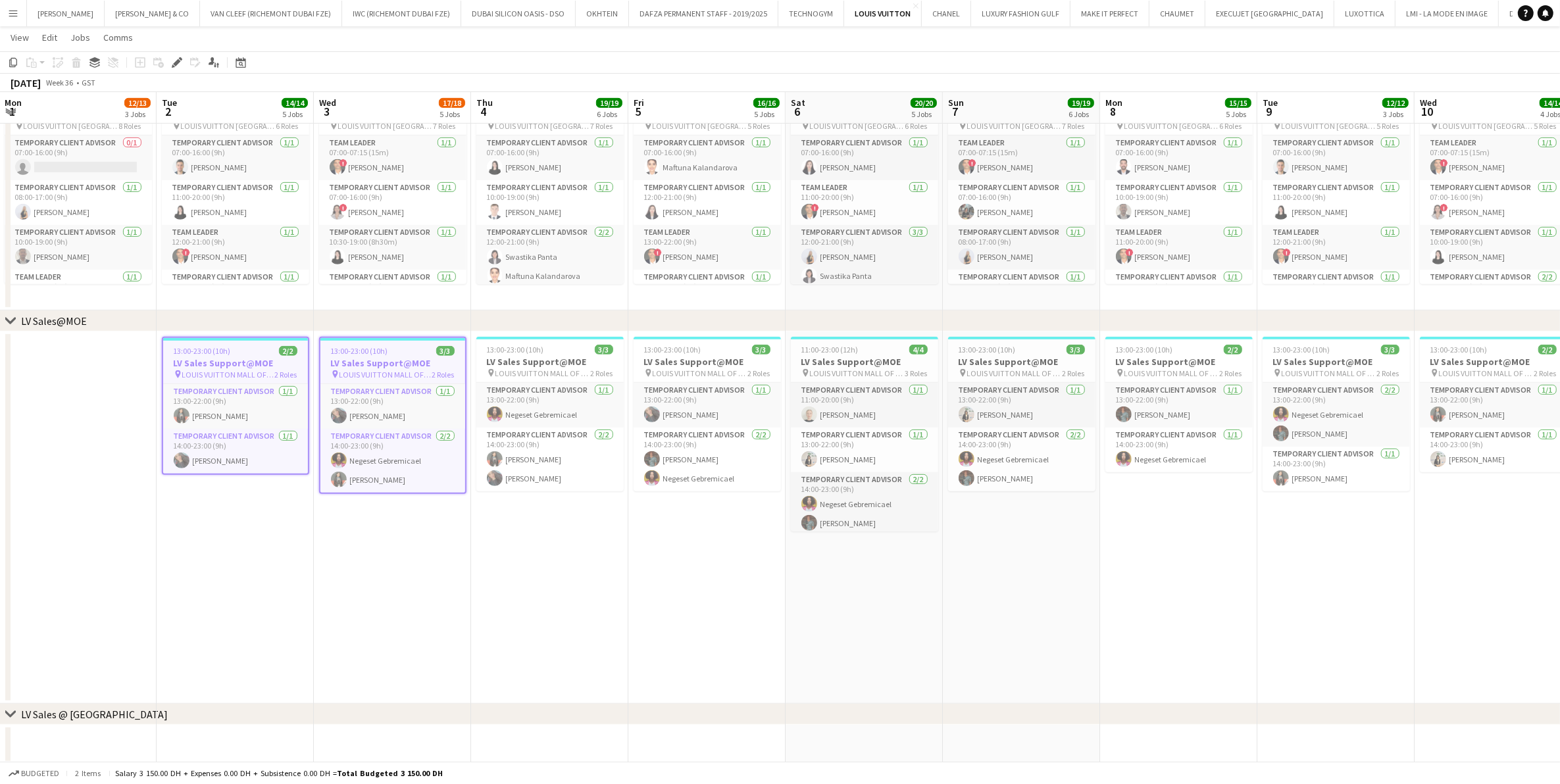
click at [364, 354] on span "13:00-23:00 (10h)" at bounding box center [359, 350] width 57 height 10
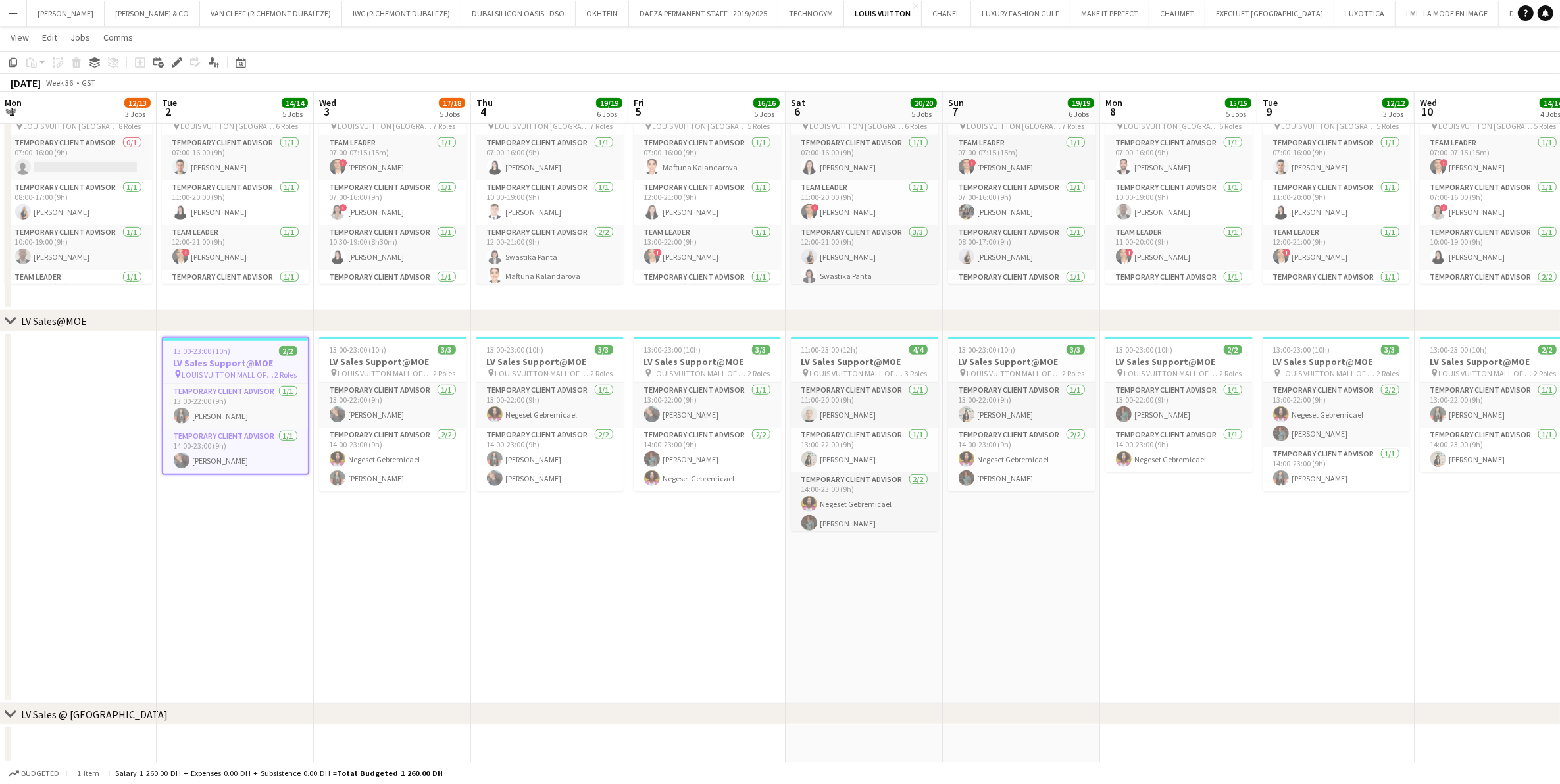
click at [185, 360] on h3 "LV Sales Support@MOE" at bounding box center [235, 363] width 144 height 12
click at [222, 360] on h3 "LV Sales Support@MOE" at bounding box center [235, 361] width 147 height 12
click at [348, 363] on h3 "LV Sales Support@MOE" at bounding box center [392, 361] width 147 height 12
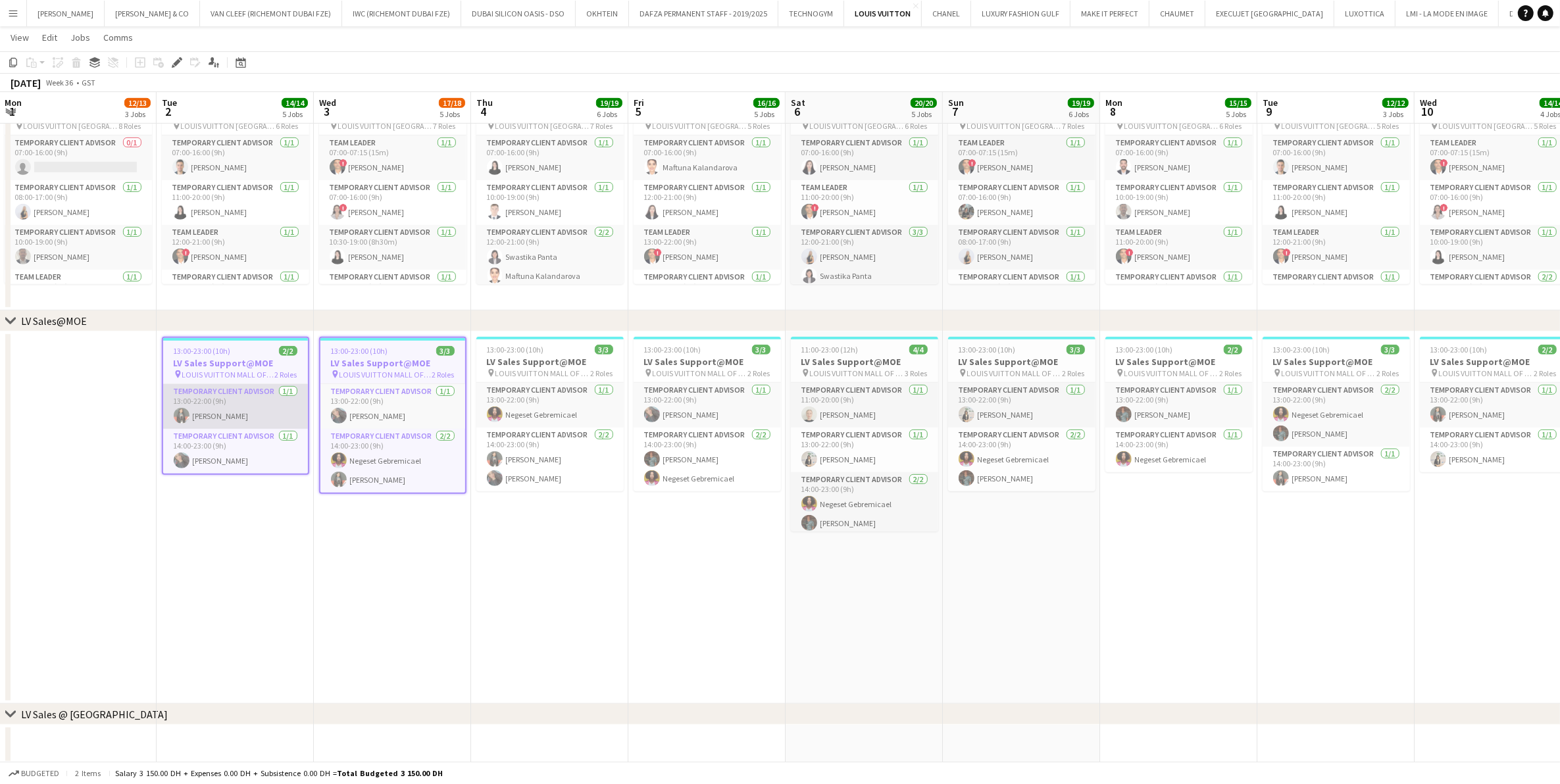
click at [241, 392] on app-card-role "Temporary Client Advisor [DATE] 13:00-22:00 (9h) [PERSON_NAME]" at bounding box center [235, 406] width 144 height 45
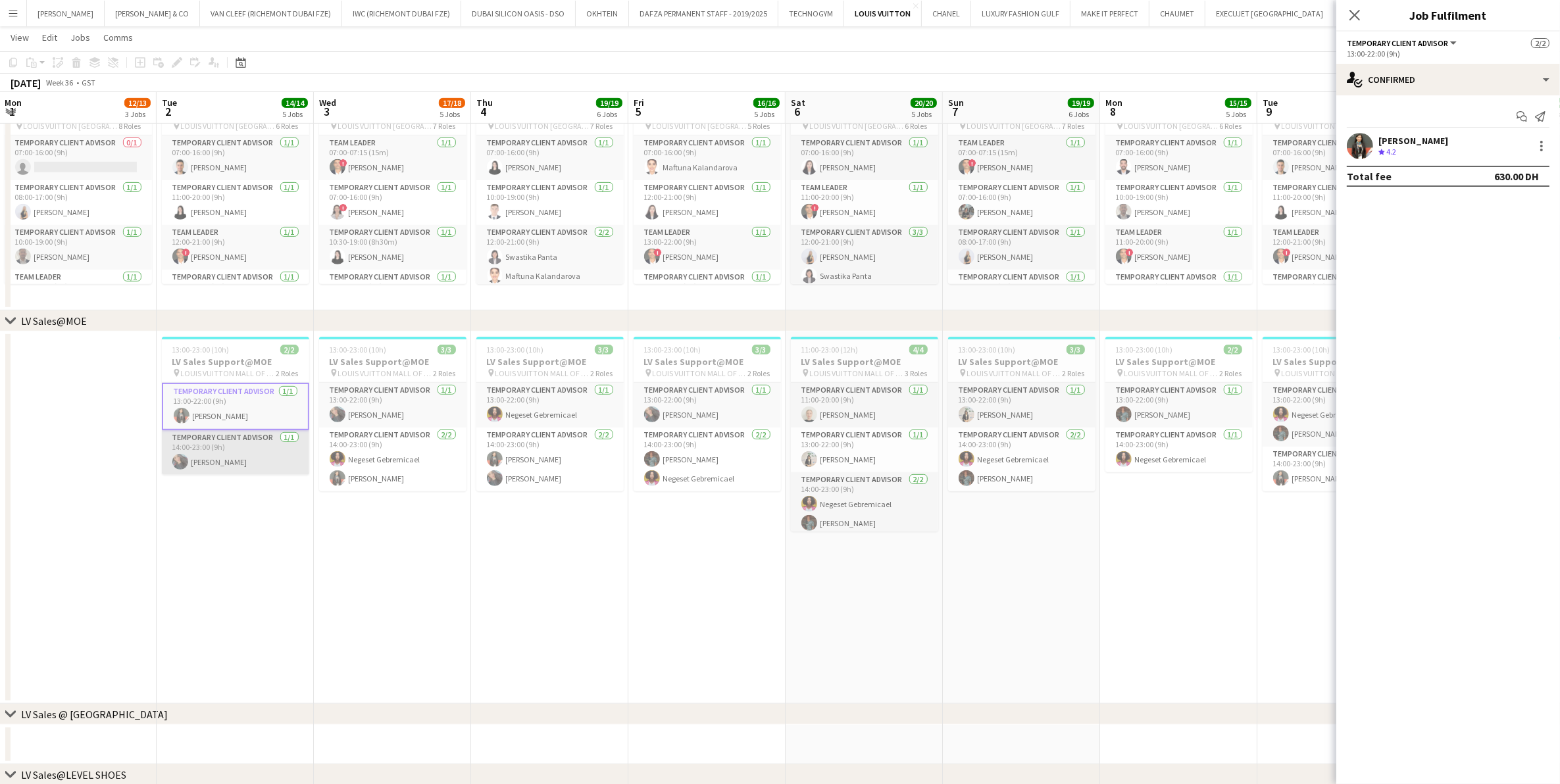
click at [245, 449] on app-card-role "Temporary Client Advisor [DATE] 14:00-23:00 (9h) [PERSON_NAME]" at bounding box center [235, 453] width 147 height 45
click at [237, 357] on h3 "LV Sales Support@MOE" at bounding box center [235, 361] width 147 height 12
click at [226, 350] on div "13:00-23:00 (10h) 2/2" at bounding box center [235, 349] width 147 height 10
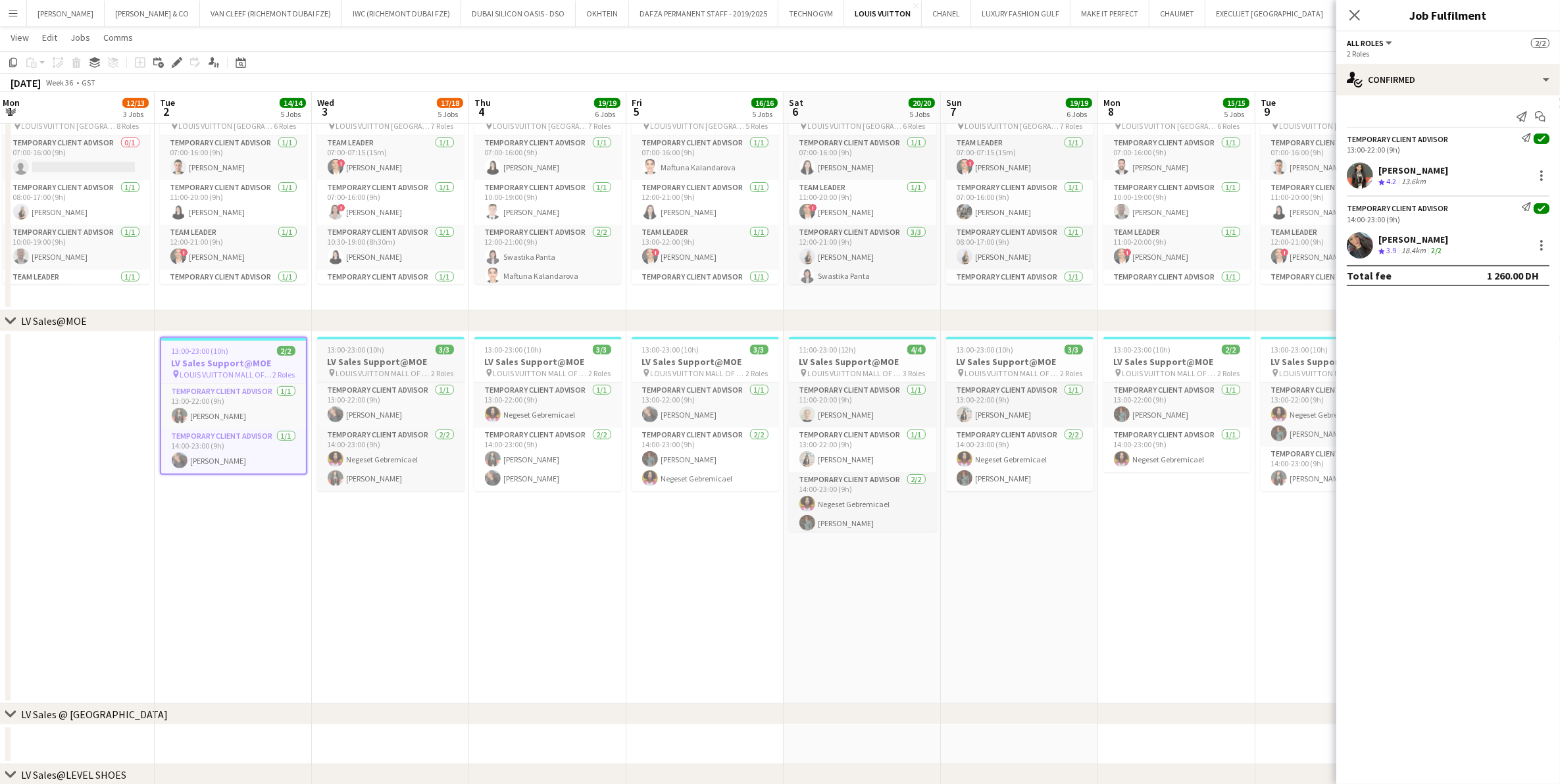
click at [352, 350] on span "13:00-23:00 (10h)" at bounding box center [357, 349] width 57 height 10
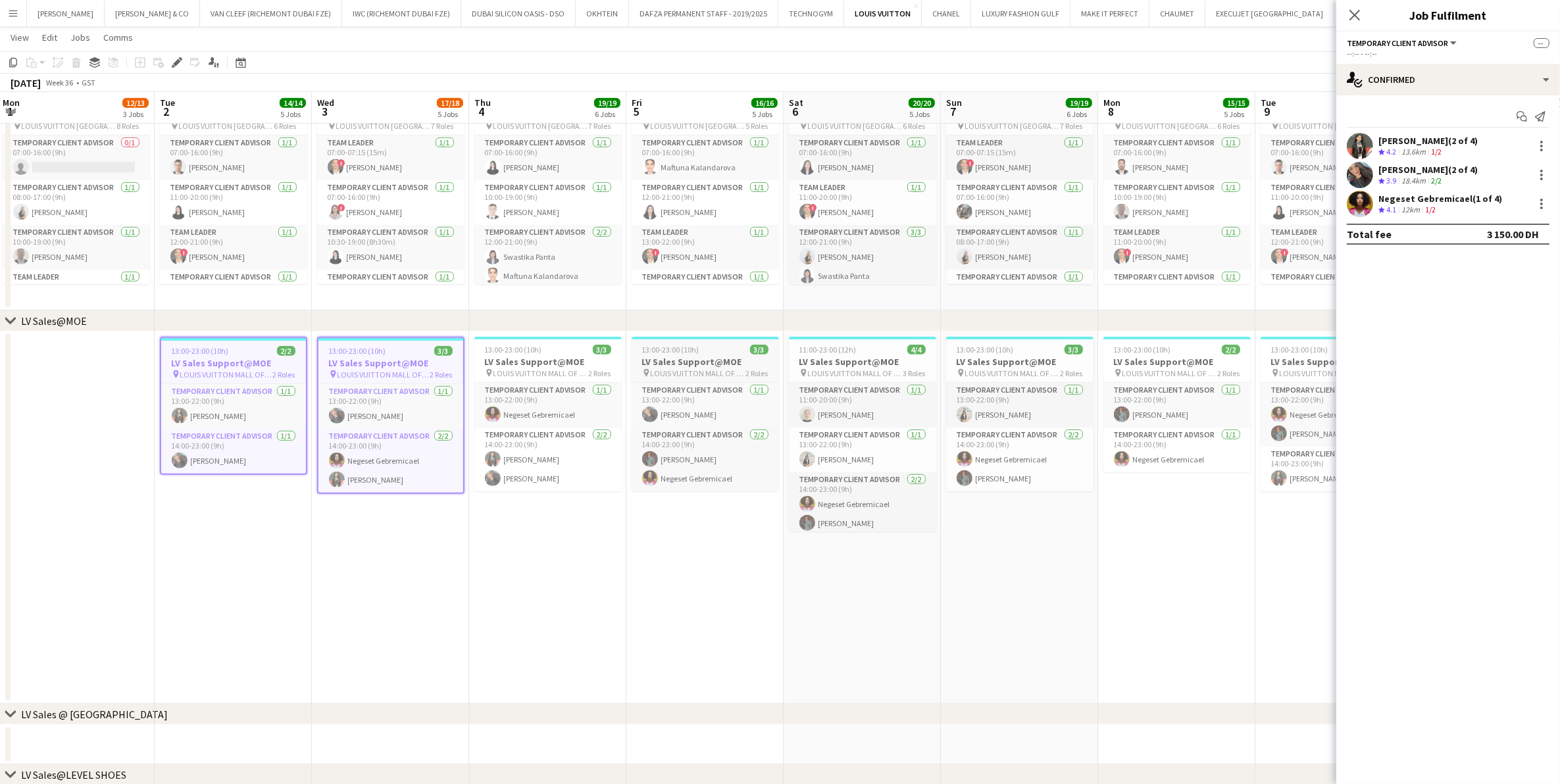
drag, startPoint x: 512, startPoint y: 360, endPoint x: 650, endPoint y: 354, distance: 138.1
click at [512, 360] on h3 "LV Sales Support@MOE" at bounding box center [547, 361] width 147 height 12
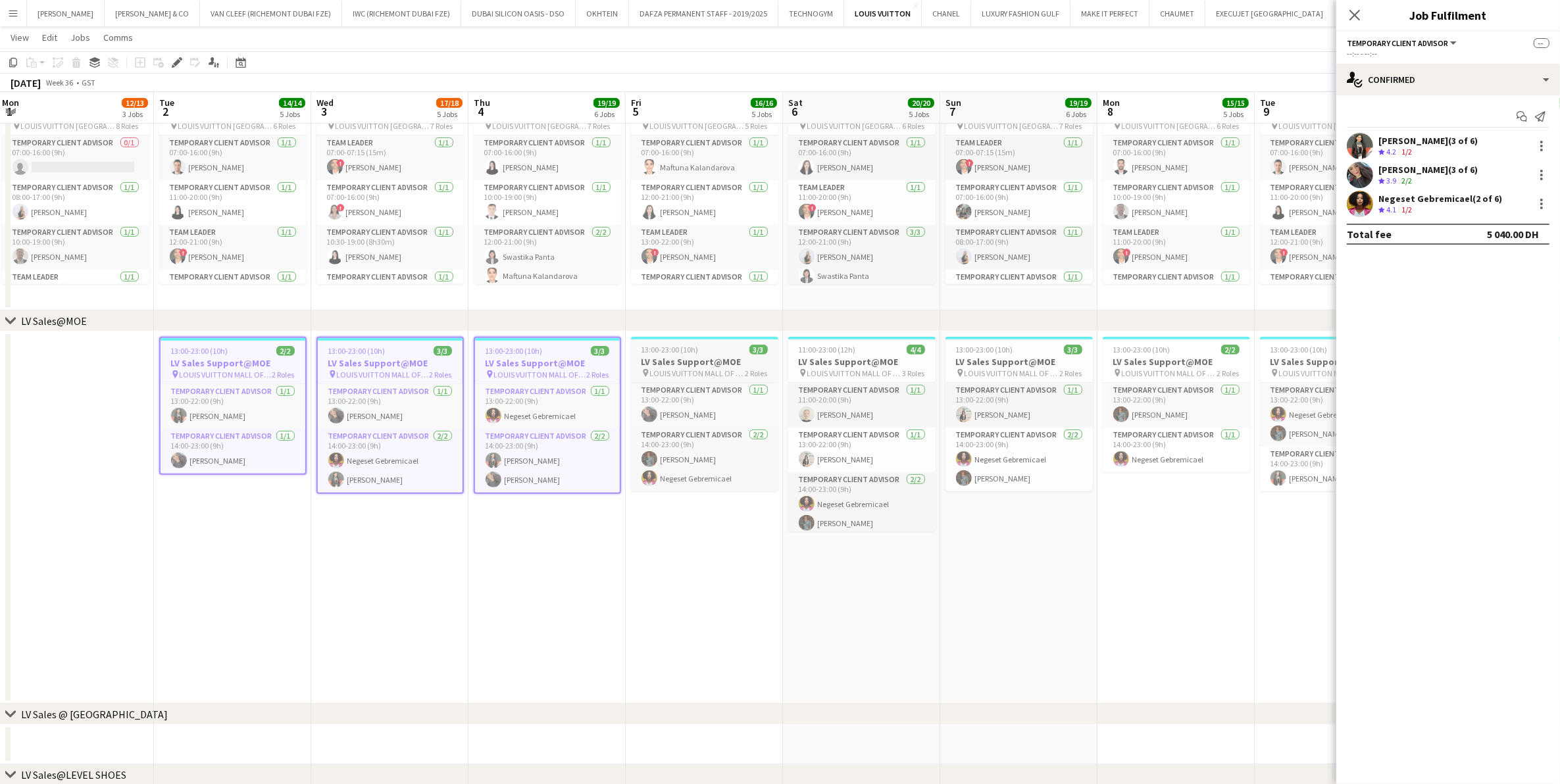
click at [652, 355] on h3 "LV Sales Support@MOE" at bounding box center [704, 361] width 147 height 12
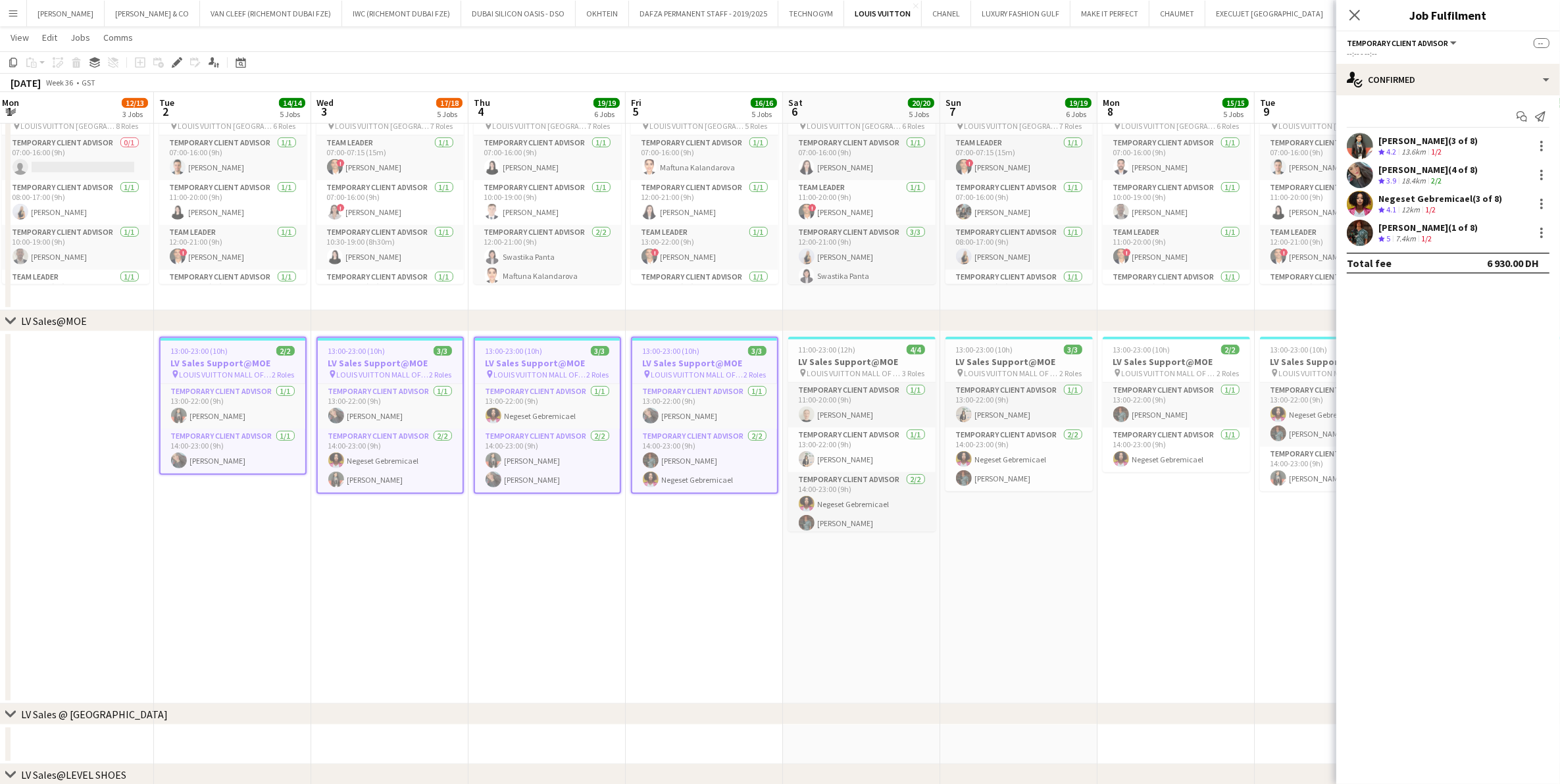
scroll to position [0, 484]
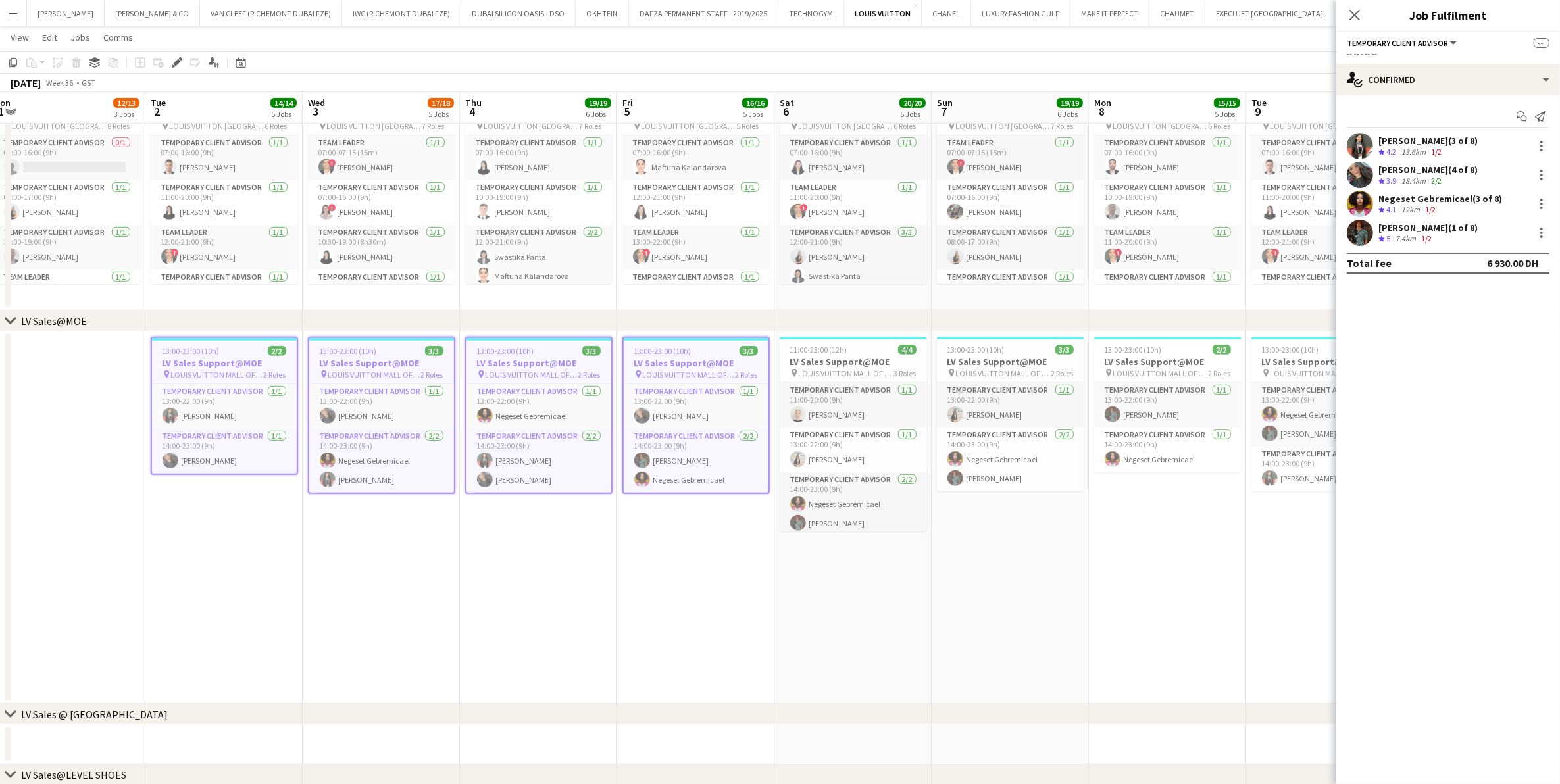
drag, startPoint x: 749, startPoint y: 382, endPoint x: 426, endPoint y: 395, distance: 323.3
click at [426, 395] on app-calendar-viewport "Fri 29 19/19 7 Jobs Sat 30 15/15 6 Jobs Sun 31 13/15 5 Jobs Mon 1 12/13 3 Jobs …" at bounding box center [780, 601] width 1560 height 2580
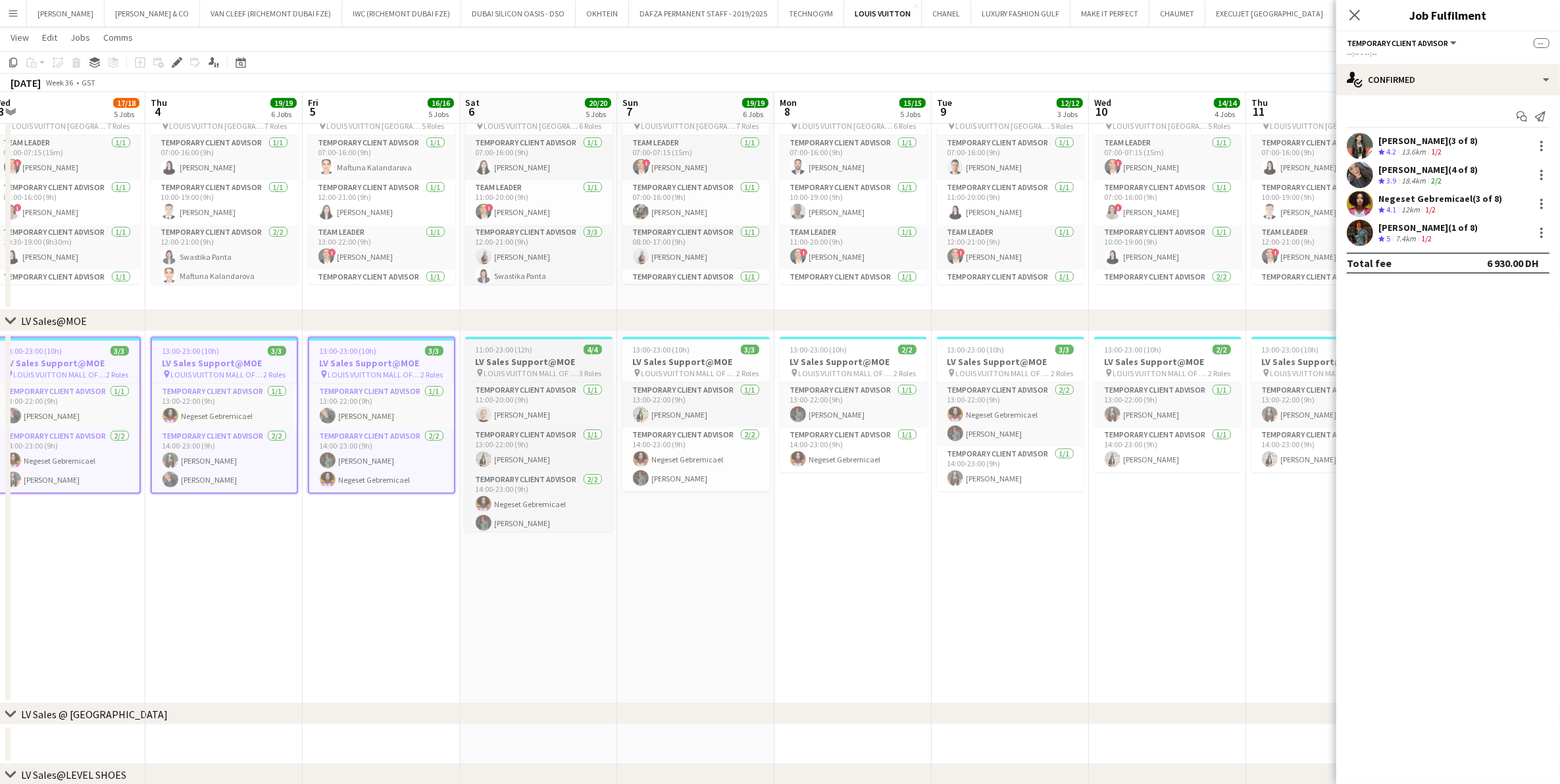
click at [514, 345] on span "11:00-23:00 (12h)" at bounding box center [505, 349] width 57 height 10
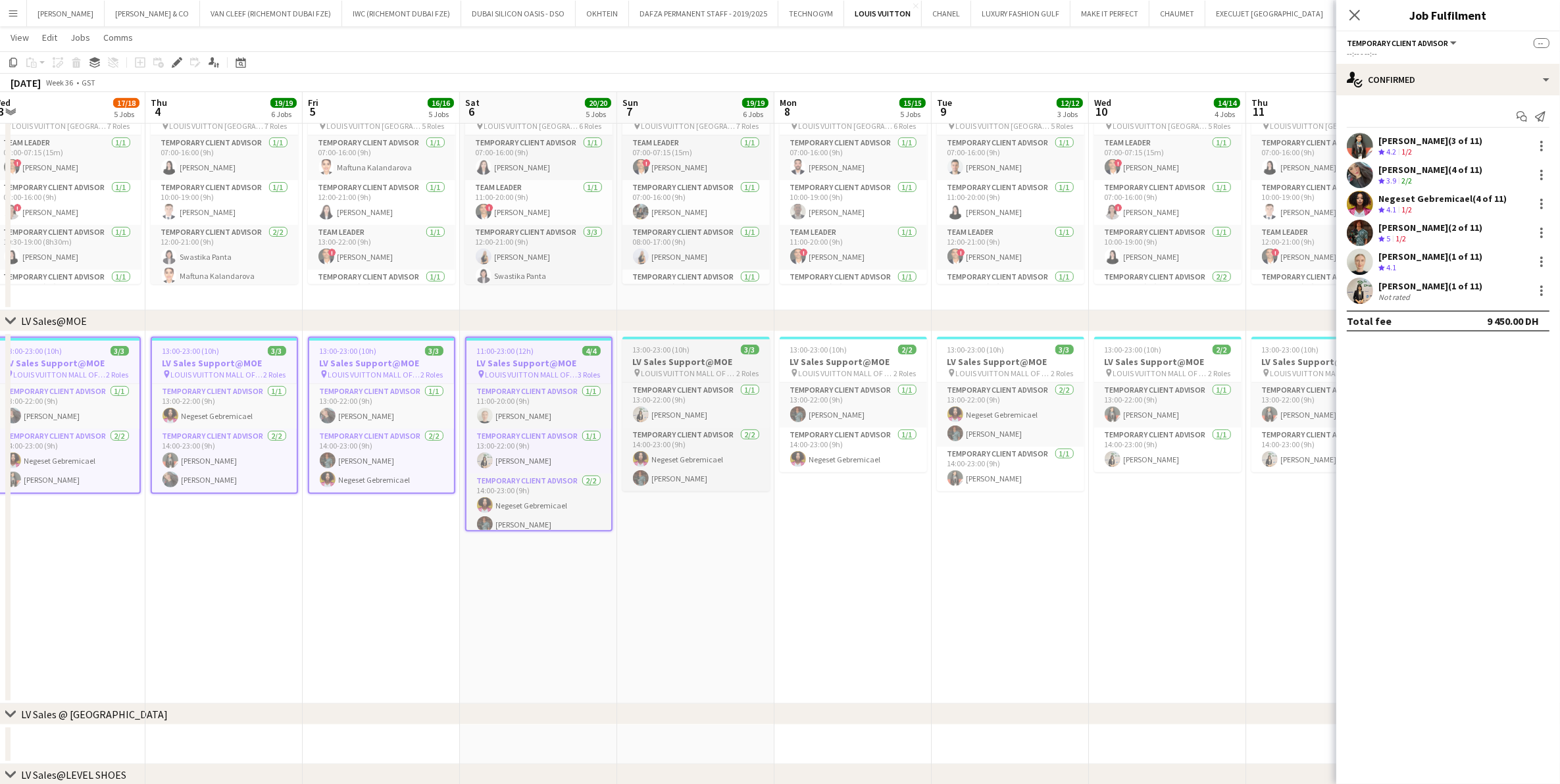
click at [700, 355] on h3 "LV Sales Support@MOE" at bounding box center [695, 361] width 147 height 12
click at [858, 355] on h3 "LV Sales Support@MOE" at bounding box center [853, 361] width 147 height 12
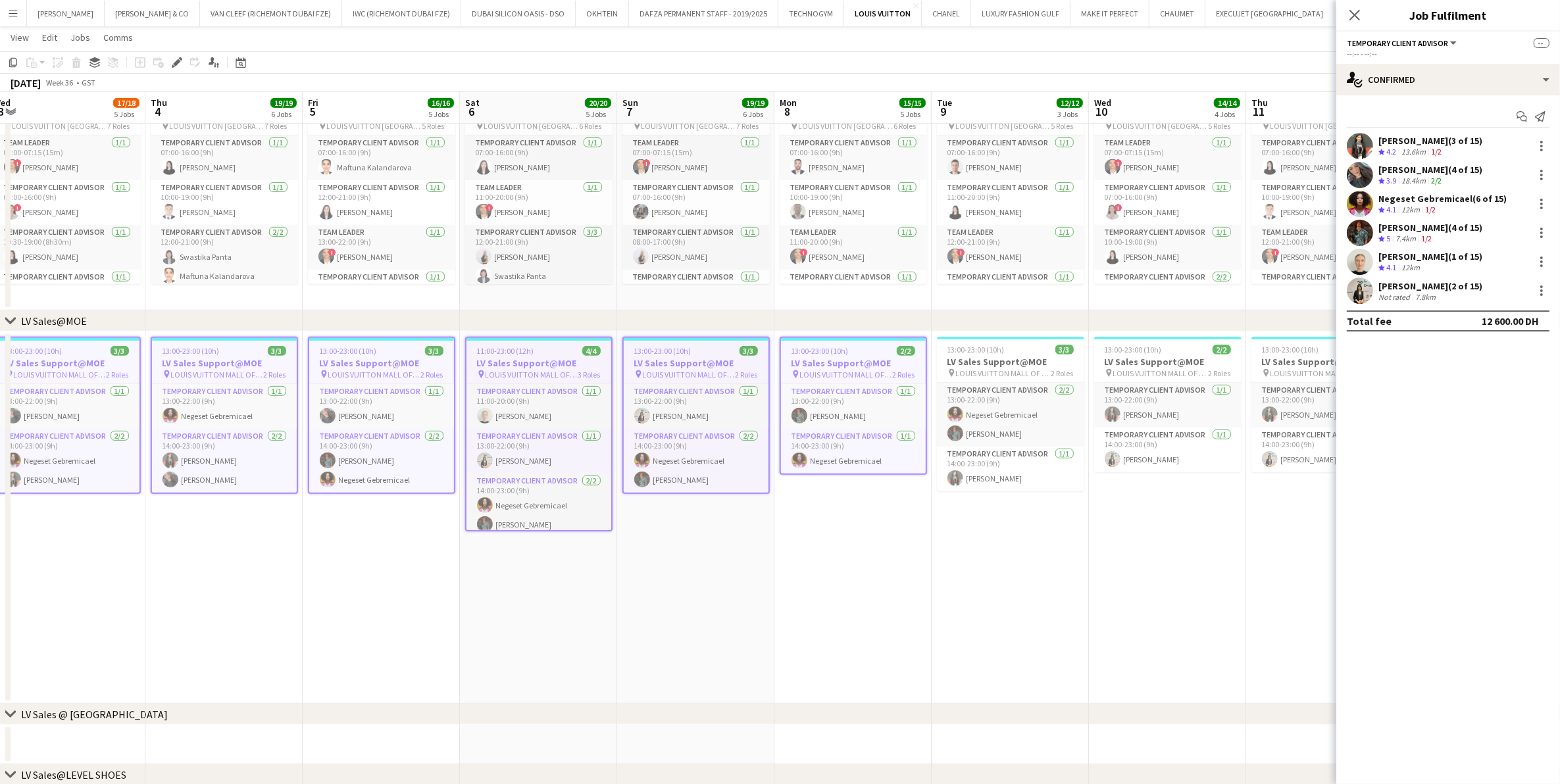
scroll to position [0, 462]
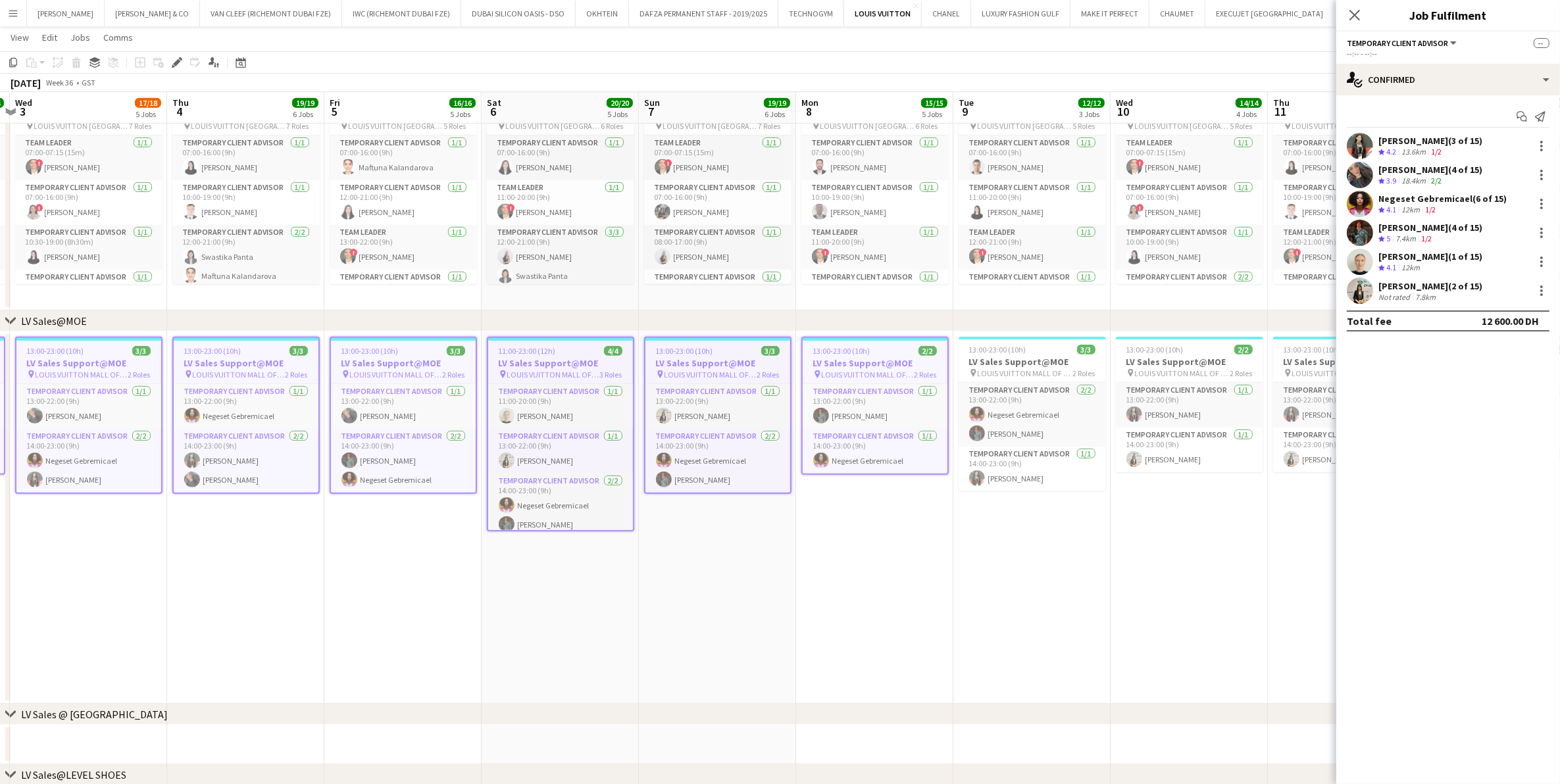
drag, startPoint x: 689, startPoint y: 396, endPoint x: 681, endPoint y: 396, distance: 8.0
click at [681, 396] on app-calendar-viewport "Sun 31 13/15 5 Jobs Mon 1 12/13 3 Jobs Tue 2 14/14 5 Jobs Wed 3 17/18 5 Jobs Th…" at bounding box center [780, 601] width 1560 height 2580
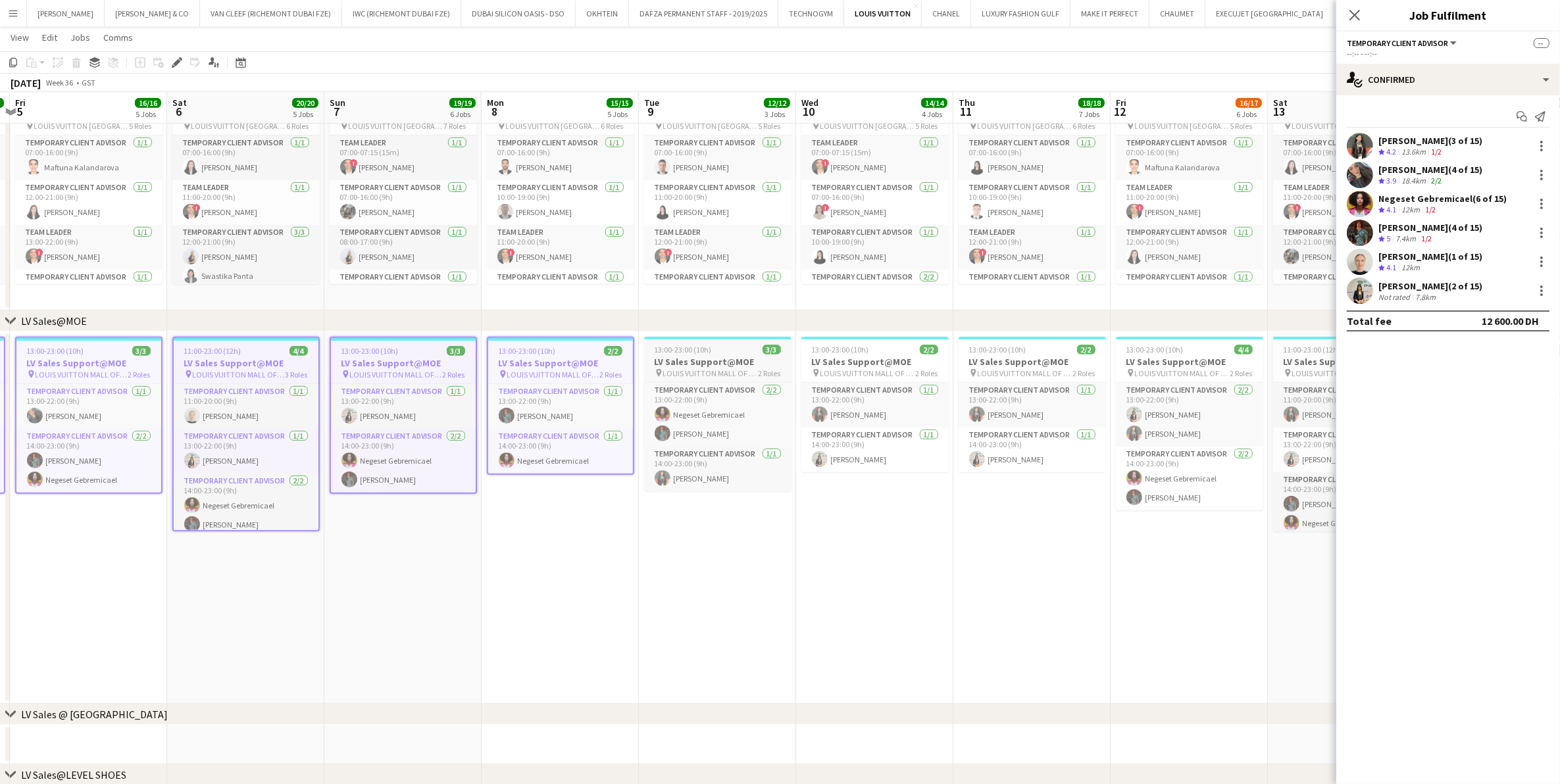
click at [712, 349] on div "13:00-23:00 (10h) 3/3" at bounding box center [718, 349] width 147 height 10
click at [833, 354] on app-job-card "13:00-23:00 (10h) 2/2 LV Sales Support@MOE pin LOUIS VUITTON MALL OF THE EMIRAT…" at bounding box center [874, 404] width 147 height 135
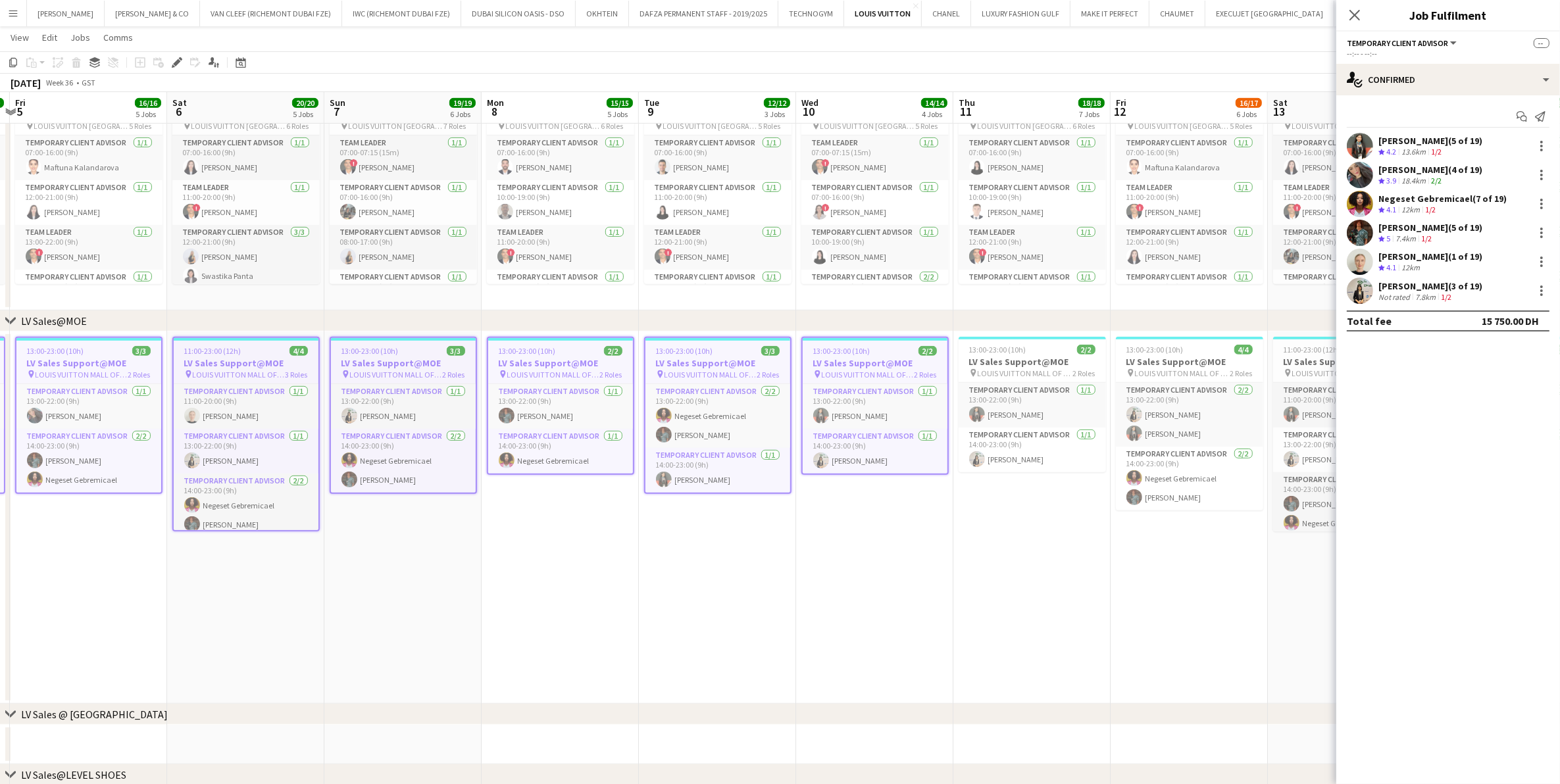
scroll to position [0, 422]
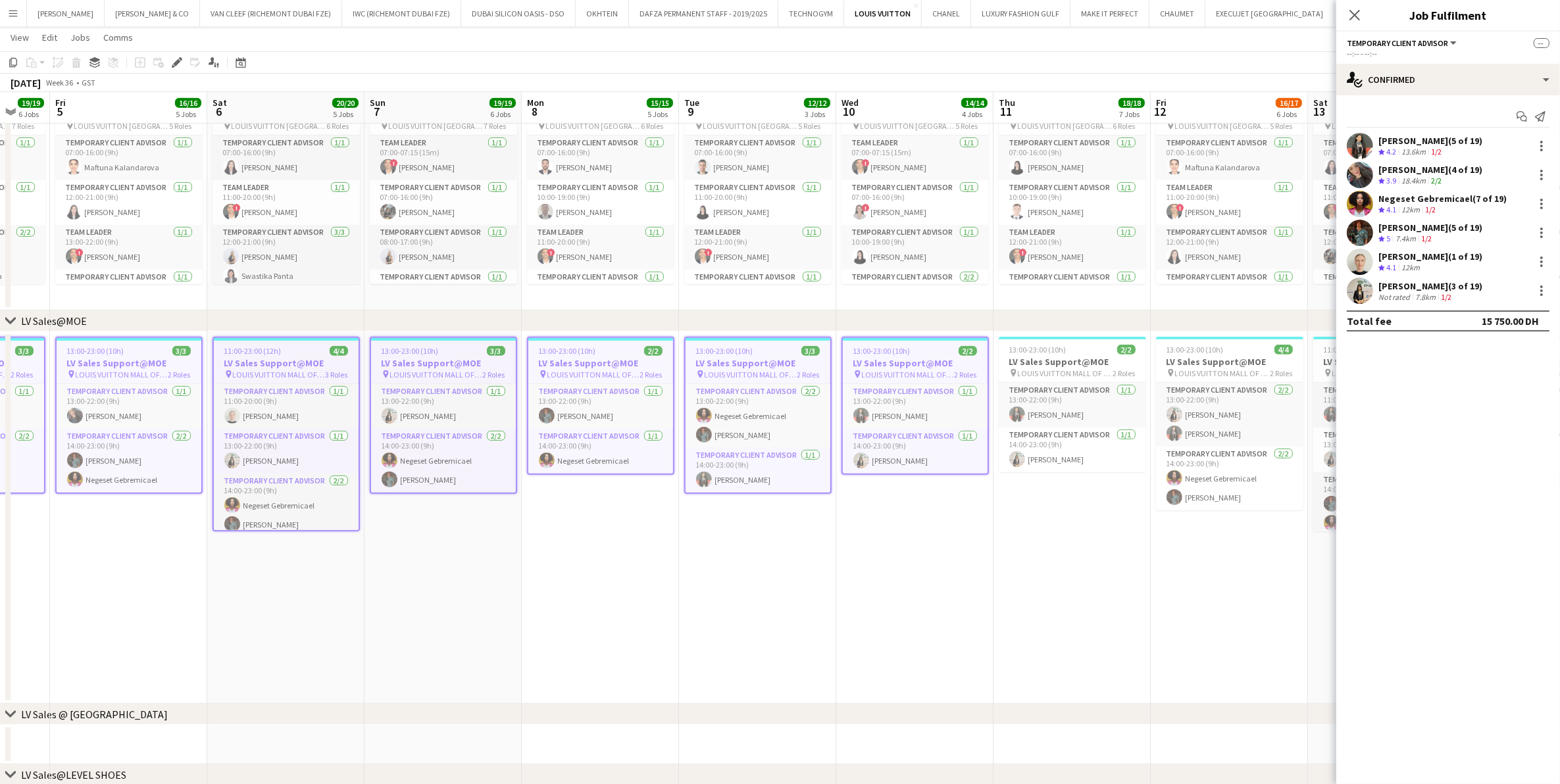
drag, startPoint x: 866, startPoint y: 369, endPoint x: 434, endPoint y: 388, distance: 432.4
click at [434, 388] on app-calendar-viewport "Tue 2 14/14 5 Jobs Wed 3 17/18 5 Jobs Thu 4 19/19 6 Jobs Fri 5 16/16 5 Jobs Sat…" at bounding box center [780, 601] width 1560 height 2580
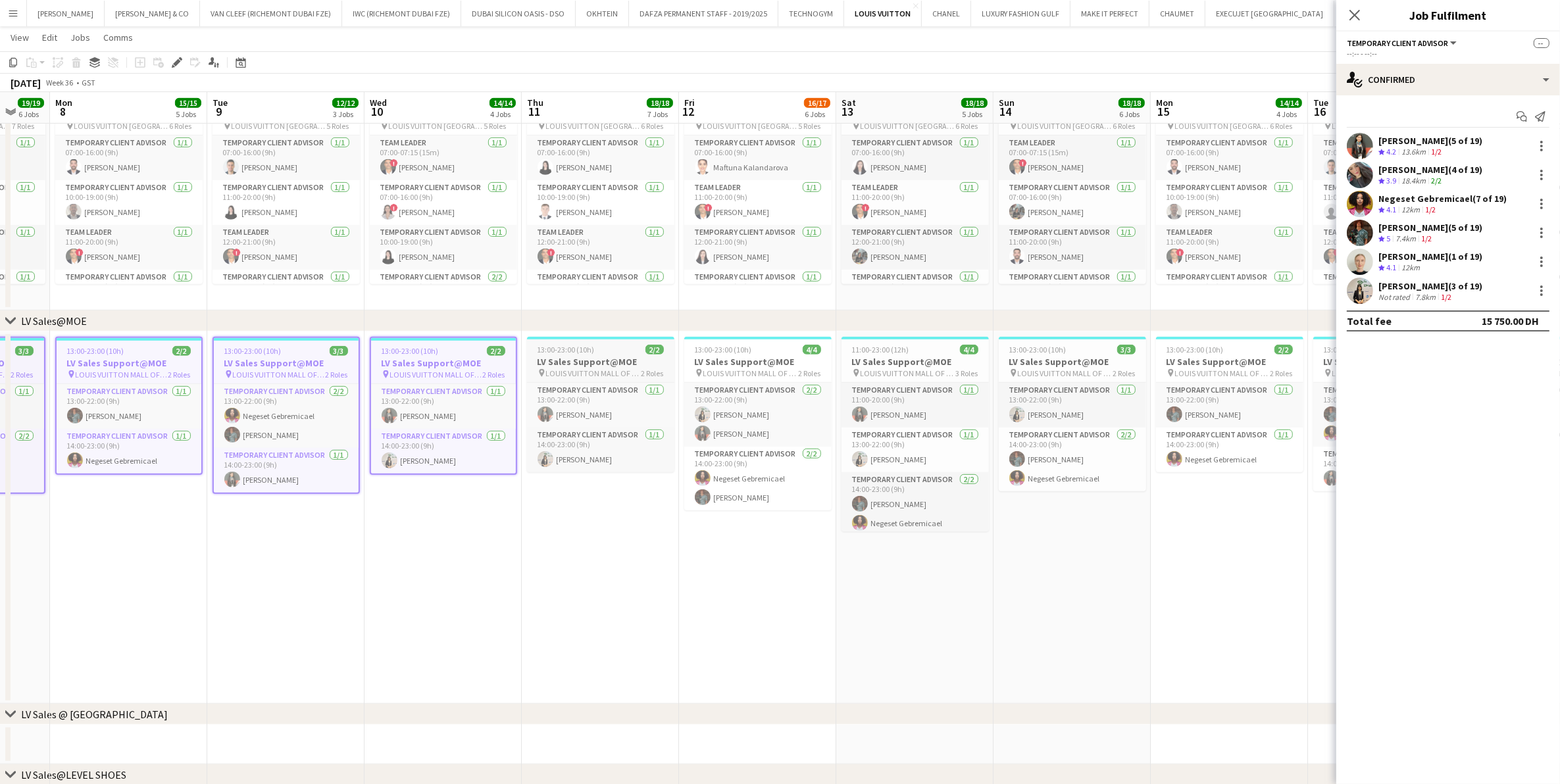
click at [605, 363] on h3 "LV Sales Support@MOE" at bounding box center [600, 361] width 147 height 12
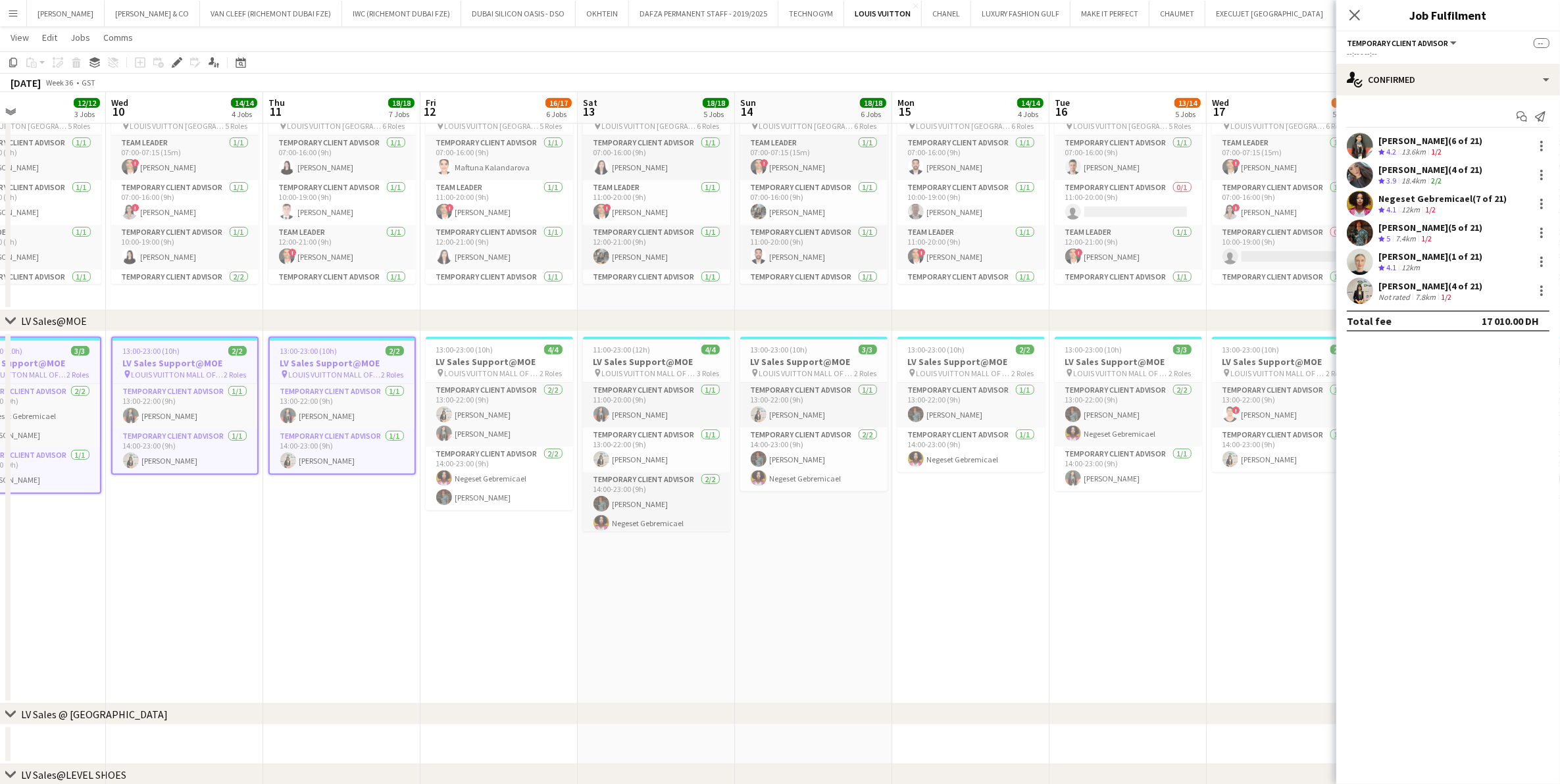
scroll to position [0, 529]
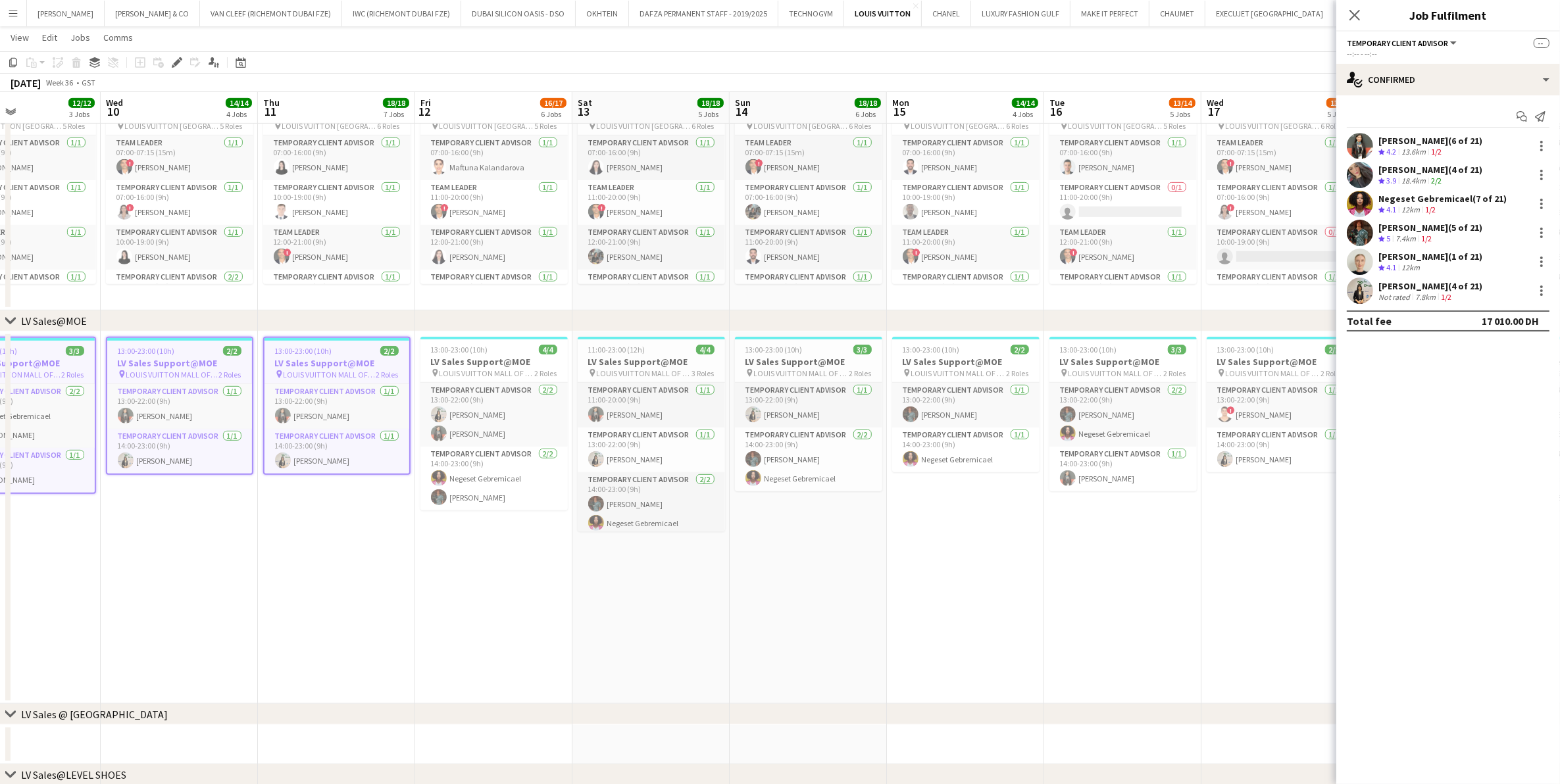
click at [512, 391] on app-calendar-viewport "Sat 6 20/20 5 Jobs Sun 7 19/19 6 Jobs Mon 8 15/15 5 Jobs Tue 9 12/12 3 Jobs Wed…" at bounding box center [780, 601] width 1560 height 2580
click at [505, 365] on h3 "LV Sales Support@MOE" at bounding box center [494, 361] width 147 height 12
click at [665, 368] on span "LOUIS VUITTON MALL OF THE EMIRATES" at bounding box center [644, 372] width 95 height 10
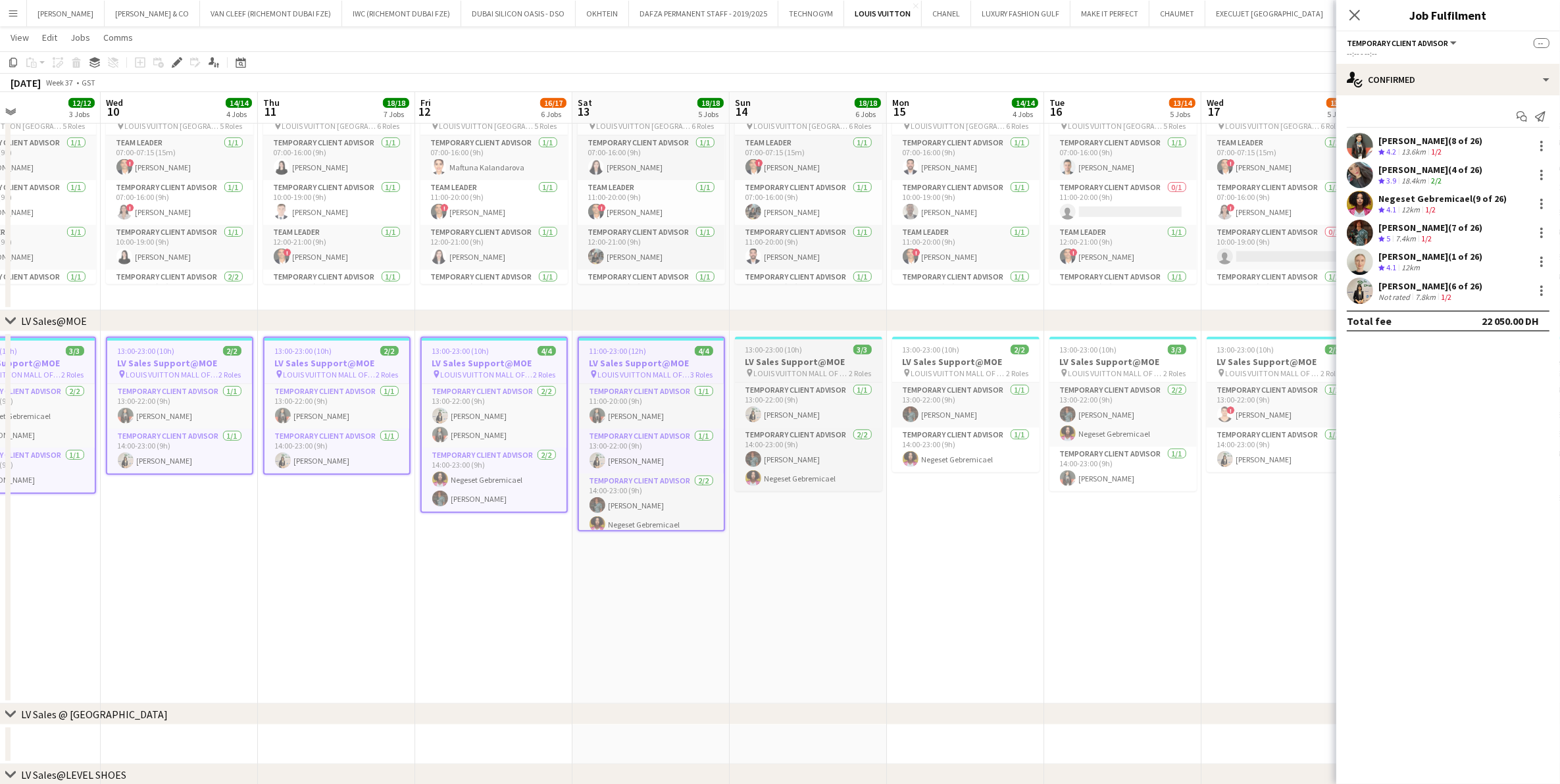
click at [748, 356] on h3 "LV Sales Support@MOE" at bounding box center [808, 361] width 147 height 12
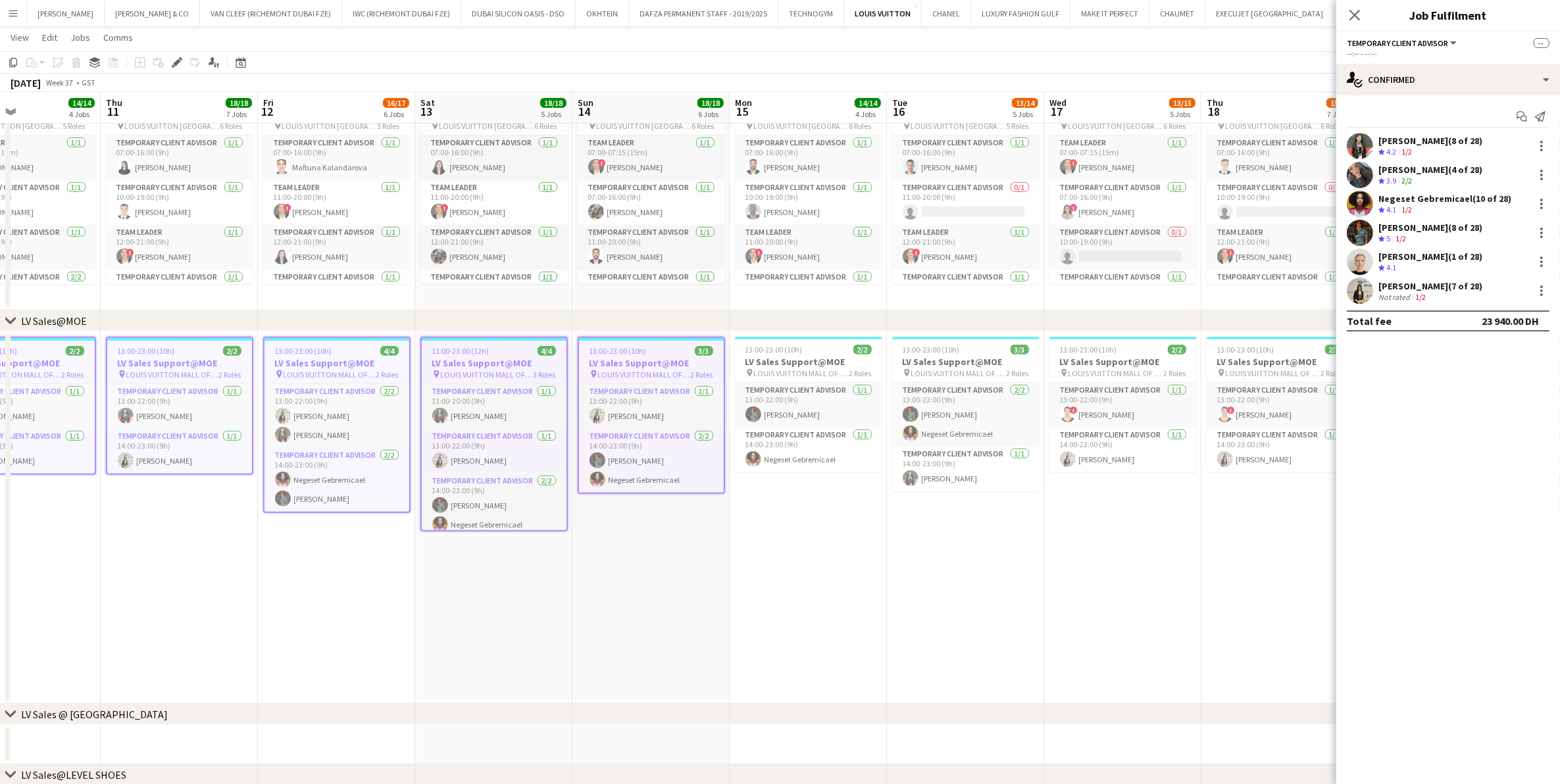
drag, startPoint x: 578, startPoint y: 403, endPoint x: 491, endPoint y: 403, distance: 87.0
click at [491, 403] on app-calendar-viewport "Sun 7 19/19 6 Jobs Mon 8 15/15 5 Jobs Tue 9 12/12 3 Jobs Wed 10 14/14 4 Jobs Th…" at bounding box center [780, 601] width 1560 height 2580
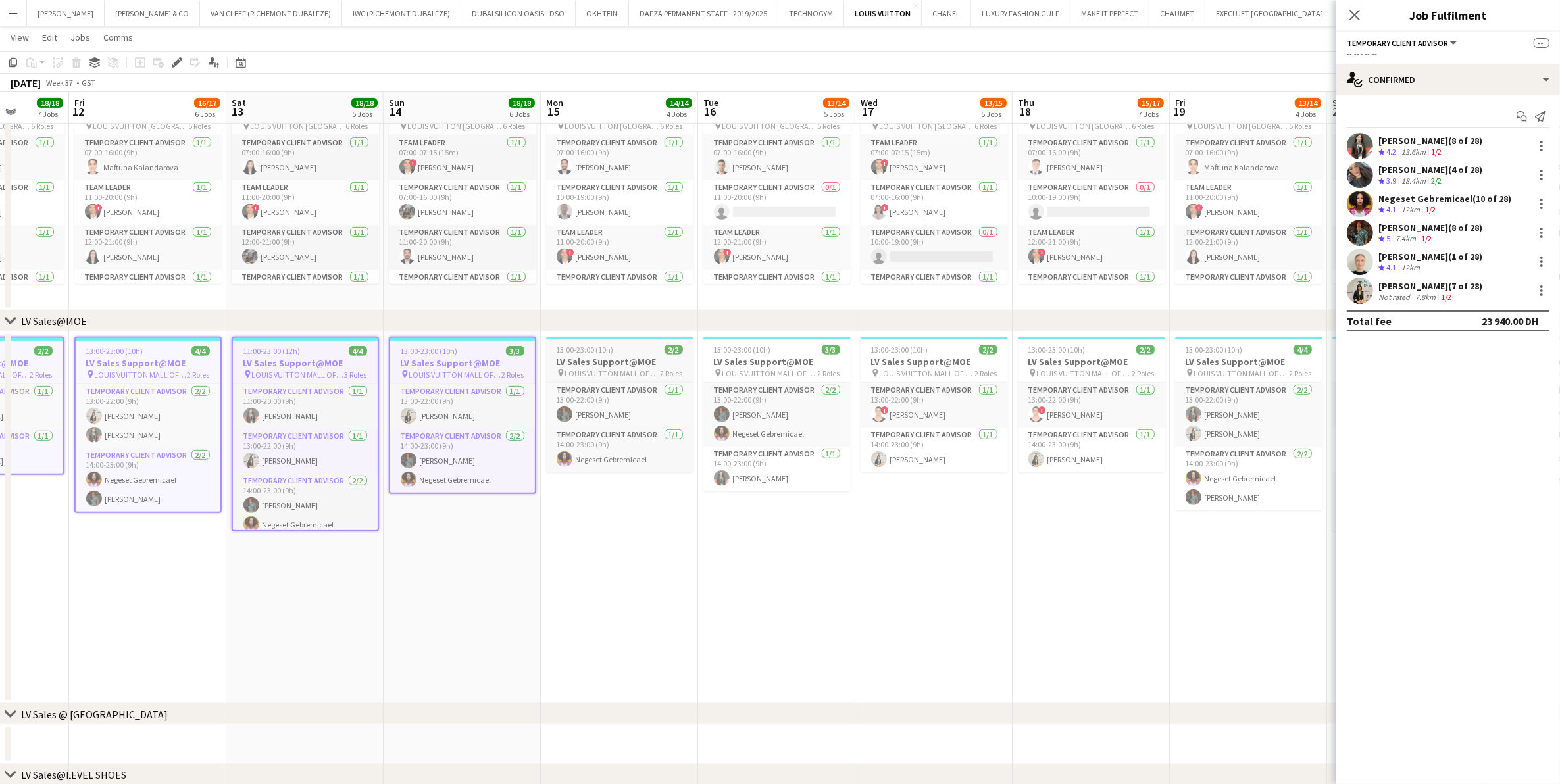
click at [637, 363] on h3 "LV Sales Support@MOE" at bounding box center [620, 361] width 147 height 12
click at [776, 353] on div "13:00-23:00 (10h) 3/3" at bounding box center [776, 349] width 147 height 10
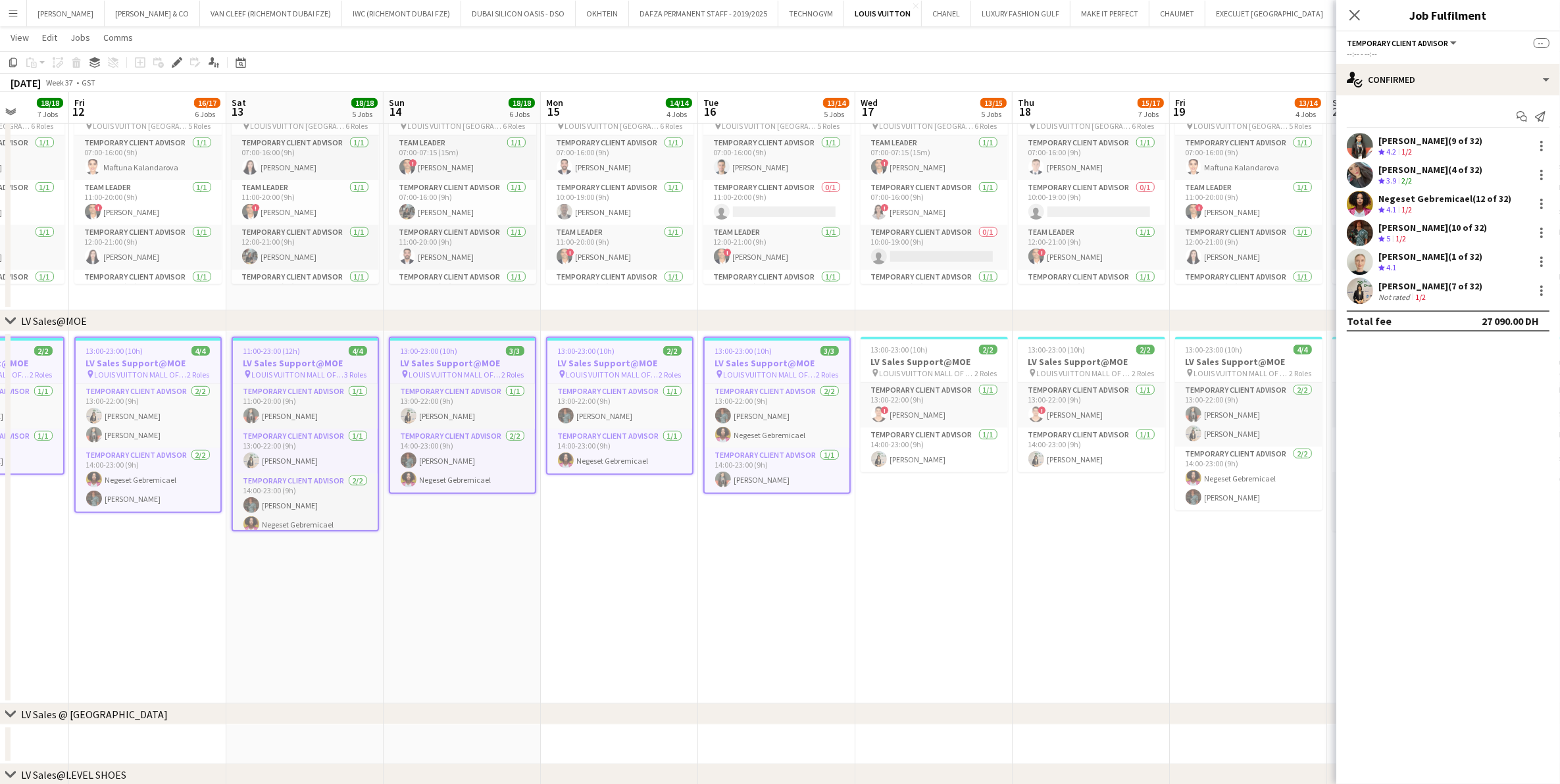
drag, startPoint x: 629, startPoint y: 415, endPoint x: 576, endPoint y: 423, distance: 53.6
click at [581, 421] on app-calendar-viewport "Tue 9 12/12 3 Jobs Wed 10 14/14 4 Jobs Thu 11 18/18 7 Jobs Fri 12 16/17 6 Jobs …" at bounding box center [780, 601] width 1560 height 2580
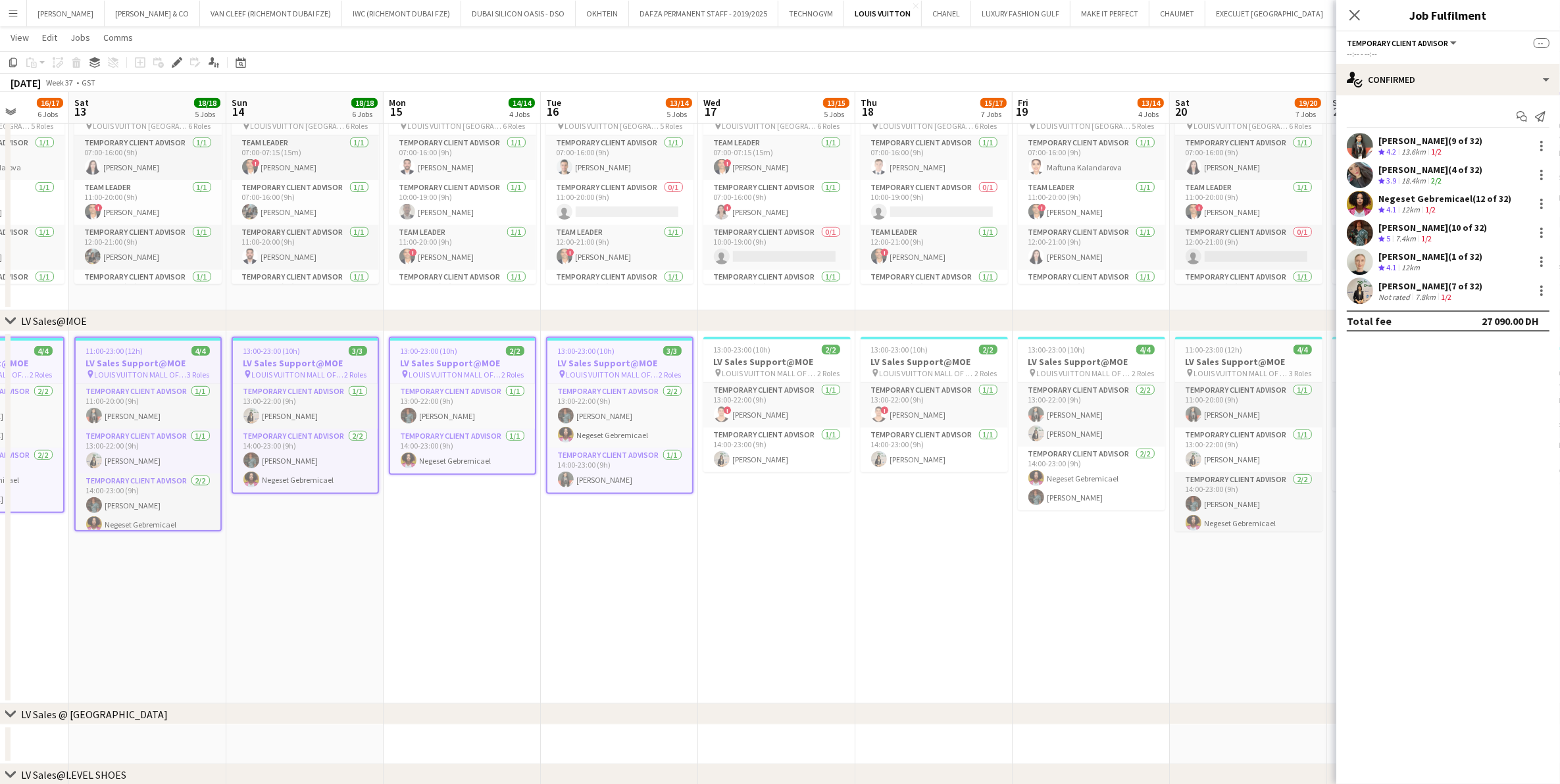
scroll to position [0, 465]
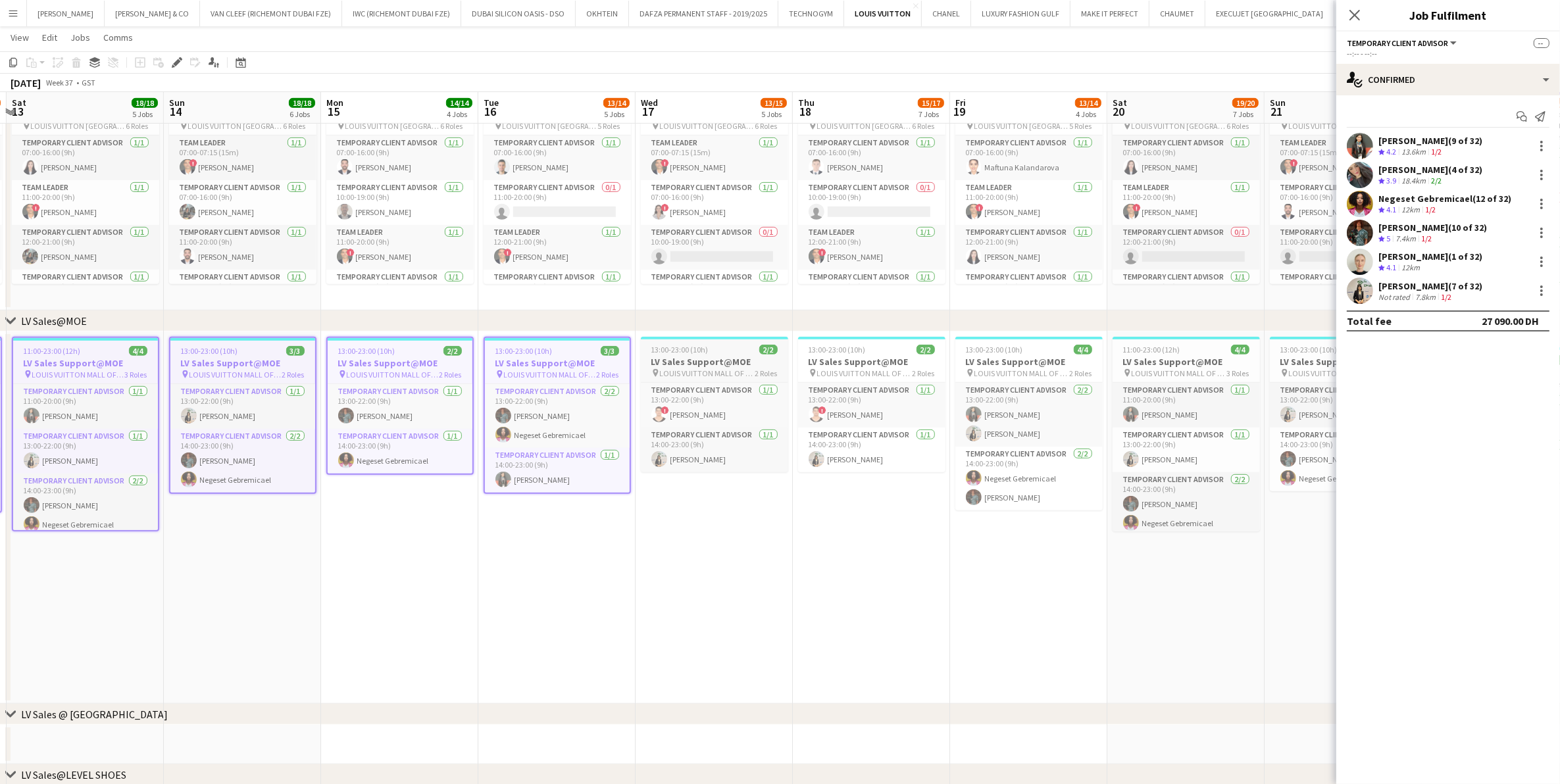
click at [704, 363] on h3 "LV Sales Support@MOE" at bounding box center [714, 361] width 147 height 12
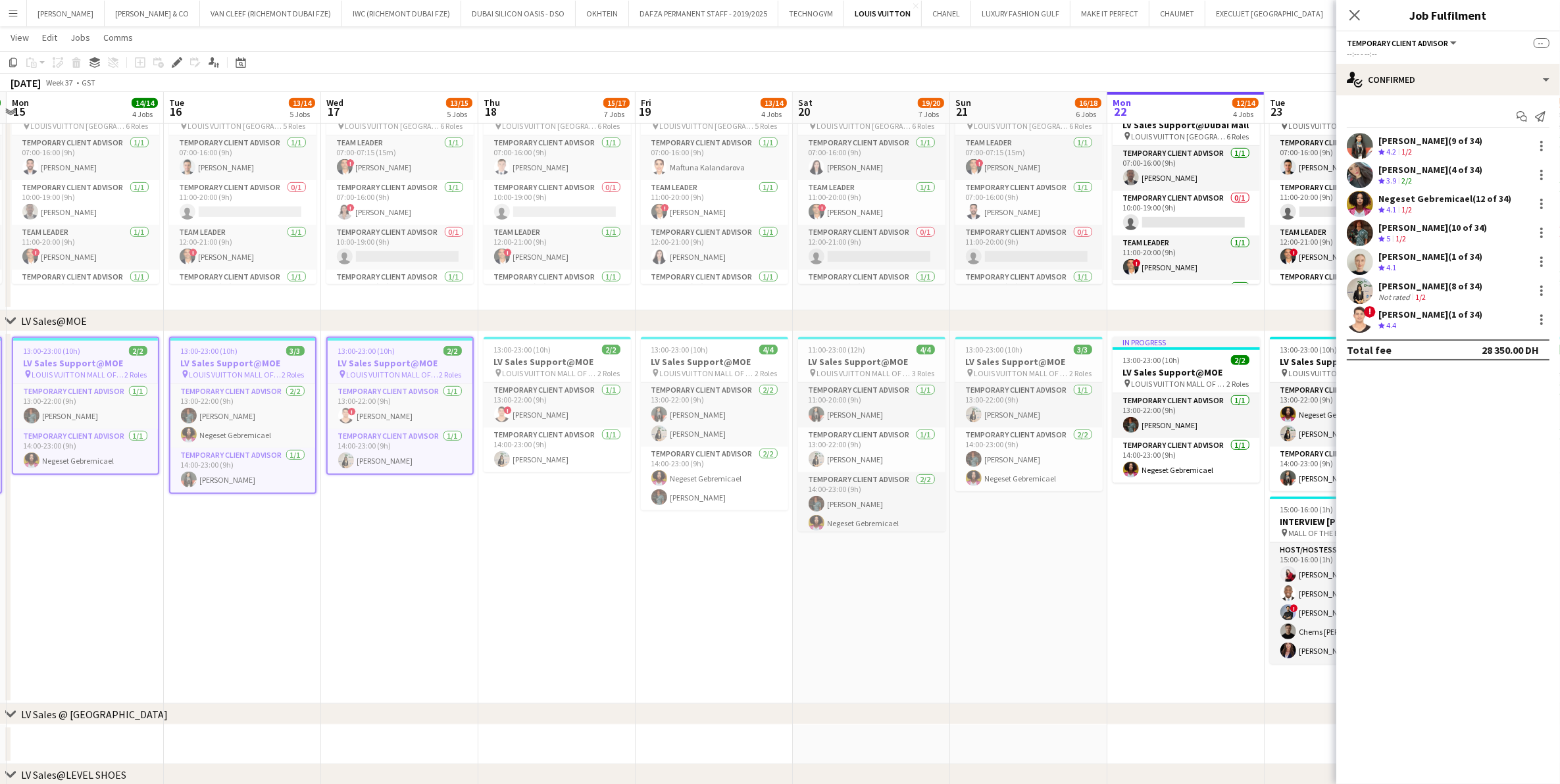
drag, startPoint x: 797, startPoint y: 387, endPoint x: 501, endPoint y: 401, distance: 296.3
click at [501, 401] on app-calendar-viewport "Fri 12 16/17 6 Jobs Sat 13 18/18 5 Jobs Sun 14 18/18 6 Jobs Mon 15 14/14 4 Jobs…" at bounding box center [780, 601] width 1560 height 2580
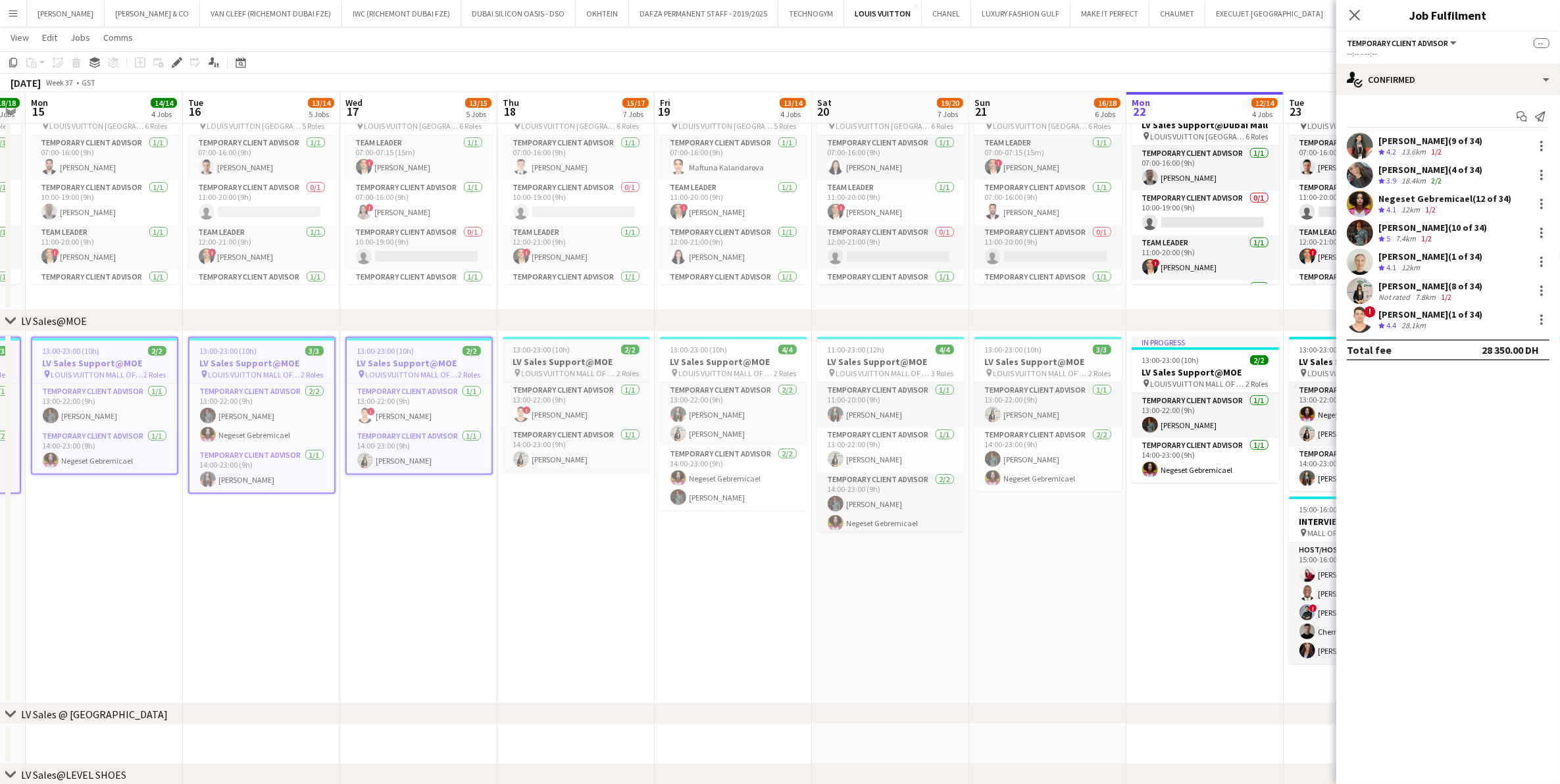
click at [521, 363] on h3 "LV Sales Support@MOE" at bounding box center [576, 361] width 147 height 12
click at [724, 352] on span "13:00-23:00 (10h)" at bounding box center [699, 349] width 57 height 10
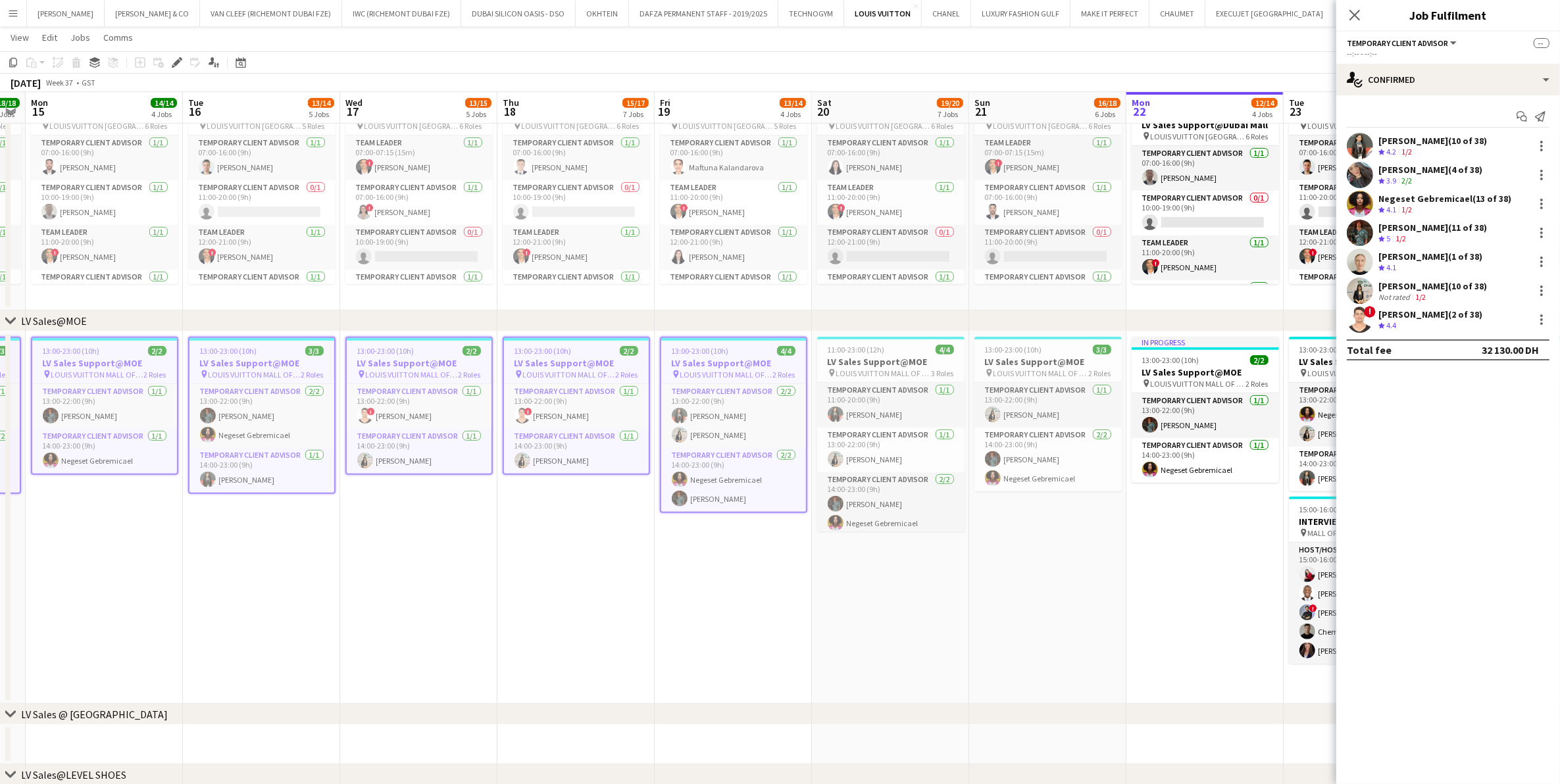
drag, startPoint x: 632, startPoint y: 393, endPoint x: 610, endPoint y: 395, distance: 22.1
click at [612, 395] on app-calendar-viewport "Fri 12 16/17 6 Jobs Sat 13 18/18 5 Jobs Sun 14 18/18 6 Jobs Mon 15 14/14 4 Jobs…" at bounding box center [780, 601] width 1560 height 2580
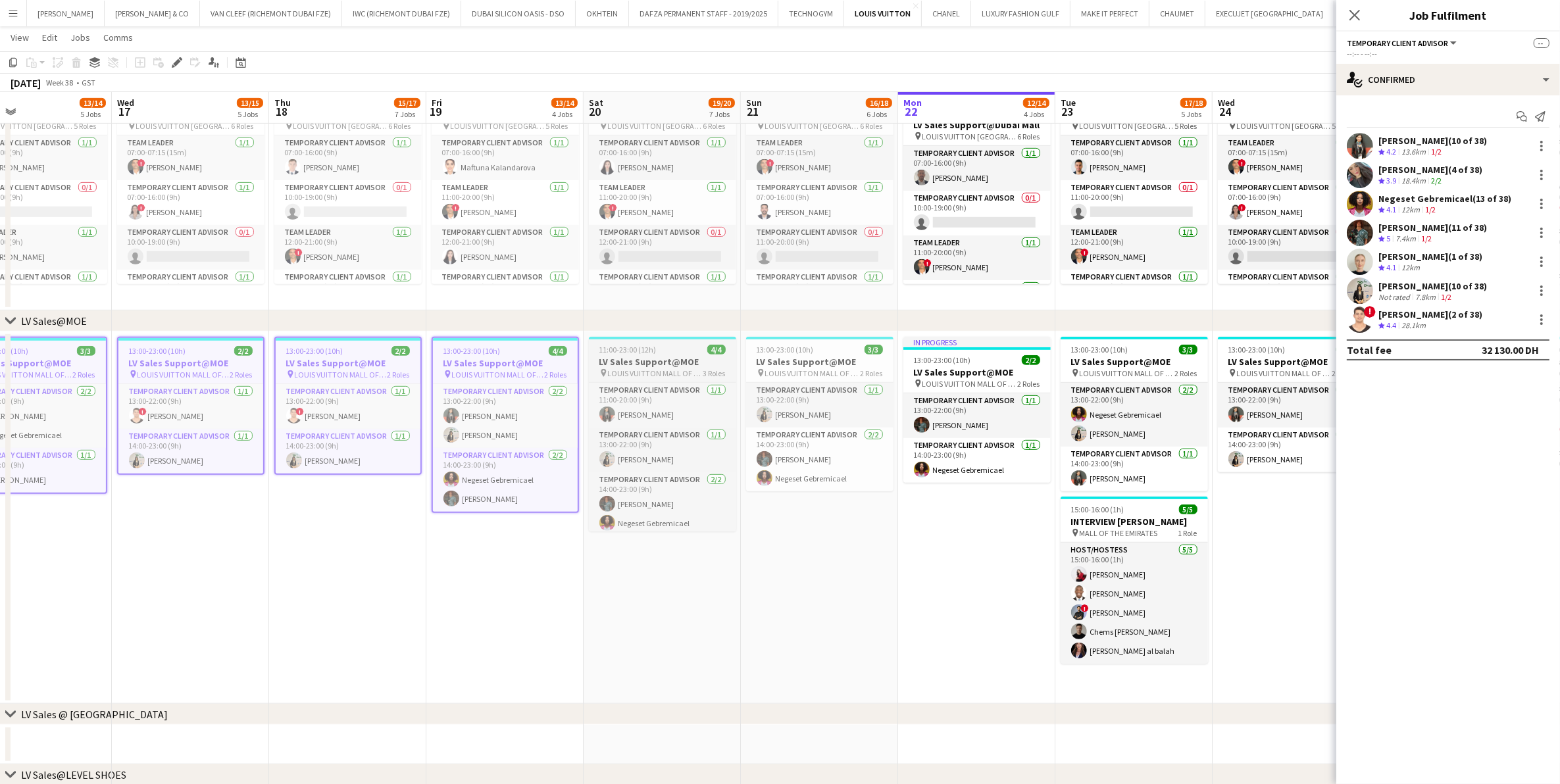
click at [617, 355] on h3 "LV Sales Support@MOE" at bounding box center [662, 361] width 147 height 12
click at [776, 368] on span "LOUIS VUITTON MALL OF THE EMIRATES" at bounding box center [812, 372] width 95 height 10
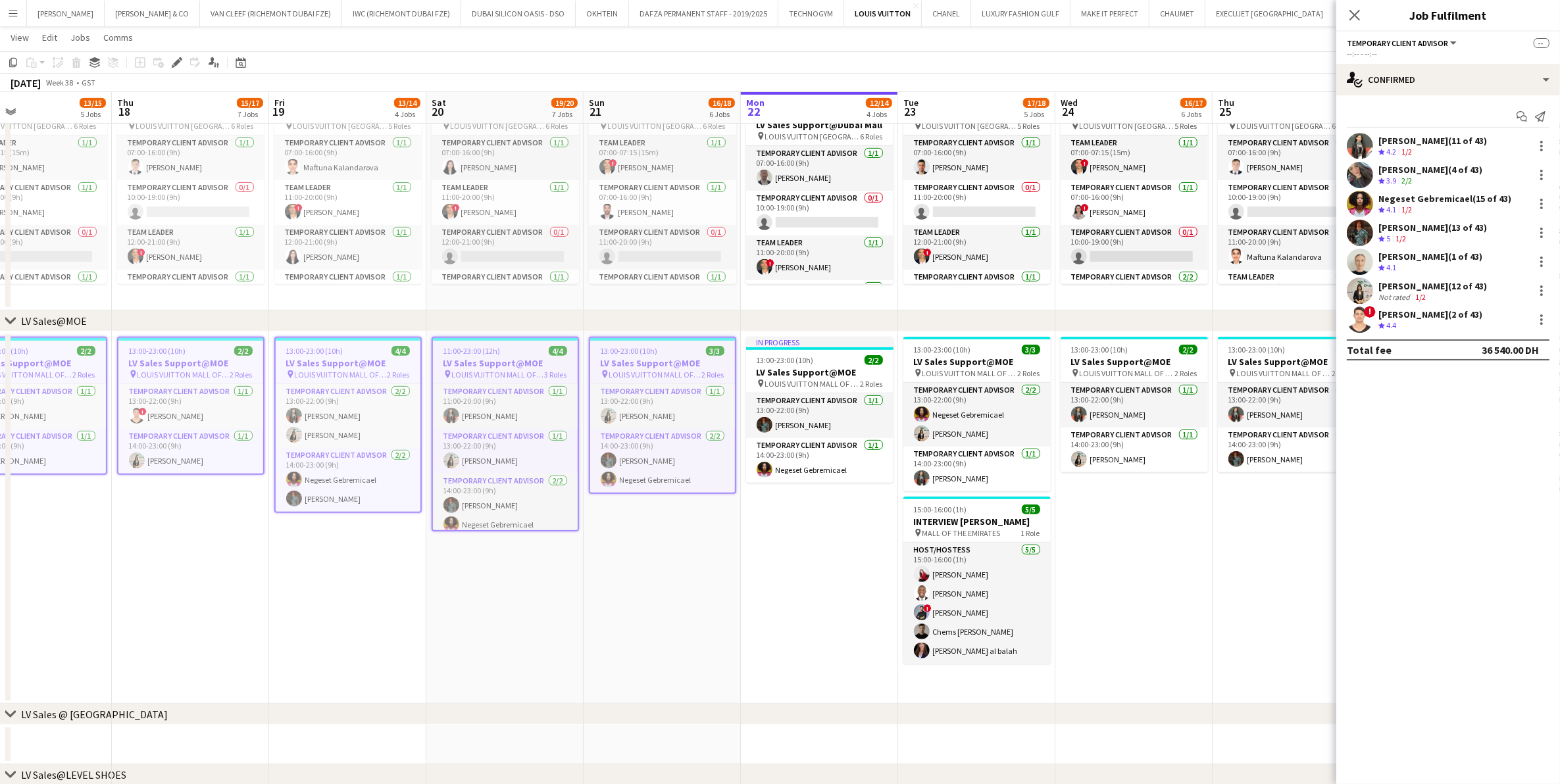
drag, startPoint x: 773, startPoint y: 388, endPoint x: 589, endPoint y: 388, distance: 184.0
click at [589, 388] on app-calendar-viewport "Sun 14 18/18 6 Jobs Mon 15 14/14 4 Jobs Tue 16 13/14 5 Jobs Wed 17 13/15 5 Jobs…" at bounding box center [780, 601] width 1560 height 2580
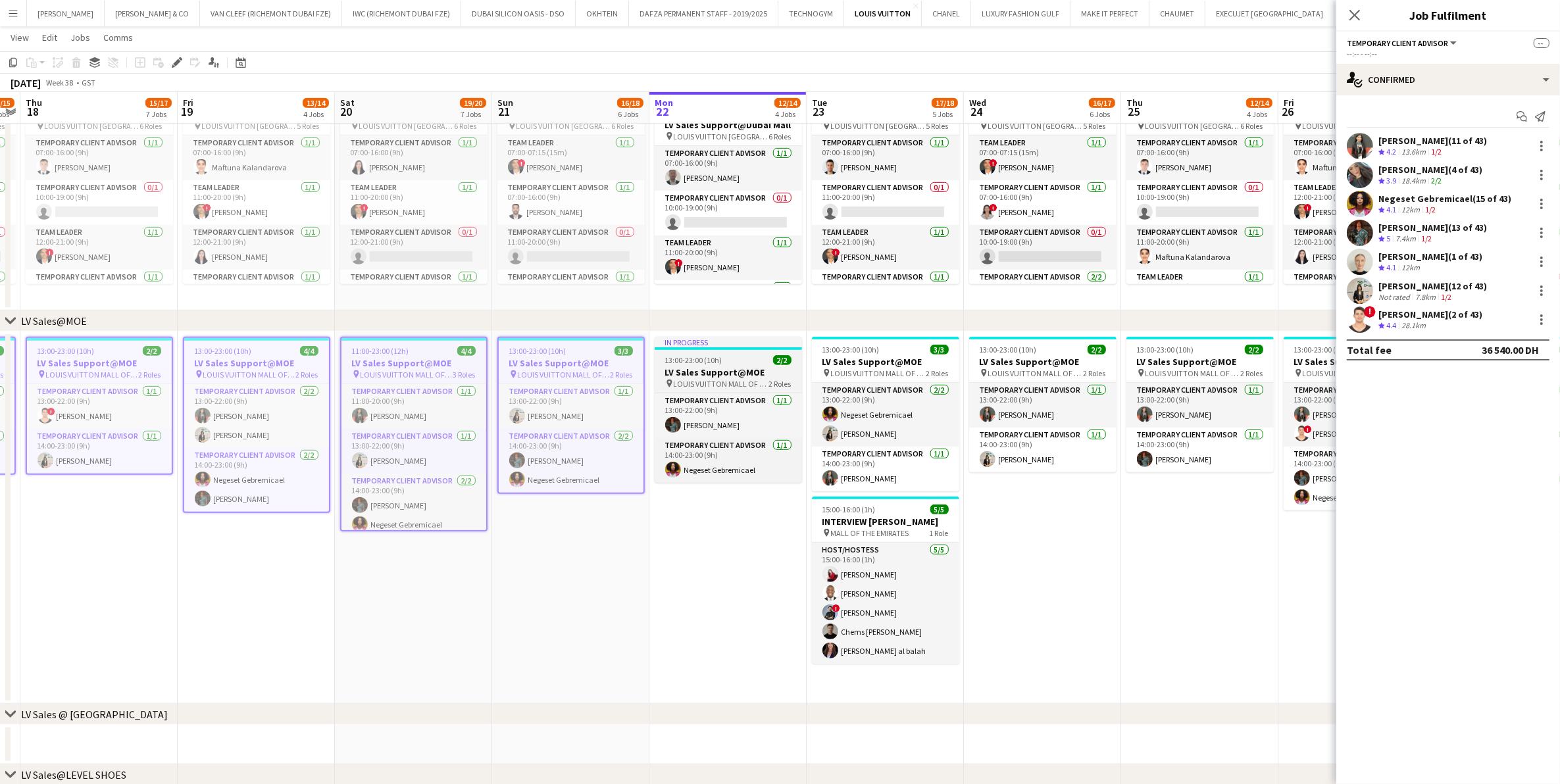
click at [737, 366] on h3 "LV Sales Support@MOE" at bounding box center [727, 372] width 147 height 12
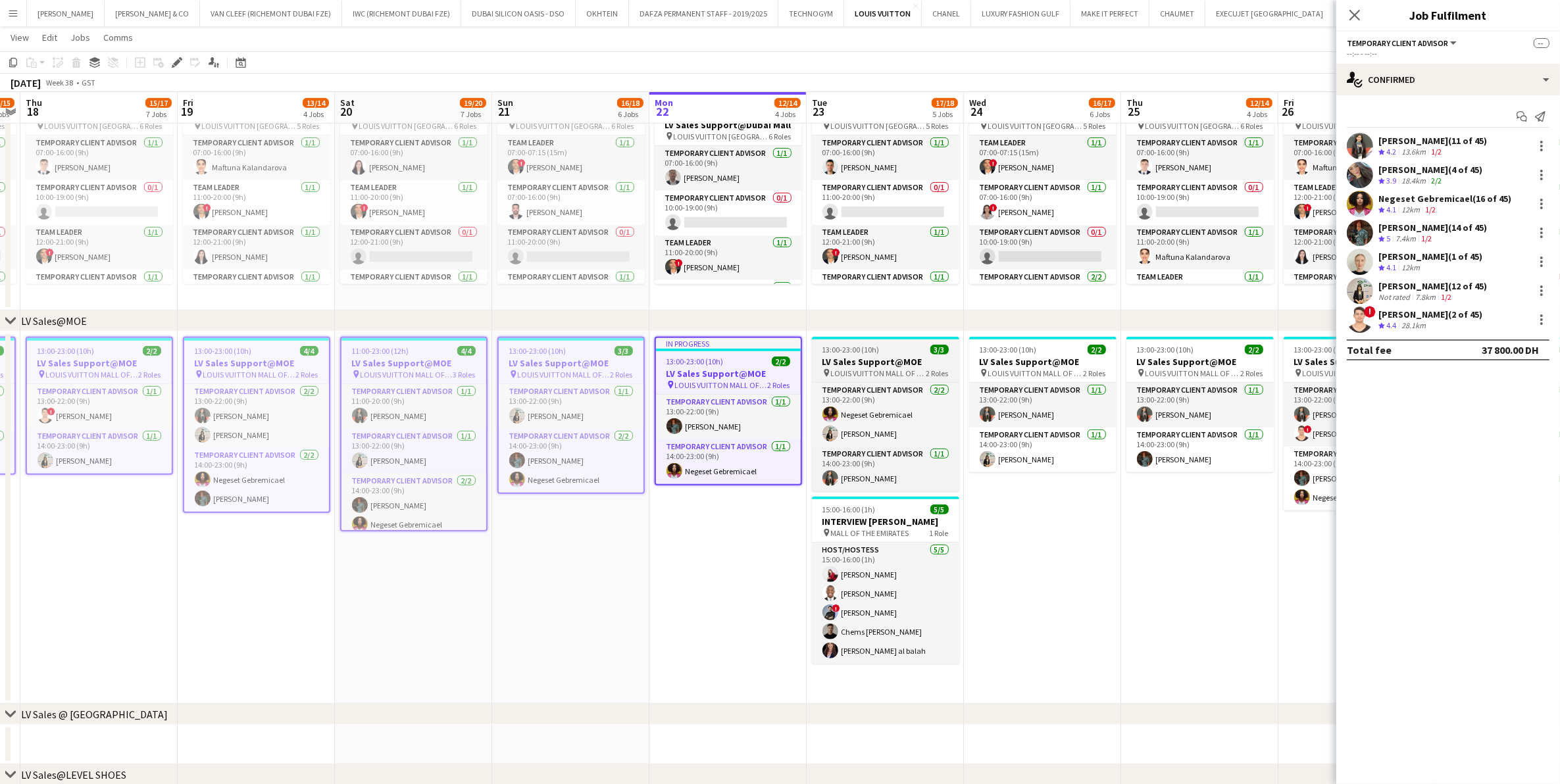
click at [875, 353] on span "13:00-23:00 (10h)" at bounding box center [851, 349] width 57 height 10
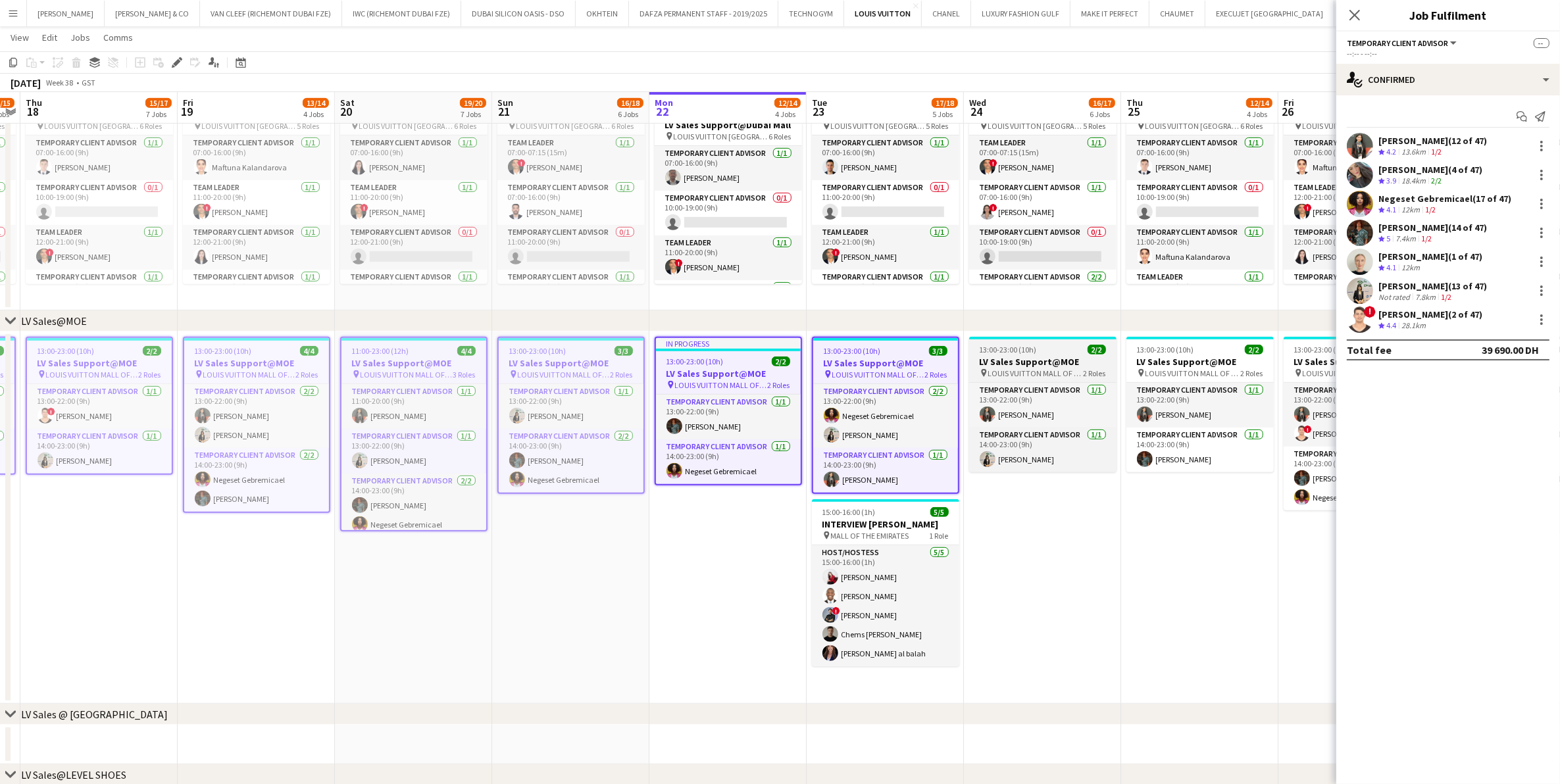
click at [1018, 359] on h3 "LV Sales Support@MOE" at bounding box center [1042, 361] width 147 height 12
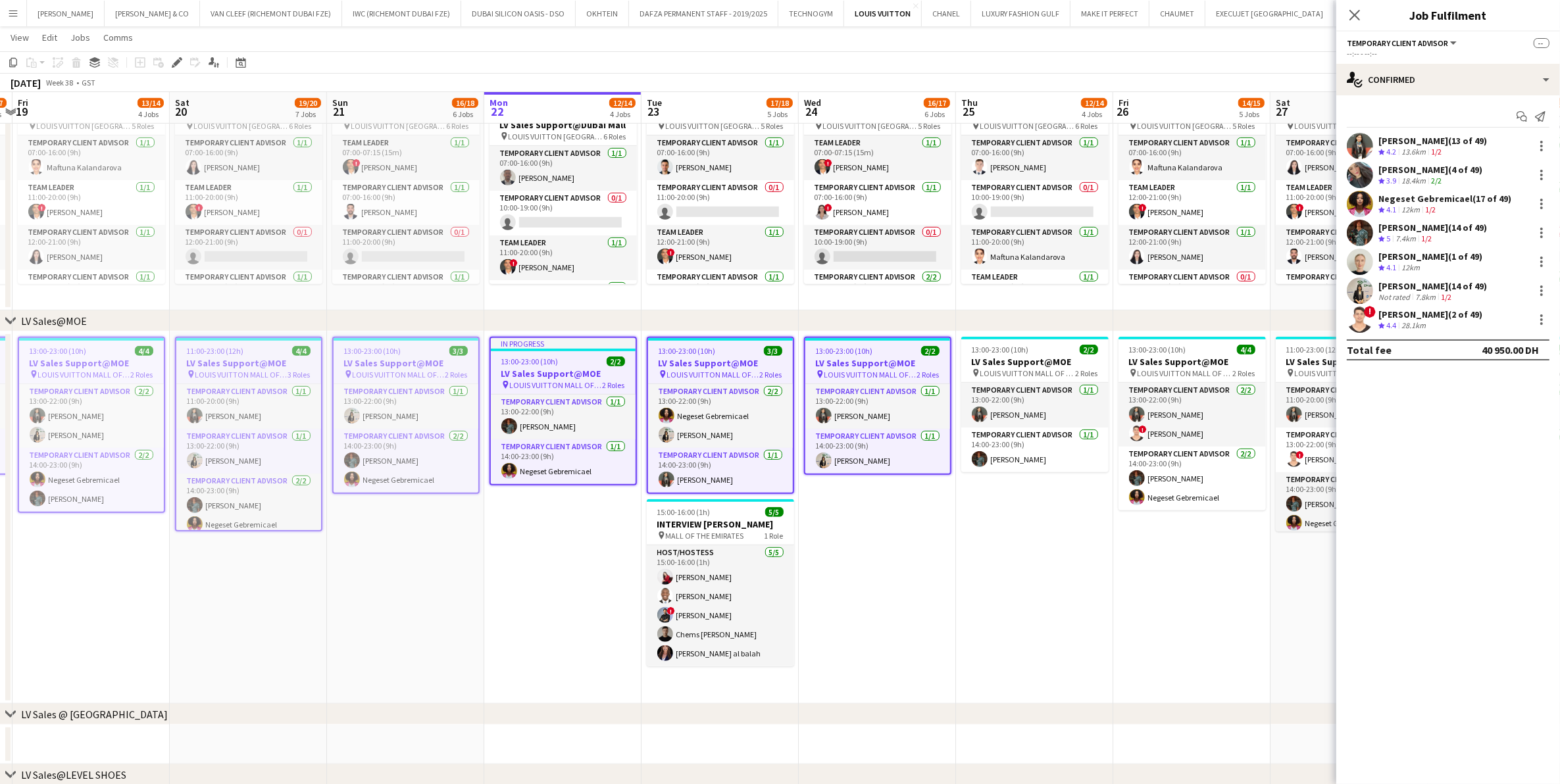
drag, startPoint x: 998, startPoint y: 401, endPoint x: 677, endPoint y: 448, distance: 324.4
click at [677, 448] on app-calendar-viewport "Tue 16 13/14 5 Jobs Wed 17 13/15 5 Jobs Thu 18 15/17 7 Jobs Fri 19 13/14 4 Jobs…" at bounding box center [780, 601] width 1560 height 2580
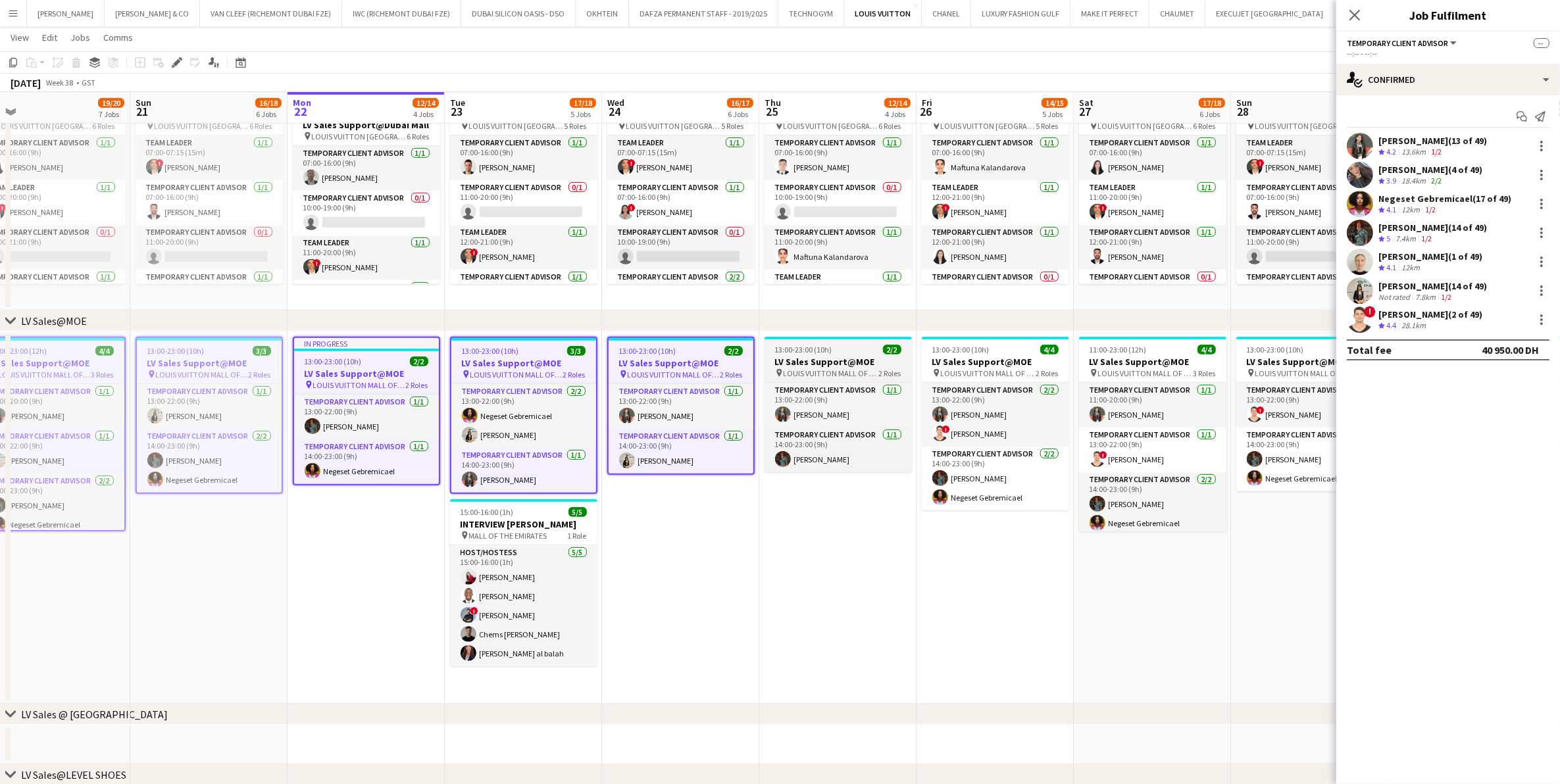
click at [792, 360] on h3 "LV Sales Support@MOE" at bounding box center [838, 361] width 147 height 12
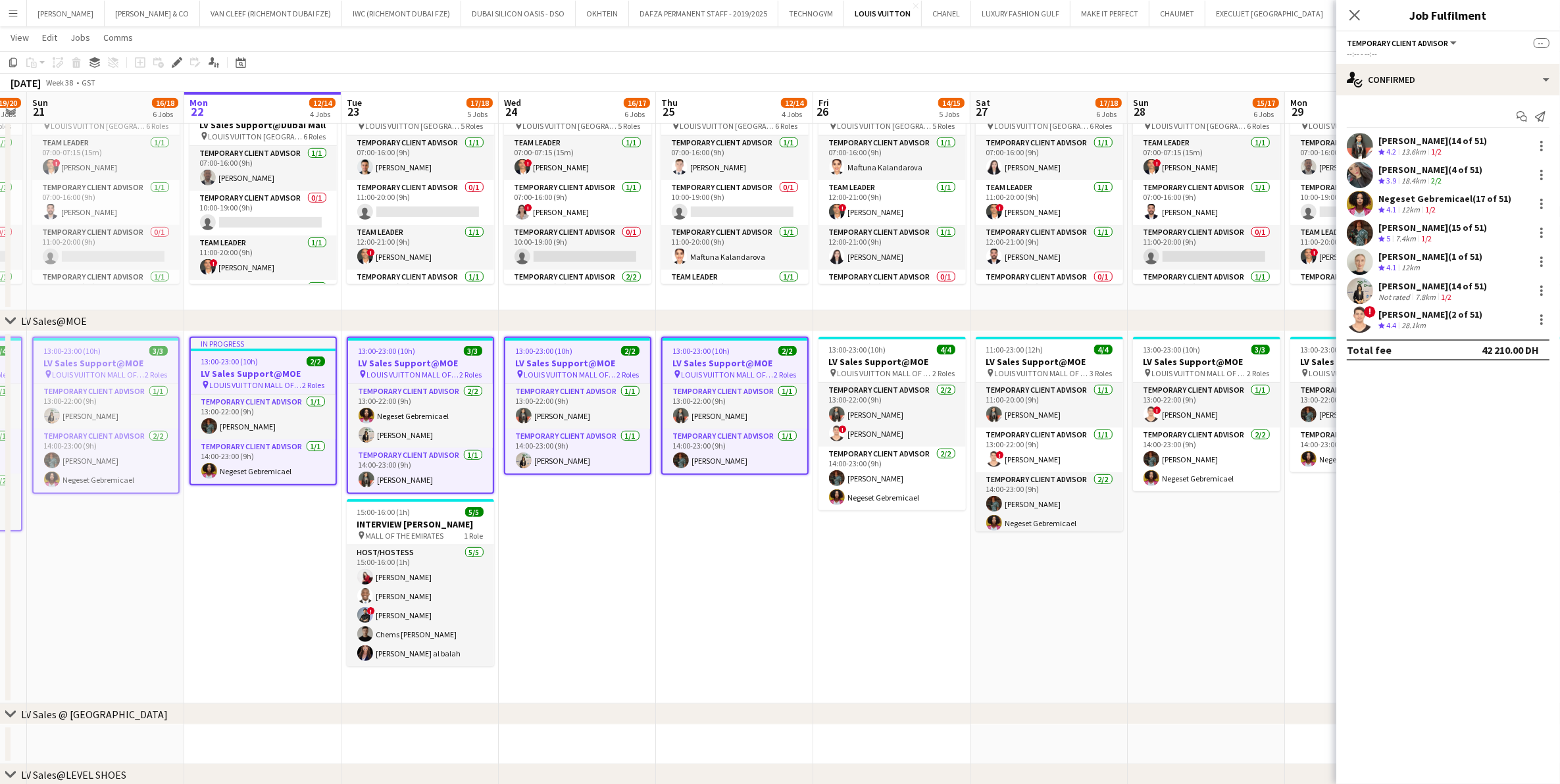
scroll to position [0, 478]
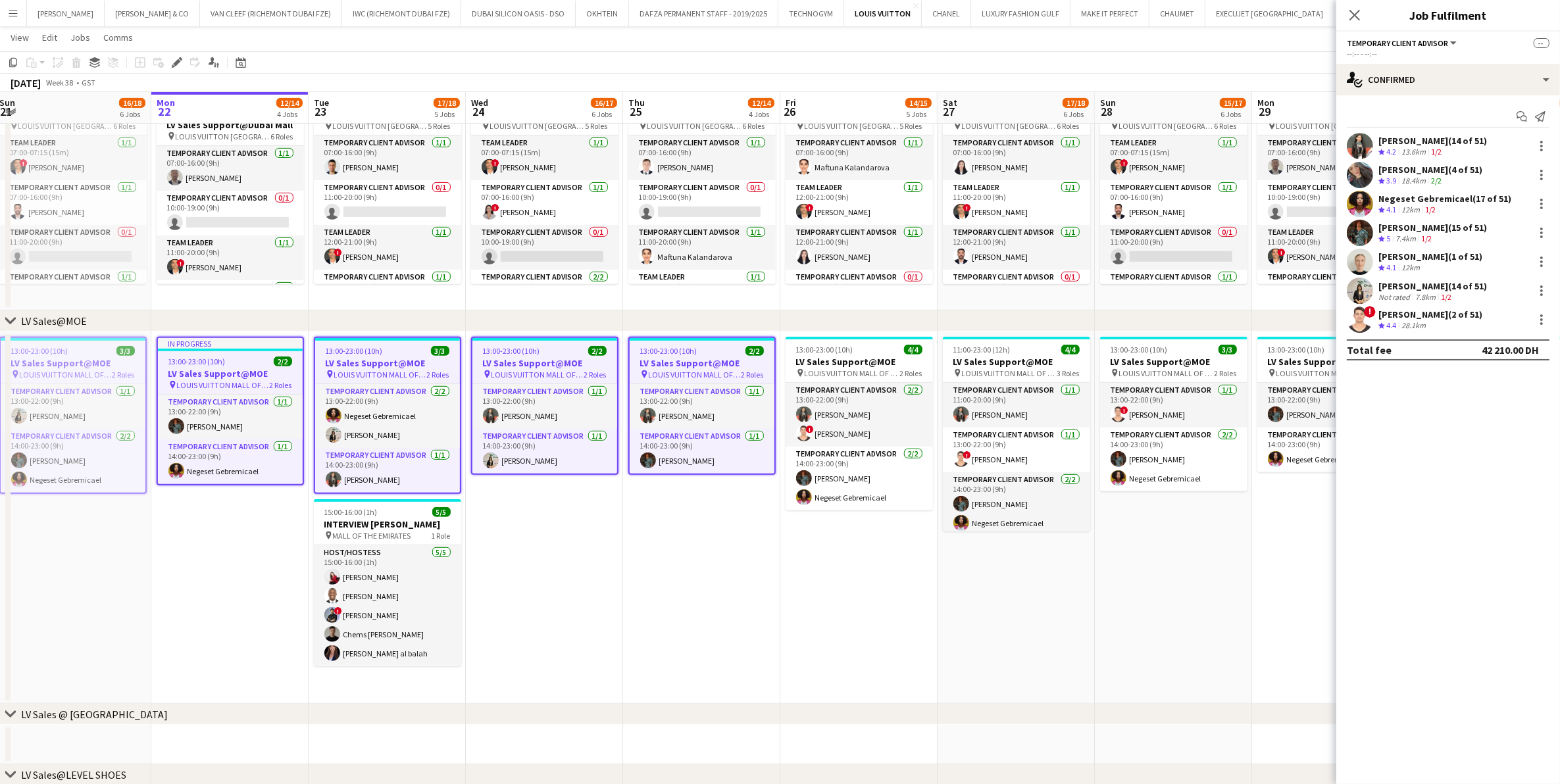
drag, startPoint x: 888, startPoint y: 406, endPoint x: 770, endPoint y: 412, distance: 118.2
click at [770, 412] on app-calendar-viewport "Thu 18 15/17 7 Jobs Fri 19 13/14 4 Jobs Sat 20 19/20 7 Jobs Sun 21 16/18 6 Jobs…" at bounding box center [780, 601] width 1560 height 2580
click at [847, 352] on span "13:00-23:00 (10h)" at bounding box center [825, 349] width 57 height 10
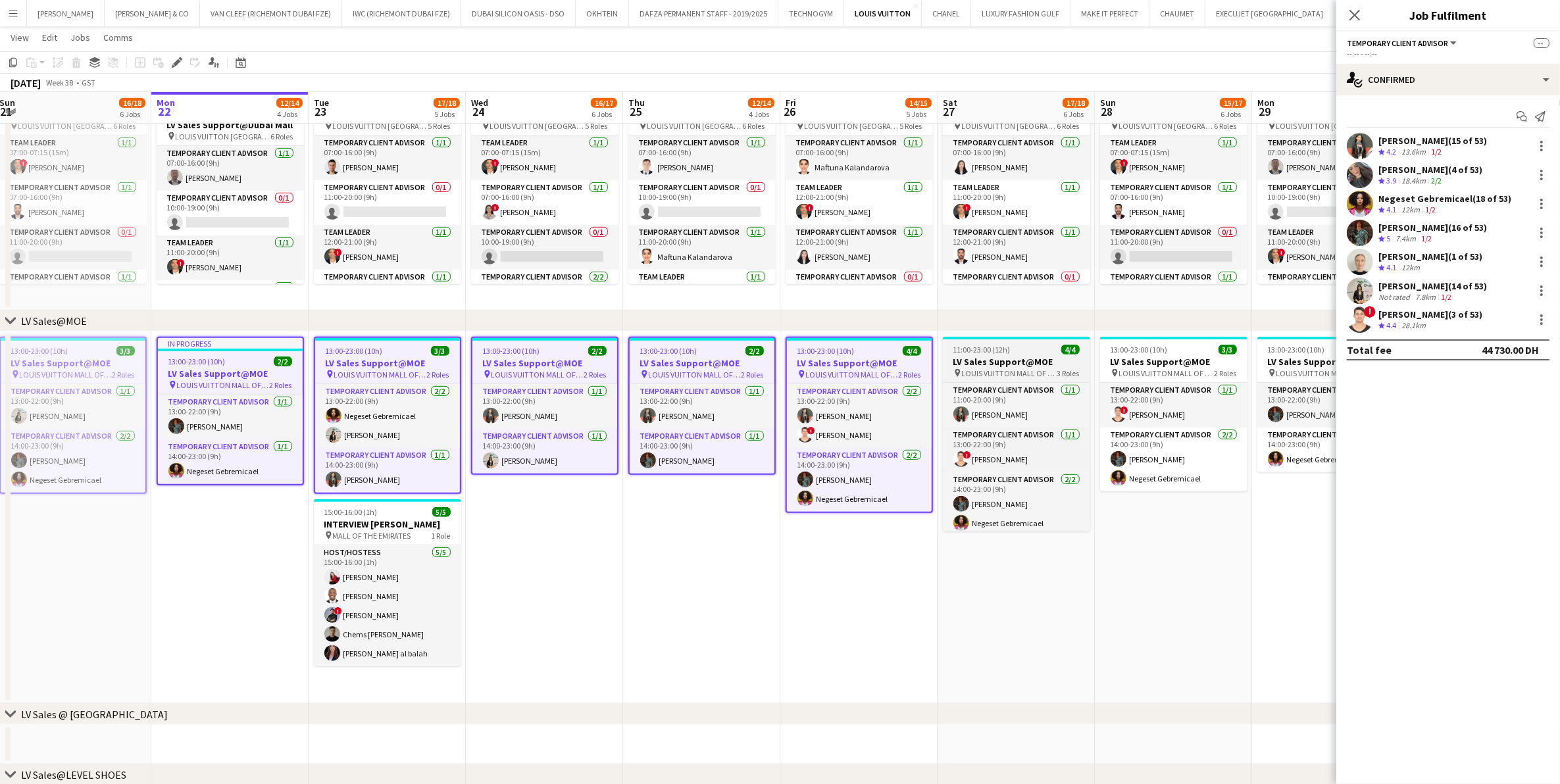
click at [1016, 353] on div "11:00-23:00 (12h) 4/4" at bounding box center [1016, 349] width 147 height 10
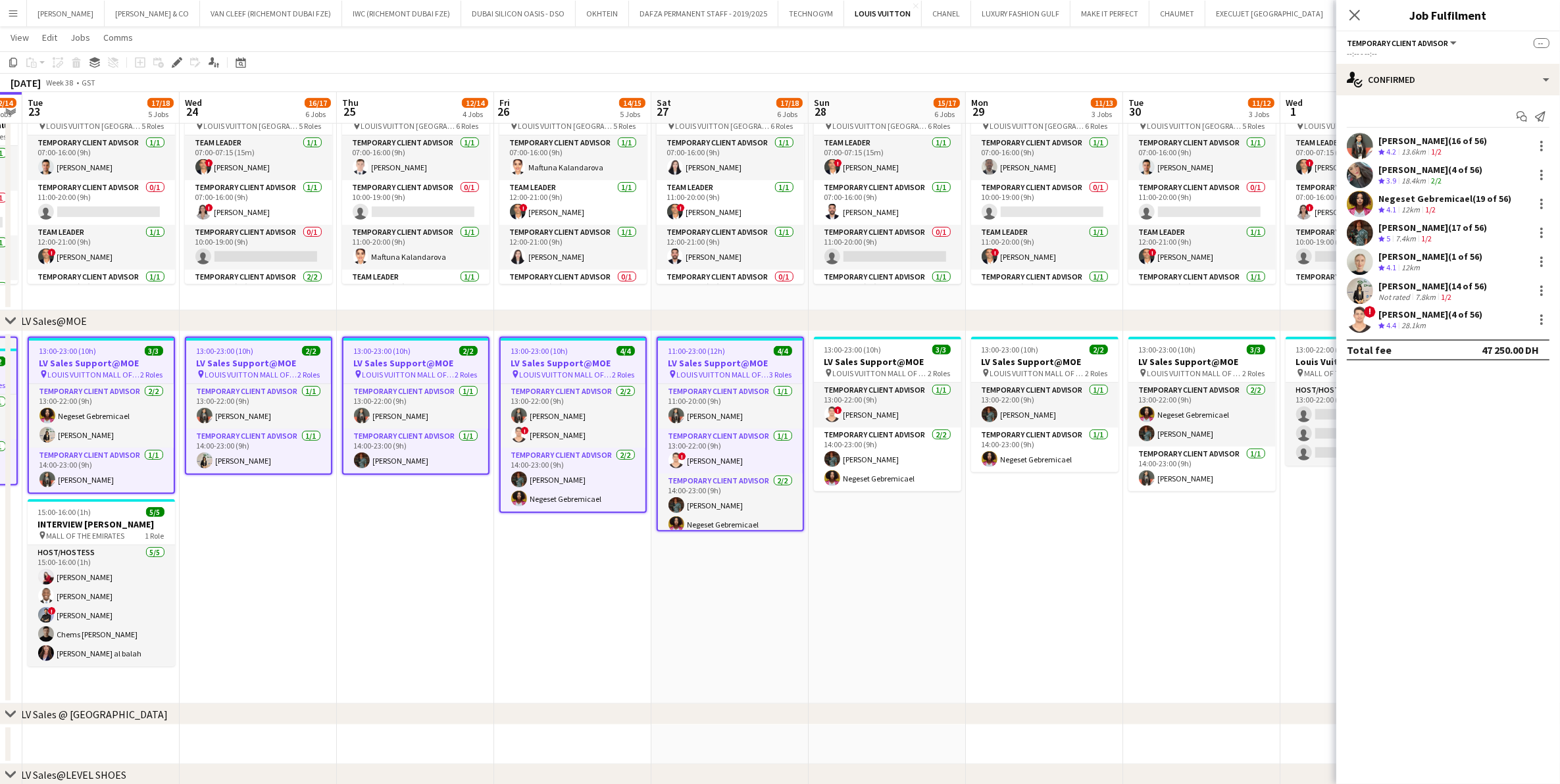
scroll to position [0, 457]
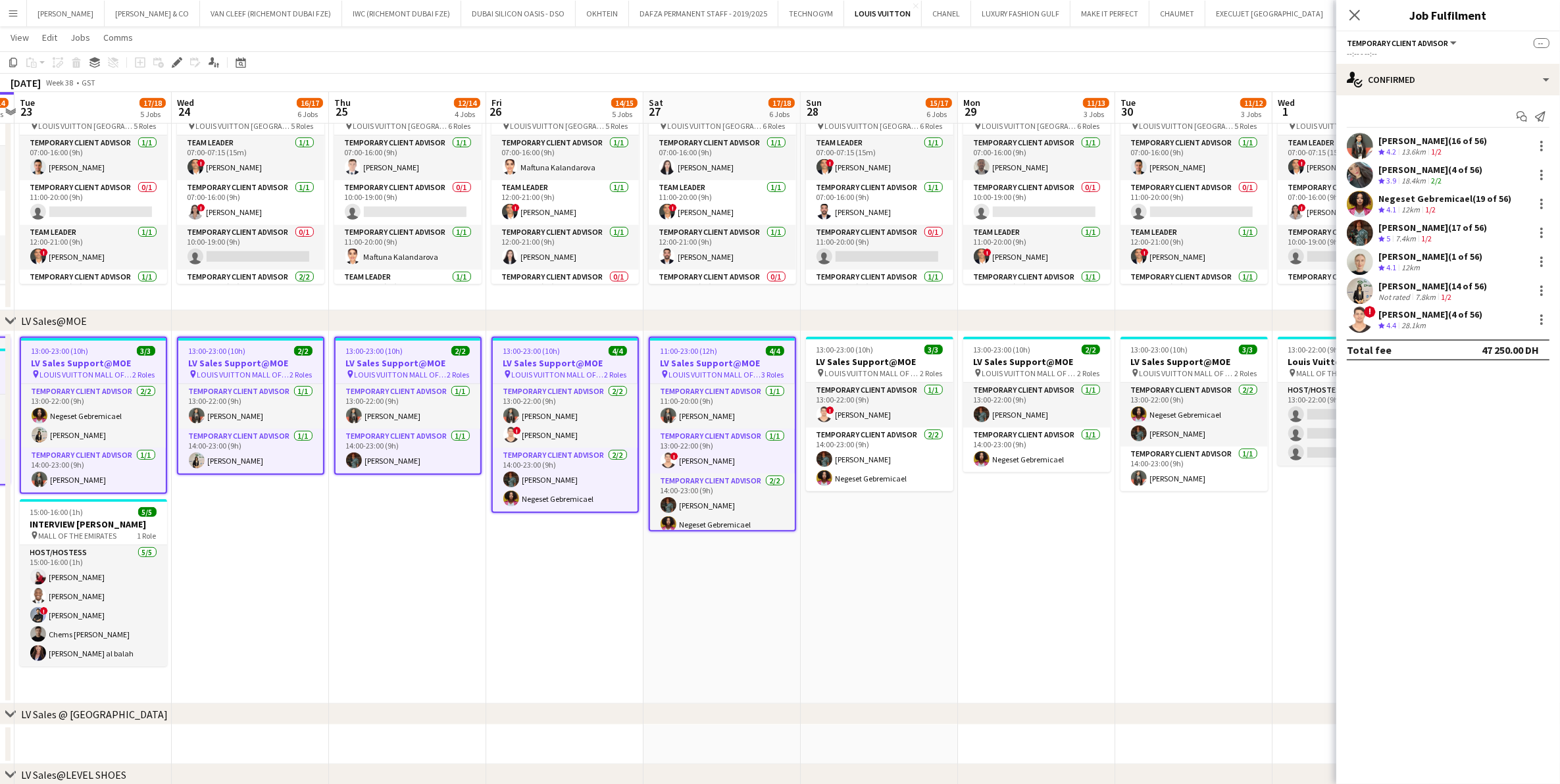
drag, startPoint x: 1014, startPoint y: 375, endPoint x: 720, endPoint y: 403, distance: 295.3
click at [720, 403] on app-calendar-viewport "Sat 20 19/20 7 Jobs Sun 21 16/18 6 Jobs Mon 22 12/14 4 Jobs Tue 23 17/18 5 Jobs…" at bounding box center [780, 601] width 1560 height 2580
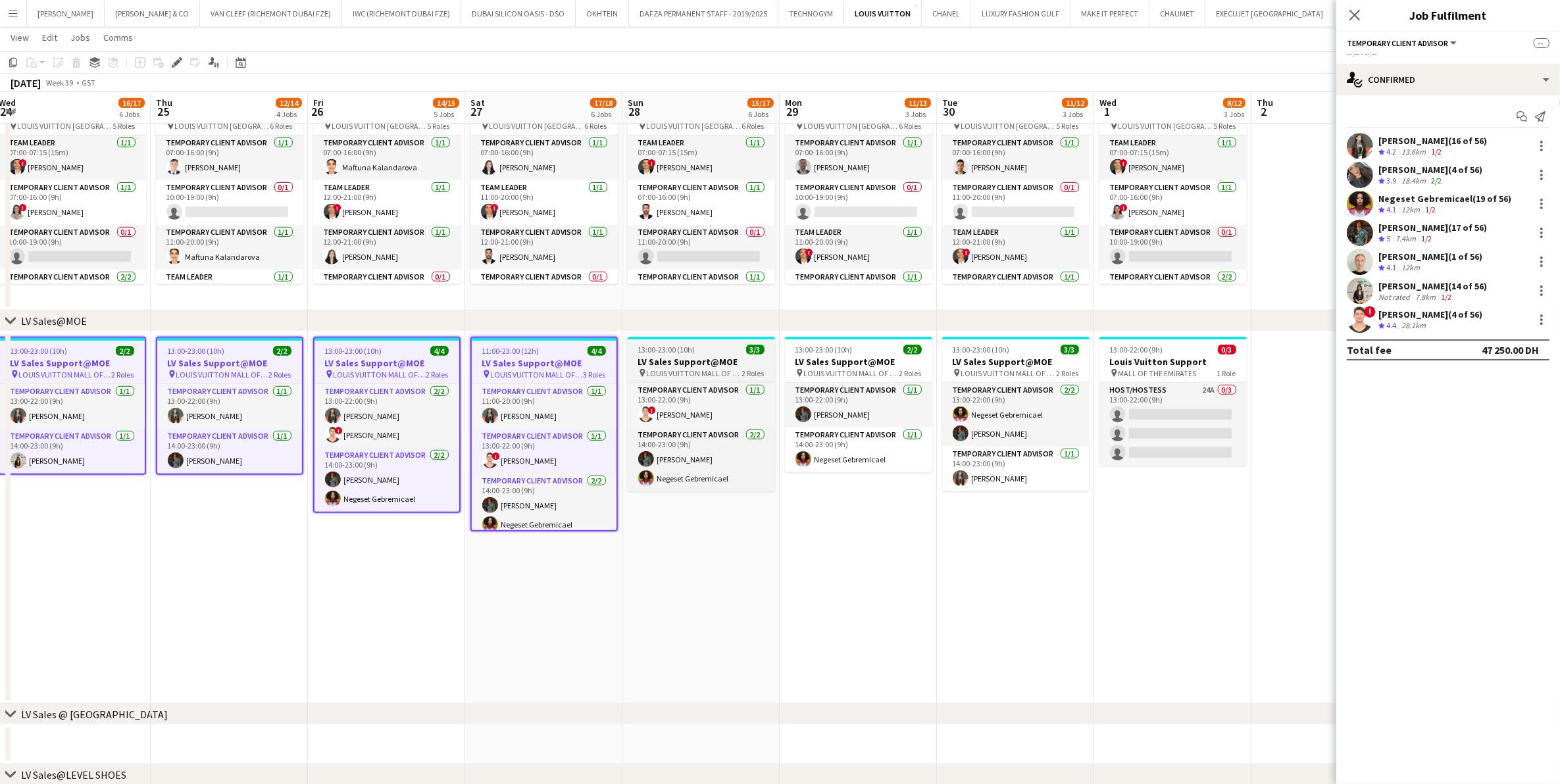
drag, startPoint x: 859, startPoint y: 387, endPoint x: 685, endPoint y: 346, distance: 178.8
click at [673, 406] on app-calendar-viewport "Sun 21 16/18 6 Jobs Mon 22 12/14 4 Jobs Tue 23 17/18 5 Jobs Wed 24 16/17 6 Jobs…" at bounding box center [780, 601] width 1560 height 2580
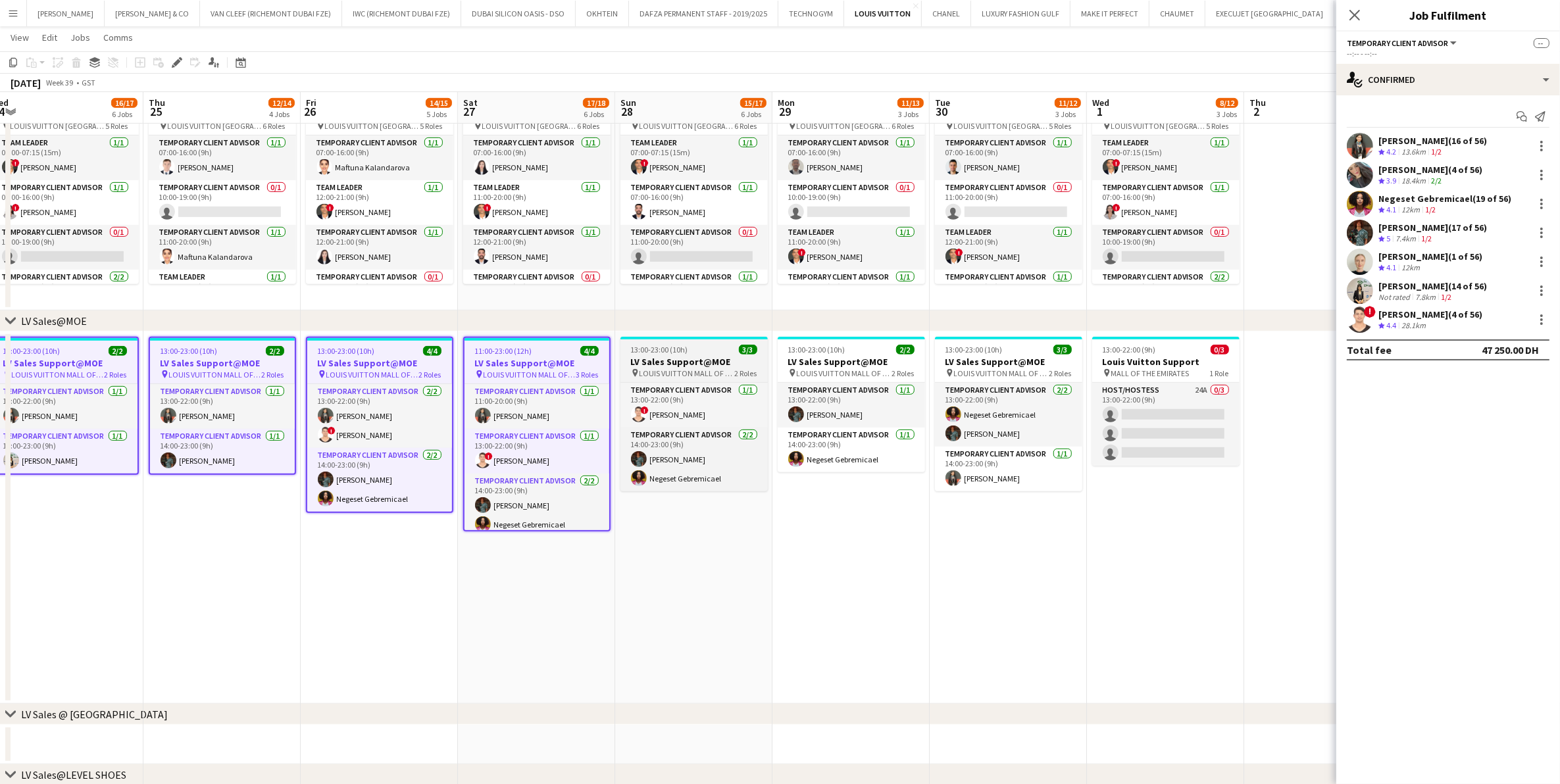
click at [685, 342] on app-job-card "13:00-23:00 (10h) 3/3 LV Sales Support@MOE pin LOUIS VUITTON MALL OF THE EMIRAT…" at bounding box center [694, 413] width 147 height 154
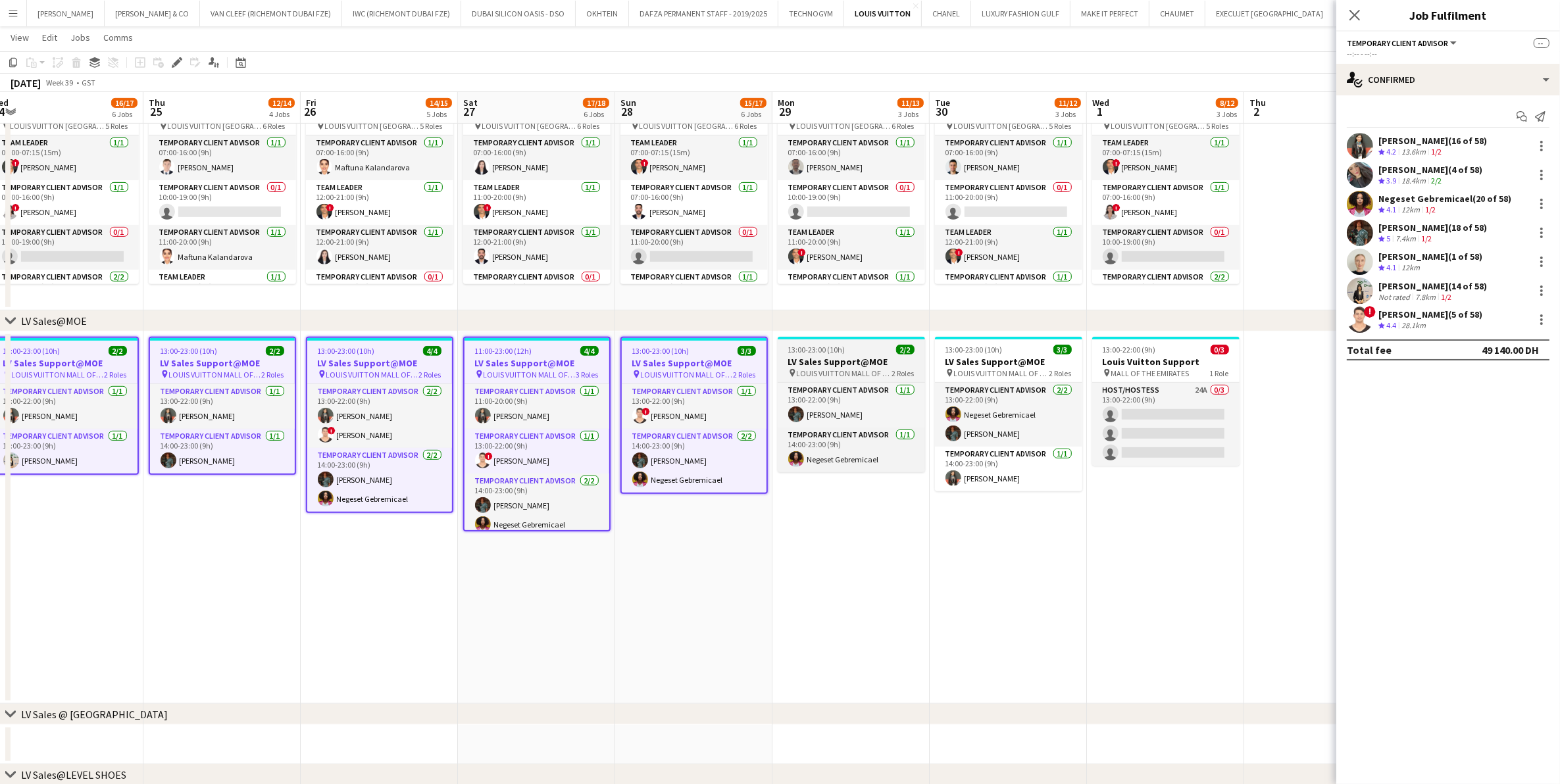
click at [858, 346] on div "13:00-23:00 (10h) 2/2" at bounding box center [850, 349] width 147 height 10
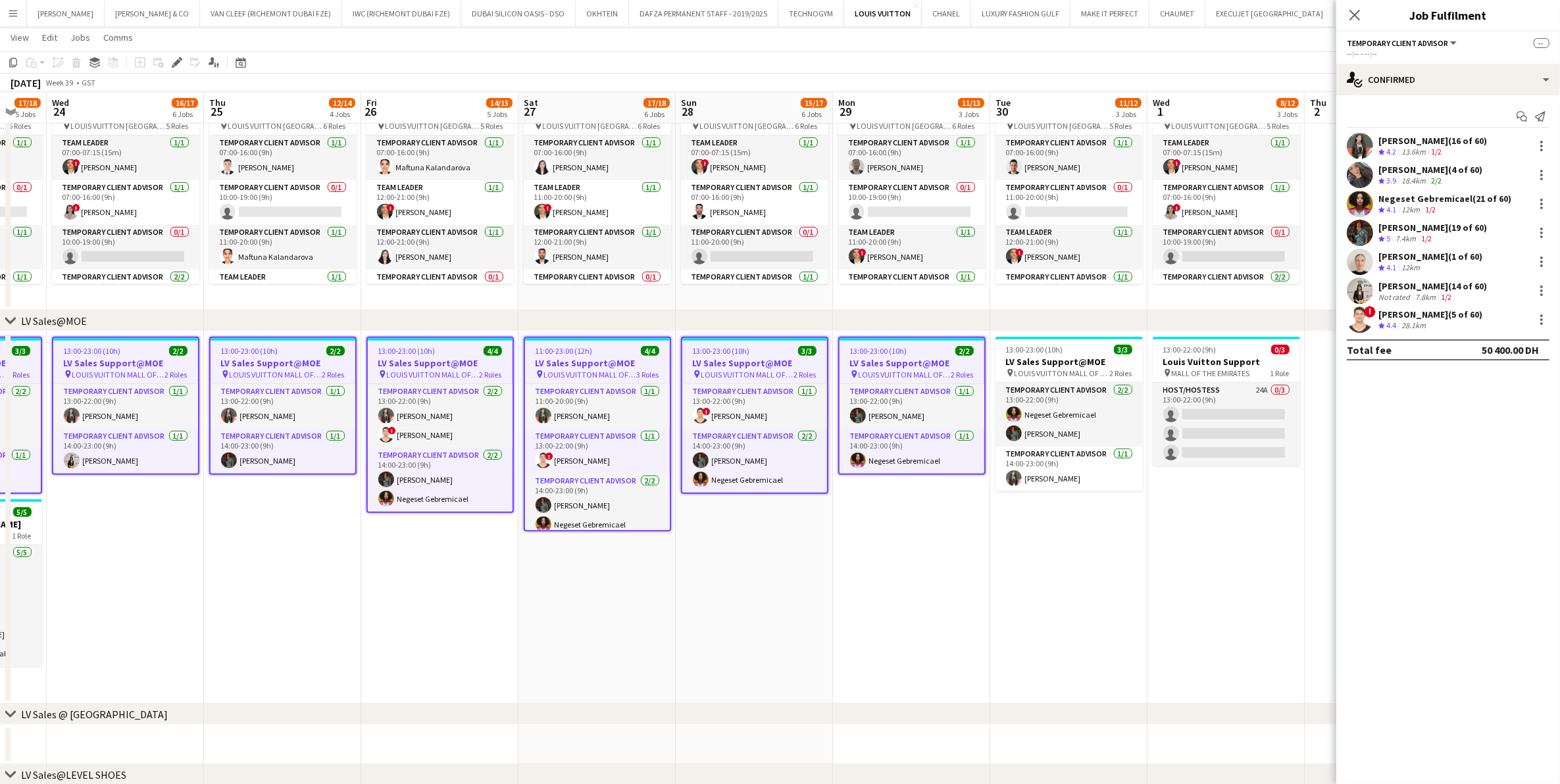
scroll to position [0, 495]
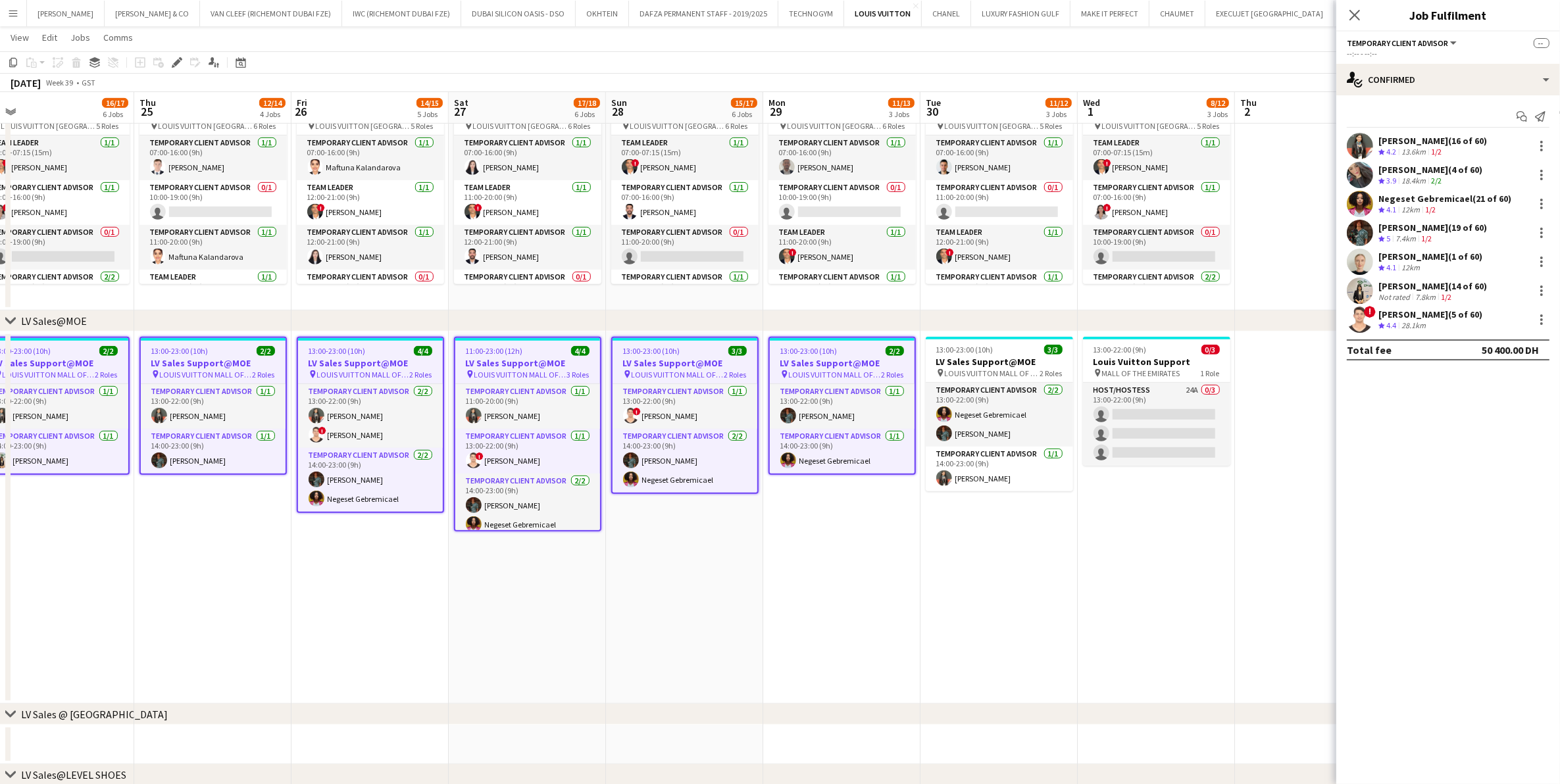
drag, startPoint x: 954, startPoint y: 372, endPoint x: 788, endPoint y: 393, distance: 167.3
click at [788, 393] on app-calendar-viewport "Sun 21 16/18 6 Jobs Mon 22 12/14 4 Jobs Tue 23 17/18 5 Jobs Wed 24 16/17 6 Jobs…" at bounding box center [780, 601] width 1560 height 2580
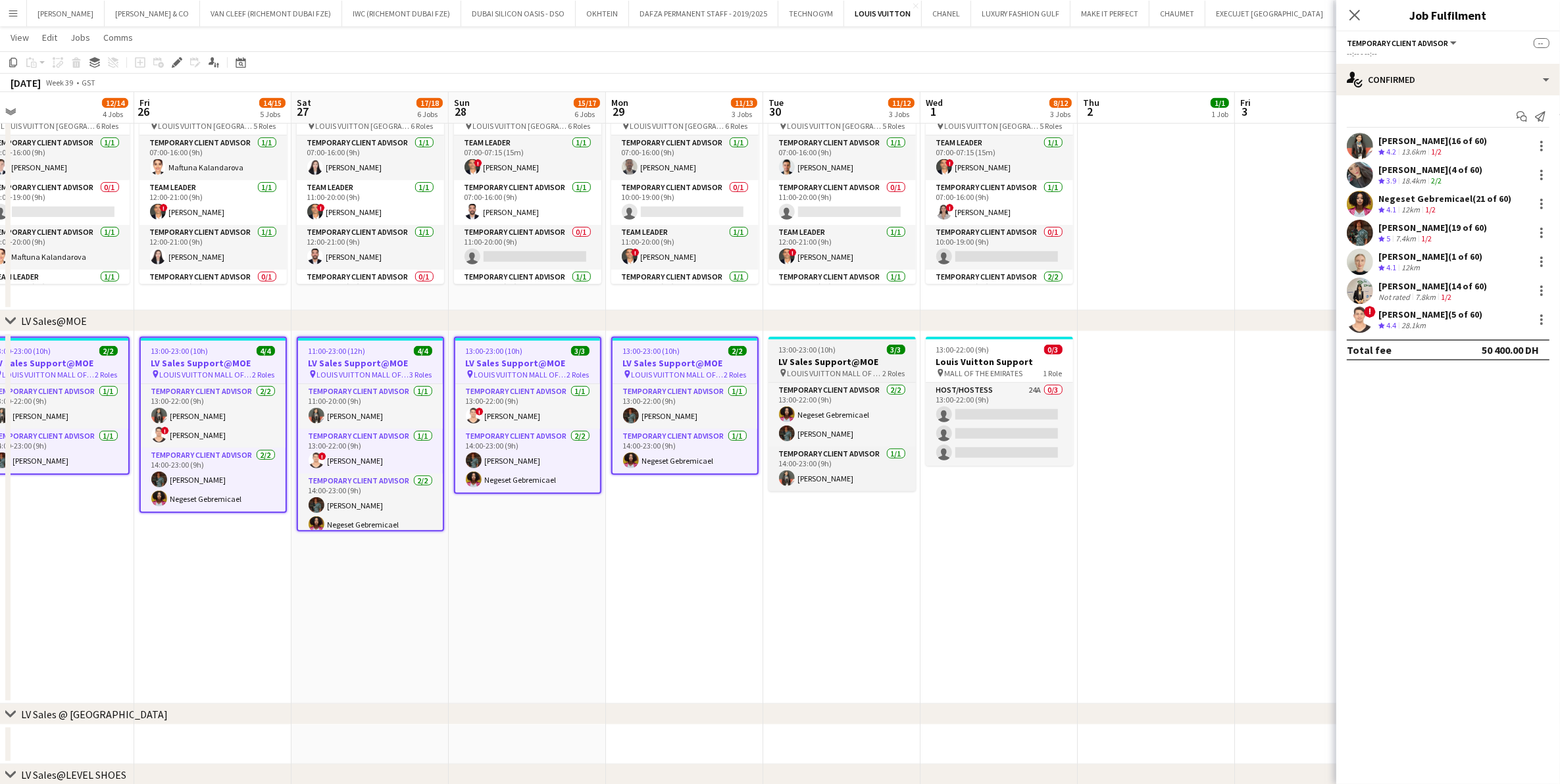
click at [800, 354] on app-job-card "13:00-23:00 (10h) 3/3 LV Sales Support@MOE pin LOUIS VUITTON MALL OF THE EMIRAT…" at bounding box center [842, 413] width 147 height 154
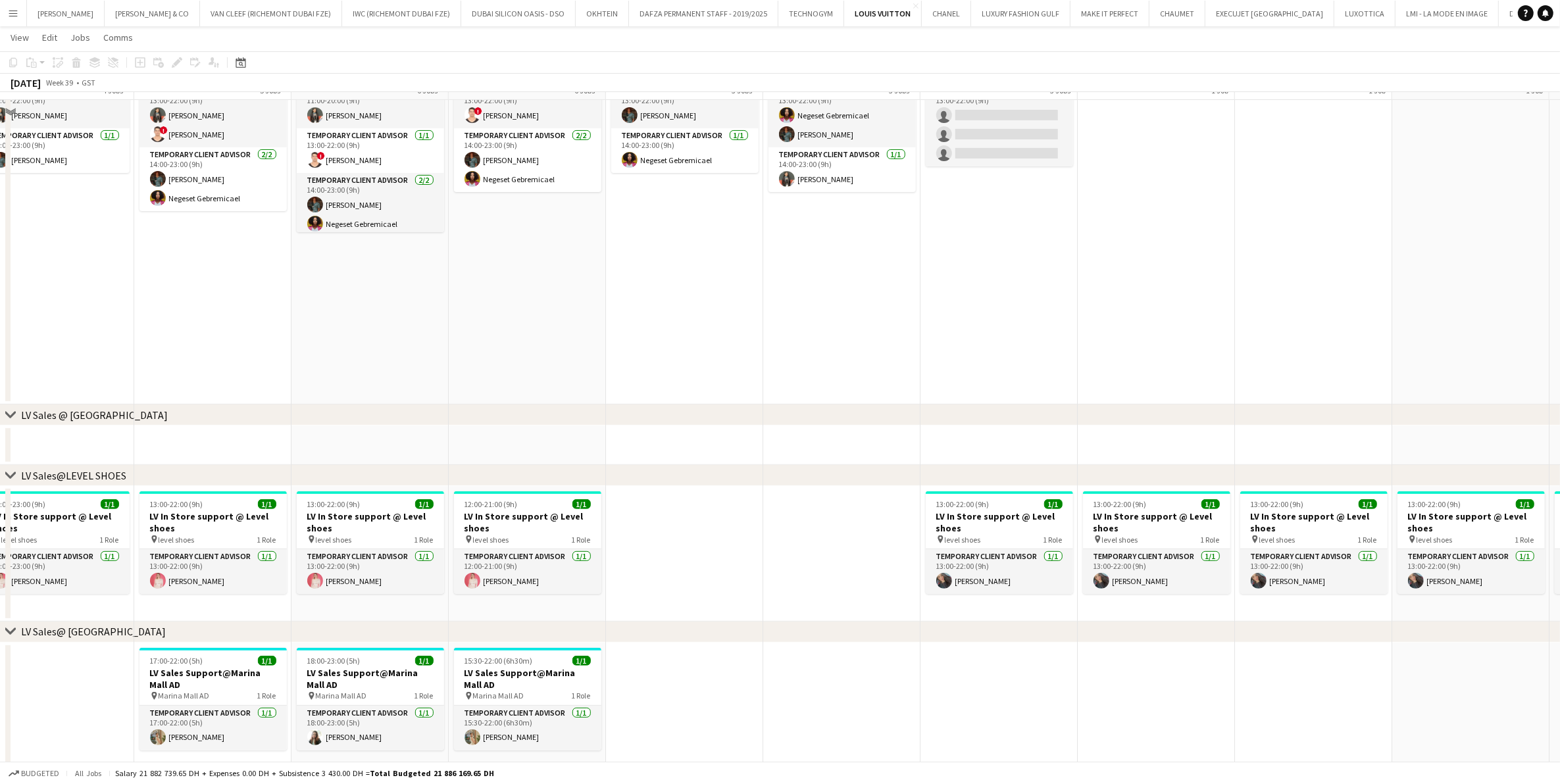
scroll to position [516, 0]
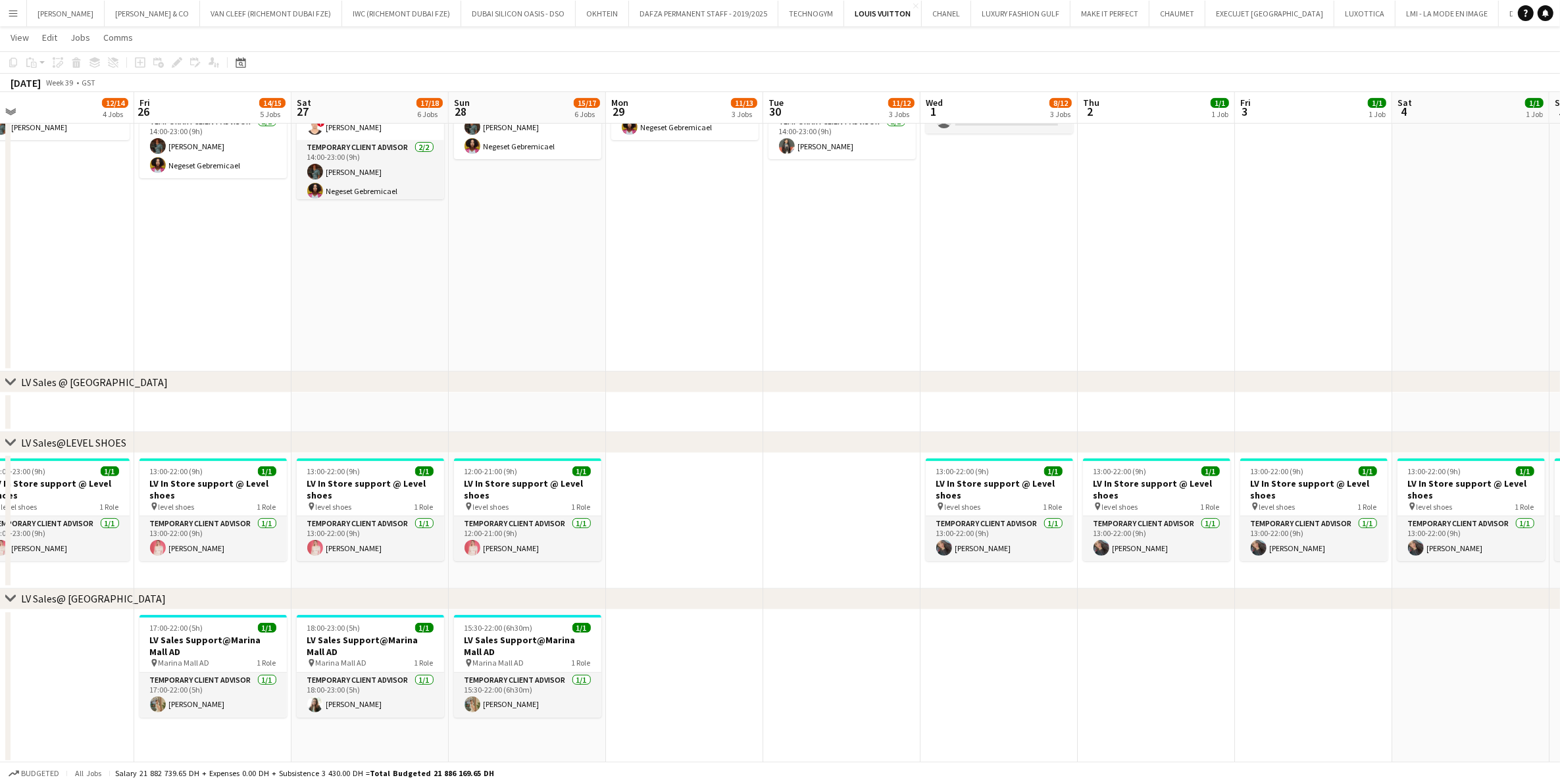
click at [10, 8] on app-icon "Menu" at bounding box center [13, 13] width 11 height 11
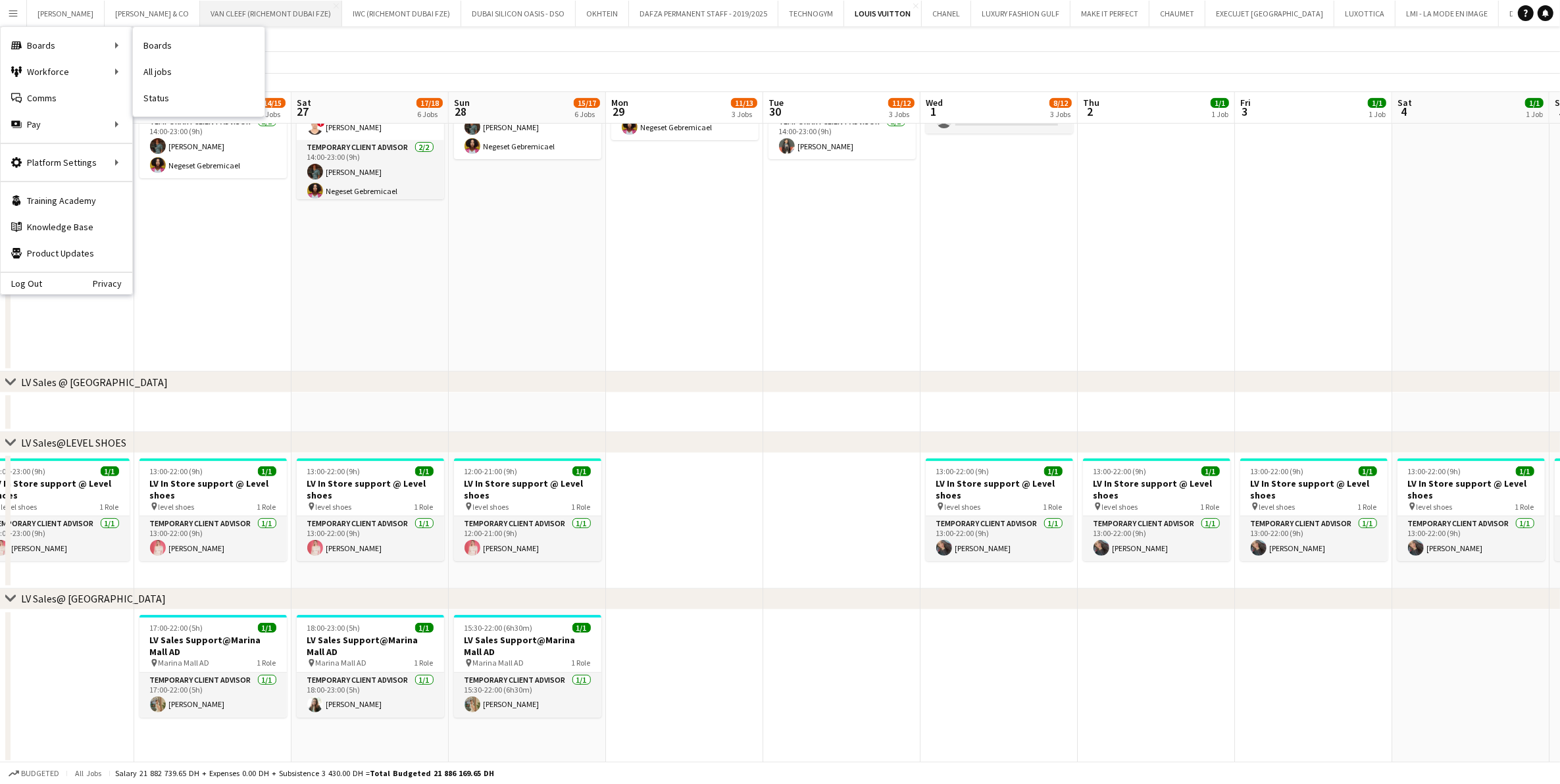
drag, startPoint x: 177, startPoint y: 45, endPoint x: 177, endPoint y: 0, distance: 45.0
click at [177, 45] on link "Boards" at bounding box center [199, 45] width 132 height 27
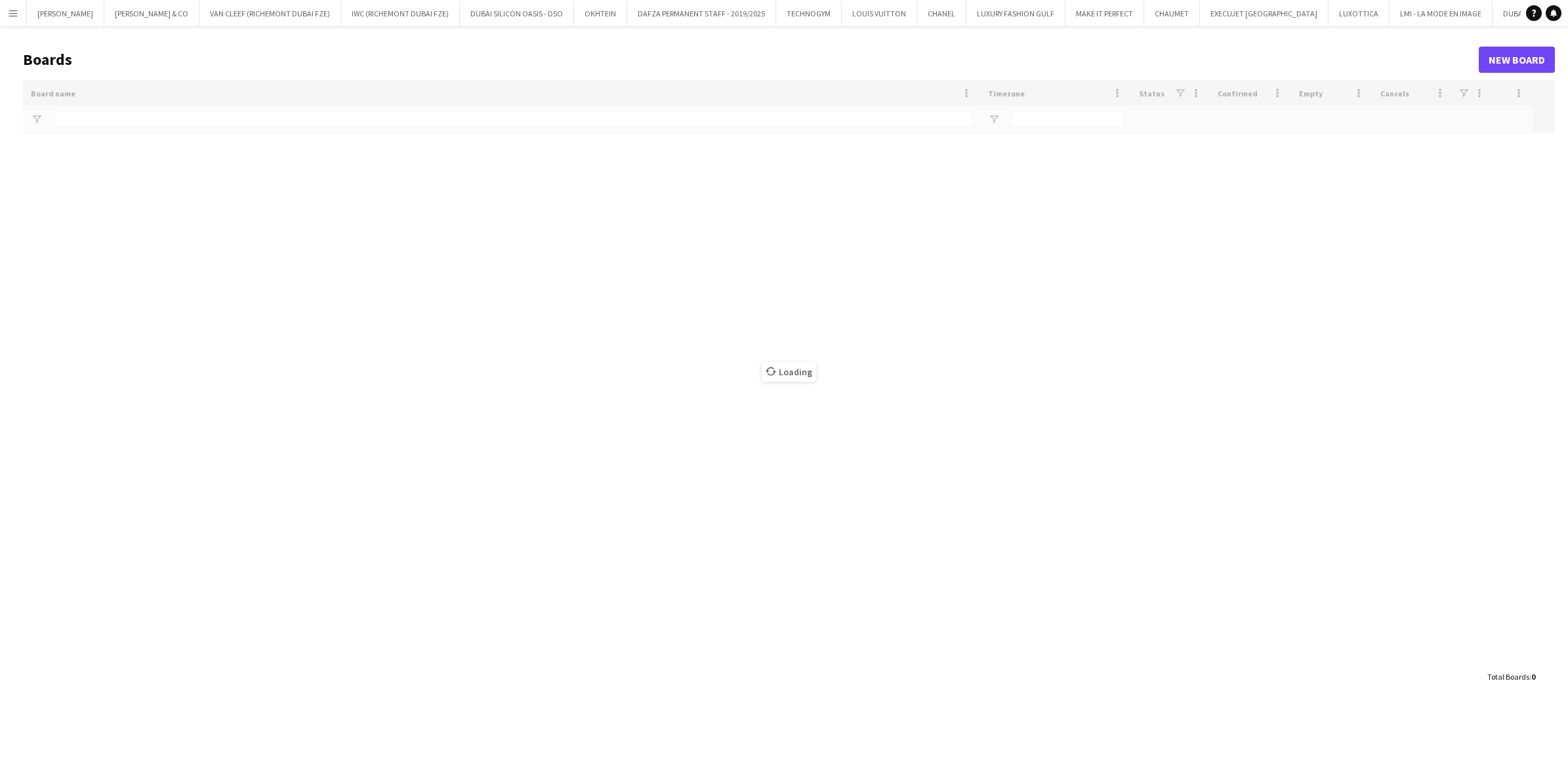
type input "*******"
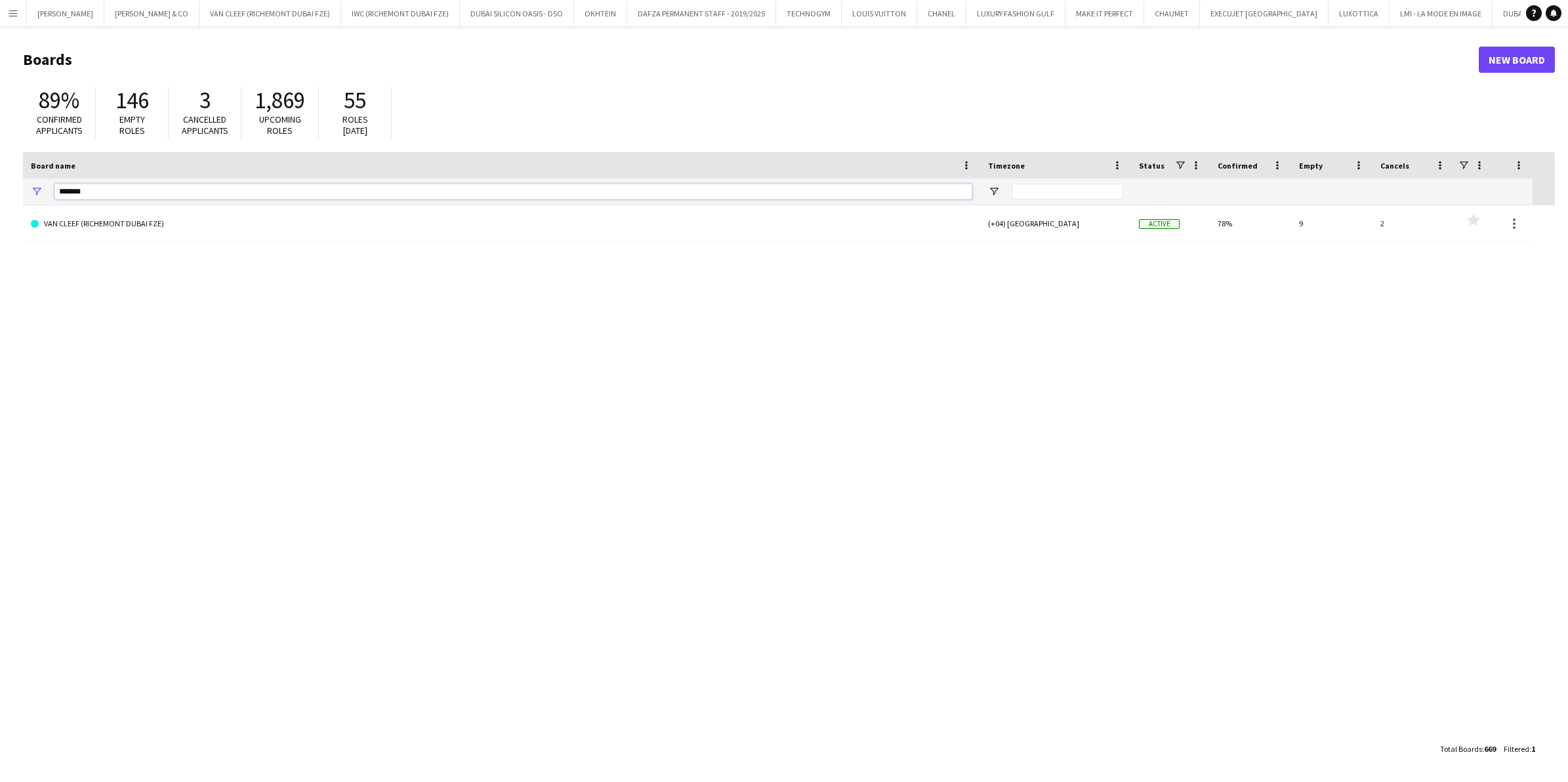
drag, startPoint x: 126, startPoint y: 187, endPoint x: 29, endPoint y: 188, distance: 97.0
click at [29, 188] on div "*******" at bounding box center [501, 192] width 957 height 27
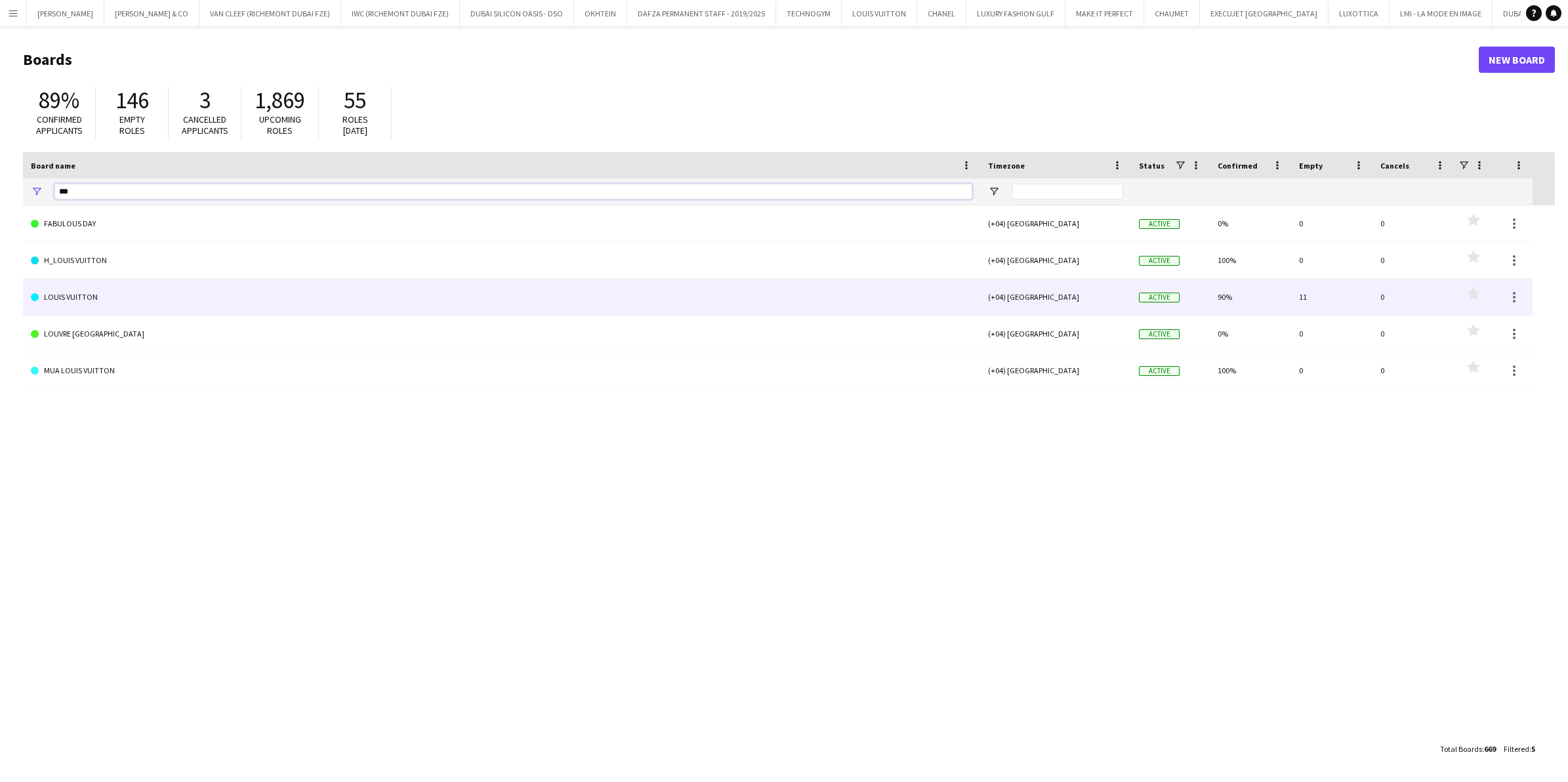
type input "***"
click at [104, 303] on link "LOUIS VUITTON" at bounding box center [501, 297] width 941 height 36
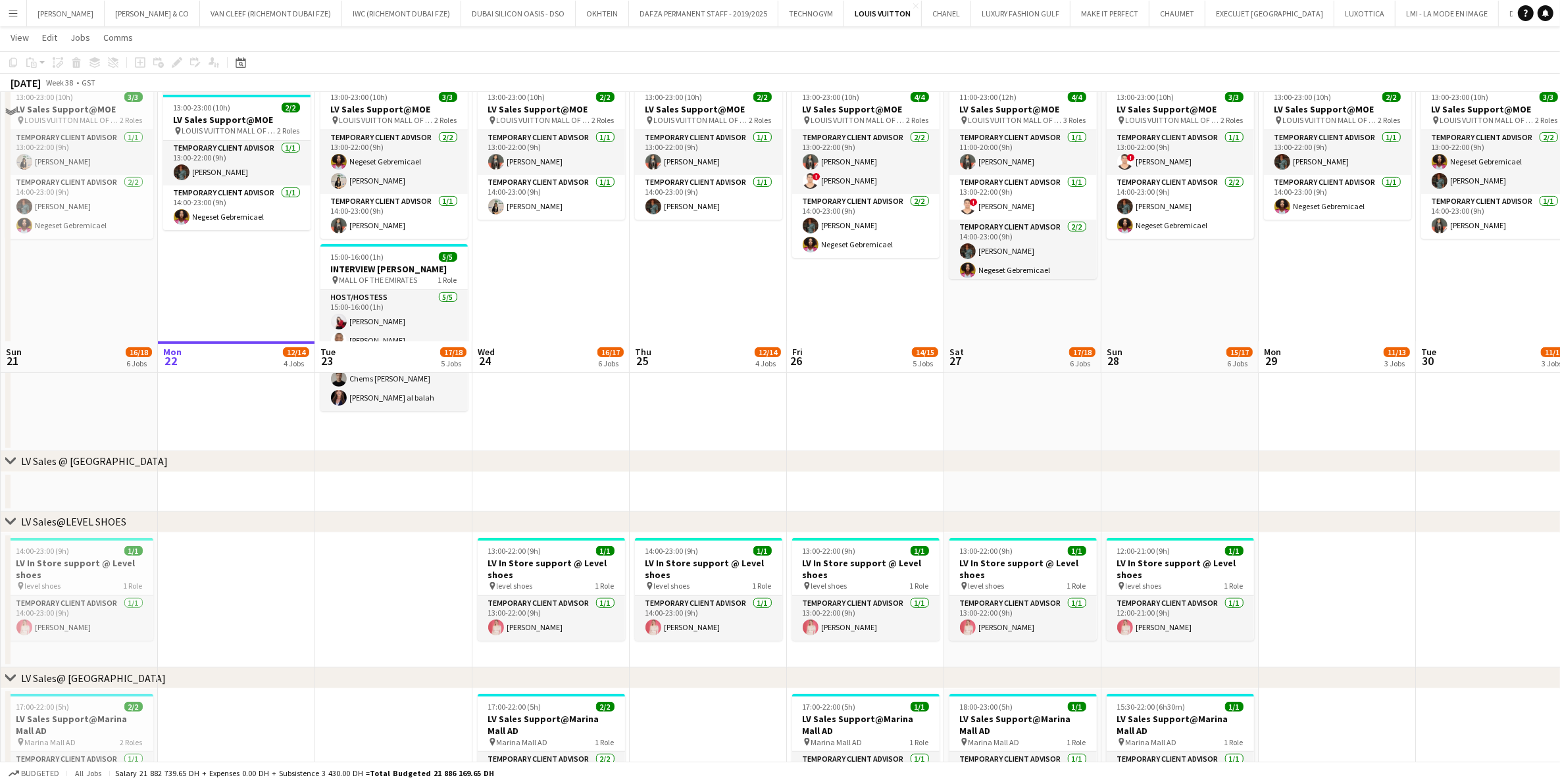
scroll to position [822, 0]
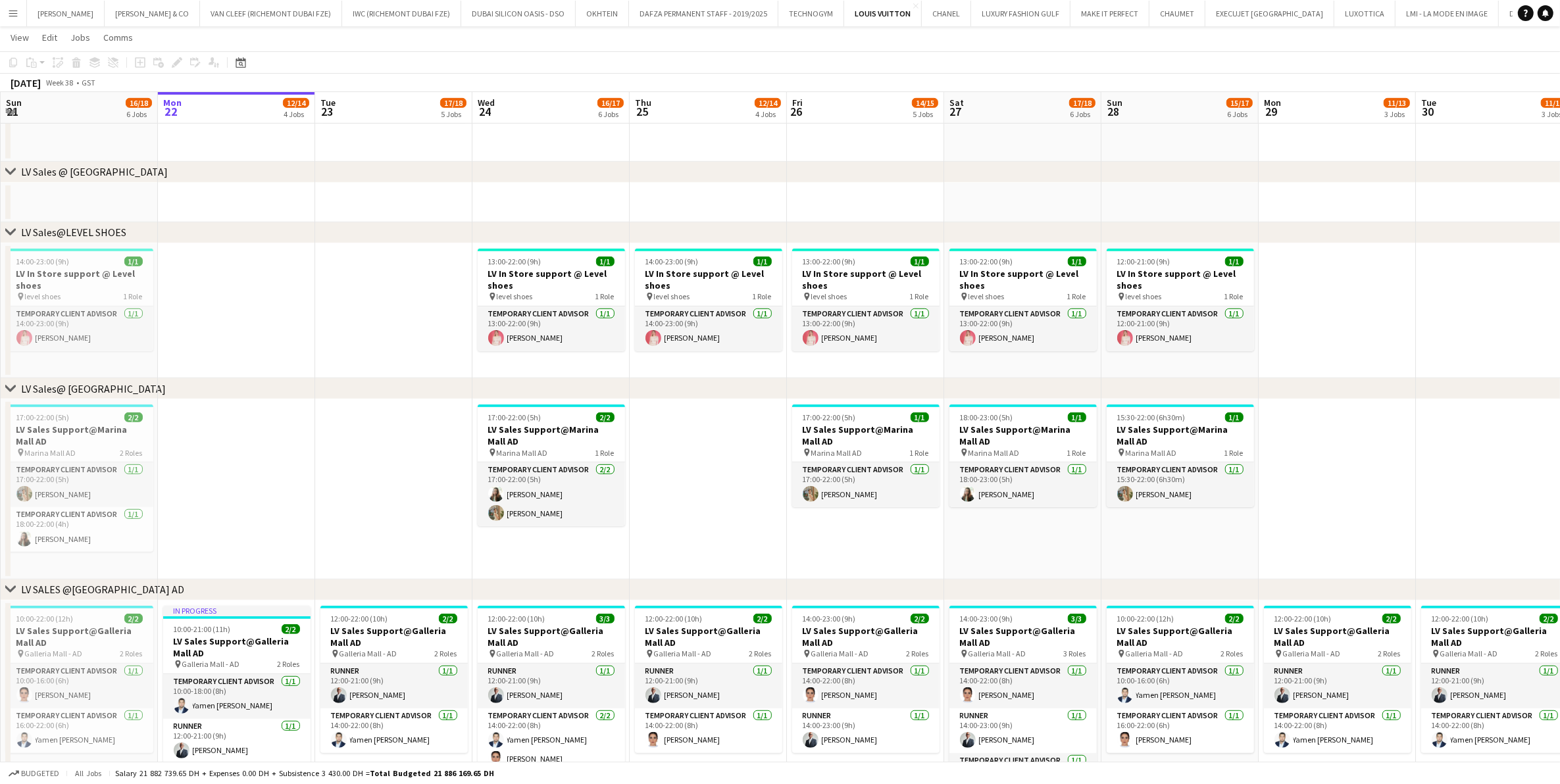
drag, startPoint x: 379, startPoint y: 298, endPoint x: 767, endPoint y: 295, distance: 388.0
click at [765, 295] on app-calendar-viewport "Fri 19 13/14 4 Jobs Sat 20 19/20 7 Jobs Sun 21 16/18 6 Jobs Mon 22 12/14 4 Jobs…" at bounding box center [780, 171] width 1560 height 1883
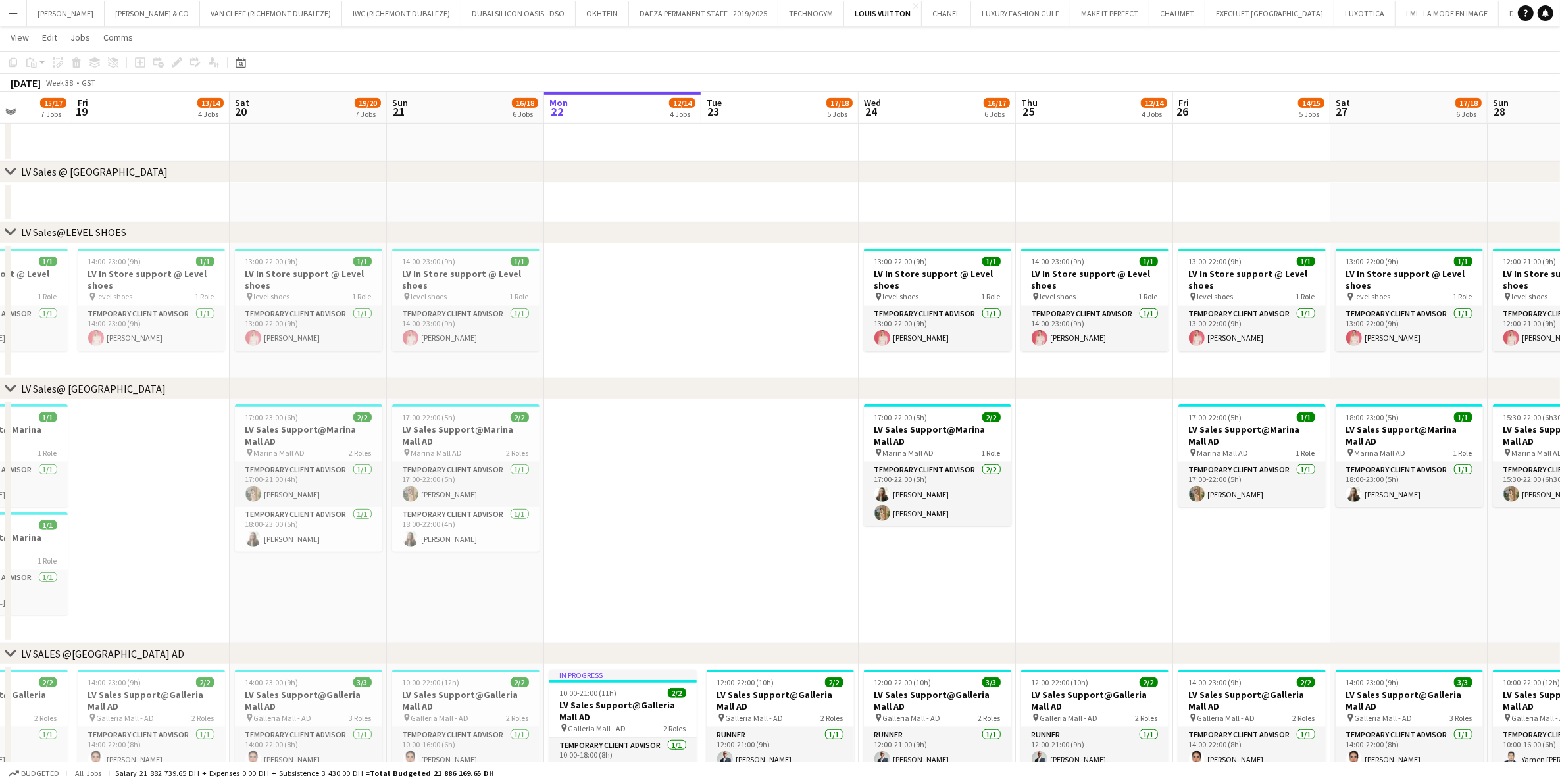
click at [639, 277] on app-calendar-viewport "Tue 16 Wed 17 Thu 18 15/17 7 Jobs Fri 19 13/14 4 Jobs Sat 20 19/20 7 Jobs Sun 2…" at bounding box center [780, 203] width 1560 height 1948
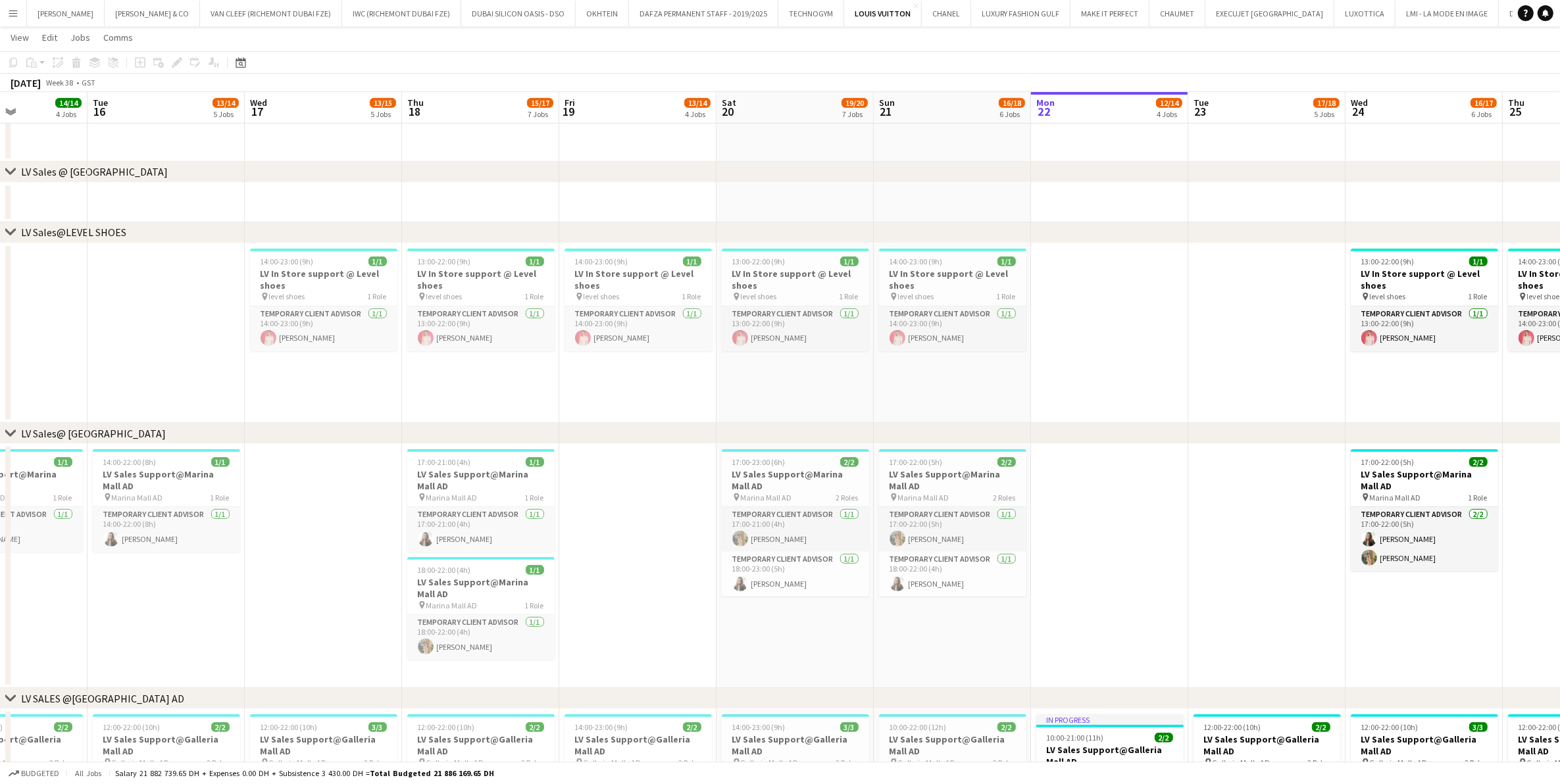
drag, startPoint x: 379, startPoint y: 295, endPoint x: 731, endPoint y: 300, distance: 352.0
click at [731, 300] on app-calendar-viewport "Sun 14 18/18 6 Jobs Mon 15 14/14 4 Jobs Tue 16 13/14 5 Jobs Wed 17 13/15 5 Jobs…" at bounding box center [780, 225] width 1560 height 1992
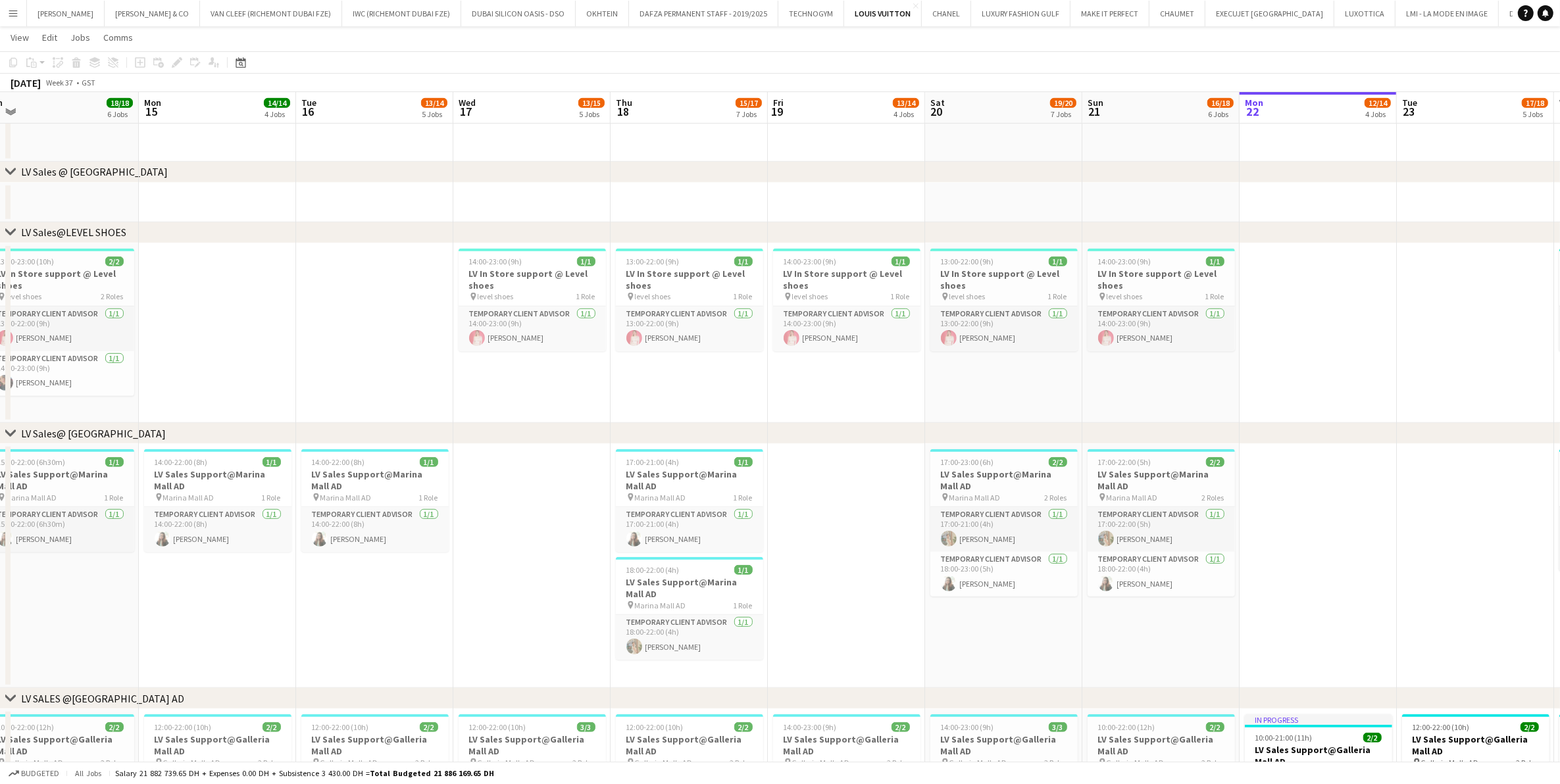
drag, startPoint x: 525, startPoint y: 288, endPoint x: 623, endPoint y: 304, distance: 99.3
click at [705, 304] on app-calendar-viewport "Fri 12 16/17 6 Jobs Sat 13 18/18 5 Jobs Sun 14 18/18 6 Jobs Mon 15 14/14 4 Jobs…" at bounding box center [780, 225] width 1560 height 1992
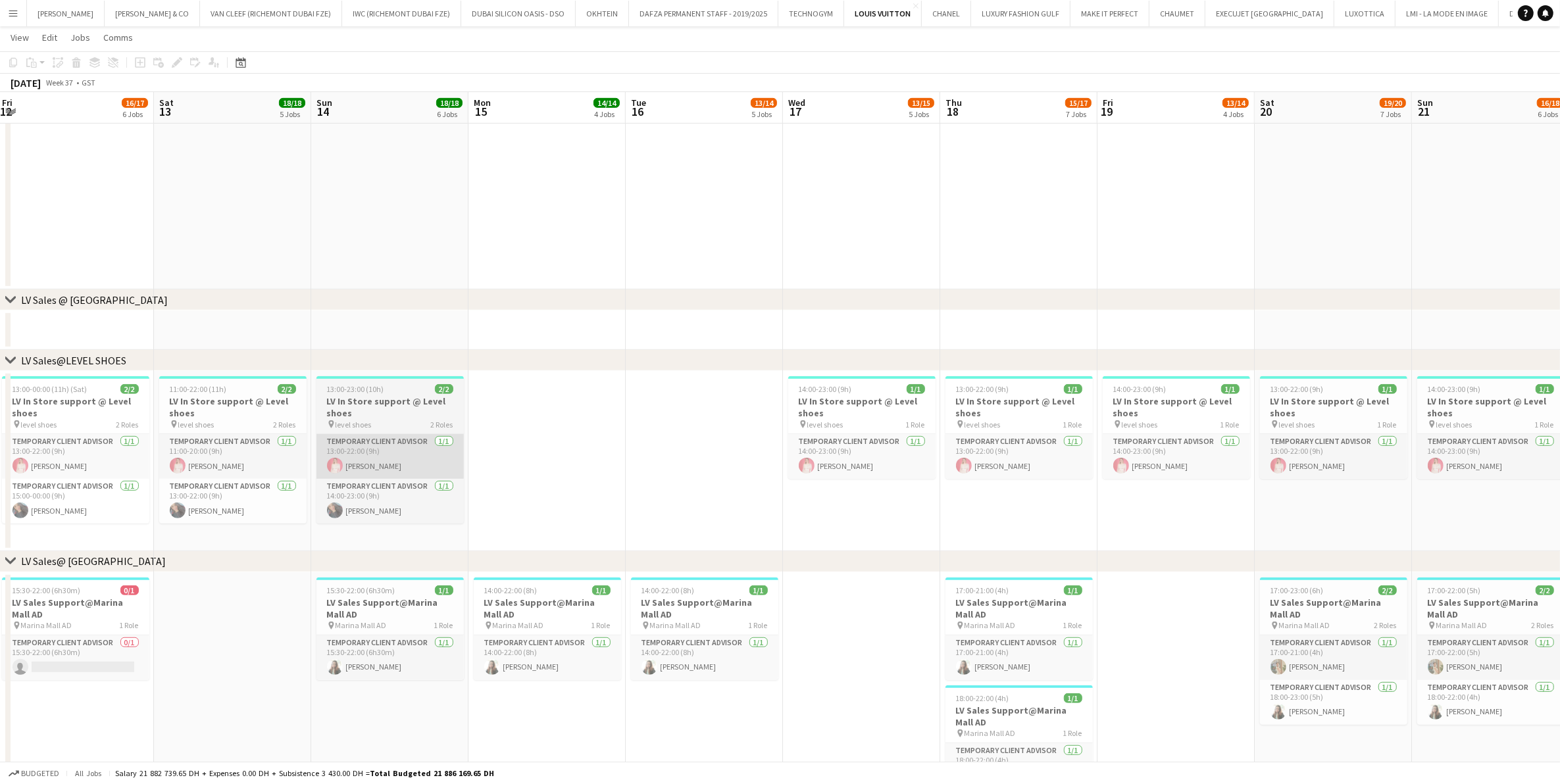
scroll to position [949, 0]
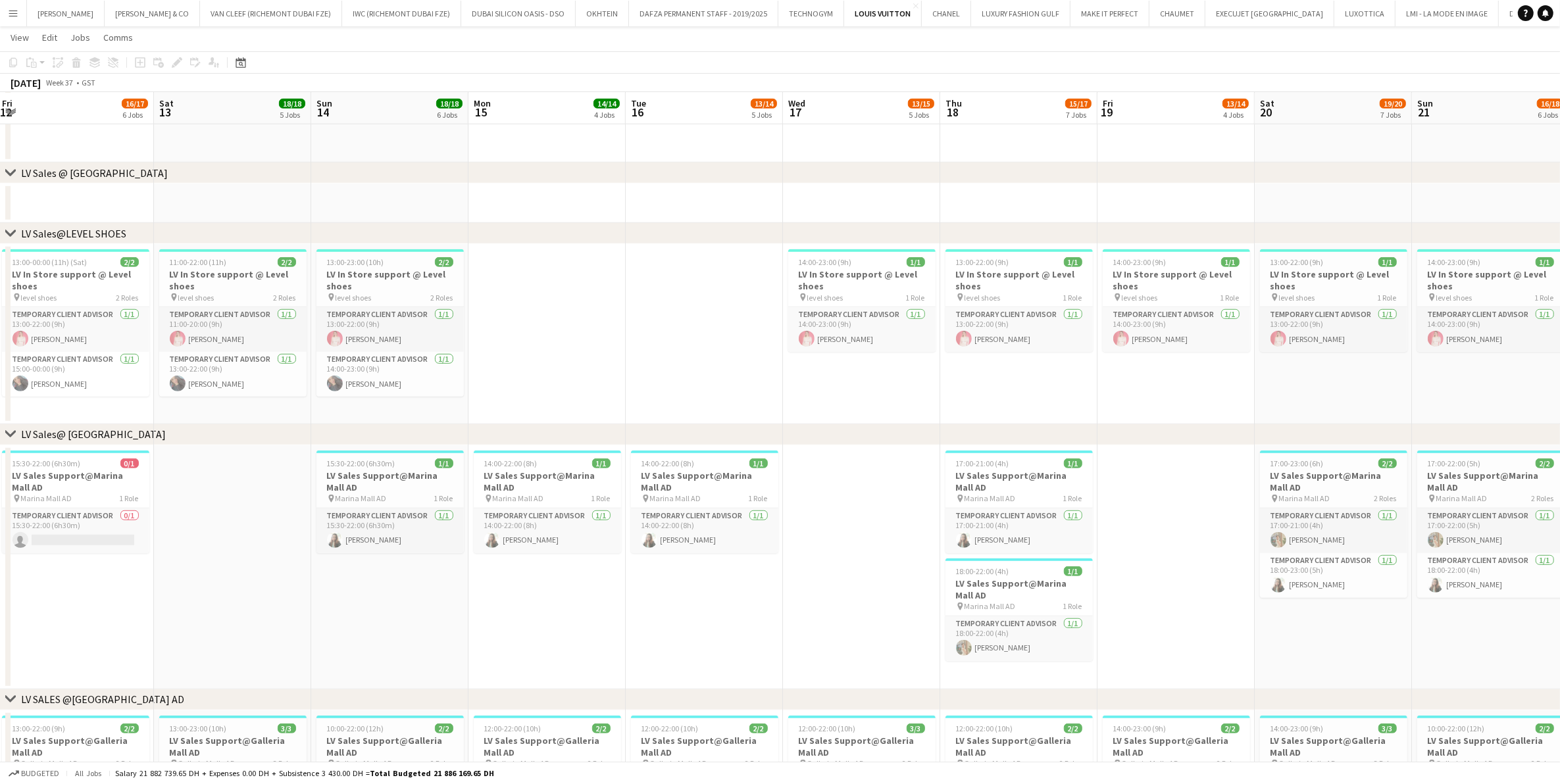
drag, startPoint x: 357, startPoint y: 321, endPoint x: 701, endPoint y: 290, distance: 345.4
click at [700, 290] on app-calendar-viewport "Wed 10 14/14 4 Jobs Thu 11 18/18 7 Jobs Fri 12 16/17 6 Jobs Sat 13 18/18 5 Jobs…" at bounding box center [780, 162] width 1560 height 2120
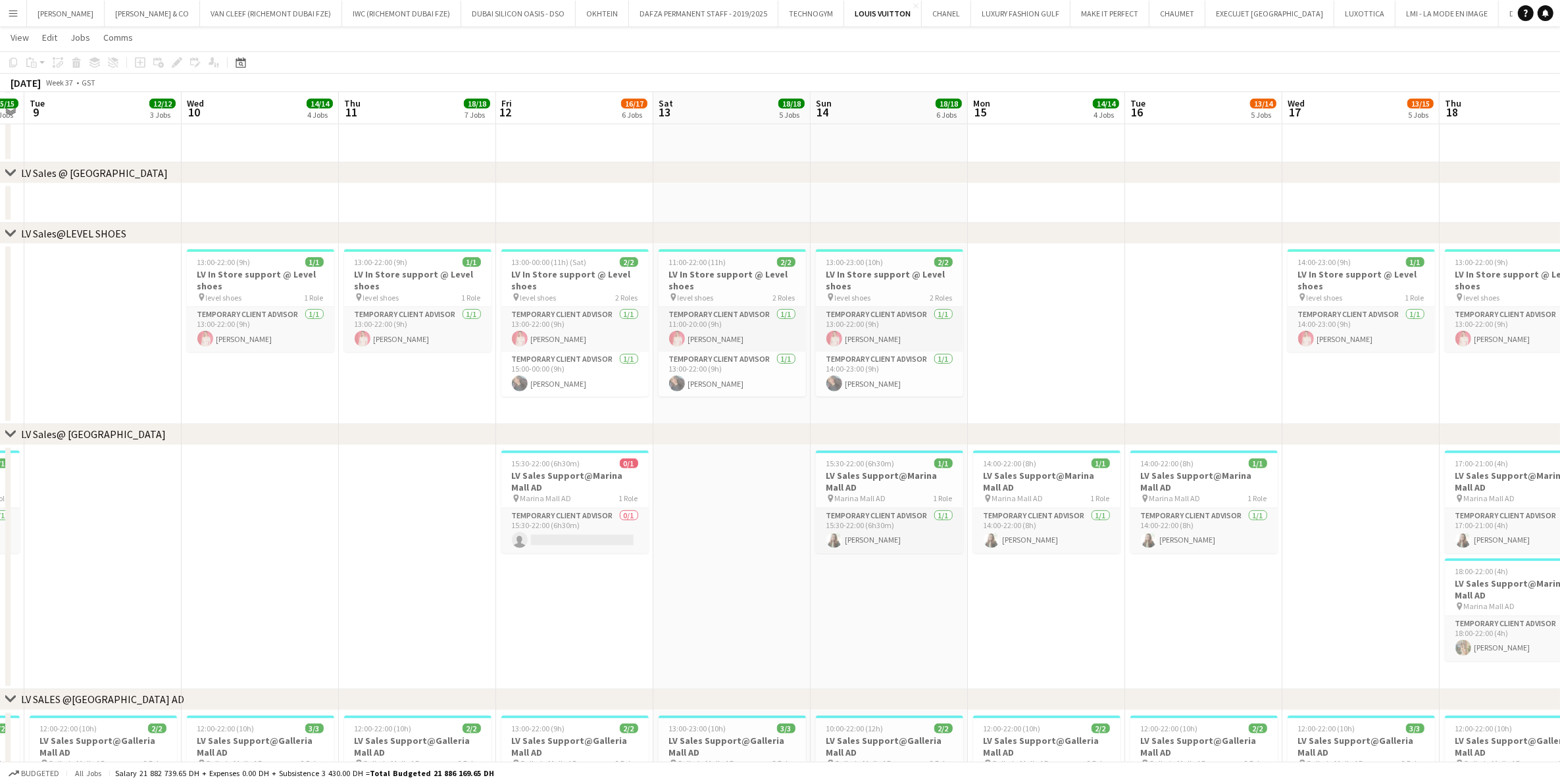
drag, startPoint x: 597, startPoint y: 297, endPoint x: 652, endPoint y: 300, distance: 55.1
click at [635, 298] on app-calendar-viewport "Sat 6 Sun 7 19/19 6 Jobs Mon 8 15/15 5 Jobs Tue 9 12/12 3 Jobs Wed 10 14/14 4 J…" at bounding box center [780, 162] width 1560 height 2120
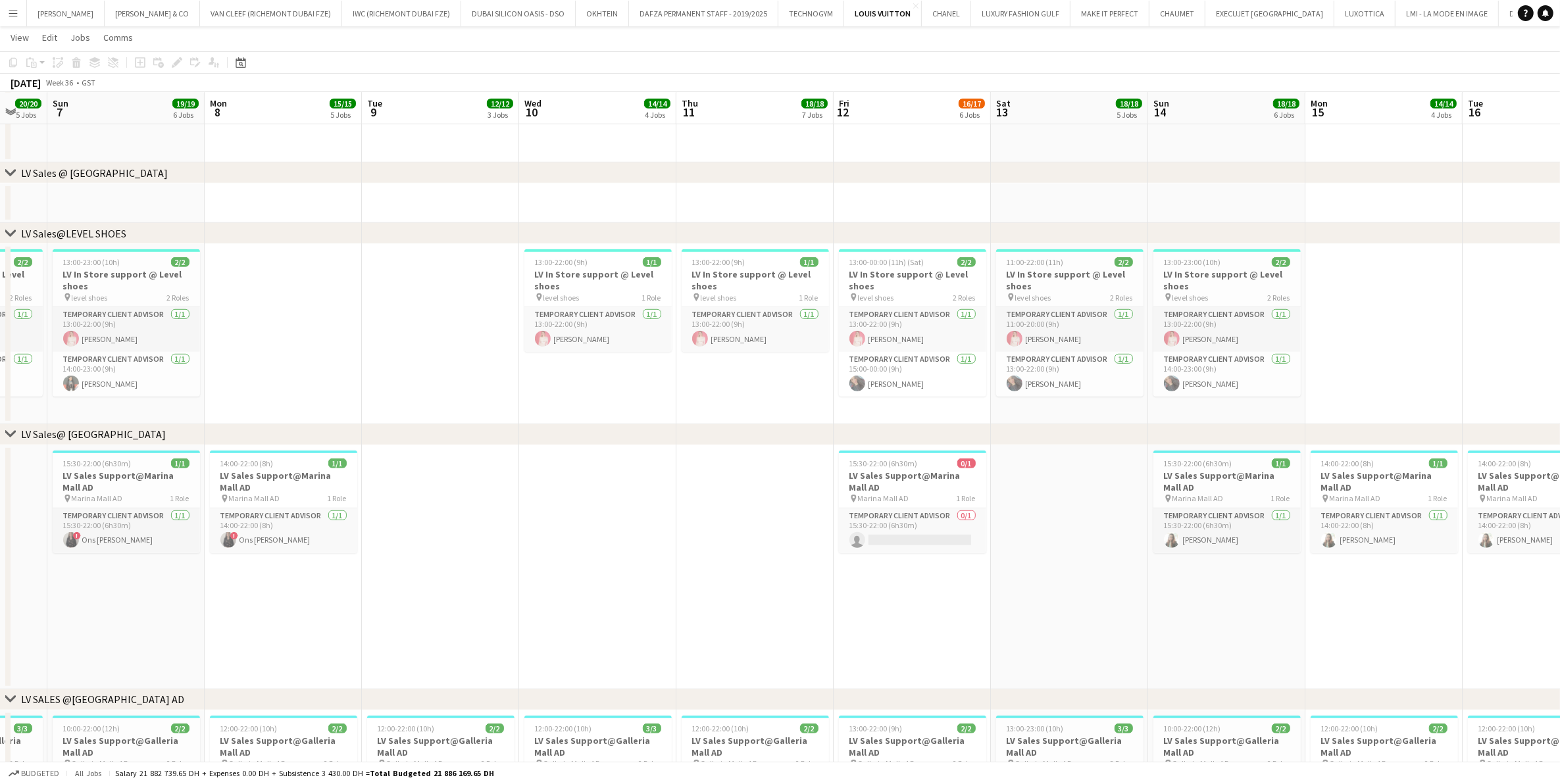
drag, startPoint x: 328, startPoint y: 303, endPoint x: 709, endPoint y: 303, distance: 381.0
click at [702, 303] on app-calendar-viewport "Fri 5 16/16 5 Jobs Sat 6 20/20 5 Jobs Sun 7 19/19 6 Jobs Mon 8 15/15 5 Jobs Tue…" at bounding box center [780, 162] width 1560 height 2120
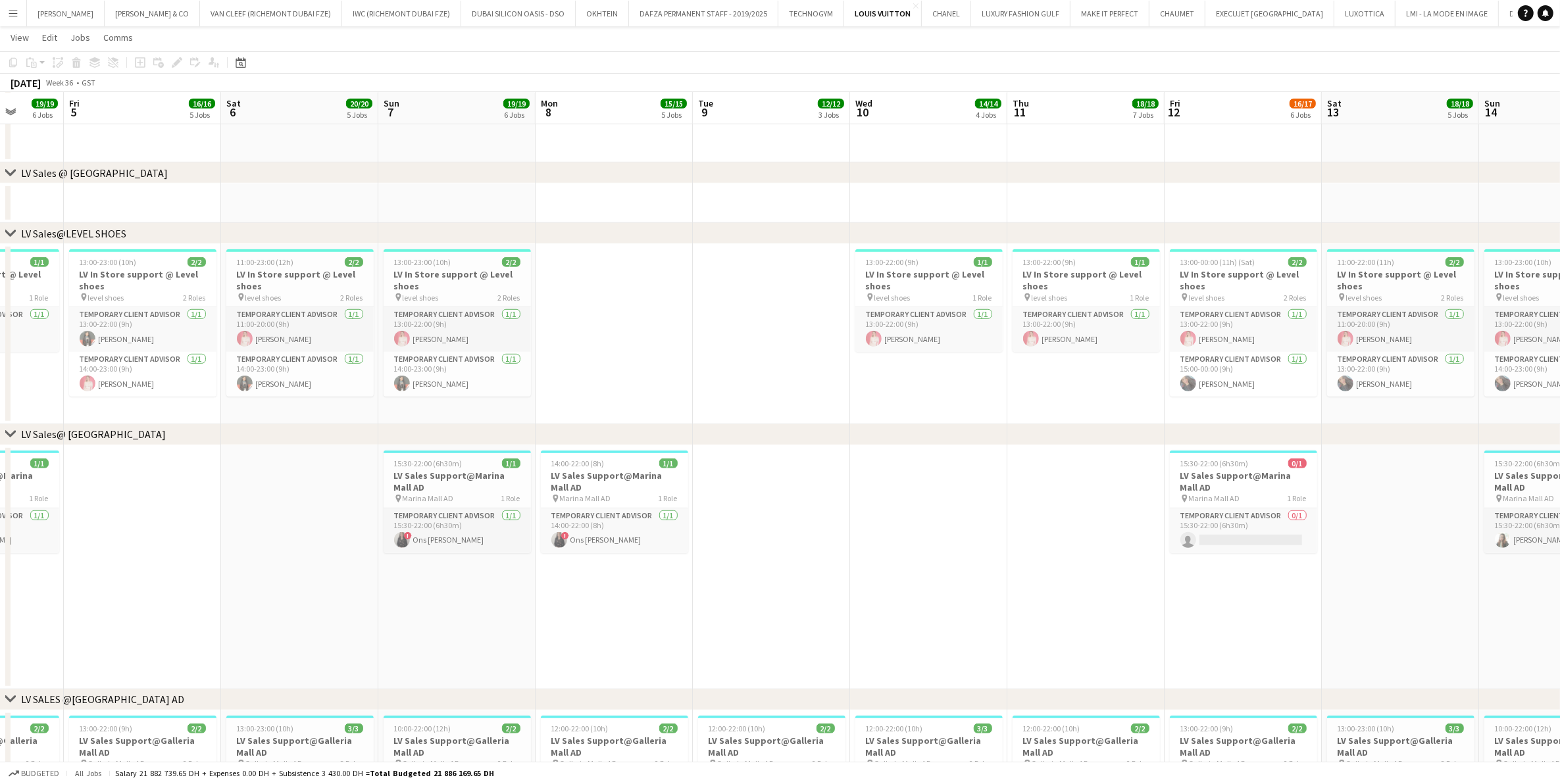
drag, startPoint x: 251, startPoint y: 307, endPoint x: 625, endPoint y: 313, distance: 374.0
click at [574, 310] on app-calendar-viewport "Tue 2 14/14 5 Jobs Wed 3 17/18 5 Jobs Thu 4 19/19 6 Jobs Fri 5 16/16 5 Jobs Sat…" at bounding box center [780, 162] width 1560 height 2120
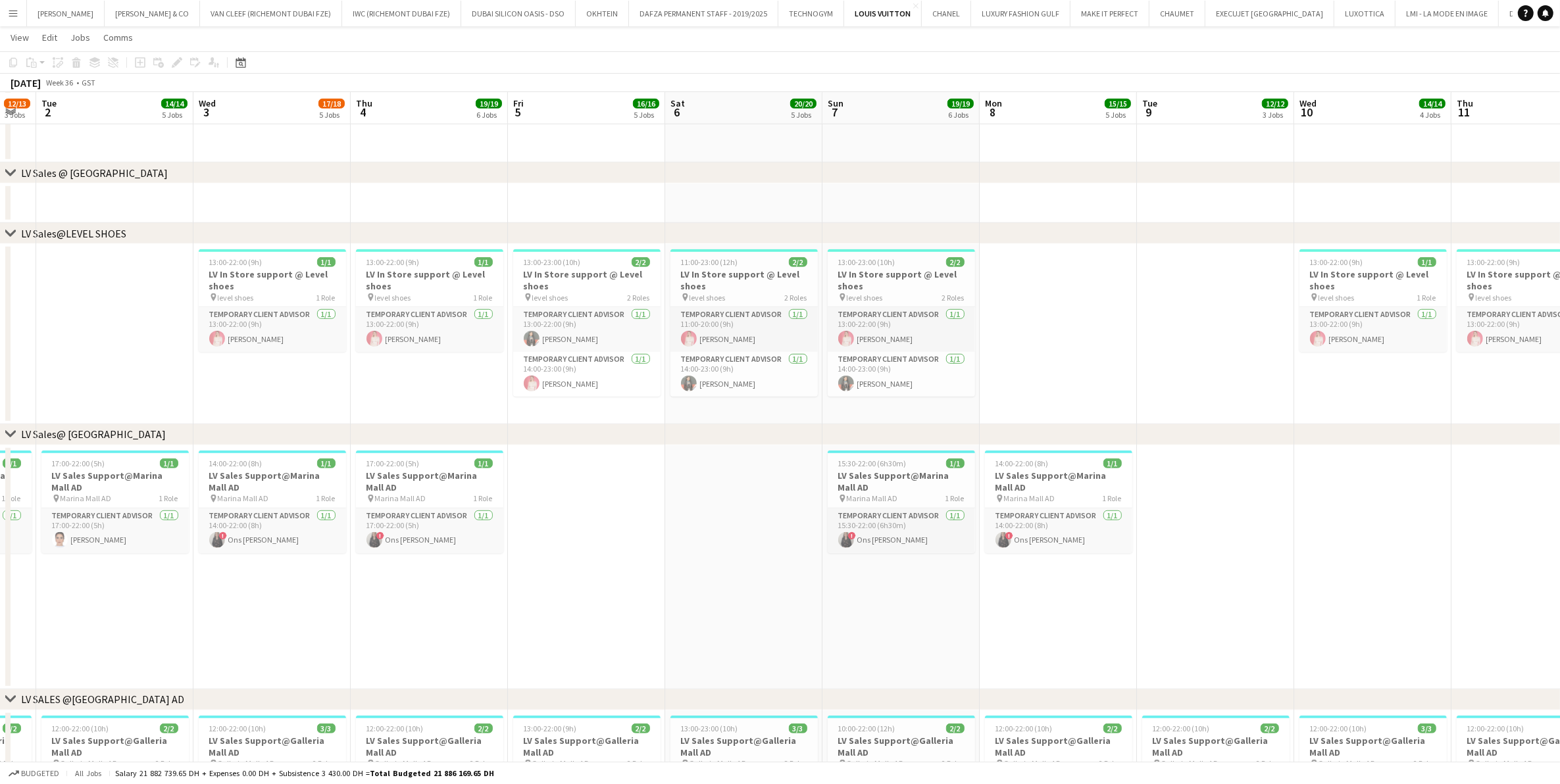
drag, startPoint x: 290, startPoint y: 301, endPoint x: 531, endPoint y: 310, distance: 241.2
click at [531, 310] on app-calendar-viewport "Sun 31 13/15 5 Jobs Mon 1 12/13 3 Jobs Tue 2 14/14 5 Jobs Wed 3 17/18 5 Jobs Th…" at bounding box center [780, 171] width 1560 height 2139
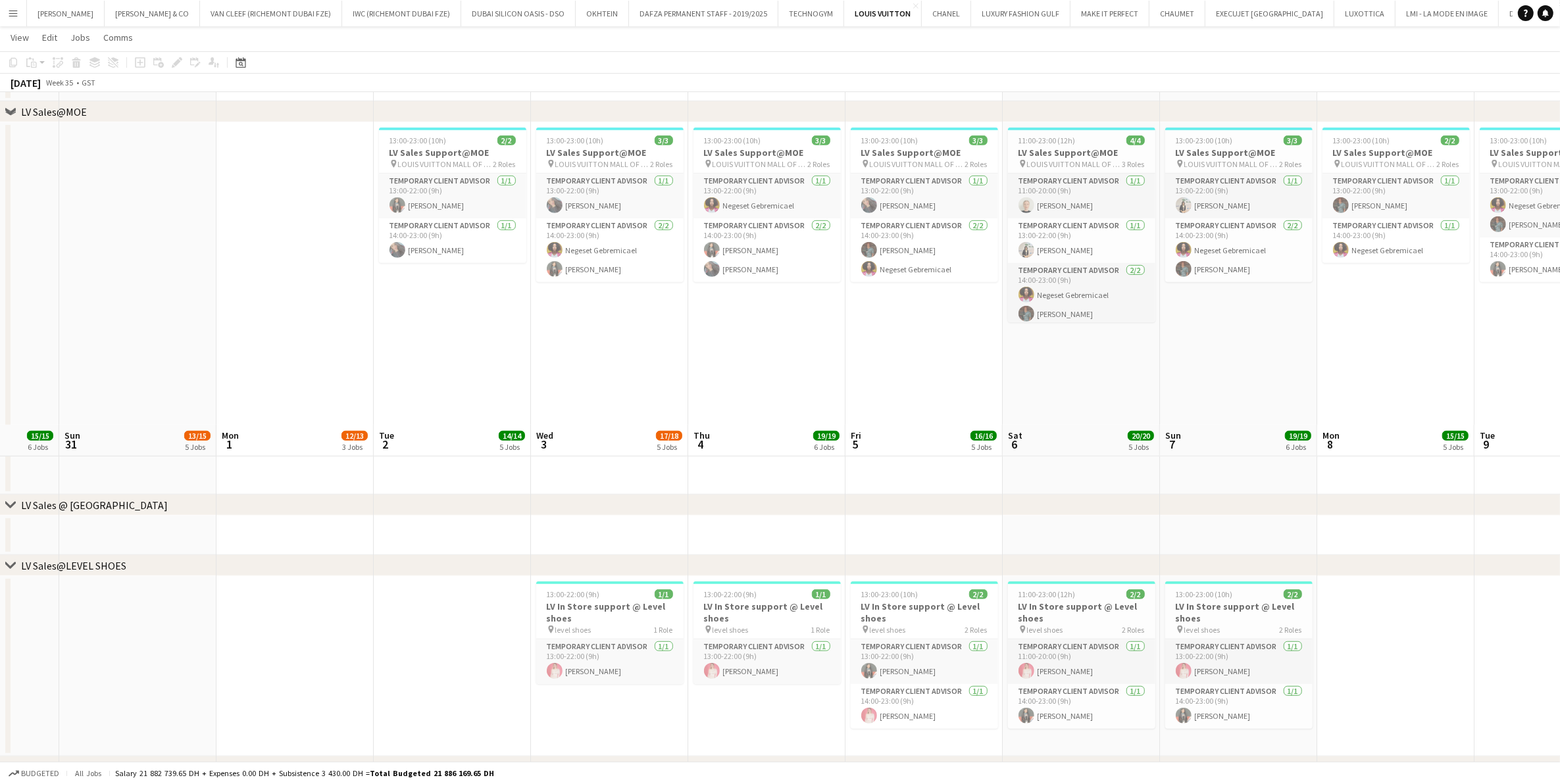
scroll to position [1281, 0]
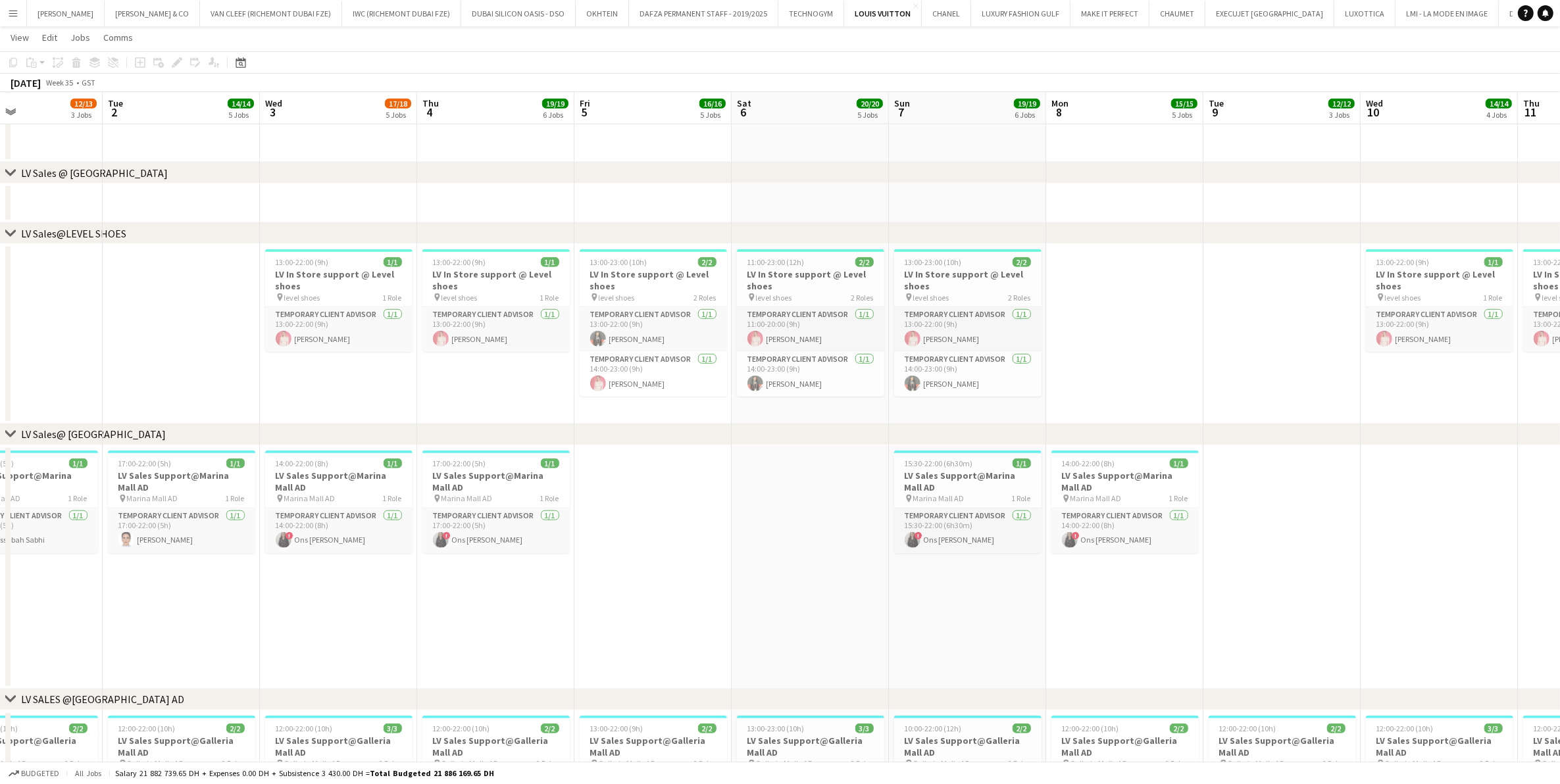
drag, startPoint x: 391, startPoint y: 338, endPoint x: 192, endPoint y: 352, distance: 199.5
click at [192, 352] on app-calendar-viewport "Fri 29 19/19 7 Jobs Sat 30 15/15 6 Jobs Sun 31 13/15 5 Jobs Mon 1 12/13 3 Jobs …" at bounding box center [780, 61] width 1560 height 2580
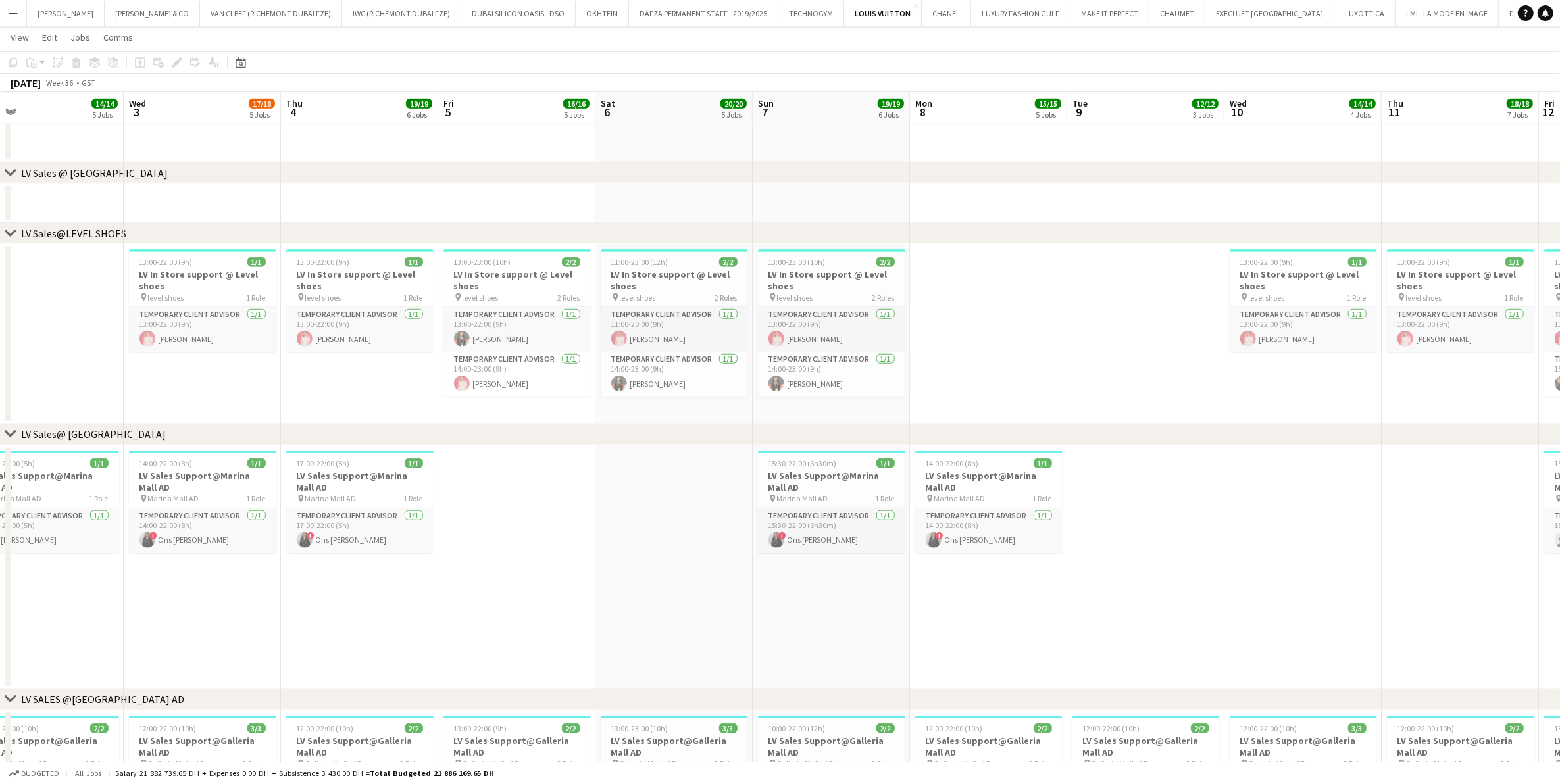
drag, startPoint x: 625, startPoint y: 344, endPoint x: 489, endPoint y: 343, distance: 136.0
click at [489, 343] on app-calendar-viewport "Sat 30 15/15 6 Jobs Sun 31 13/15 5 Jobs Mon 1 12/13 3 Jobs Tue 2 14/14 5 Jobs W…" at bounding box center [780, 61] width 1560 height 2580
click at [227, 270] on h3 "LV In Store support @ Level shoes" at bounding box center [202, 280] width 147 height 24
click at [230, 329] on app-card-role "Temporary Client Advisor [DATE] 13:00-22:00 (9h) [PERSON_NAME]" at bounding box center [202, 331] width 144 height 45
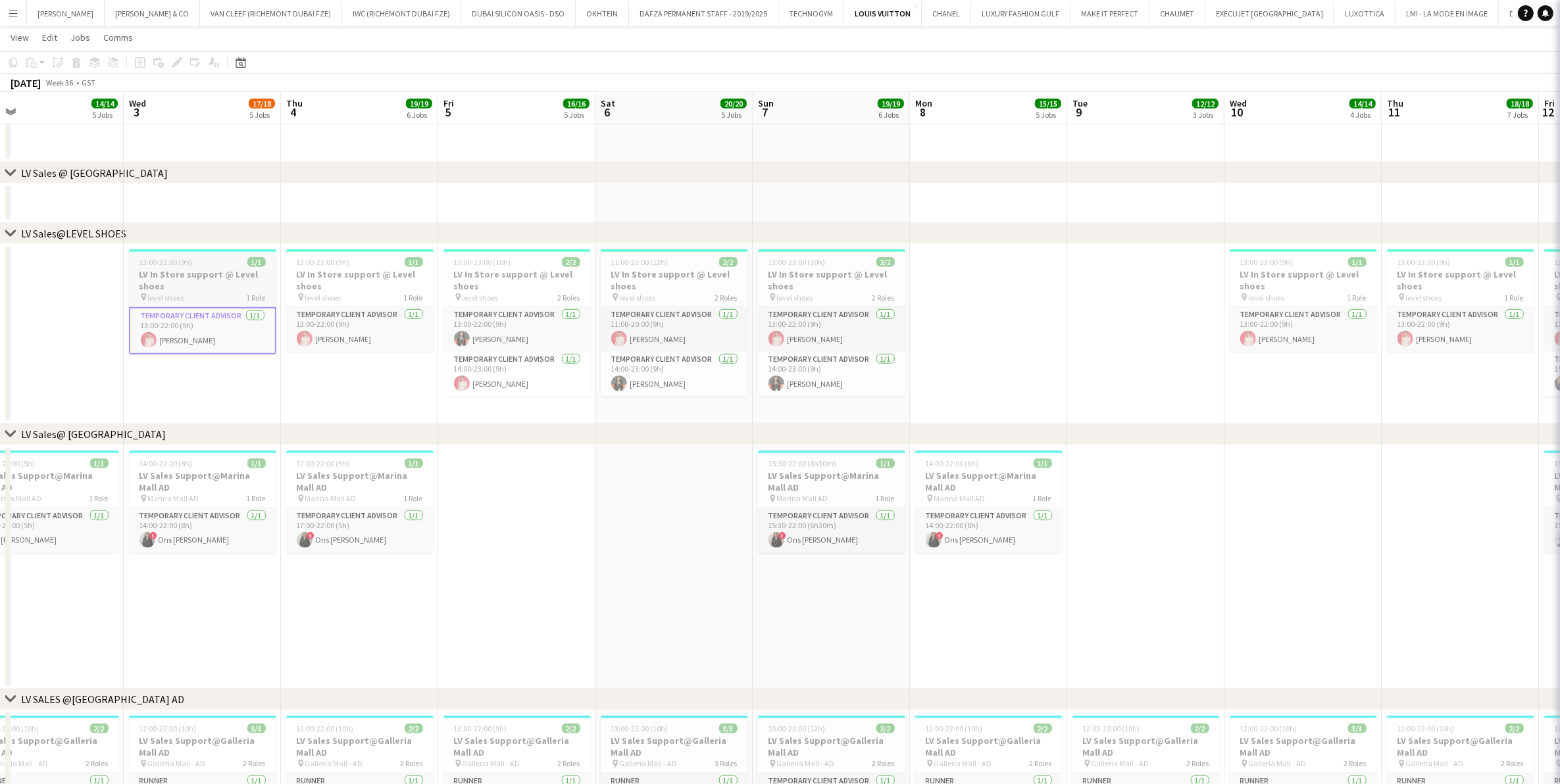
click at [220, 282] on h3 "LV In Store support @ Level shoes" at bounding box center [202, 280] width 147 height 24
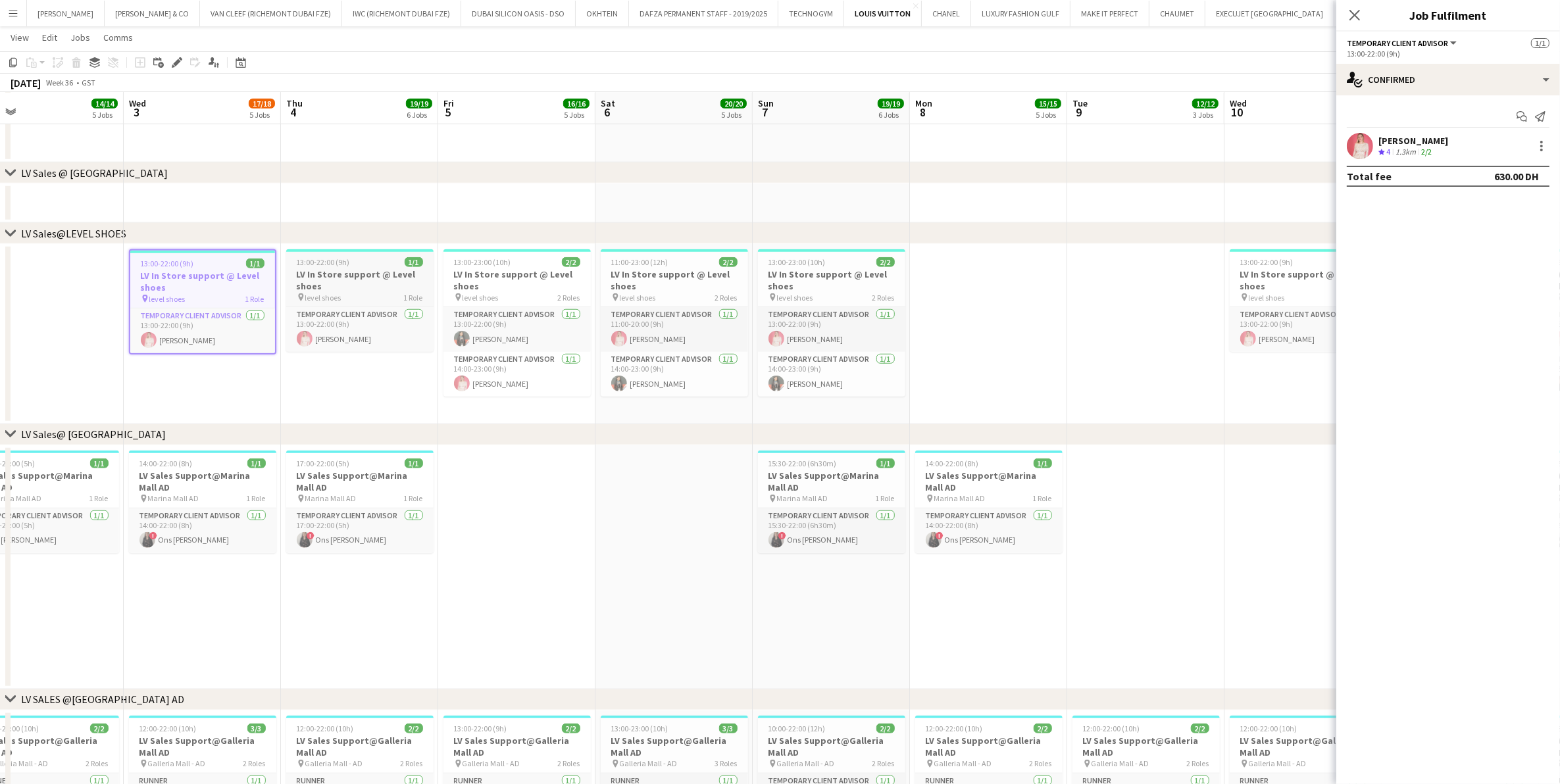
click at [341, 278] on h3 "LV In Store support @ Level shoes" at bounding box center [359, 280] width 147 height 24
click at [459, 288] on h3 "LV In Store support @ Level shoes" at bounding box center [516, 280] width 147 height 24
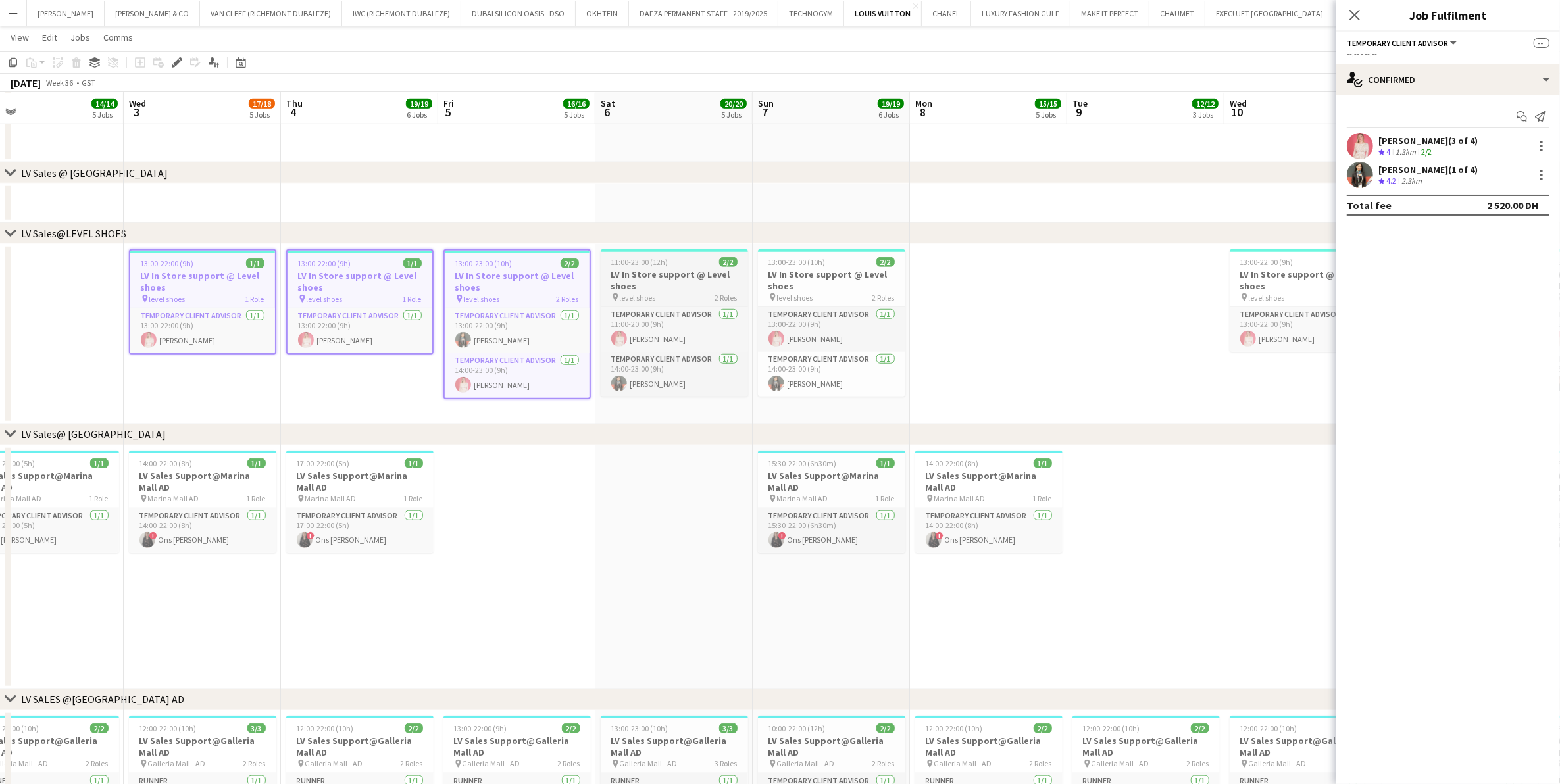
click at [627, 274] on h3 "LV In Store support @ Level shoes" at bounding box center [674, 280] width 147 height 24
click at [856, 268] on h3 "LV In Store support @ Level shoes" at bounding box center [831, 280] width 147 height 24
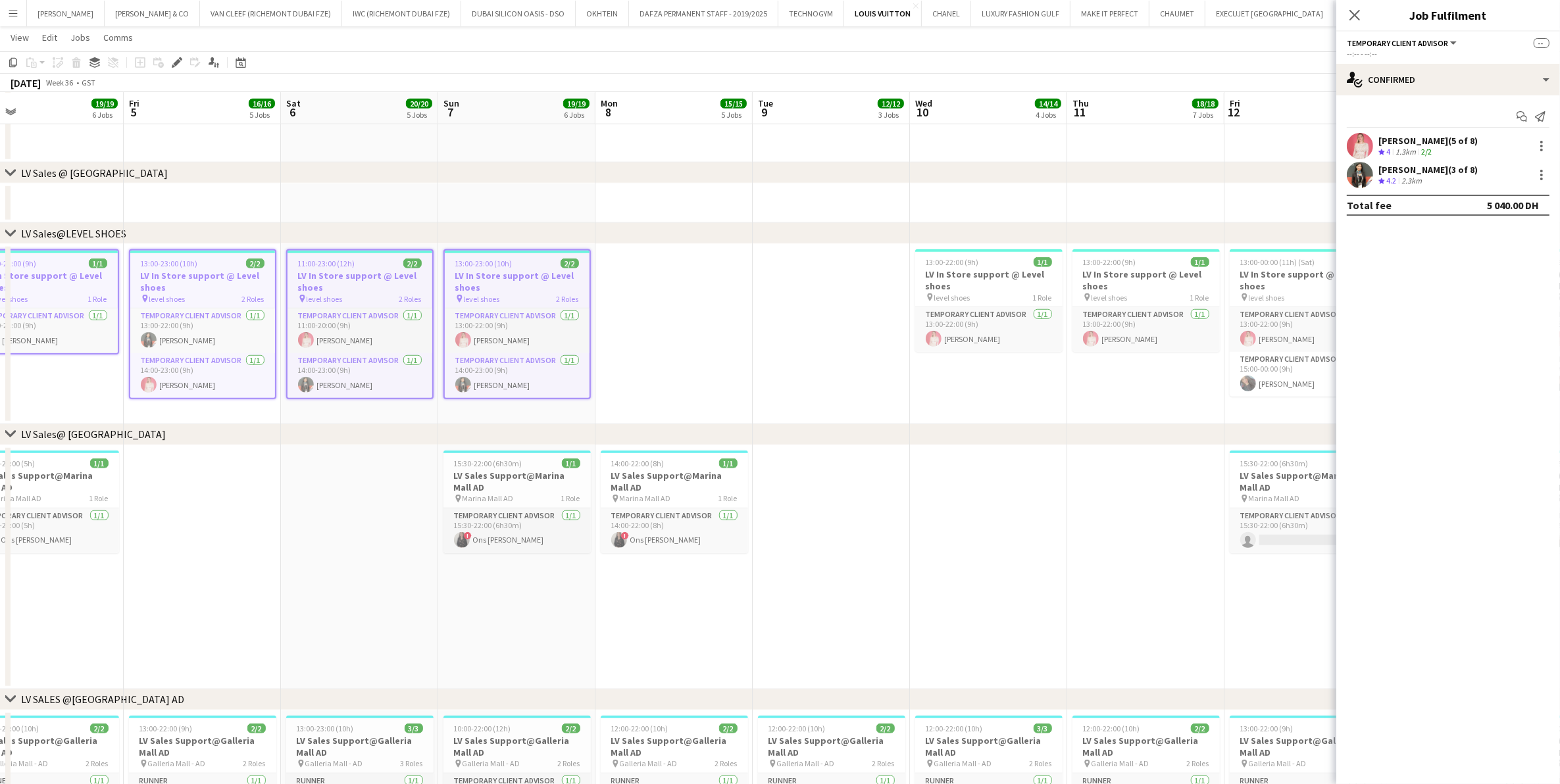
drag, startPoint x: 596, startPoint y: 331, endPoint x: 534, endPoint y: 325, distance: 62.3
click at [527, 331] on app-calendar-viewport "Mon 1 12/13 3 Jobs Tue 2 14/14 5 Jobs Wed 3 17/18 5 Jobs Thu 4 19/19 6 Jobs Fri…" at bounding box center [780, 61] width 1560 height 2580
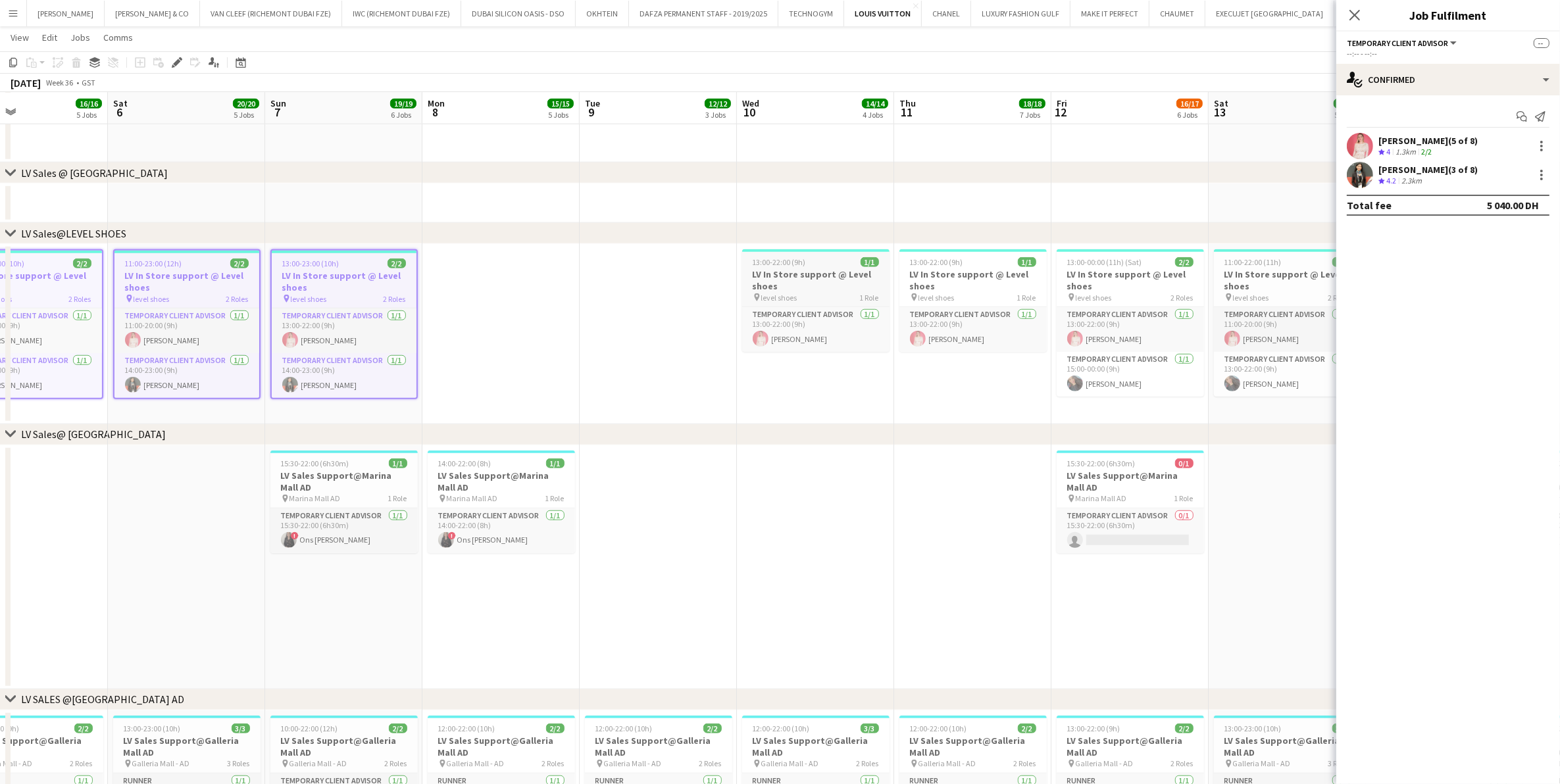
click at [817, 268] on h3 "LV In Store support @ Level shoes" at bounding box center [816, 280] width 147 height 24
click at [1012, 261] on div "13:00-22:00 (9h) 1/1" at bounding box center [973, 262] width 147 height 10
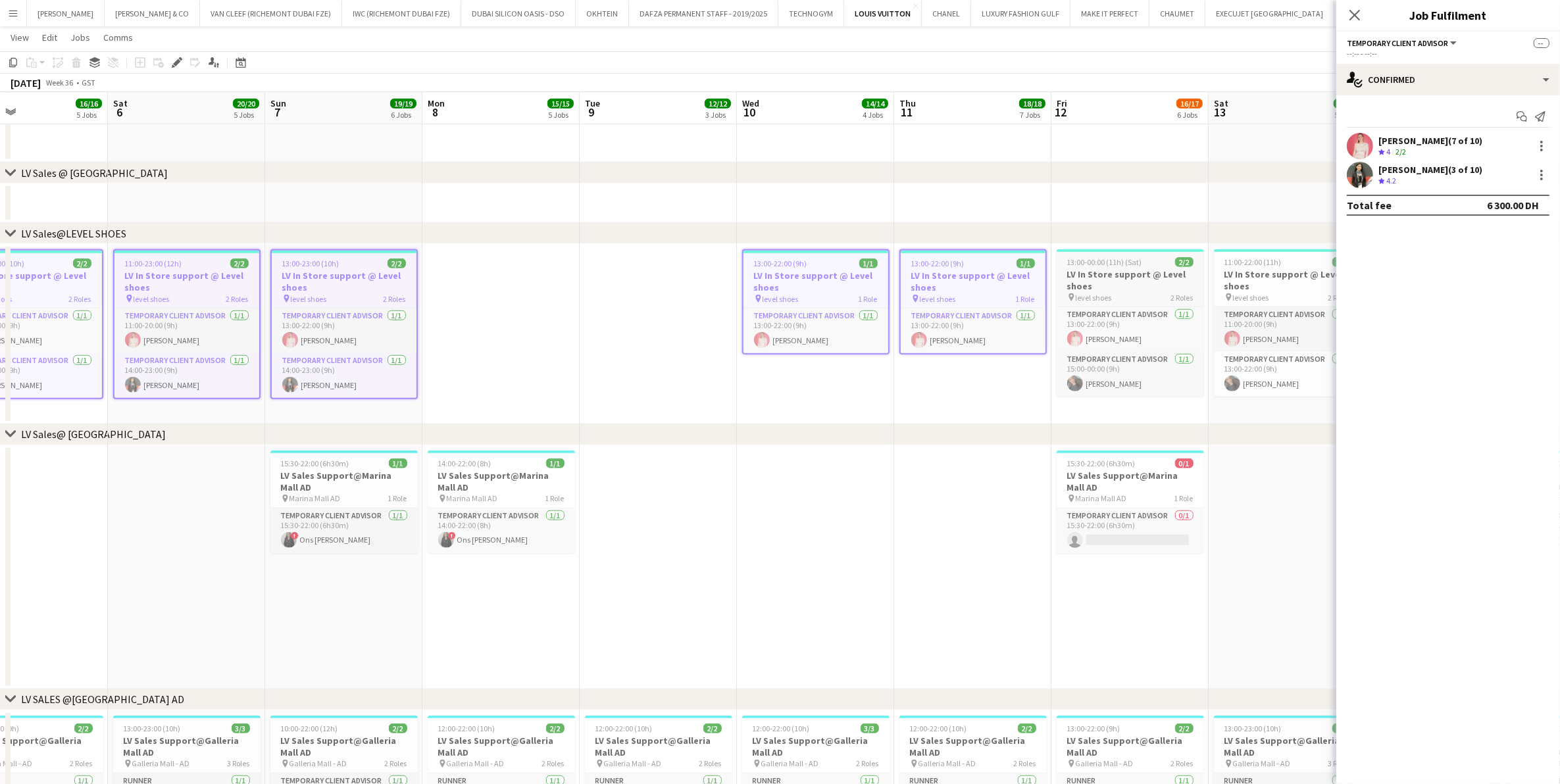
click at [1094, 261] on span "13:00-00:00 (11h) (Sat)" at bounding box center [1104, 262] width 75 height 10
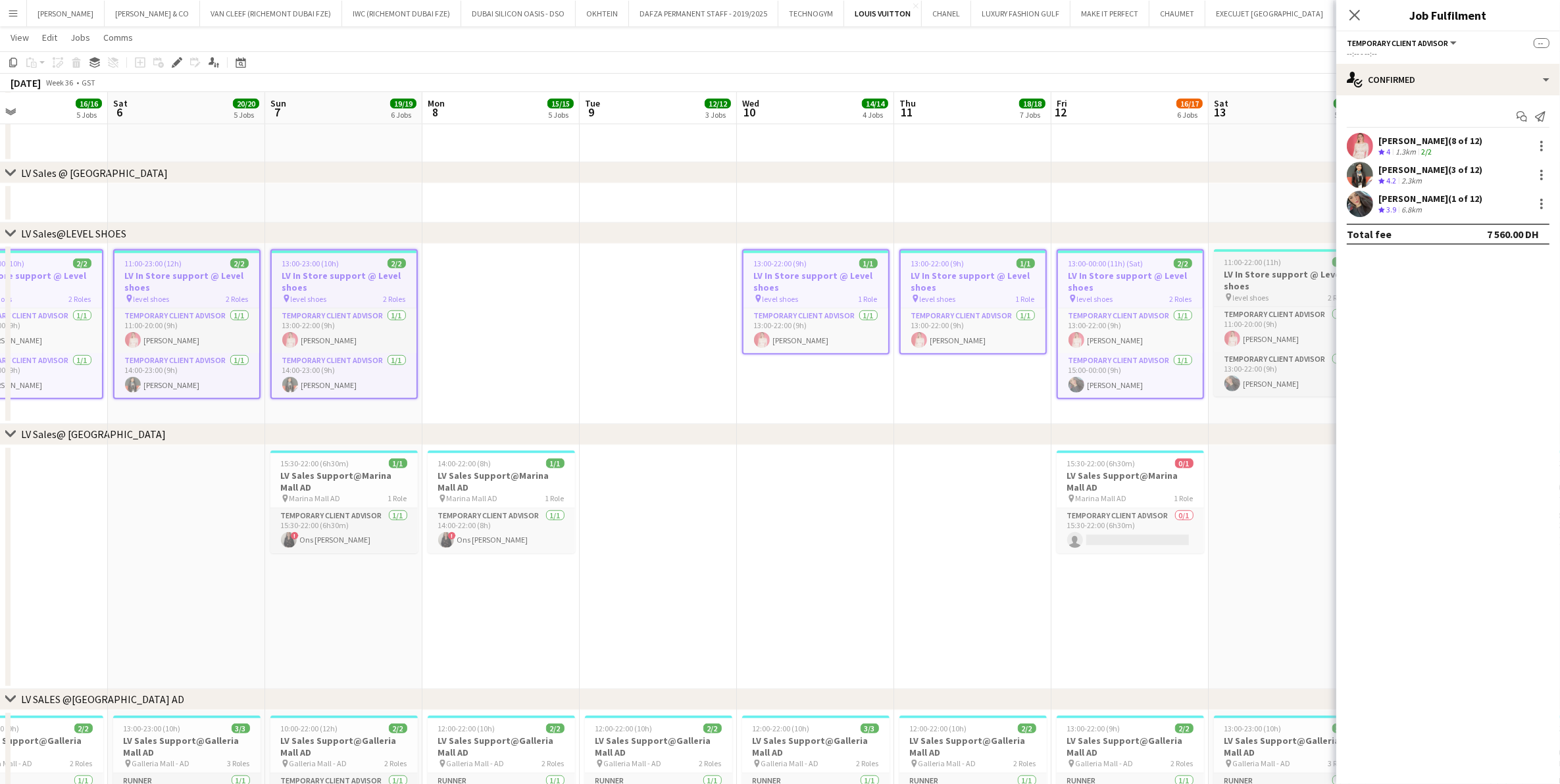
click at [1259, 272] on h3 "LV In Store support @ Level shoes" at bounding box center [1287, 280] width 147 height 24
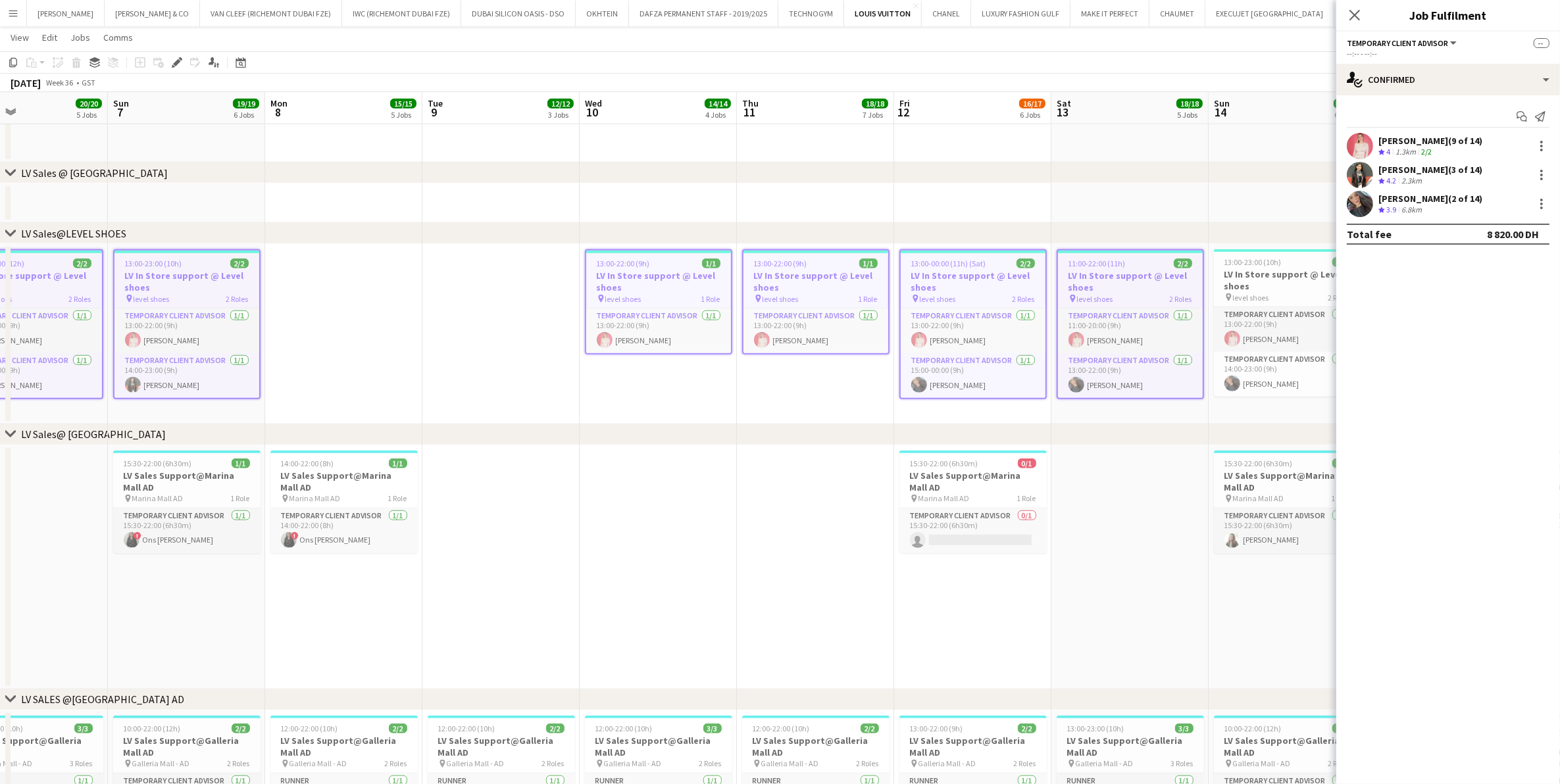
drag, startPoint x: 1218, startPoint y: 304, endPoint x: 811, endPoint y: 323, distance: 407.4
click at [811, 323] on app-calendar-viewport "Thu 4 19/19 6 Jobs Fri 5 16/16 5 Jobs Sat 6 20/20 5 Jobs Sun 7 19/19 6 Jobs Mon…" at bounding box center [780, 61] width 1560 height 2580
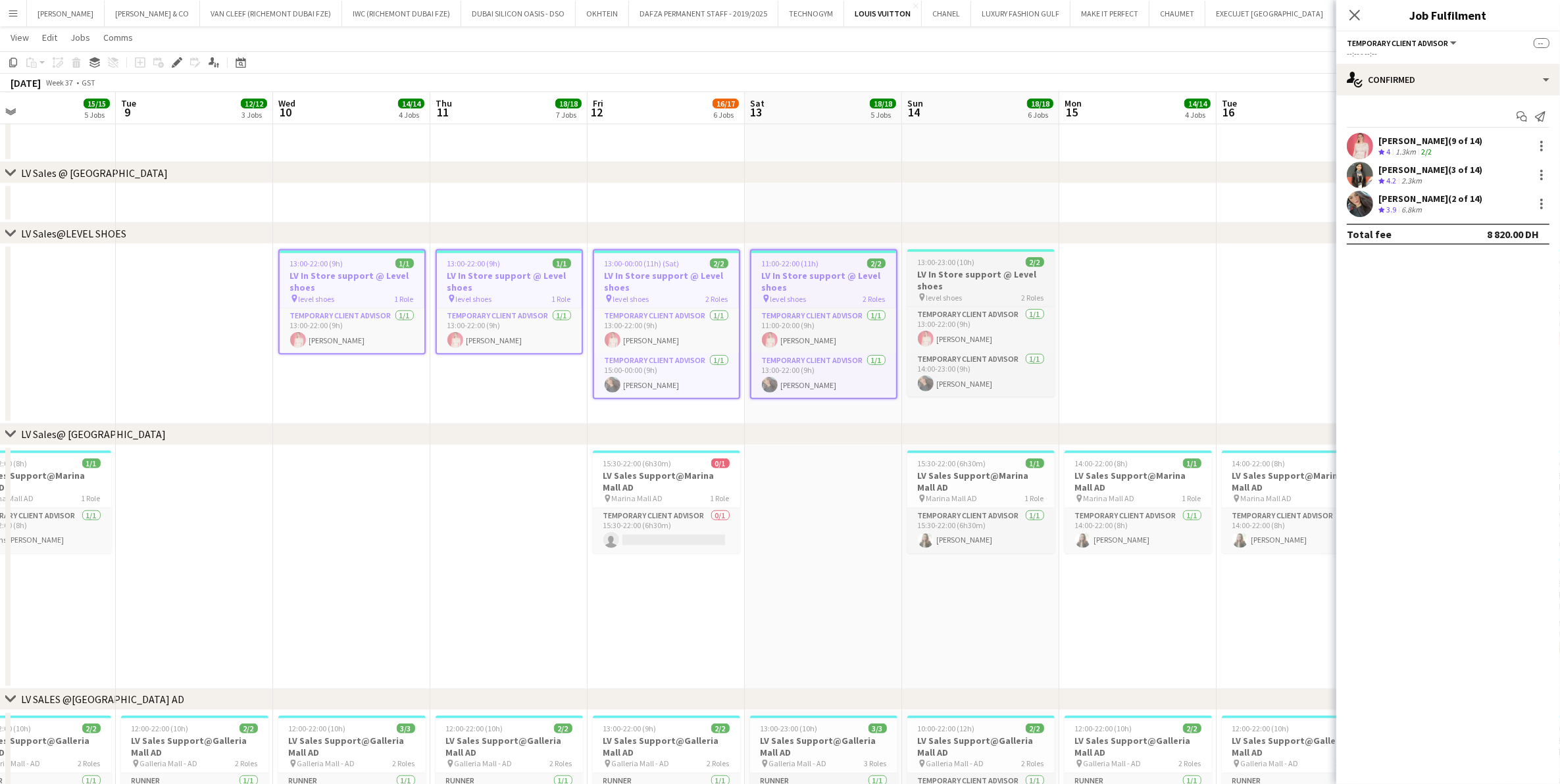
click at [969, 274] on h3 "LV In Store support @ Level shoes" at bounding box center [981, 280] width 147 height 24
drag, startPoint x: 1134, startPoint y: 298, endPoint x: 706, endPoint y: 332, distance: 429.3
click at [710, 332] on app-calendar-viewport "Sat 6 20/20 5 Jobs Sun 7 19/19 6 Jobs Mon 8 15/15 5 Jobs Tue 9 12/12 3 Jobs Wed…" at bounding box center [780, 61] width 1560 height 2580
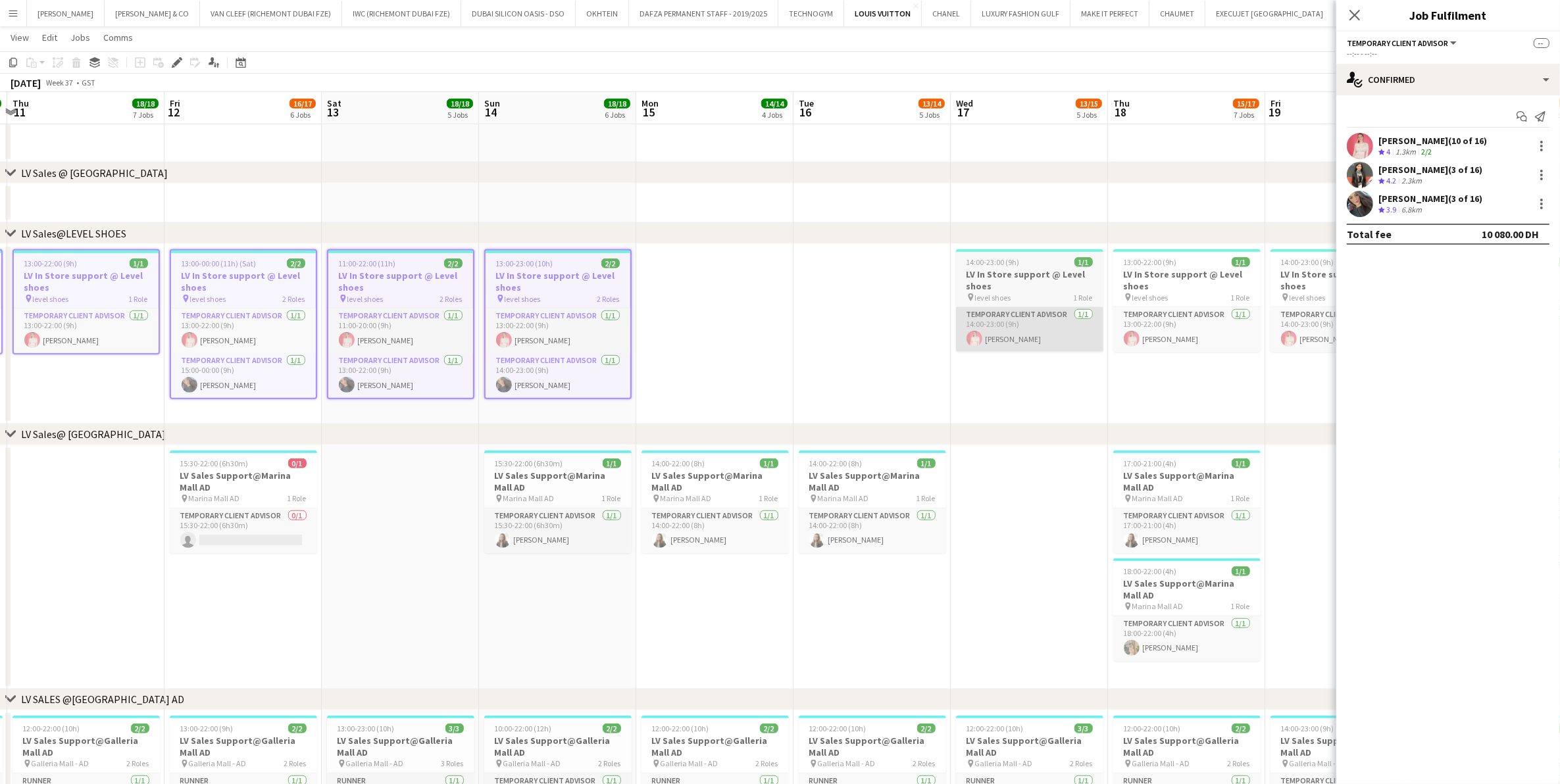
drag, startPoint x: 868, startPoint y: 321, endPoint x: 582, endPoint y: 326, distance: 286.0
click at [569, 332] on app-calendar-viewport "Mon 8 15/15 5 Jobs Tue 9 12/12 3 Jobs Wed 10 14/14 4 Jobs Thu 11 18/18 7 Jobs F…" at bounding box center [780, 61] width 1560 height 2580
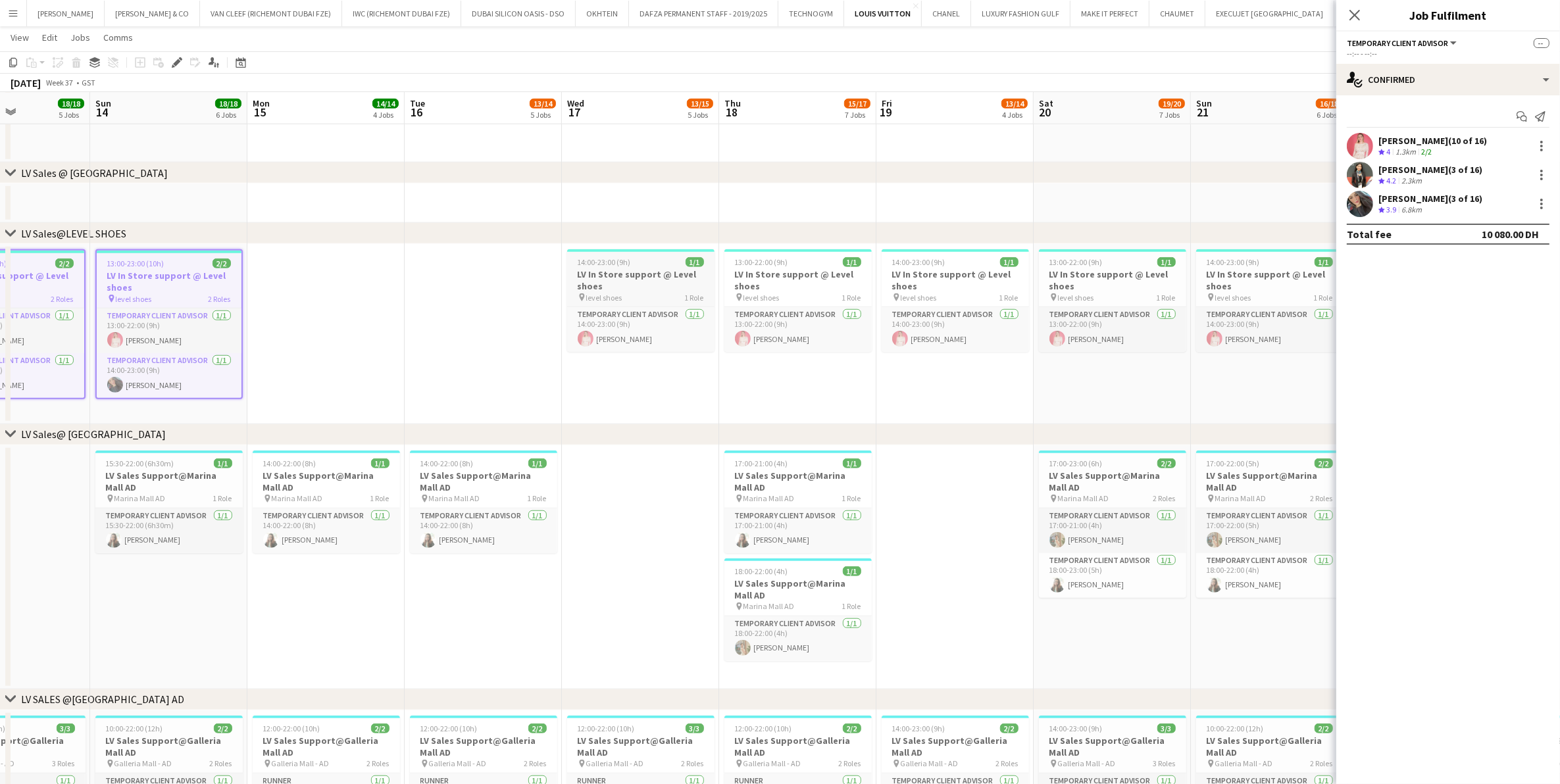
click at [646, 277] on h3 "LV In Store support @ Level shoes" at bounding box center [640, 280] width 147 height 24
click at [826, 270] on h3 "LV In Store support @ Level shoes" at bounding box center [798, 280] width 147 height 24
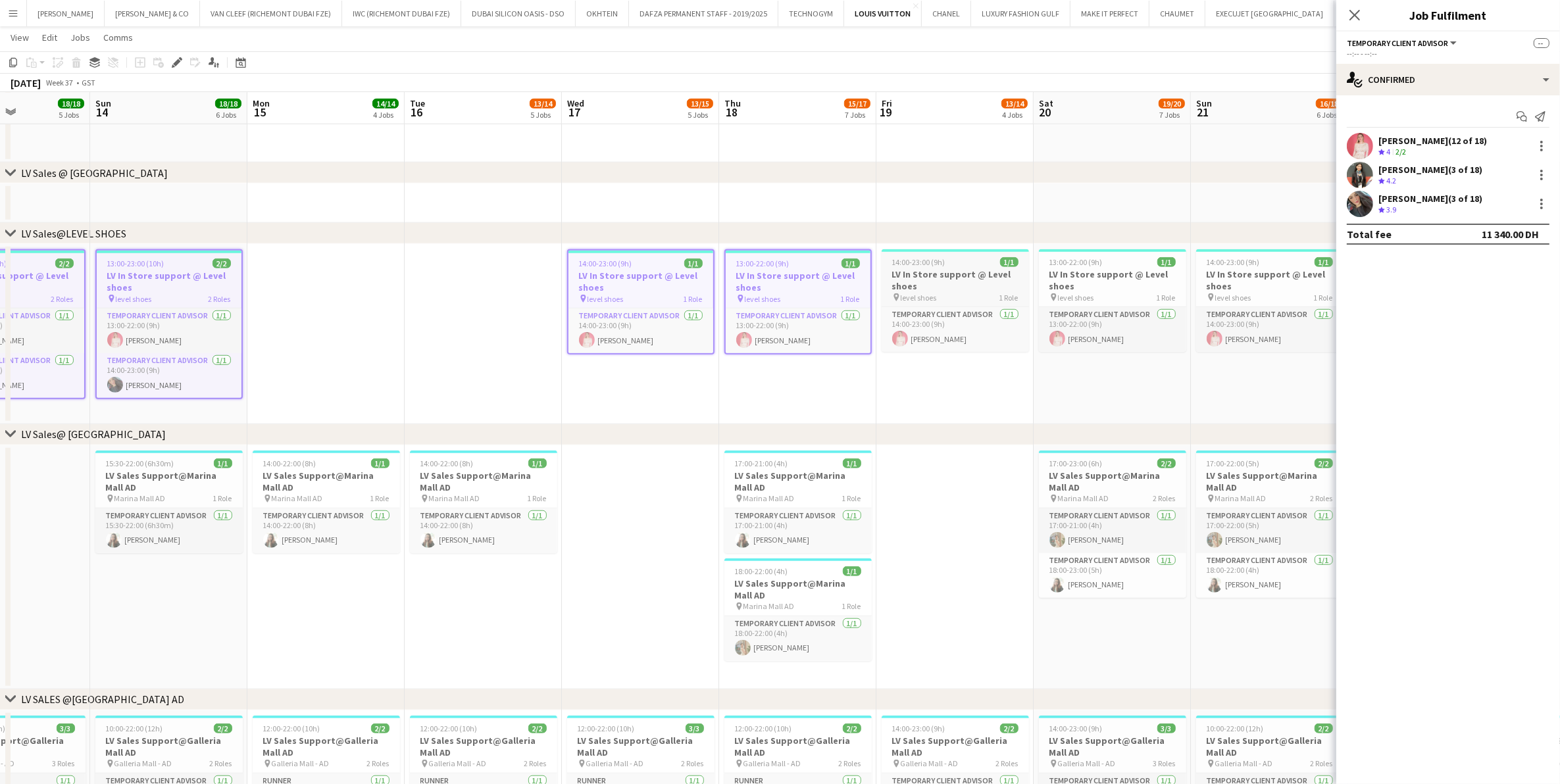
click at [936, 271] on h3 "LV In Store support @ Level shoes" at bounding box center [955, 280] width 147 height 24
click at [1074, 272] on h3 "LV In Store support @ Level shoes" at bounding box center [1113, 280] width 147 height 24
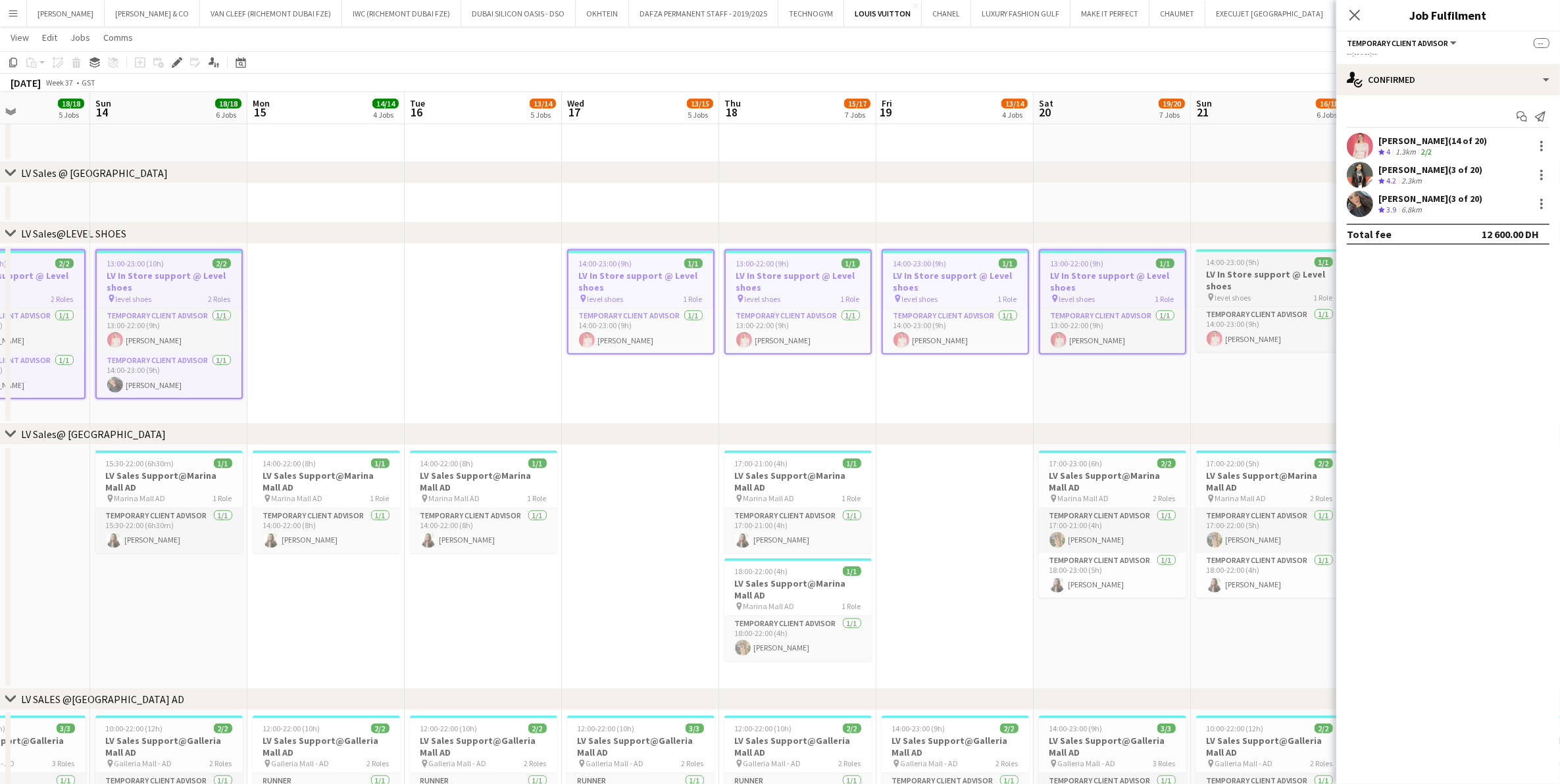
click at [1219, 274] on h3 "LV In Store support @ Level shoes" at bounding box center [1269, 280] width 147 height 24
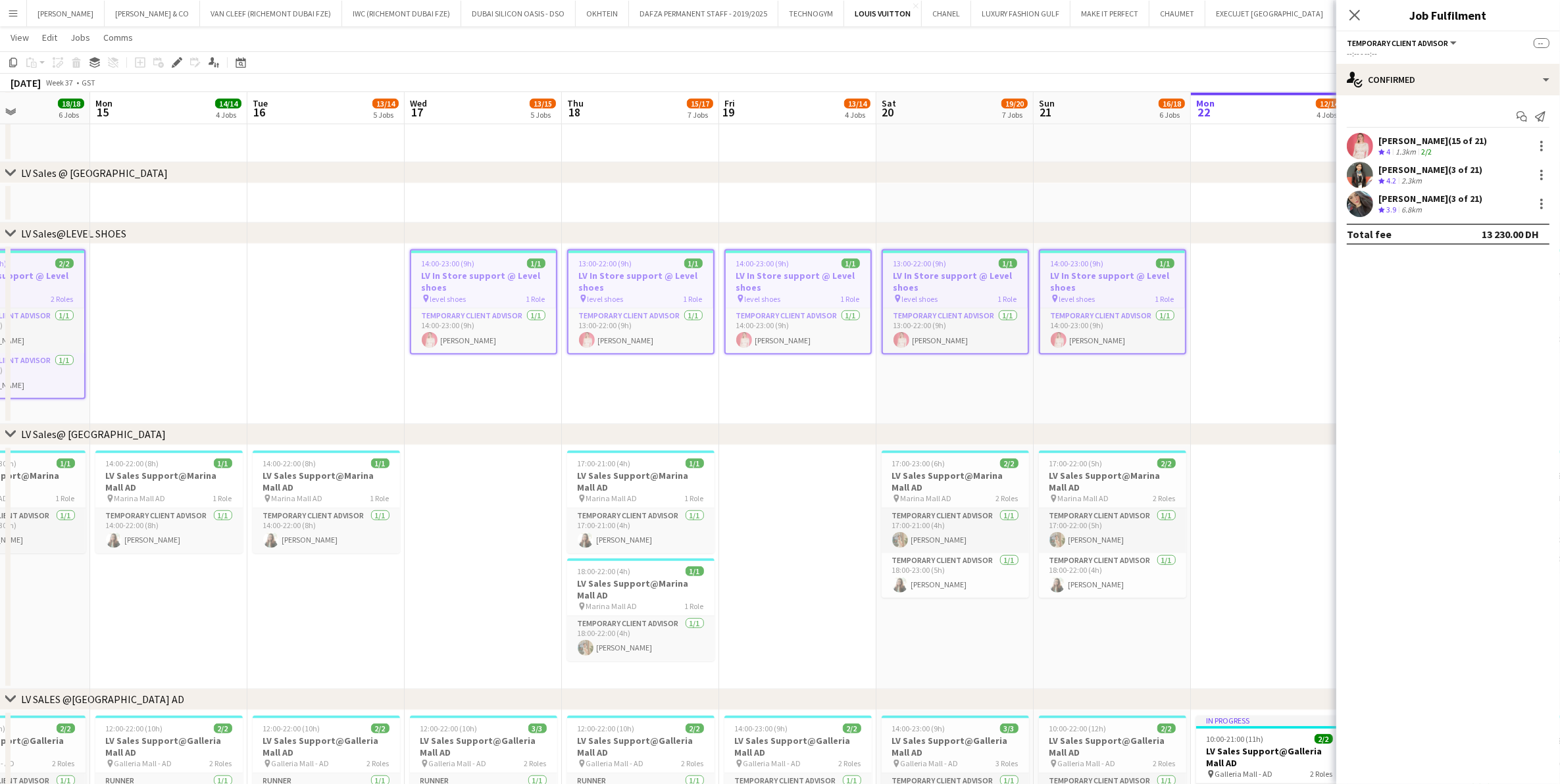
scroll to position [0, 435]
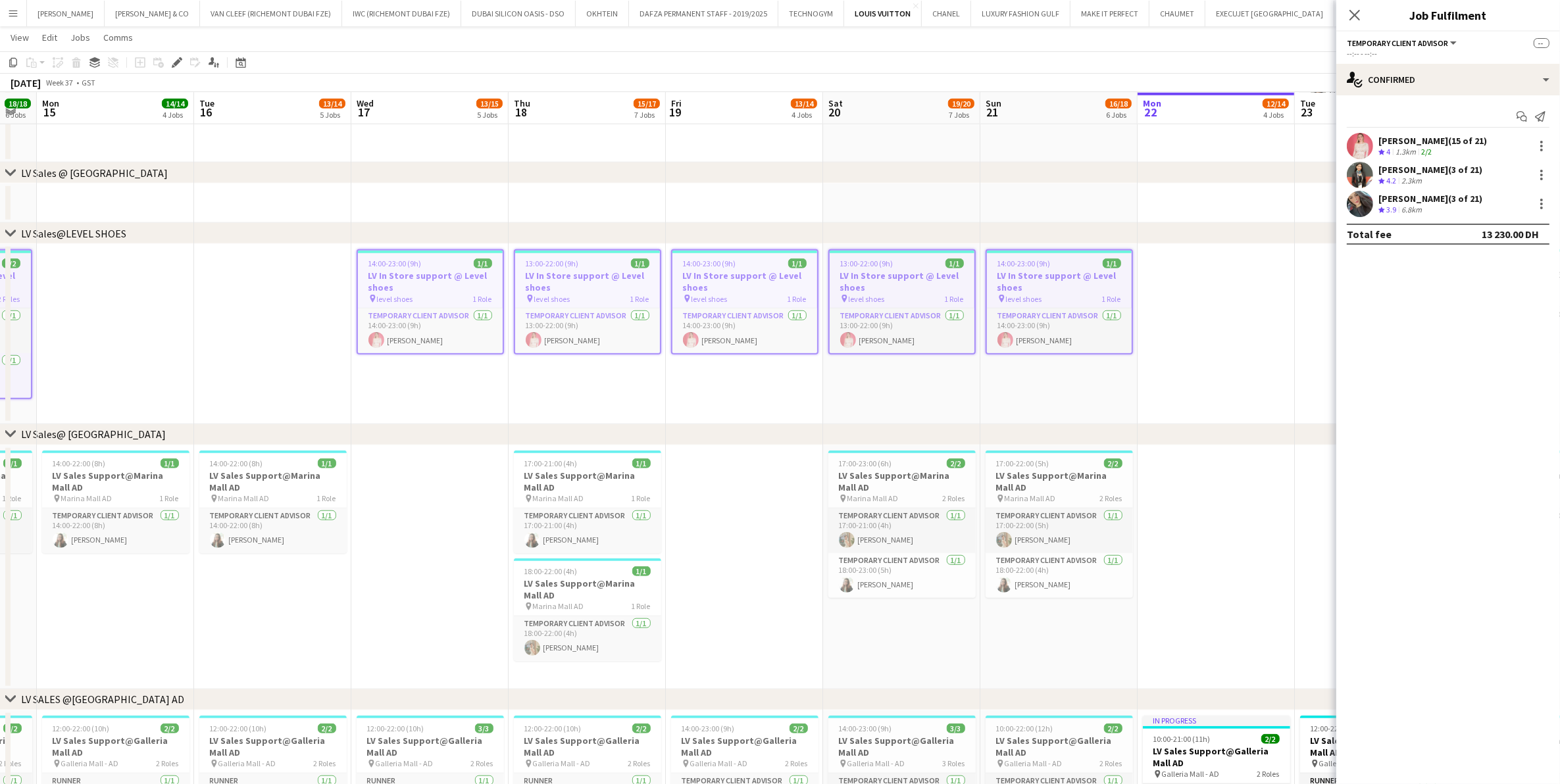
drag, startPoint x: 1202, startPoint y: 309, endPoint x: 743, endPoint y: 347, distance: 460.6
click at [743, 347] on app-calendar-viewport "Fri 12 16/17 6 Jobs Sat 13 18/18 5 Jobs Sun 14 18/18 6 Jobs Mon 15 14/14 4 Jobs…" at bounding box center [780, 61] width 1560 height 2580
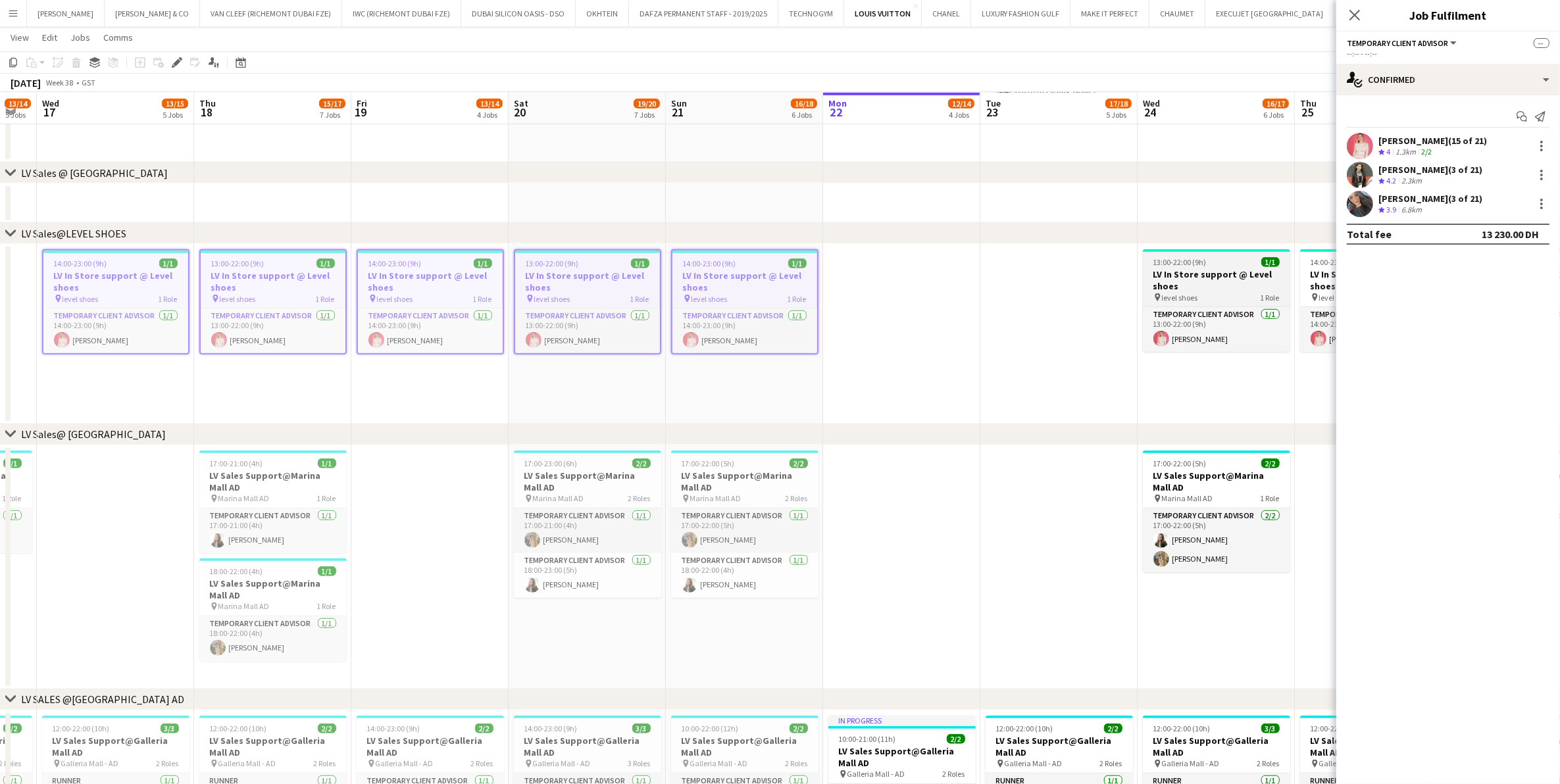
click at [1177, 282] on h3 "LV In Store support @ Level shoes" at bounding box center [1216, 280] width 147 height 24
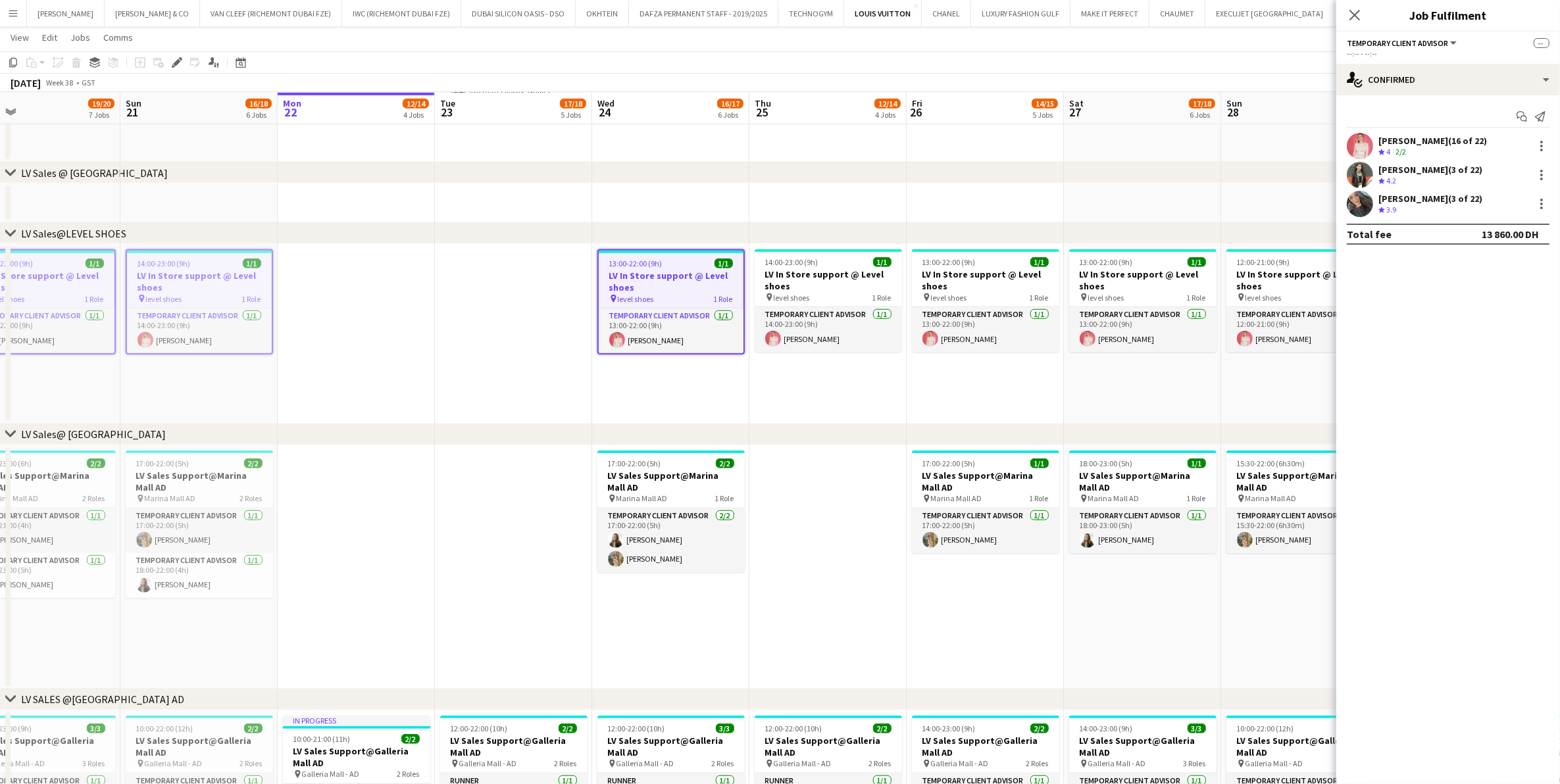
drag, startPoint x: 1157, startPoint y: 309, endPoint x: 706, endPoint y: 330, distance: 451.5
click at [706, 330] on app-calendar-viewport "Wed 17 13/15 5 Jobs Thu 18 15/17 7 Jobs Fri 19 13/14 4 Jobs Sat 20 19/20 7 Jobs…" at bounding box center [780, 61] width 1560 height 2580
click at [831, 284] on h3 "LV In Store support @ Level shoes" at bounding box center [828, 280] width 147 height 24
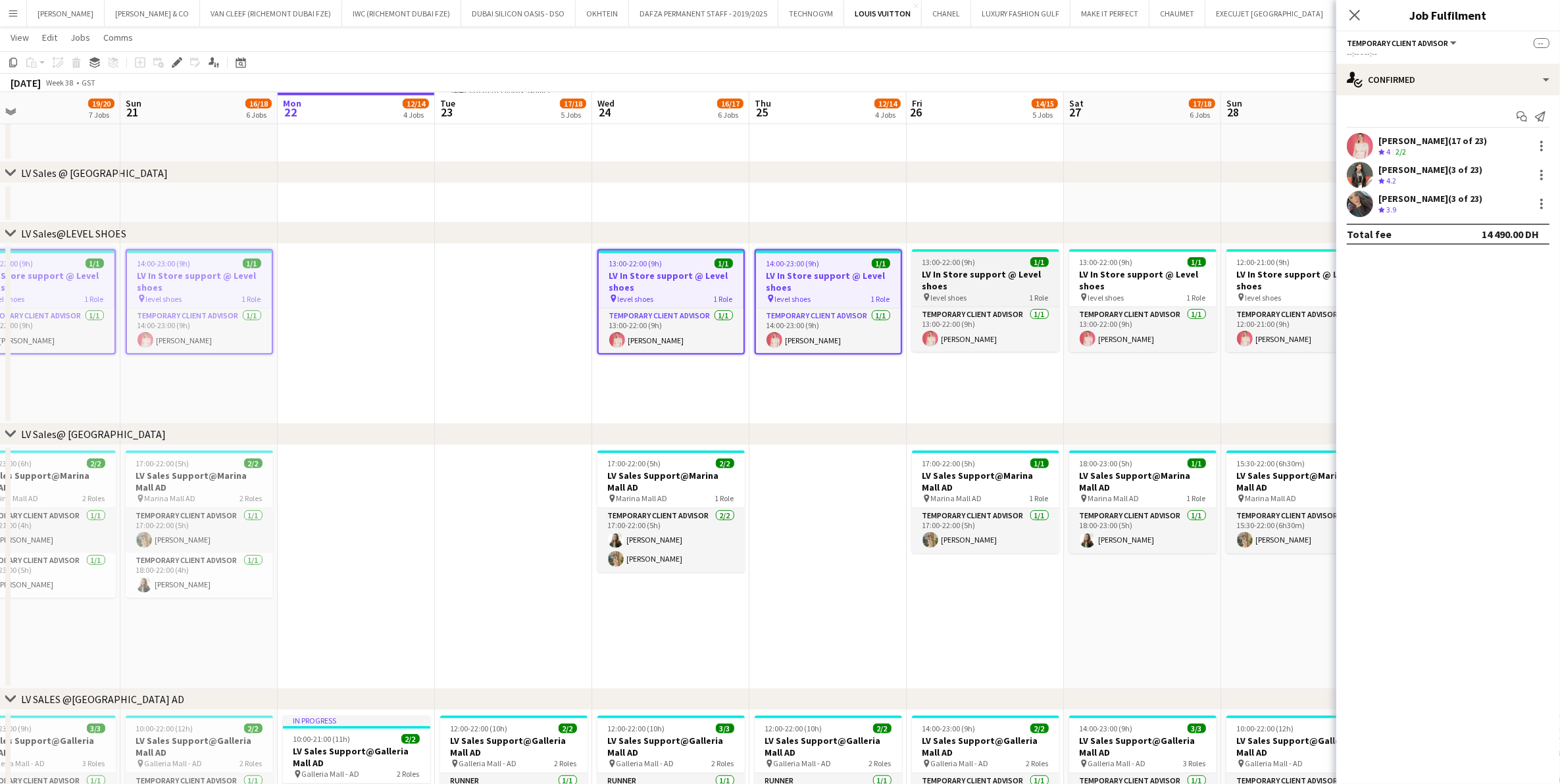
click at [1011, 271] on h3 "LV In Store support @ Level shoes" at bounding box center [985, 280] width 147 height 24
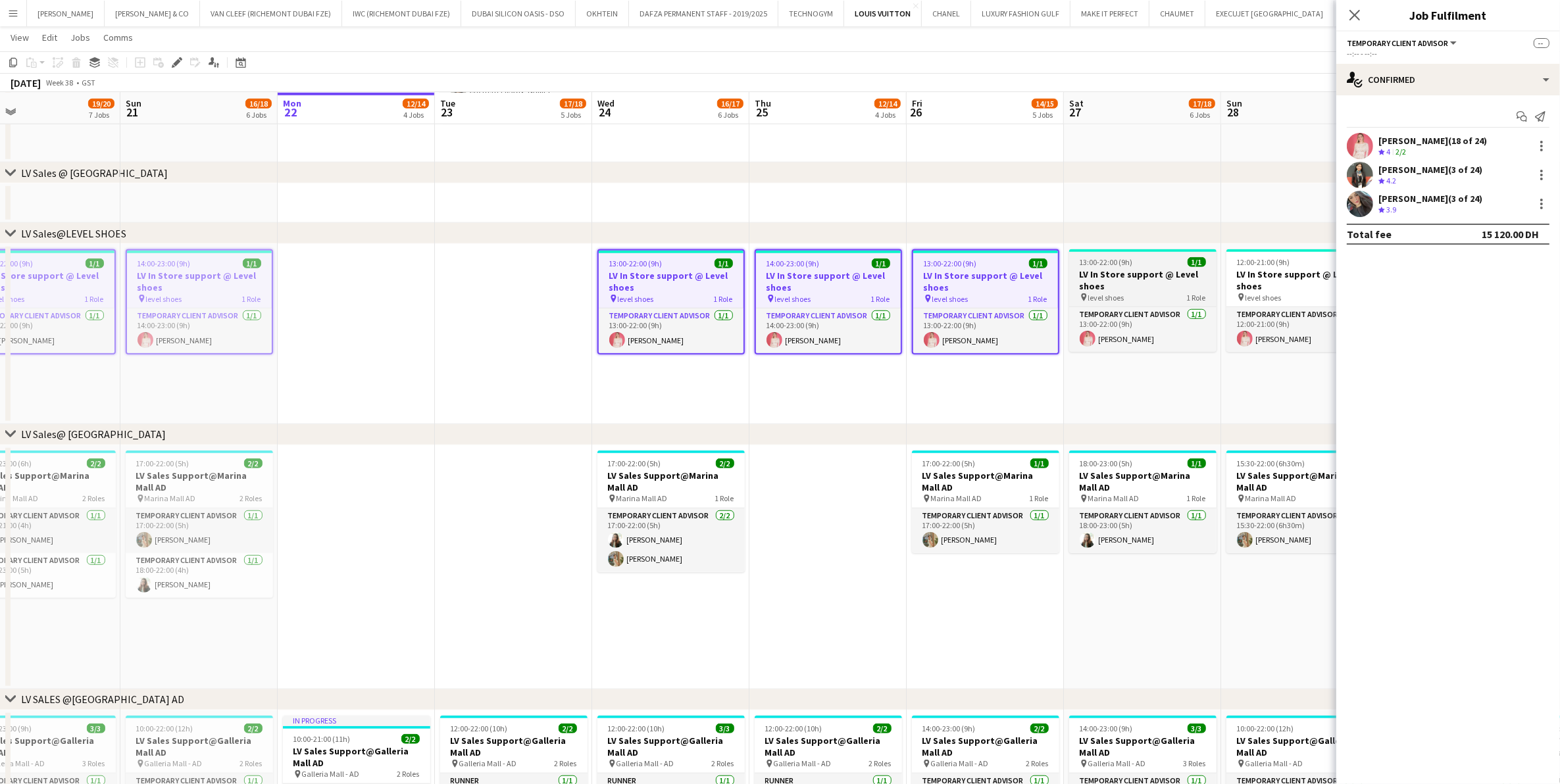
click at [1143, 272] on h3 "LV In Store support @ Level shoes" at bounding box center [1142, 280] width 147 height 24
drag, startPoint x: 1047, startPoint y: 320, endPoint x: 777, endPoint y: 320, distance: 270.0
click at [781, 320] on app-calendar-viewport "Wed 17 13/15 5 Jobs Thu 18 15/17 7 Jobs Fri 19 13/14 4 Jobs Sat 20 19/20 7 Jobs…" at bounding box center [780, 61] width 1560 height 2580
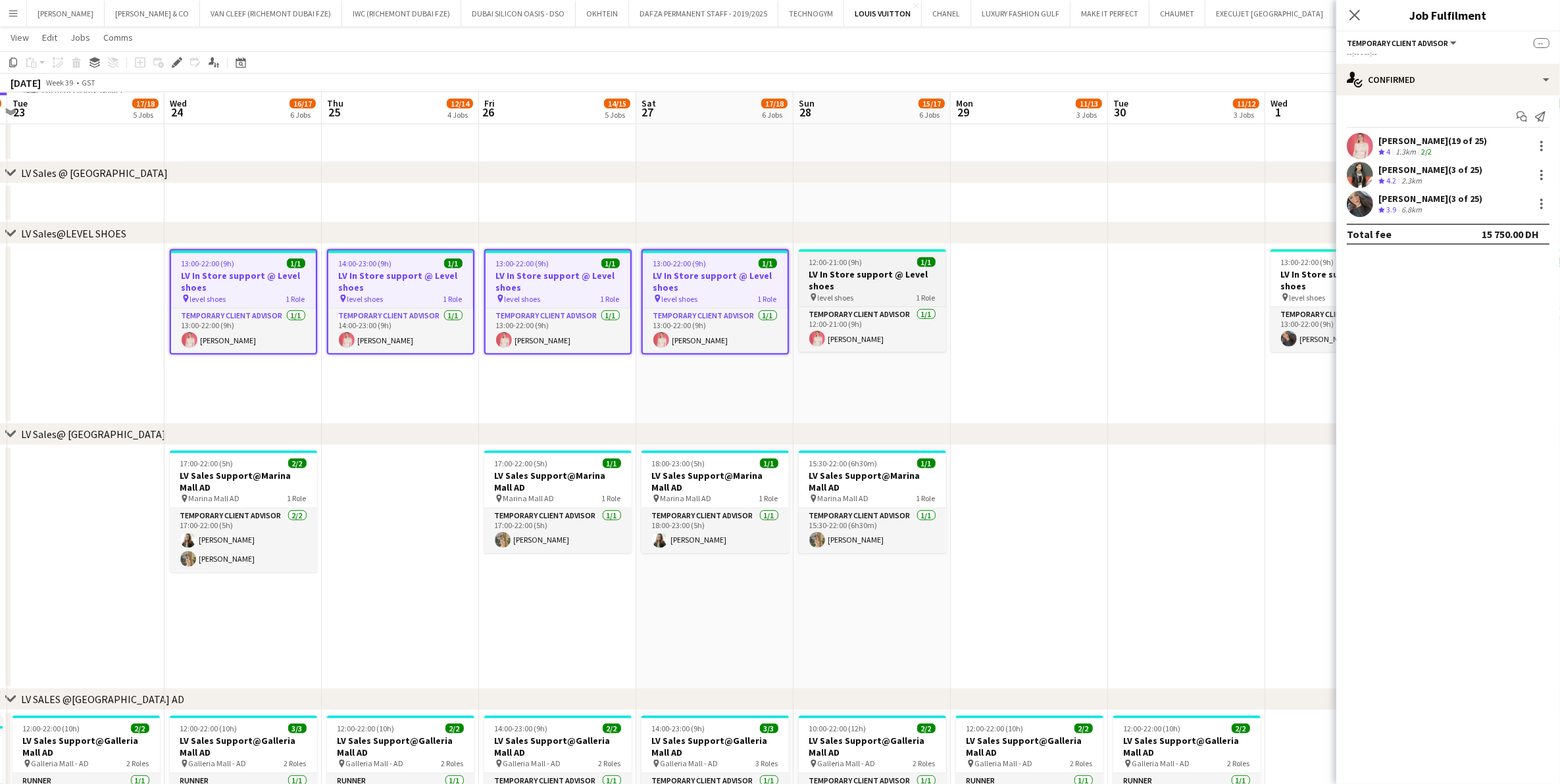
click at [905, 268] on h3 "LV In Store support @ Level shoes" at bounding box center [872, 280] width 147 height 24
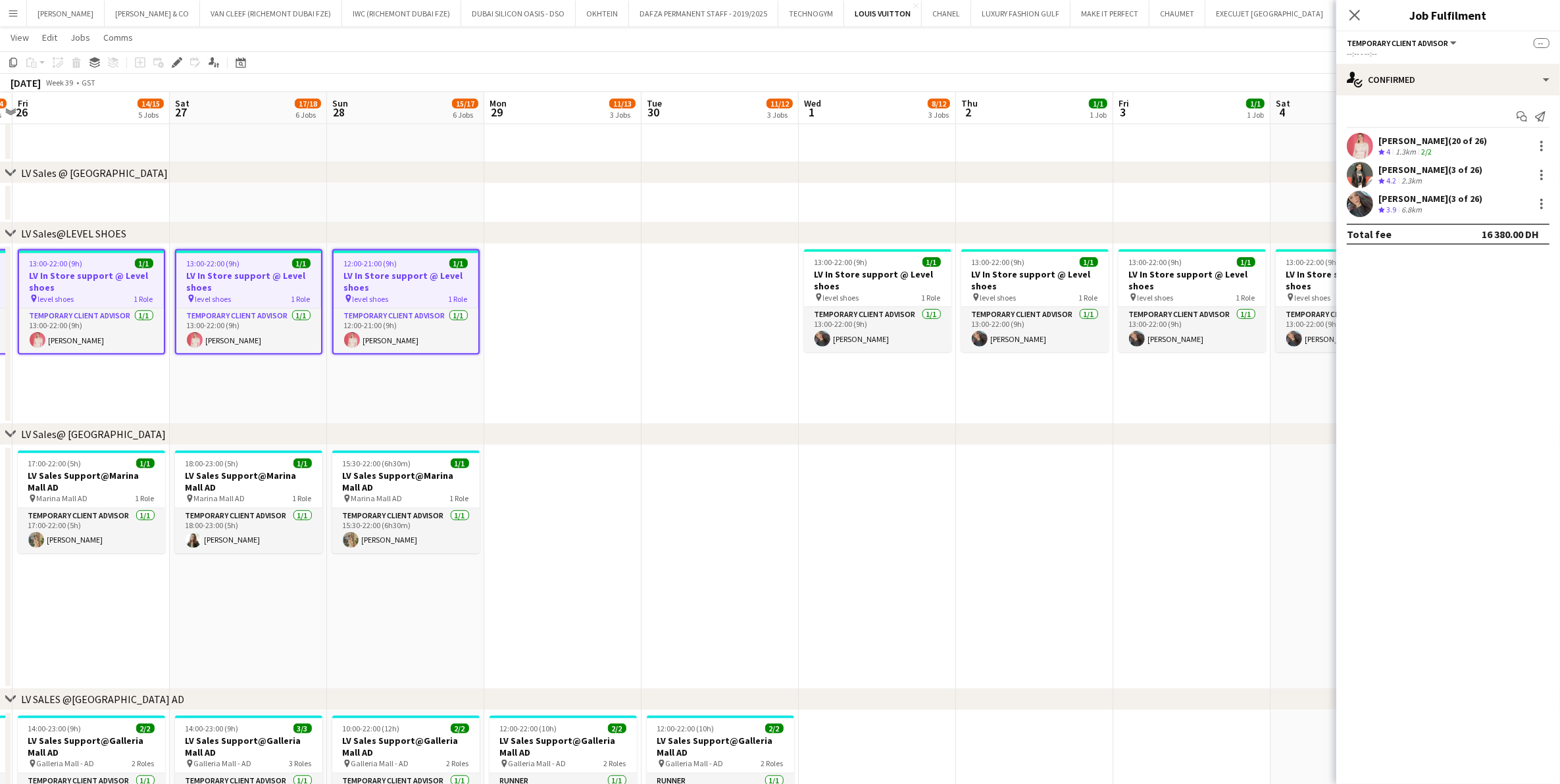
drag, startPoint x: 998, startPoint y: 311, endPoint x: 737, endPoint y: 325, distance: 261.4
click at [737, 325] on app-calendar-viewport "Tue 23 17/18 5 Jobs Wed 24 16/17 6 Jobs Thu 25 12/14 4 Jobs Fri 26 14/15 5 Jobs…" at bounding box center [780, 61] width 1560 height 2580
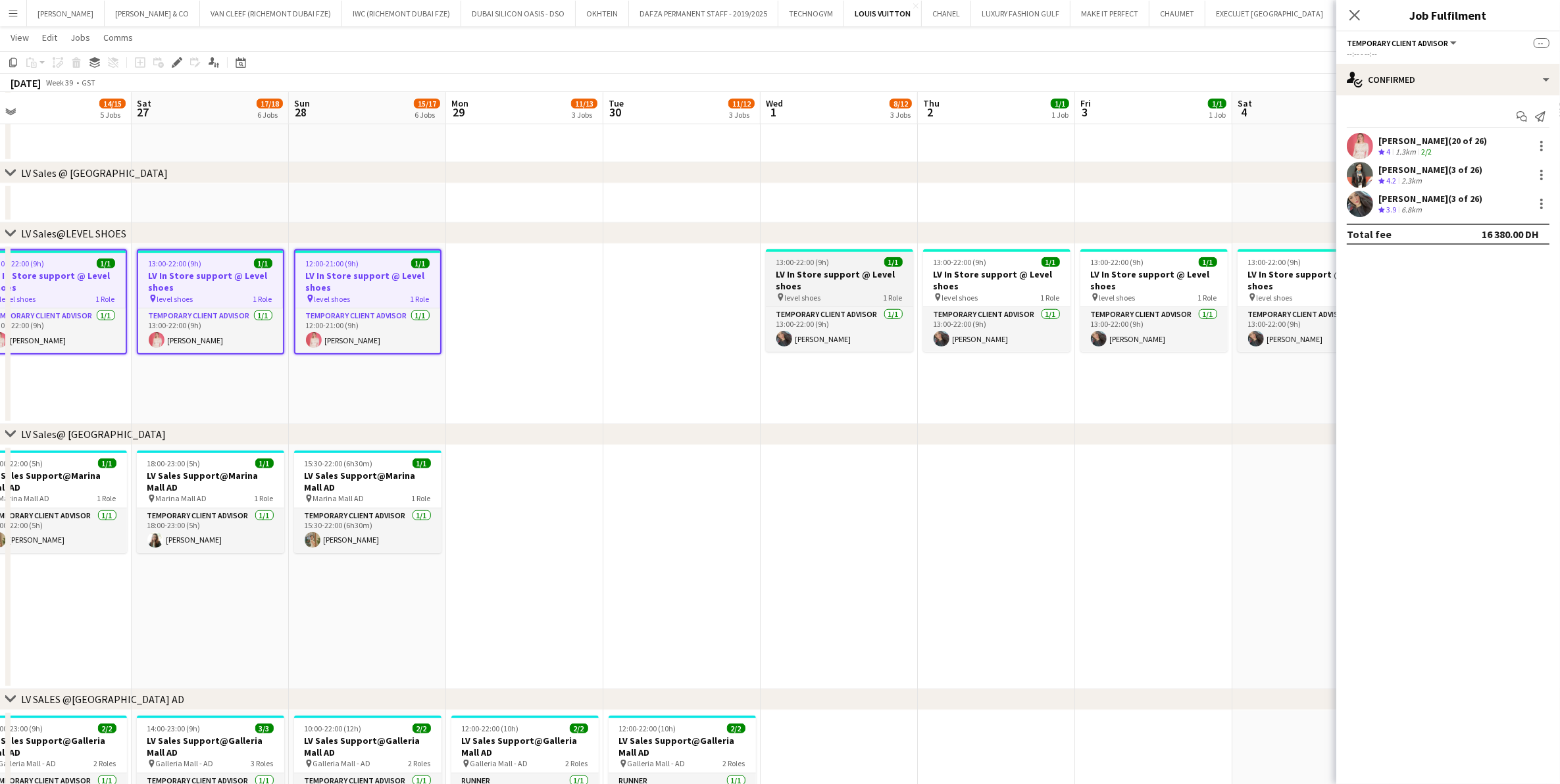
click at [801, 274] on h3 "LV In Store support @ Level shoes" at bounding box center [839, 280] width 147 height 24
click at [800, 270] on h3 "LV In Store support @ Level shoes" at bounding box center [840, 282] width 144 height 24
drag, startPoint x: 877, startPoint y: 46, endPoint x: 921, endPoint y: 5, distance: 60.1
click at [877, 46] on app-page-menu "View Day view expanded Day view collapsed Month view Date picker Jump to [DATE]…" at bounding box center [780, 39] width 1560 height 25
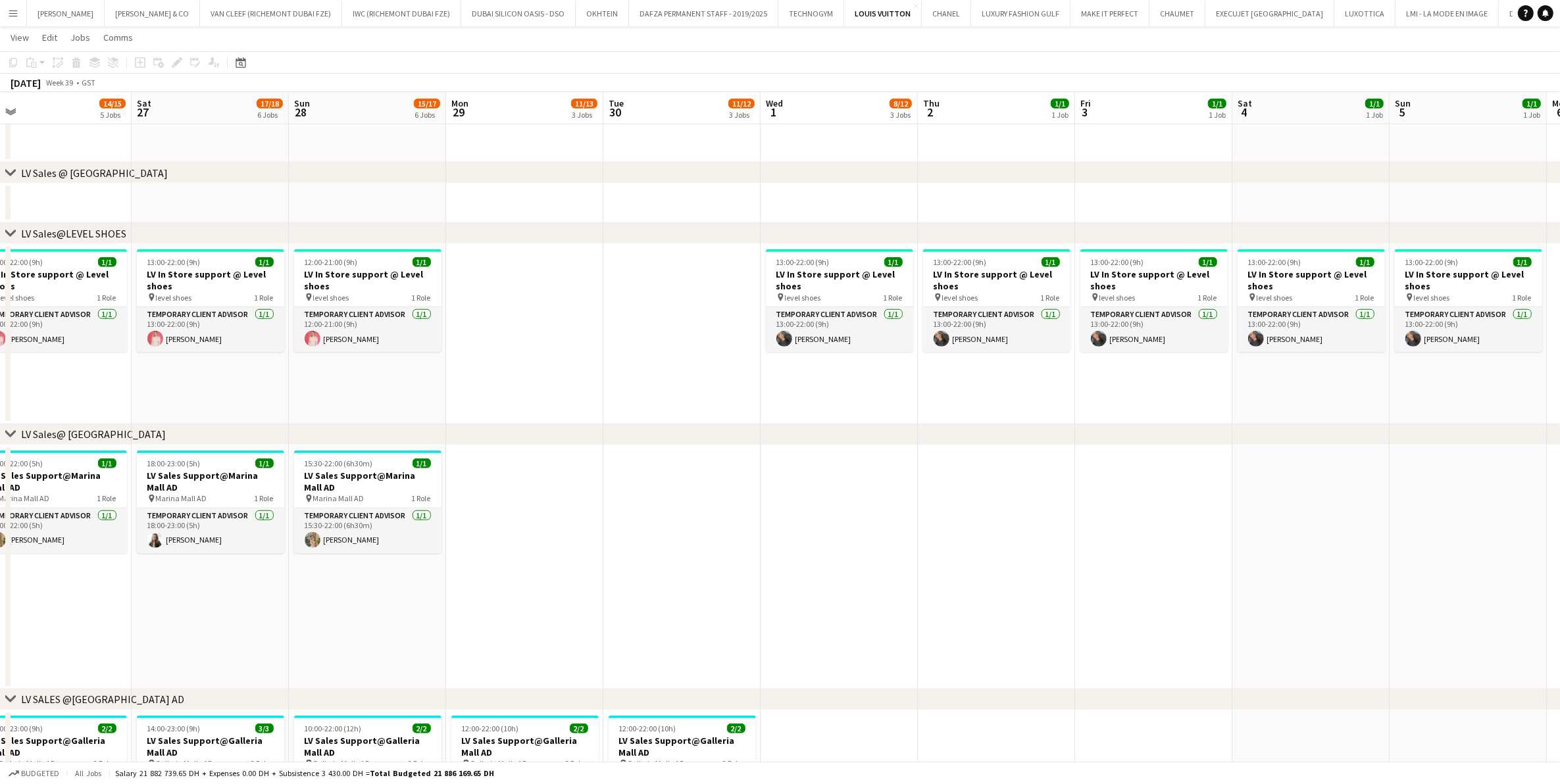
click at [9, 8] on app-icon "Menu" at bounding box center [13, 13] width 11 height 11
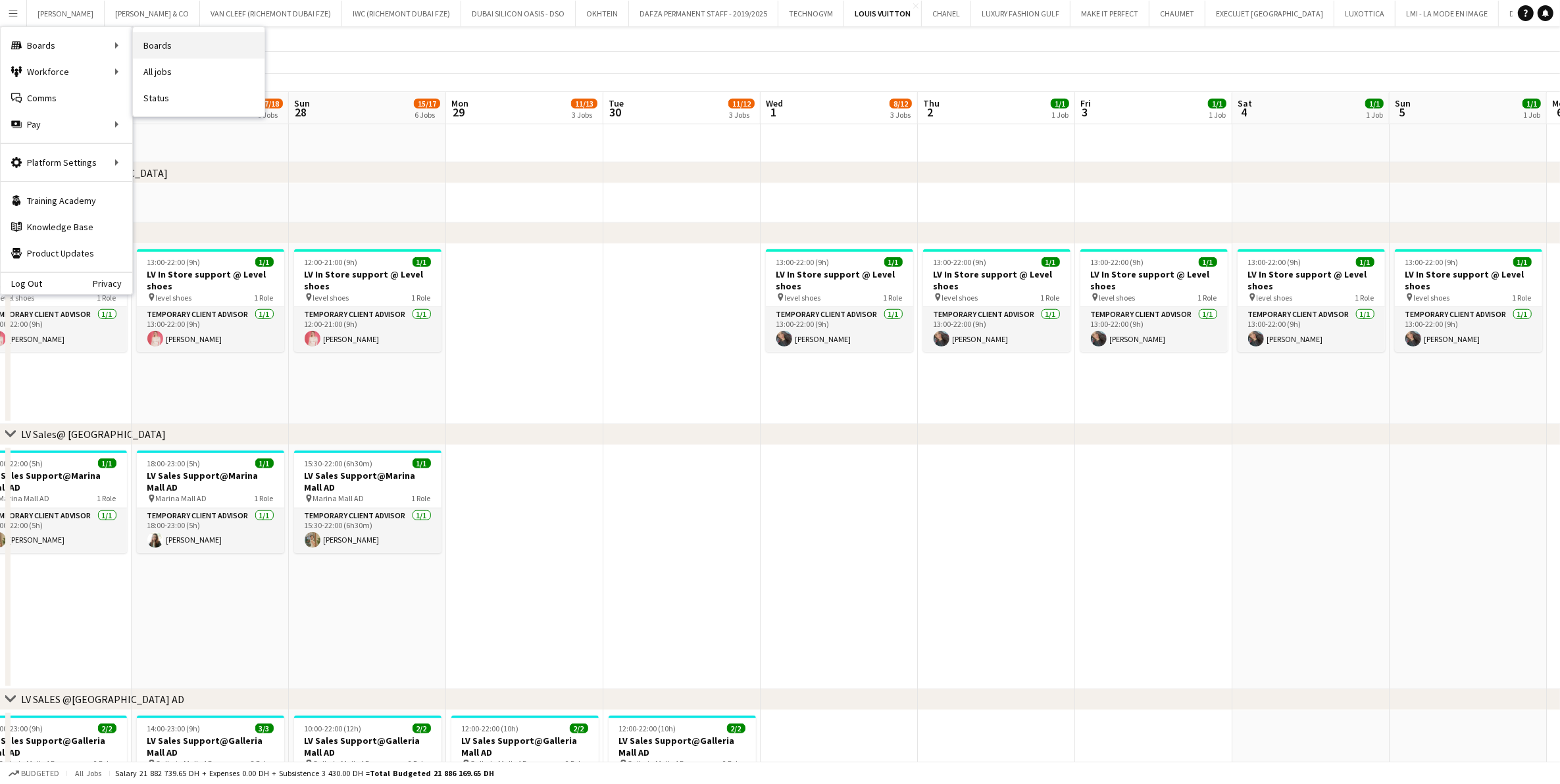
click at [173, 34] on link "Boards" at bounding box center [199, 45] width 132 height 27
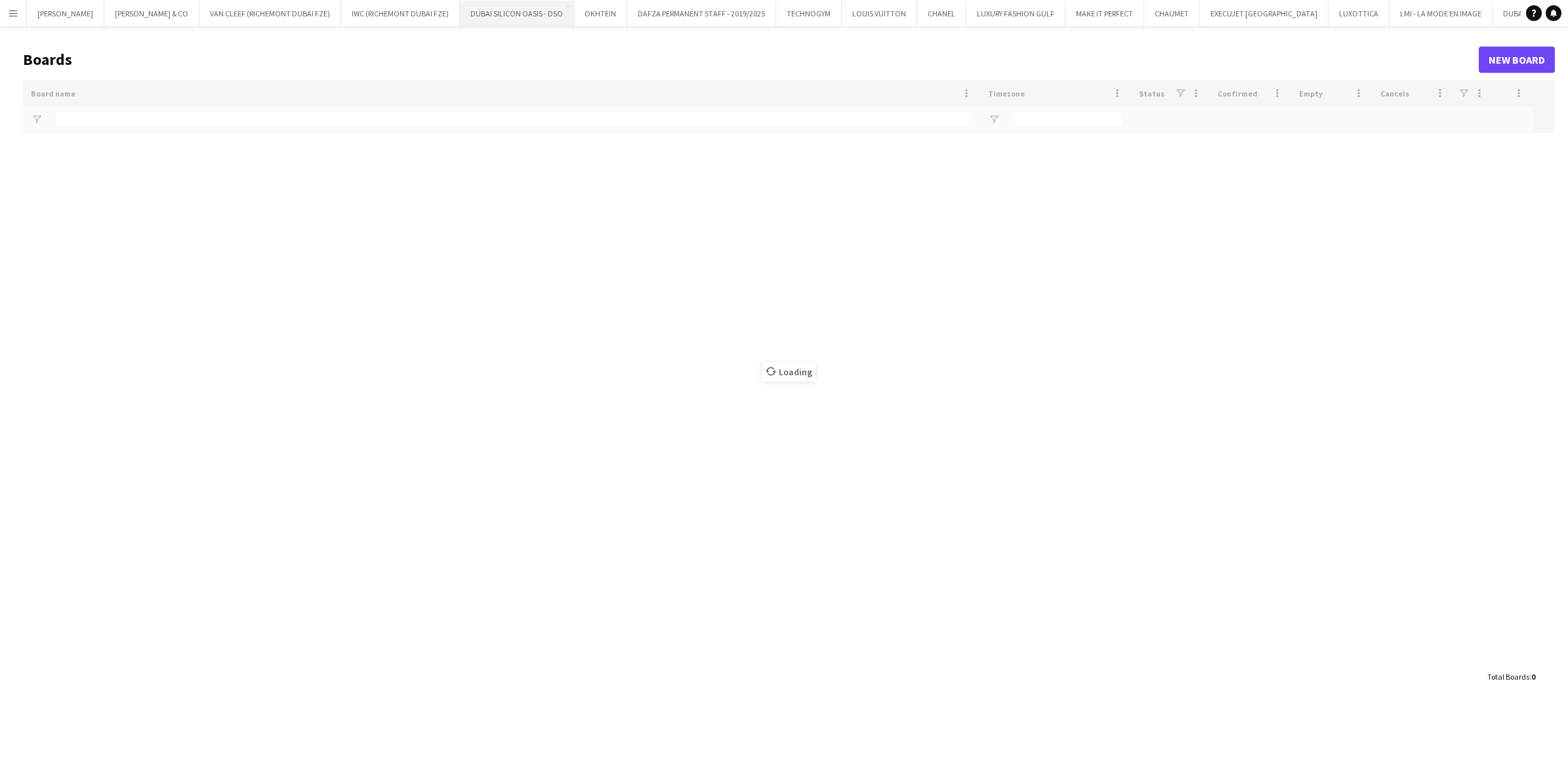
type input "***"
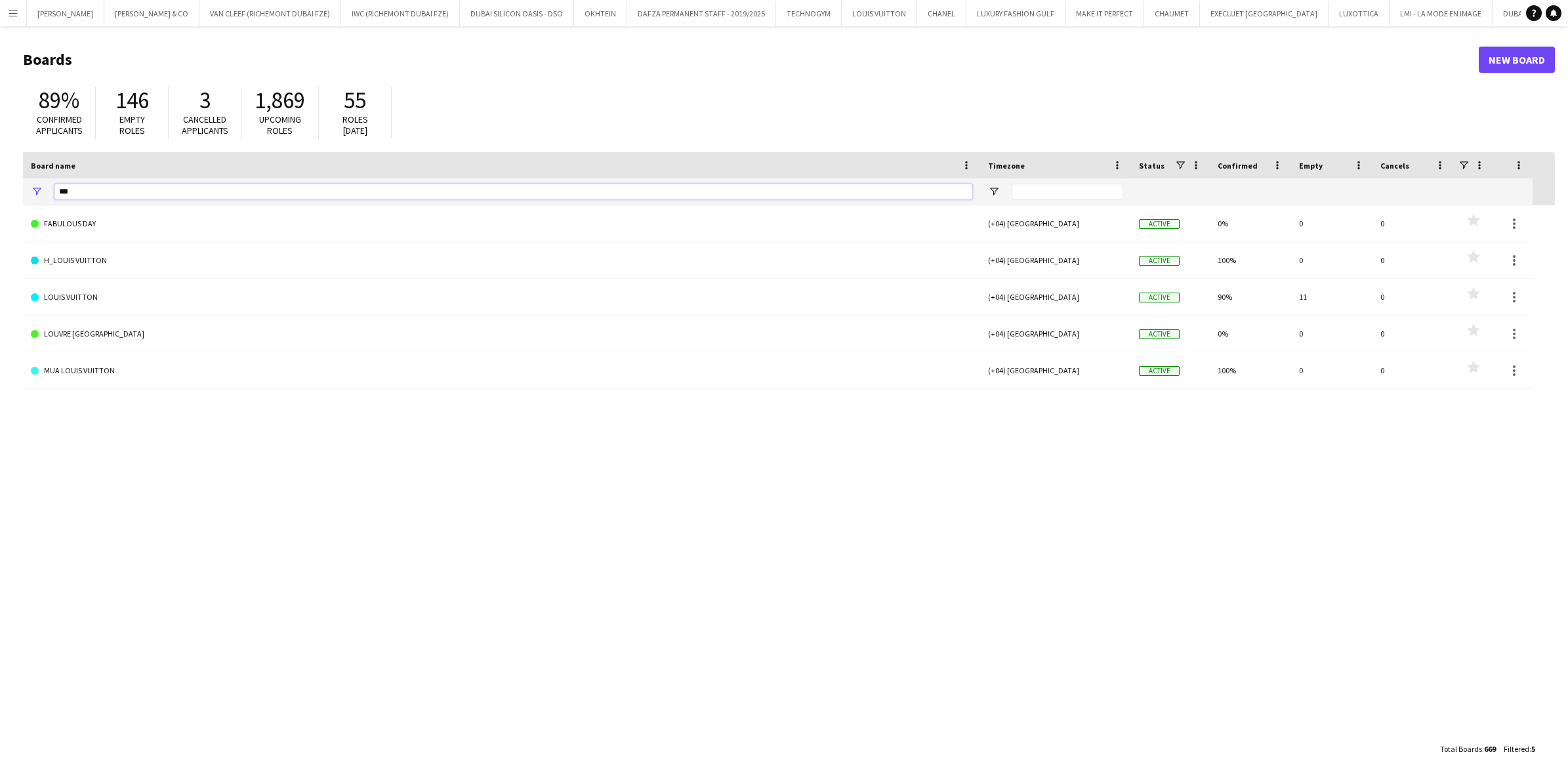
drag, startPoint x: 104, startPoint y: 194, endPoint x: -4, endPoint y: 197, distance: 108.0
click at [0, 197] on html "Menu Boards Boards Boards All jobs Status Workforce Workforce My Workforce Recr…" at bounding box center [784, 391] width 1568 height 782
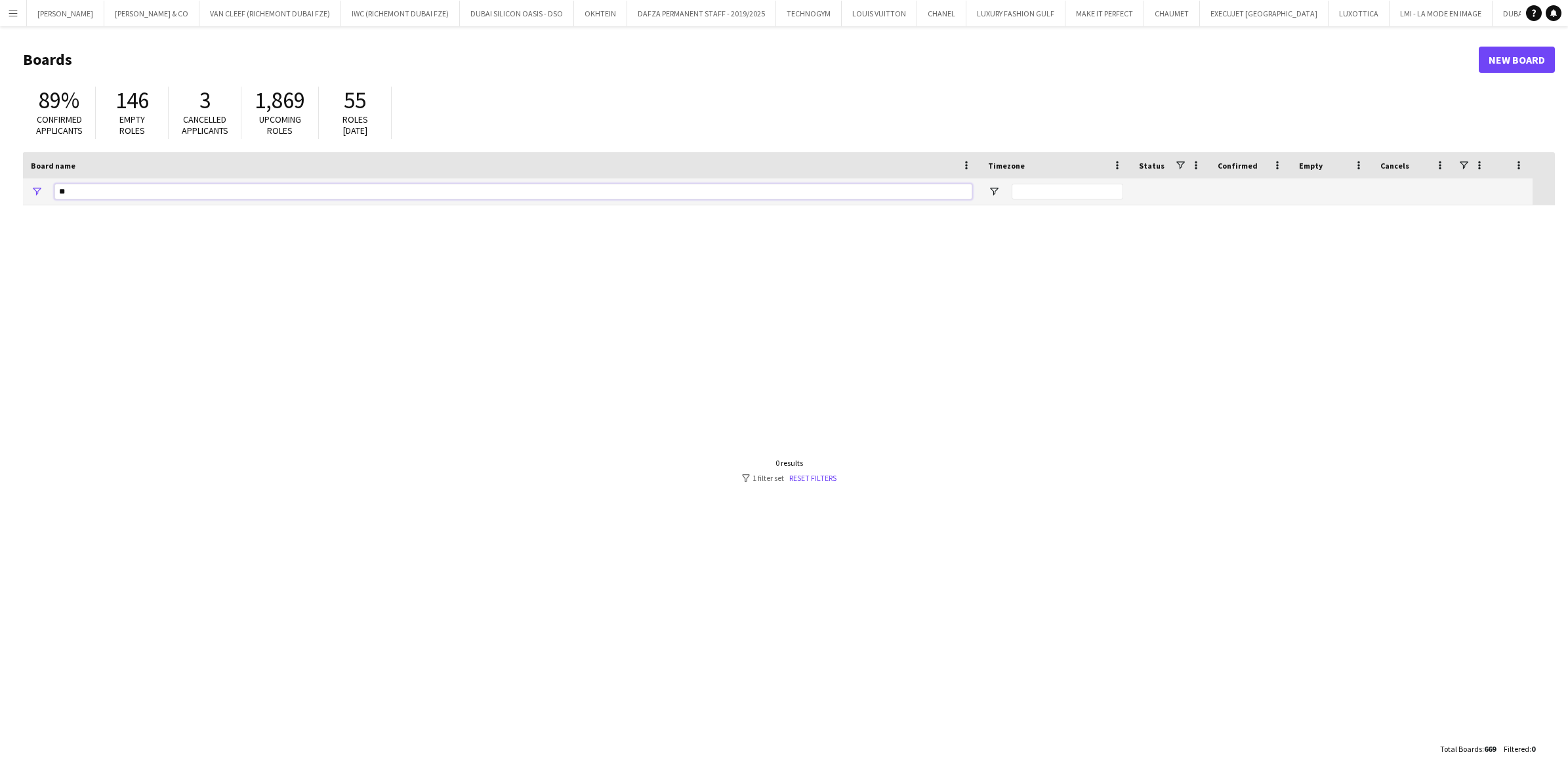
type input "*"
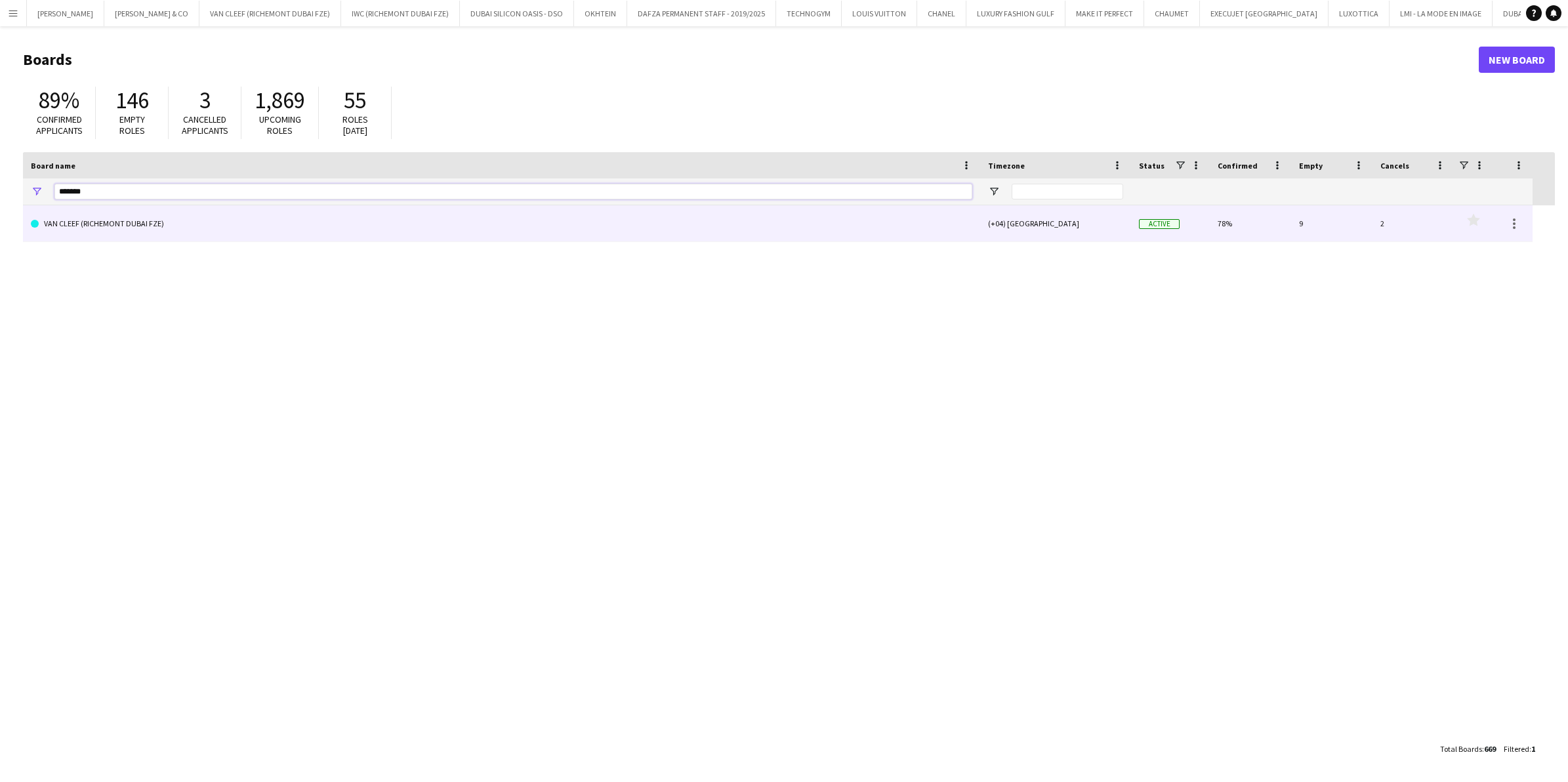
type input "*******"
click at [93, 227] on link "VAN CLEEF (RICHEMONT DUBAI FZE)" at bounding box center [501, 223] width 941 height 36
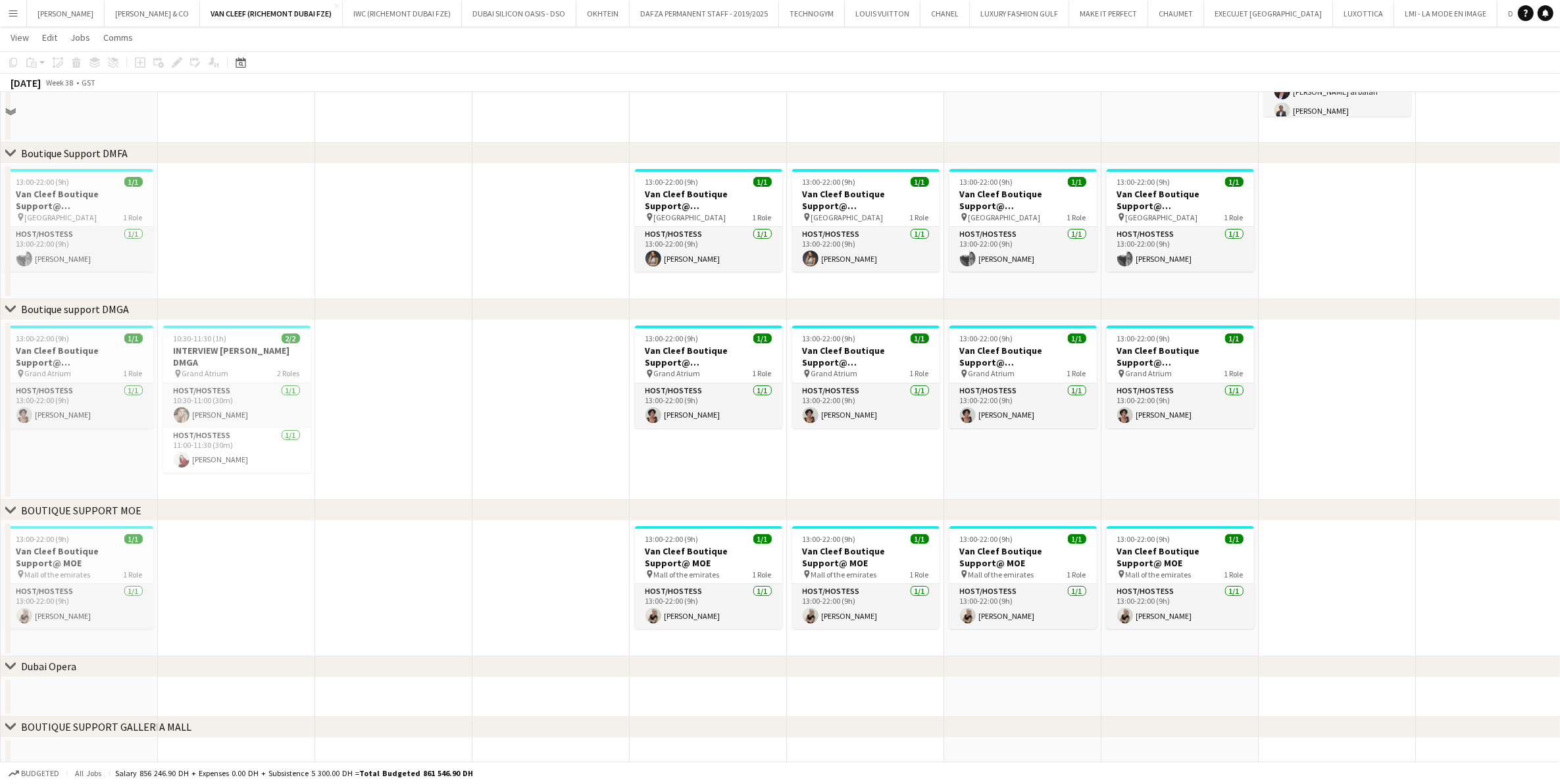
scroll to position [155, 0]
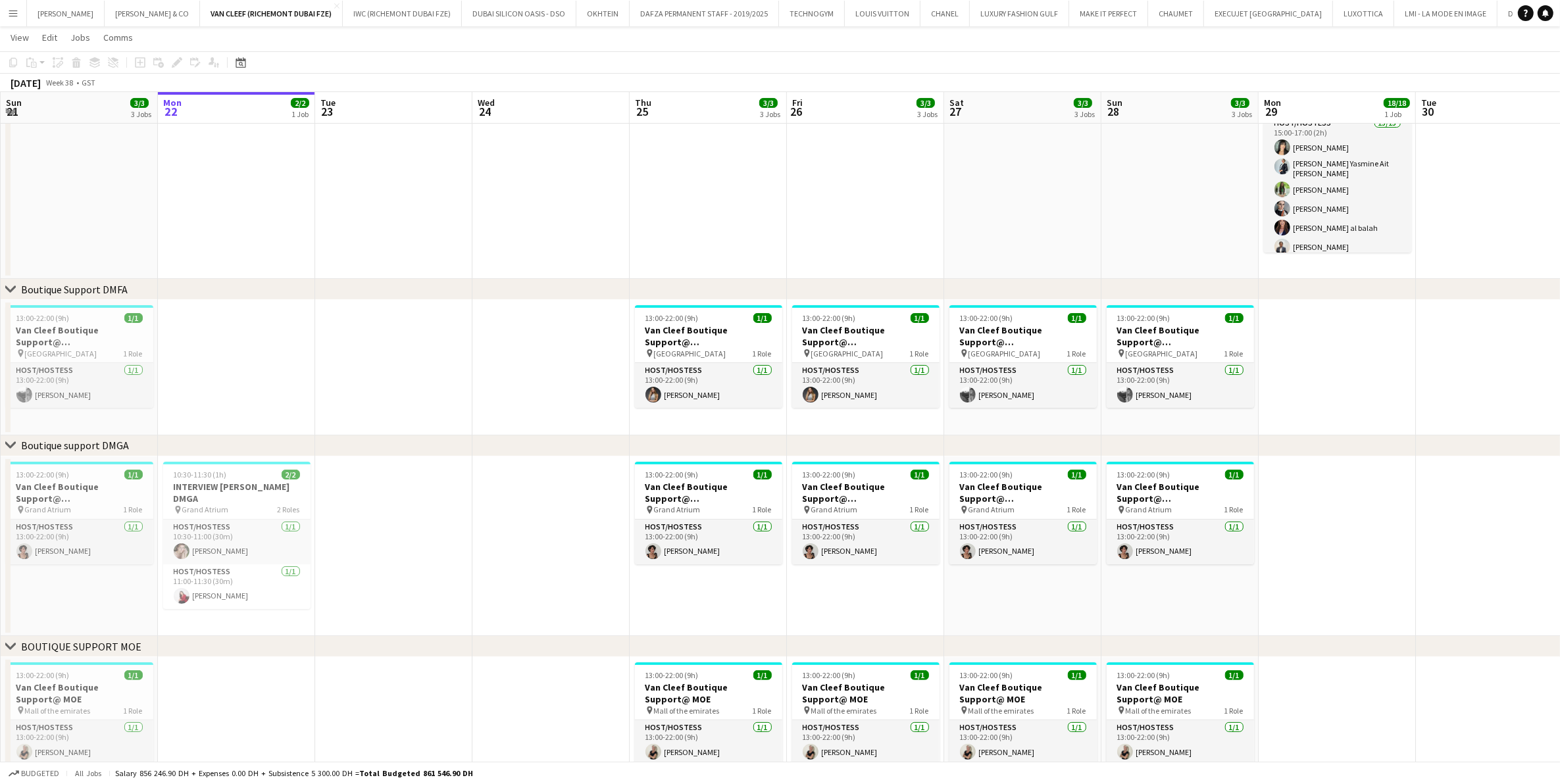
click at [554, 346] on app-calendar-viewport "Fri 19 3/3 3 Jobs Sat 20 3/3 3 Jobs Sun 21 3/3 3 Jobs Mon 22 2/2 1 Job Tue 23 W…" at bounding box center [780, 452] width 1560 height 1113
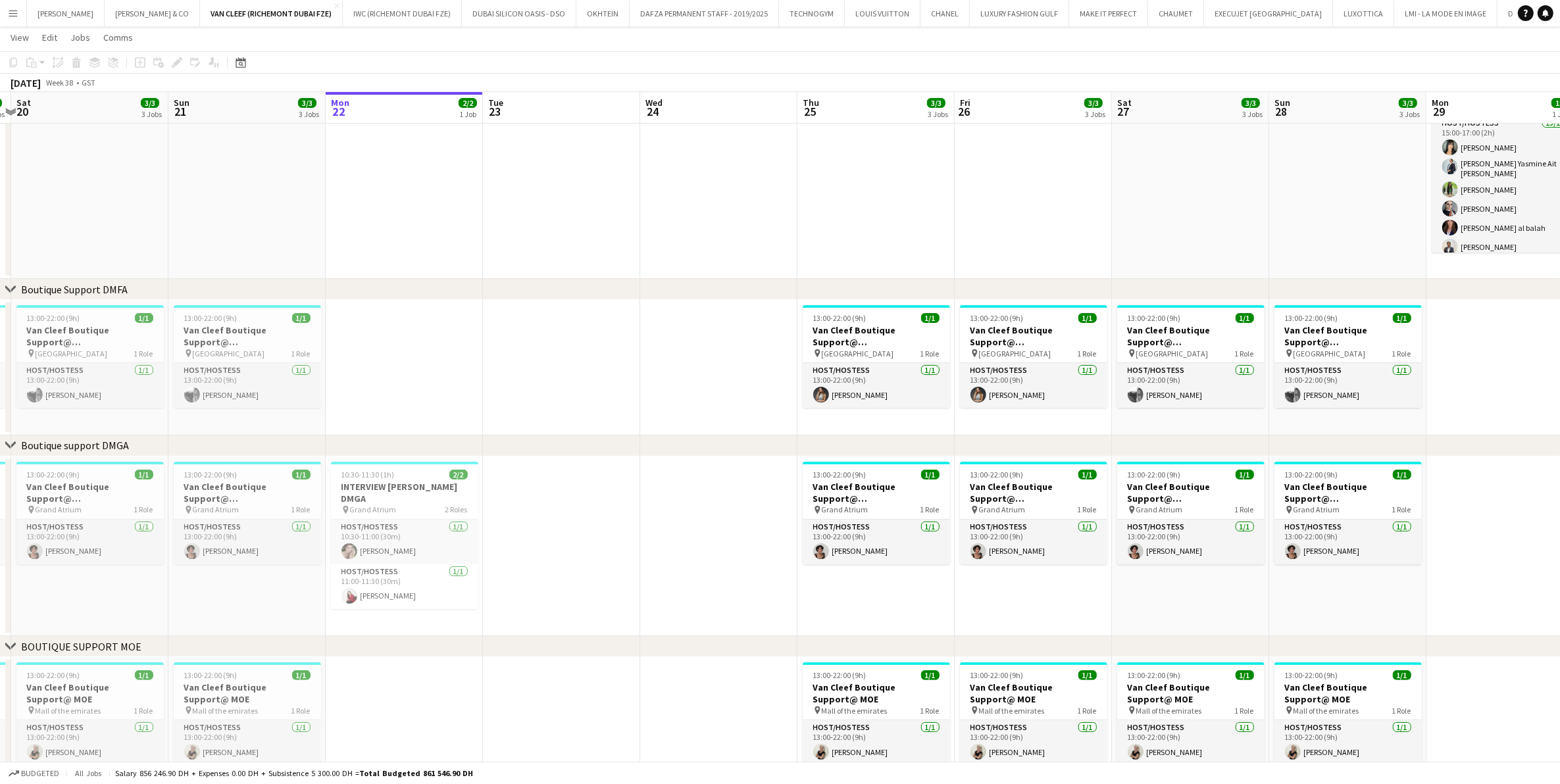
drag, startPoint x: 471, startPoint y: 317, endPoint x: 597, endPoint y: 287, distance: 129.5
click at [699, 288] on div "chevron-right ACTIVATIONS/ VIP EVENTS chevron-right Boutique Support DMFA chevr…" at bounding box center [780, 491] width 1560 height 1190
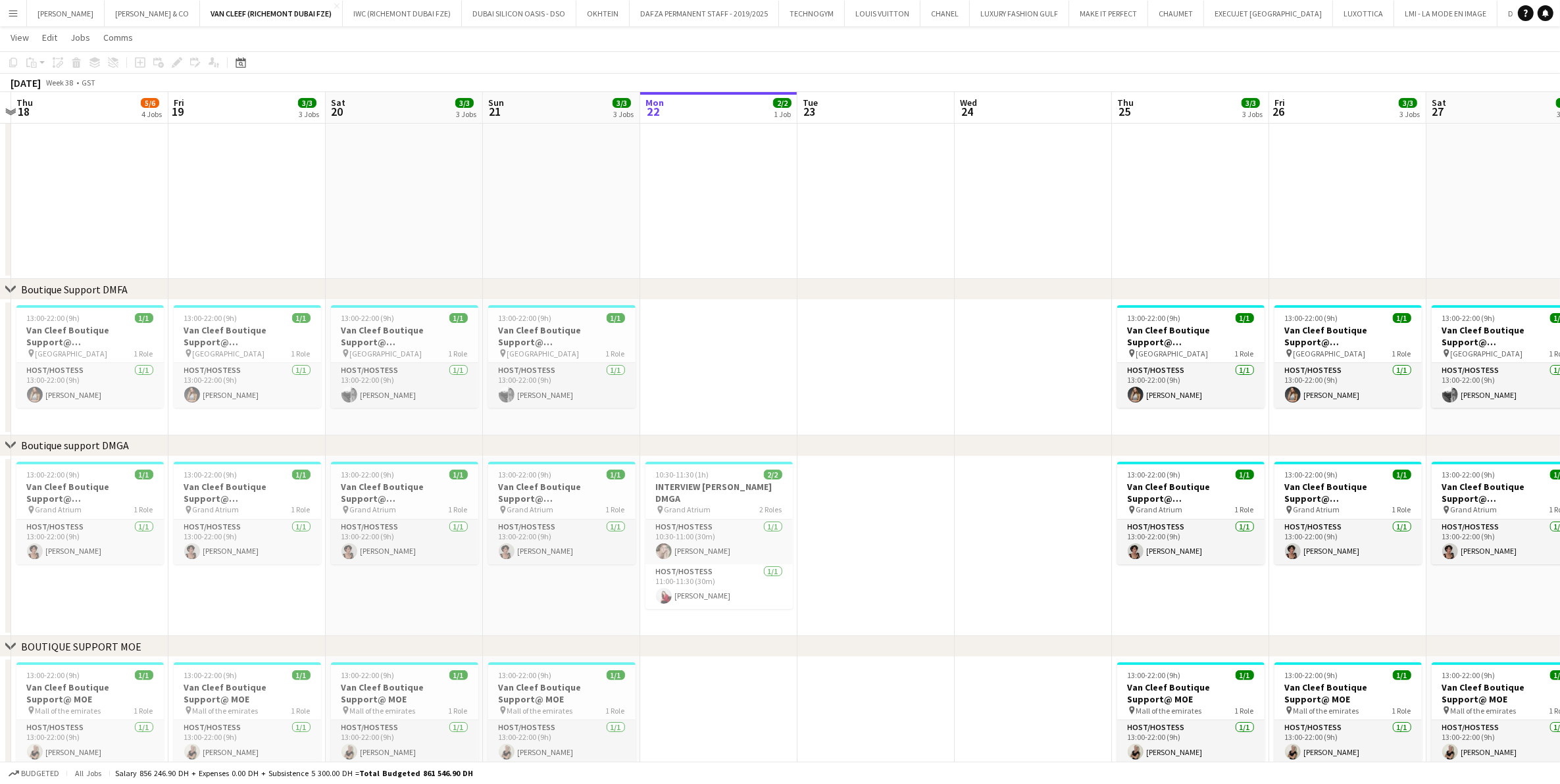
drag, startPoint x: 270, startPoint y: 298, endPoint x: 666, endPoint y: 314, distance: 396.3
click at [686, 314] on div "chevron-right ACTIVATIONS/ VIP EVENTS chevron-right Boutique Support DMFA chevr…" at bounding box center [780, 491] width 1560 height 1190
drag, startPoint x: 107, startPoint y: 317, endPoint x: 452, endPoint y: 337, distance: 345.6
click at [442, 337] on app-calendar-viewport "Mon 15 Tue 16 Wed 17 Thu 18 5/6 4 Jobs Fri 19 3/3 3 Jobs Sat 20 3/3 3 Jobs Sun …" at bounding box center [780, 491] width 1560 height 1190
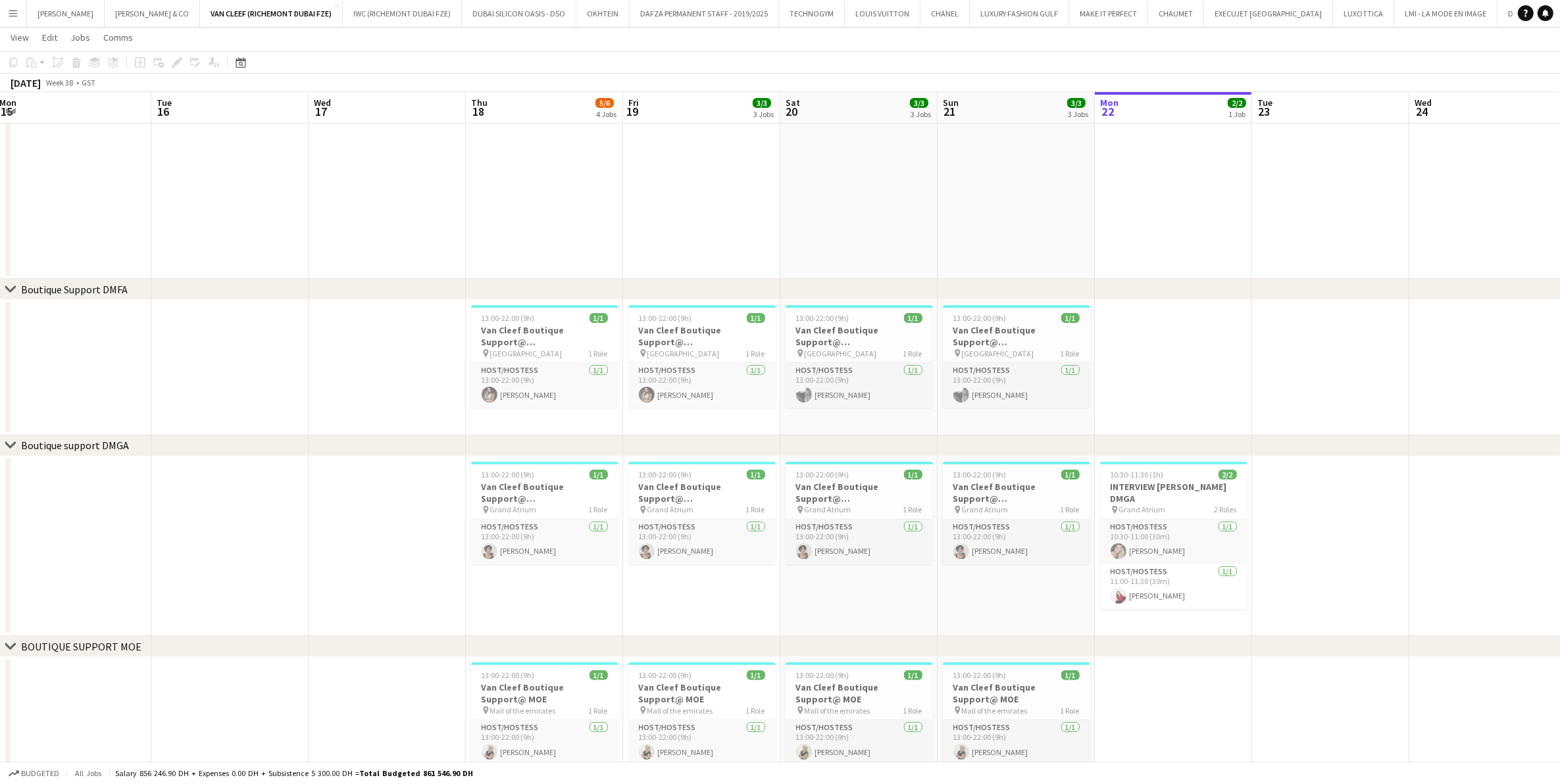
drag, startPoint x: 92, startPoint y: 388, endPoint x: 573, endPoint y: 347, distance: 482.7
click at [663, 350] on app-calendar-viewport "Sat 13 Sun 14 Mon 15 Tue 16 Wed 17 Thu 18 5/6 4 Jobs Fri 19 3/3 3 Jobs Sat 20 3…" at bounding box center [780, 491] width 1560 height 1190
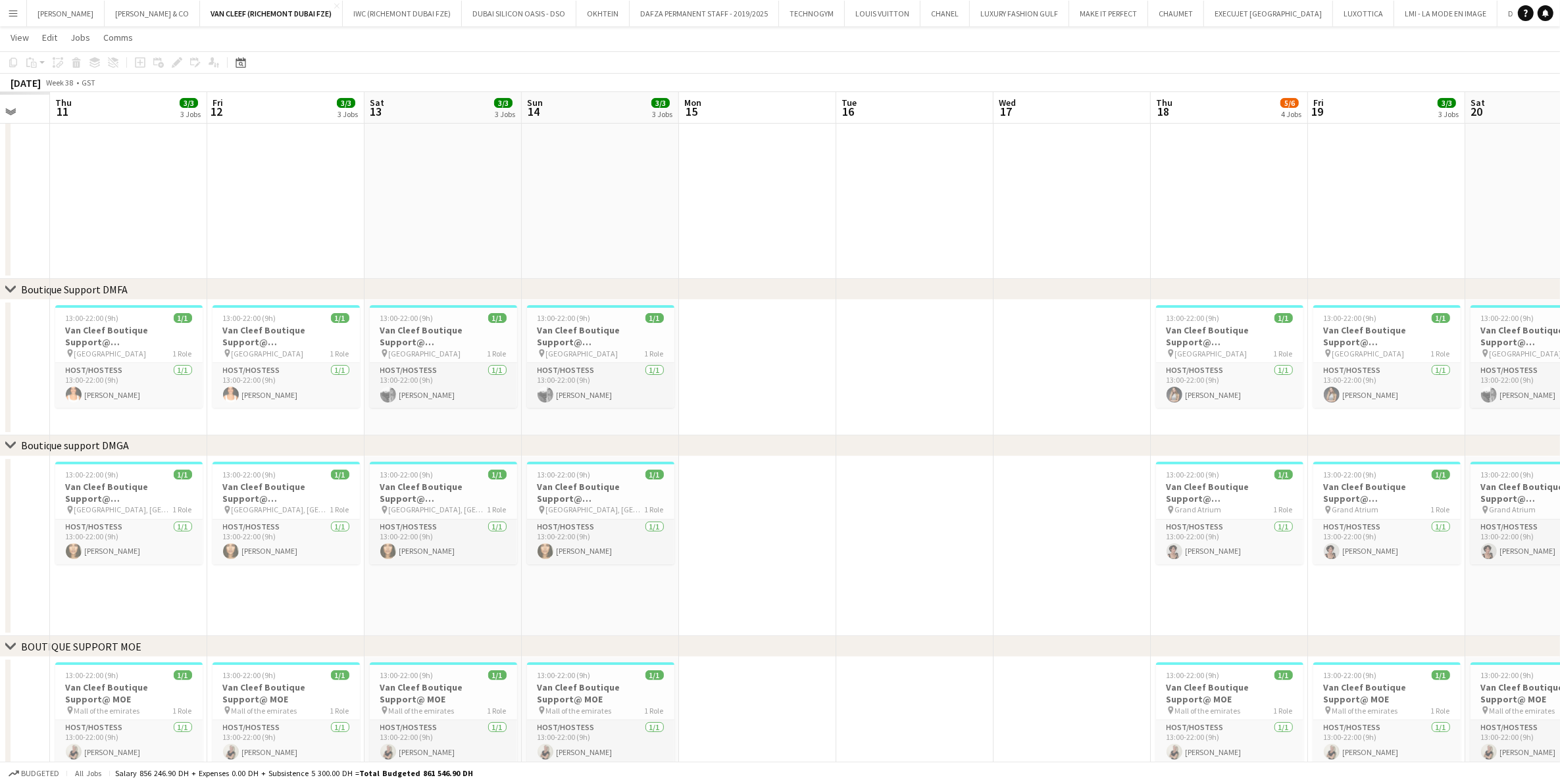
drag, startPoint x: 295, startPoint y: 327, endPoint x: 725, endPoint y: 313, distance: 430.2
click at [709, 315] on app-calendar-viewport "Tue 9 Wed 10 Thu 11 3/3 3 Jobs Fri 12 3/3 3 Jobs Sat 13 3/3 3 Jobs Sun 14 3/3 3…" at bounding box center [780, 491] width 1560 height 1190
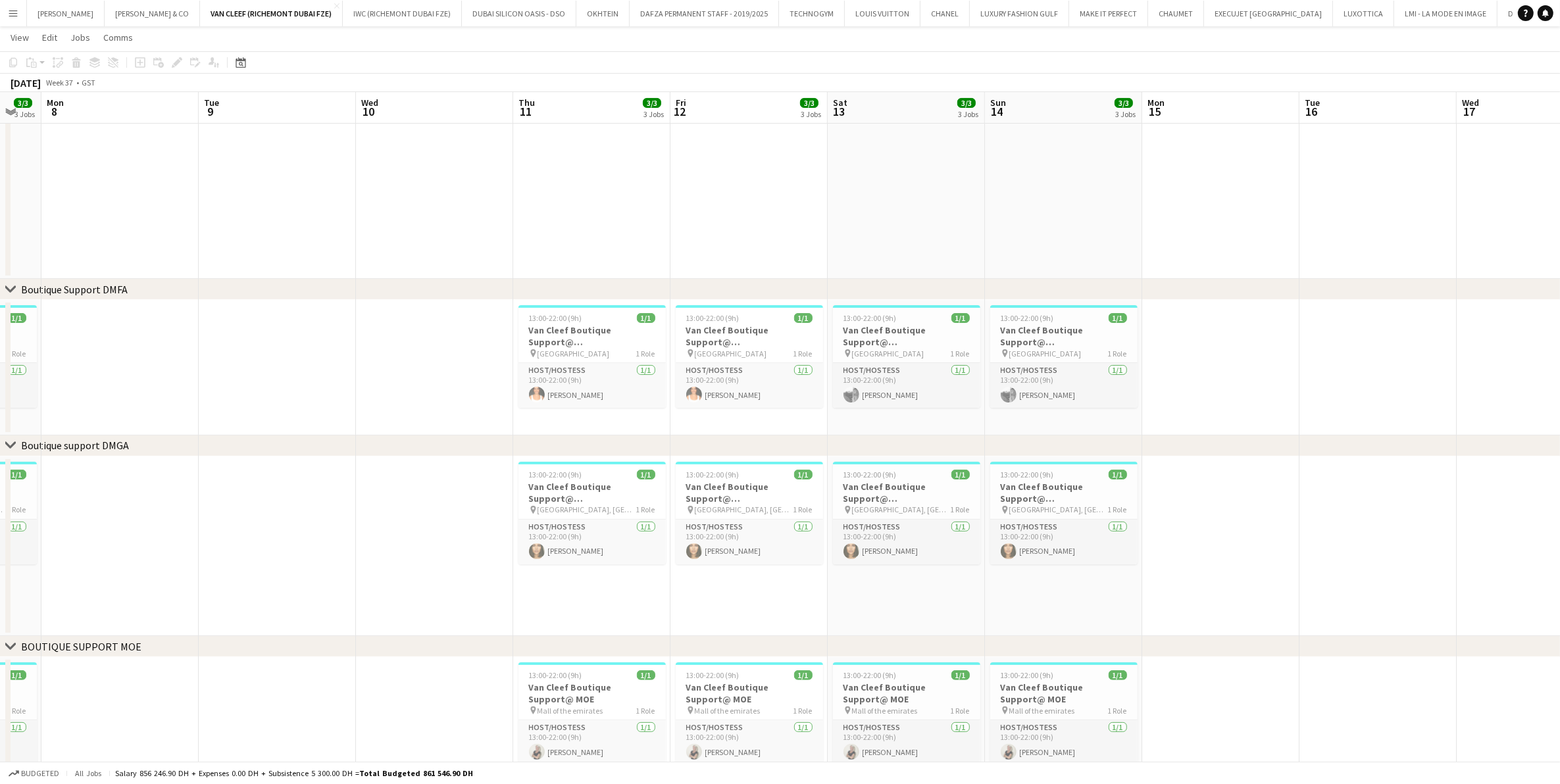
drag, startPoint x: 668, startPoint y: 363, endPoint x: 691, endPoint y: 362, distance: 23.0
click at [689, 362] on app-calendar-viewport "Sat 6 Sun 7 3/3 3 Jobs Mon 8 Tue 9 Wed 10 Thu 11 3/3 3 Jobs Fri 12 3/3 3 Jobs S…" at bounding box center [780, 491] width 1560 height 1190
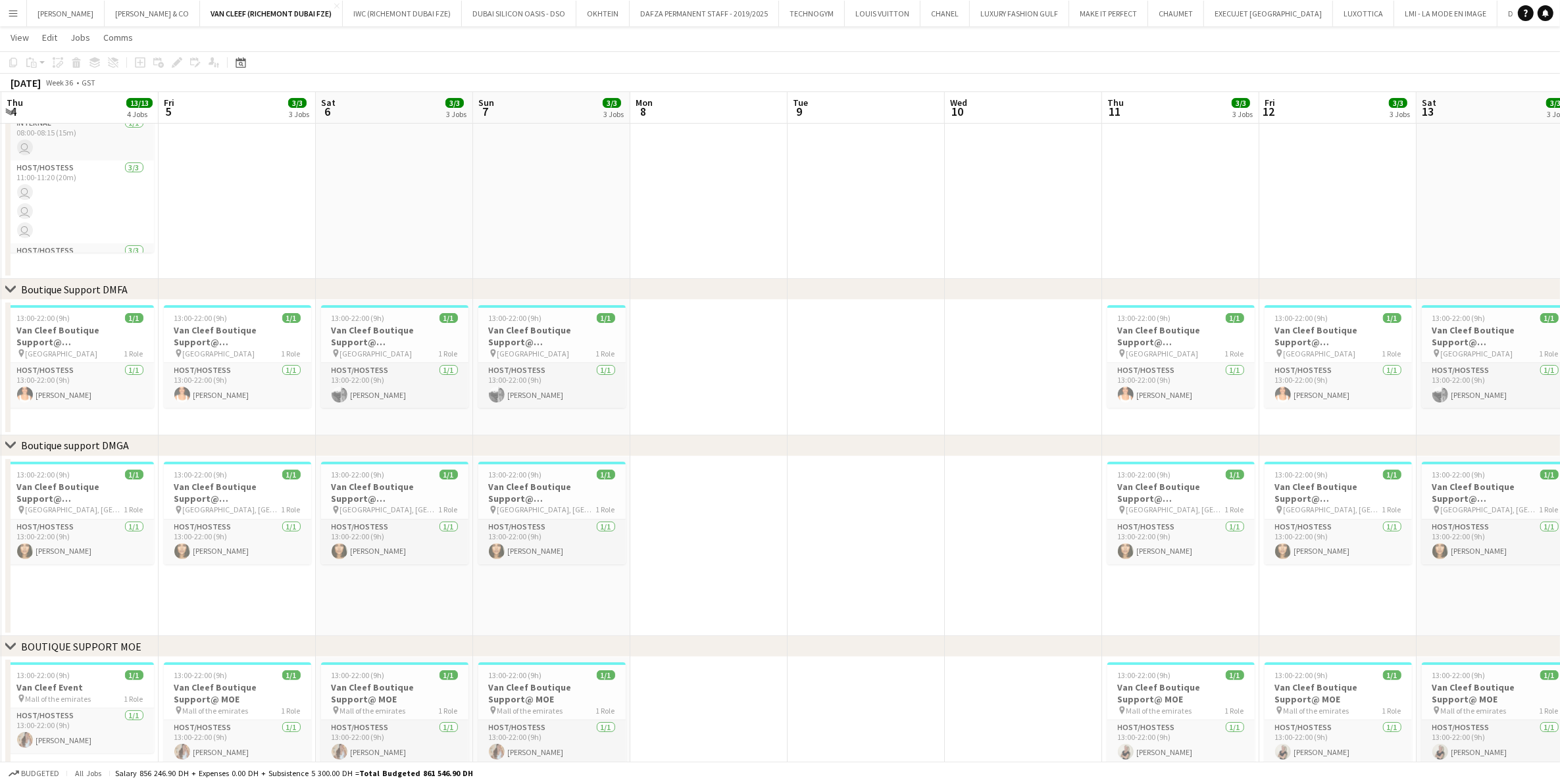
click at [852, 402] on app-calendar-viewport "Tue 2 Wed 3 Thu 4 13/13 4 Jobs Fri 5 3/3 3 Jobs Sat 6 3/3 3 Jobs Sun 7 3/3 3 Jo…" at bounding box center [780, 491] width 1560 height 1190
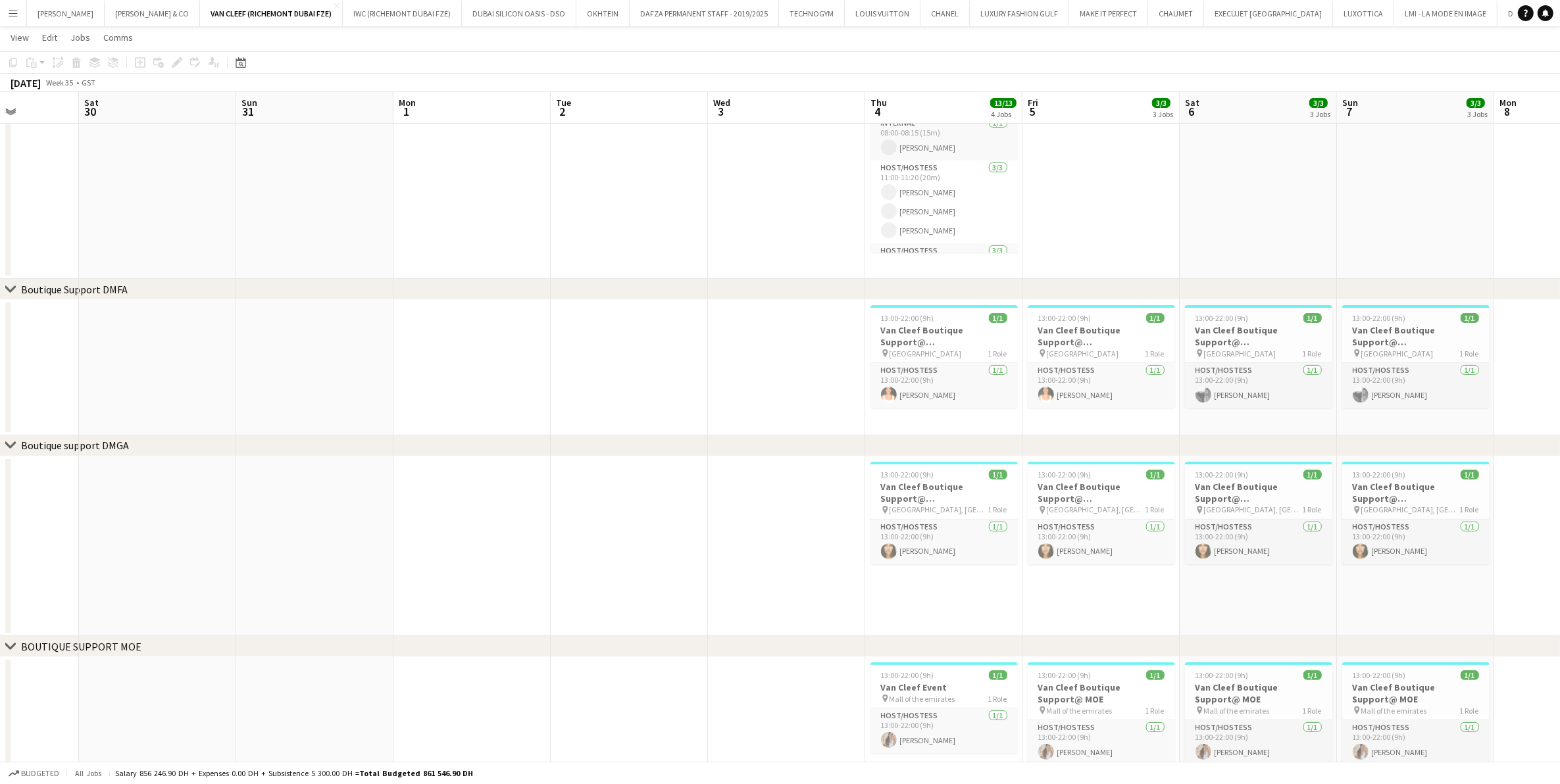
drag, startPoint x: 755, startPoint y: 373, endPoint x: 783, endPoint y: 372, distance: 28.0
click at [783, 372] on app-calendar-viewport "Wed 27 Thu 28 Fri 29 Sat 30 Sun 31 Mon 1 Tue 2 Wed 3 Thu 4 13/13 4 Jobs Fri 5 3…" at bounding box center [780, 491] width 1560 height 1190
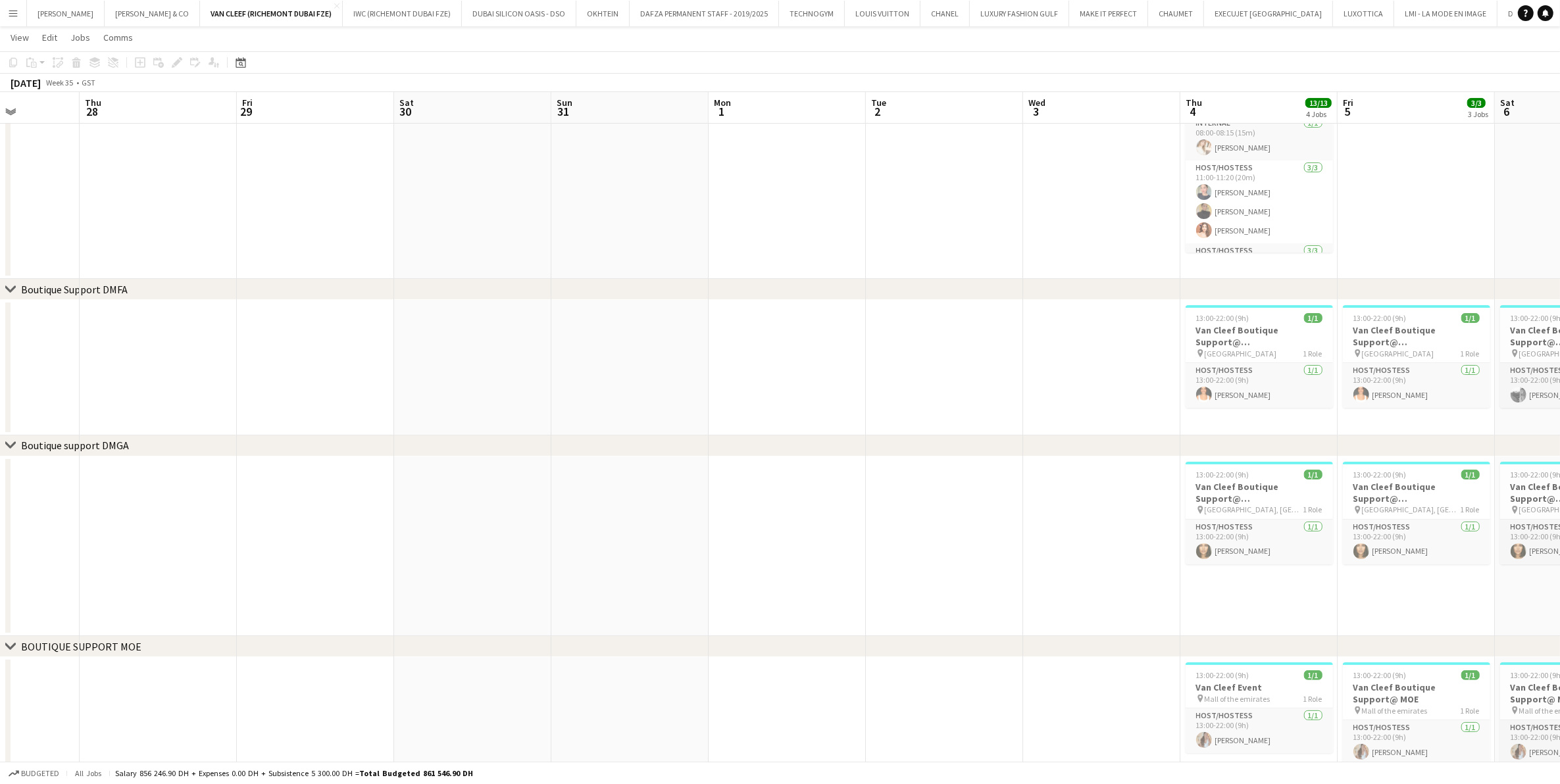
drag, startPoint x: 810, startPoint y: 363, endPoint x: 309, endPoint y: 383, distance: 501.4
click at [320, 381] on app-calendar-viewport "Mon 25 Tue 26 Wed 27 Thu 28 Fri 29 Sat 30 Sun 31 Mon 1 Tue 2 Wed 3 Thu 4 13/13 …" at bounding box center [780, 491] width 1560 height 1190
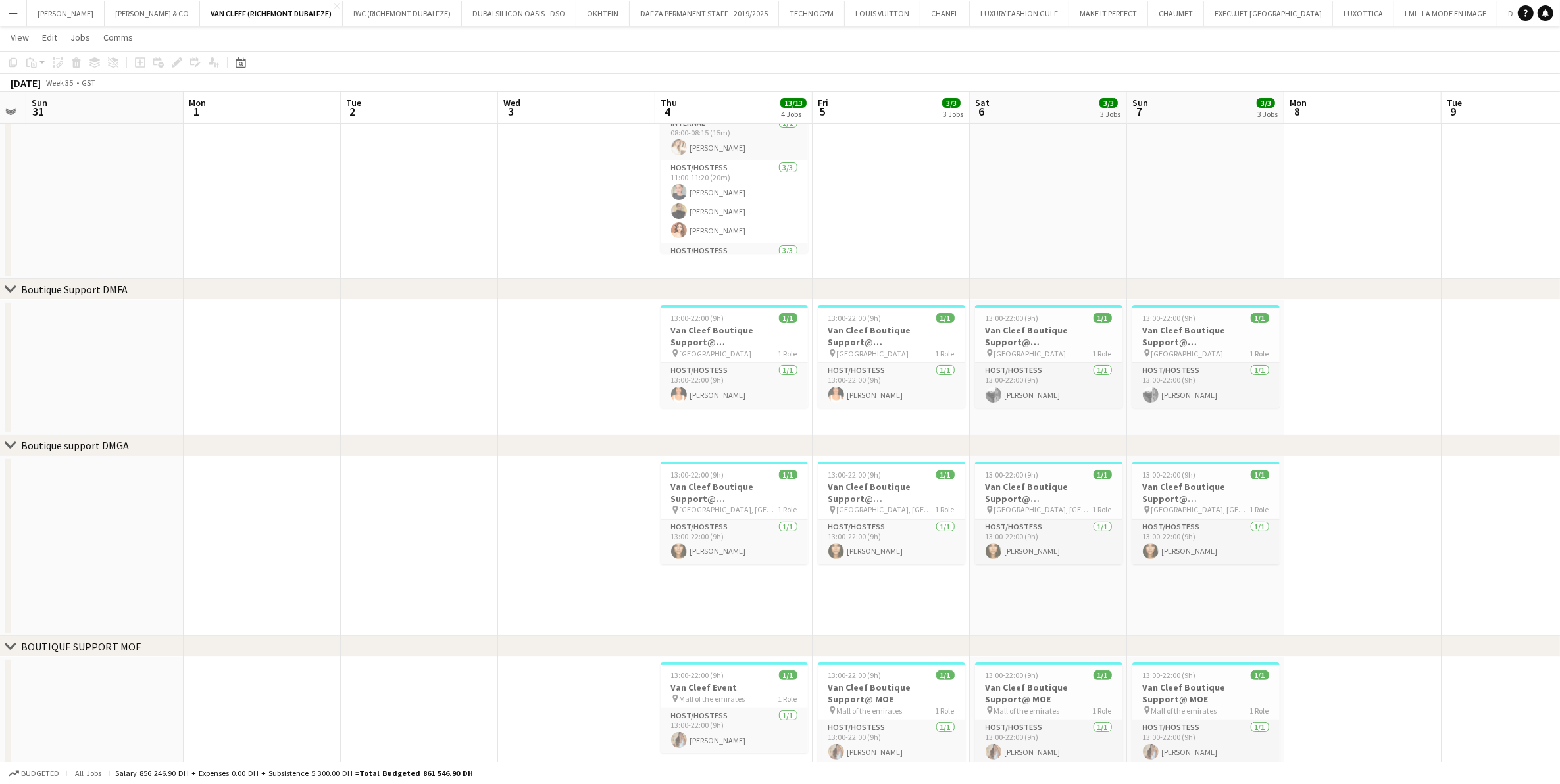
scroll to position [0, 471]
drag, startPoint x: 498, startPoint y: 360, endPoint x: 154, endPoint y: 383, distance: 344.8
click at [158, 383] on app-calendar-viewport "Thu 28 Fri 29 Sat 30 Sun 31 Mon 1 Tue 2 Wed 3 Thu 4 13/13 4 Jobs Fri 5 3/3 3 Jo…" at bounding box center [780, 491] width 1560 height 1190
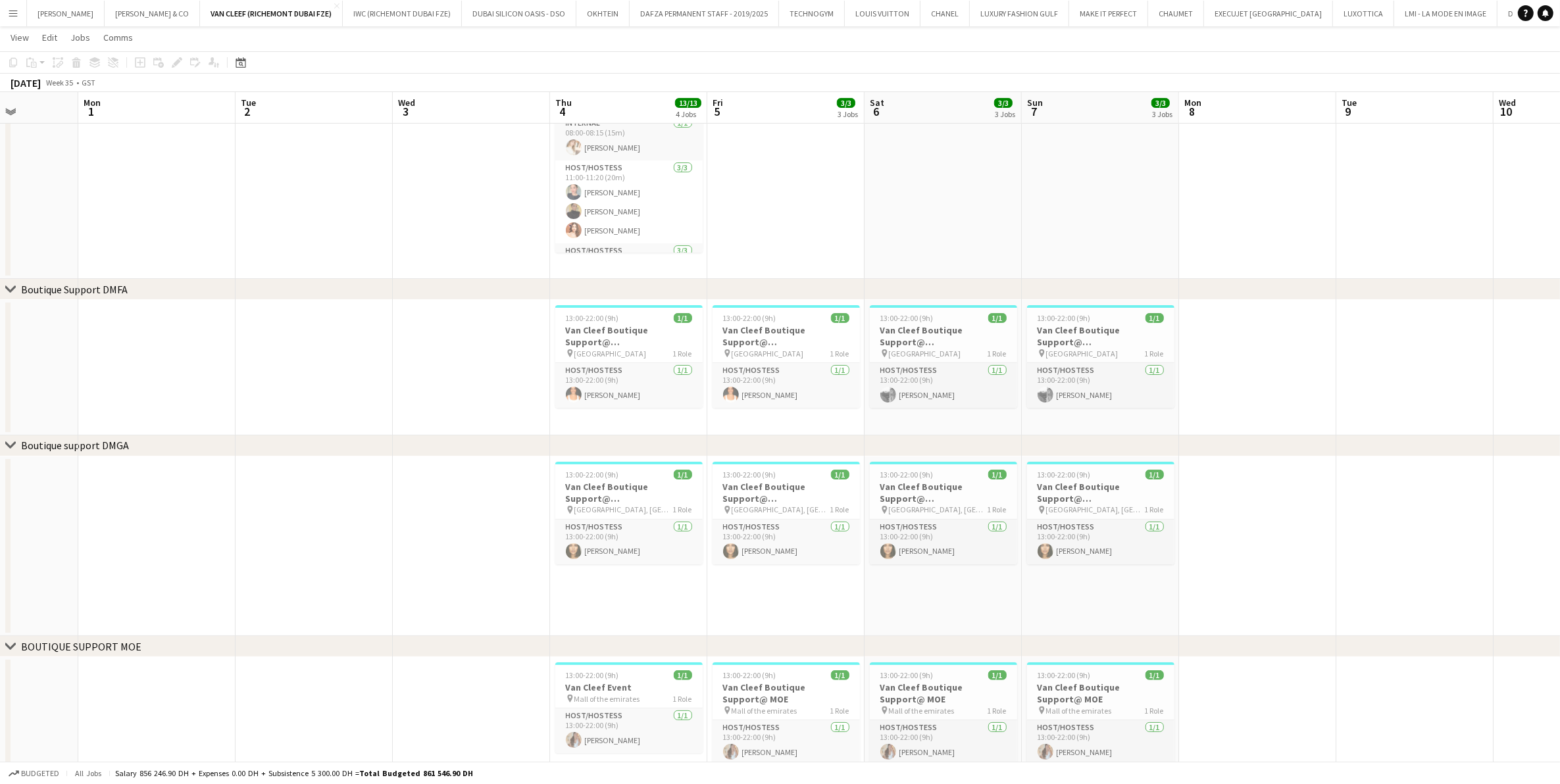
scroll to position [0, 426]
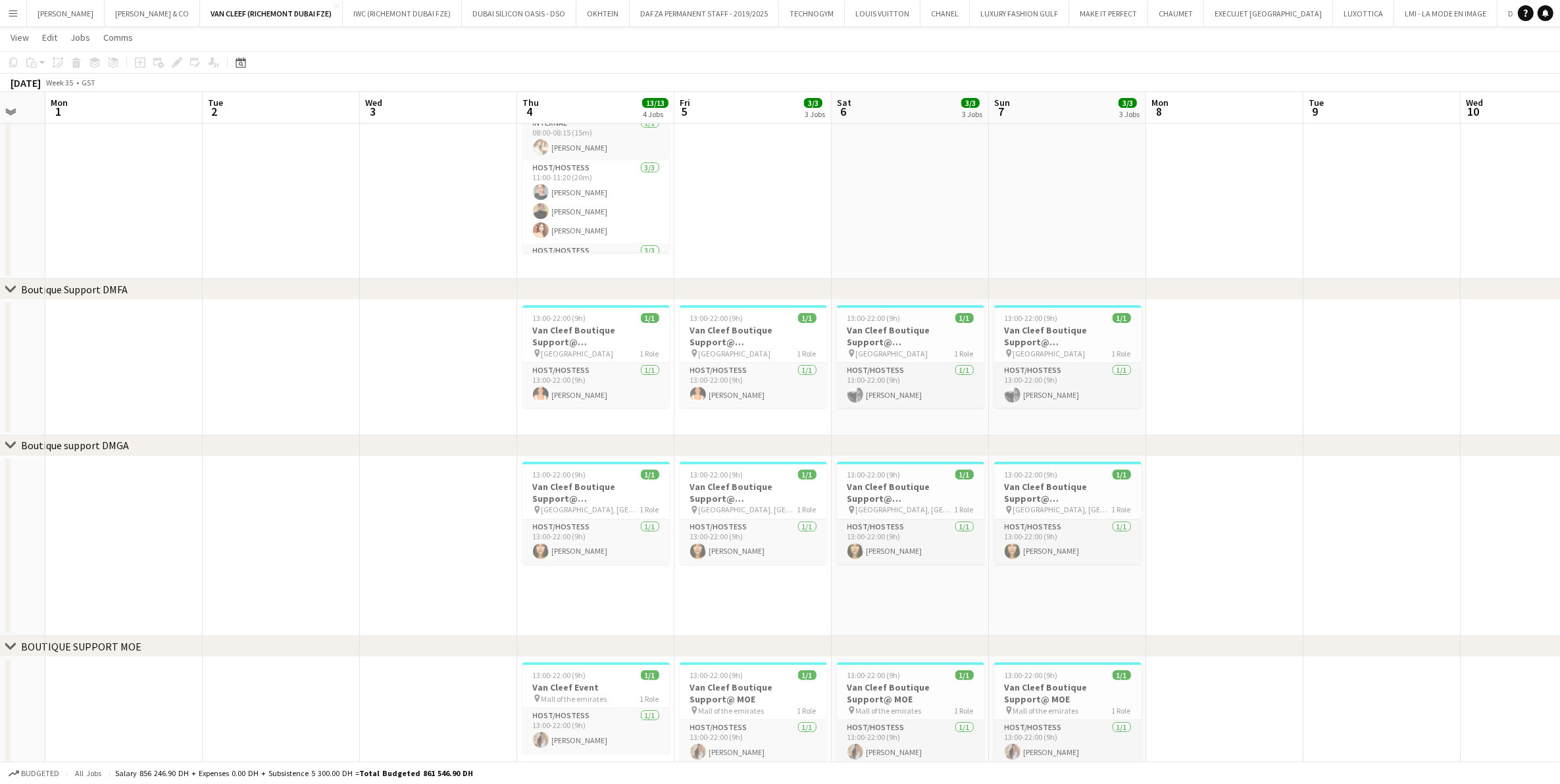
drag, startPoint x: 464, startPoint y: 373, endPoint x: 667, endPoint y: 375, distance: 203.0
click at [667, 375] on app-calendar-viewport "Fri 29 Sat 30 Sun 31 Mon 1 Tue 2 Wed 3 Thu 4 13/13 4 Jobs Fri 5 3/3 3 Jobs Sat …" at bounding box center [780, 491] width 1560 height 1190
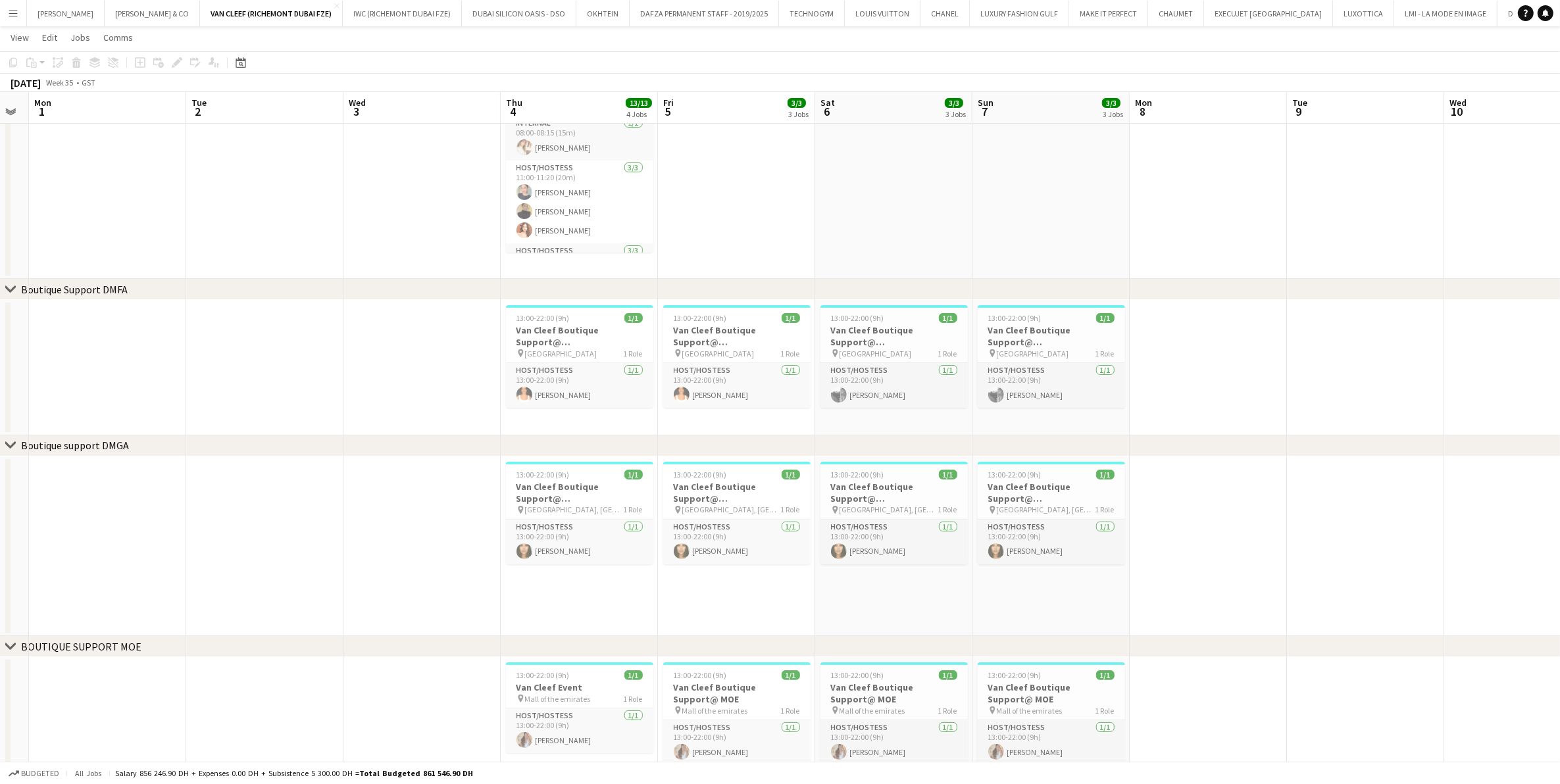
drag, startPoint x: 1019, startPoint y: 354, endPoint x: 1002, endPoint y: 357, distance: 17.3
click at [1002, 357] on app-calendar-viewport "Fri 29 Sat 30 Sun 31 Mon 1 Tue 2 Wed 3 Thu 4 13/13 4 Jobs Fri 5 3/3 3 Jobs Sat …" at bounding box center [780, 491] width 1560 height 1190
